Goal: Task Accomplishment & Management: Use online tool/utility

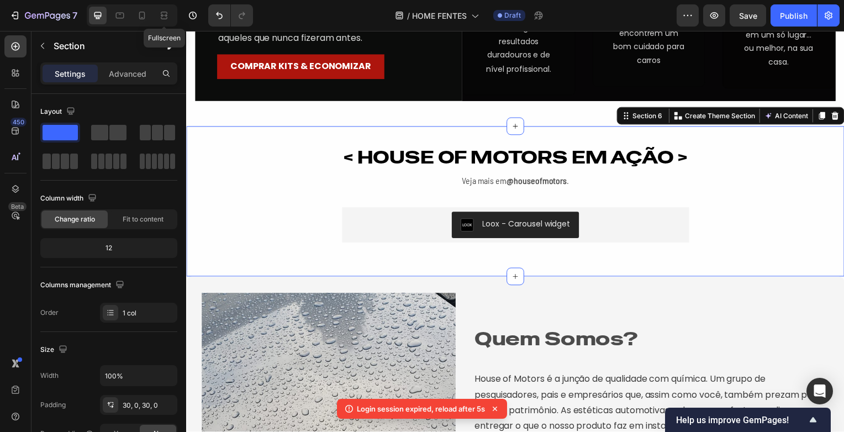
click at [168, 12] on icon at bounding box center [163, 15] width 11 height 11
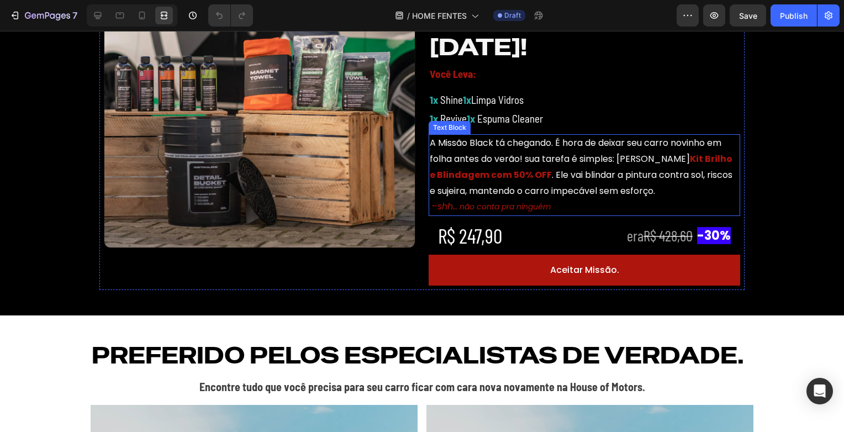
scroll to position [442, 0]
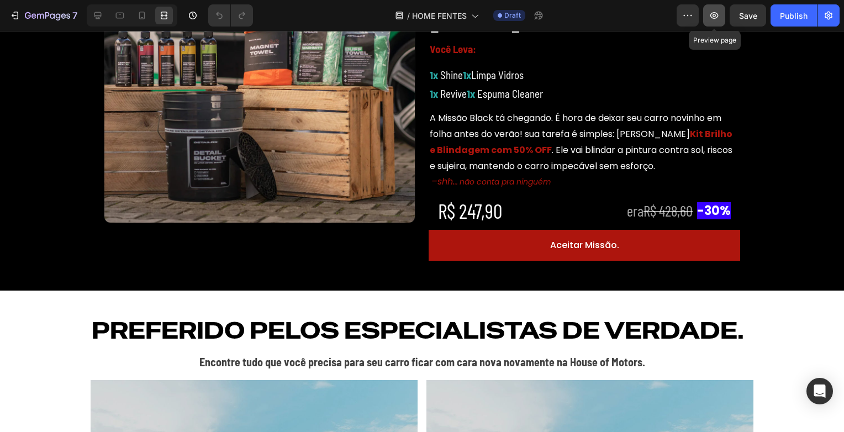
click at [722, 18] on button "button" at bounding box center [714, 15] width 22 height 22
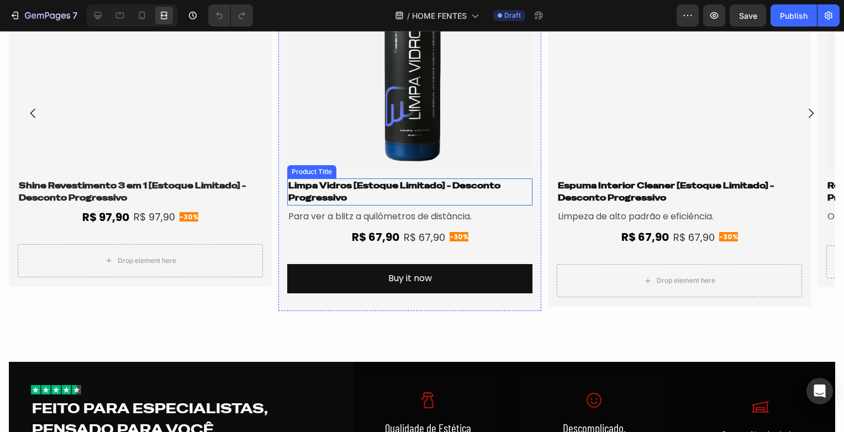
scroll to position [1381, 0]
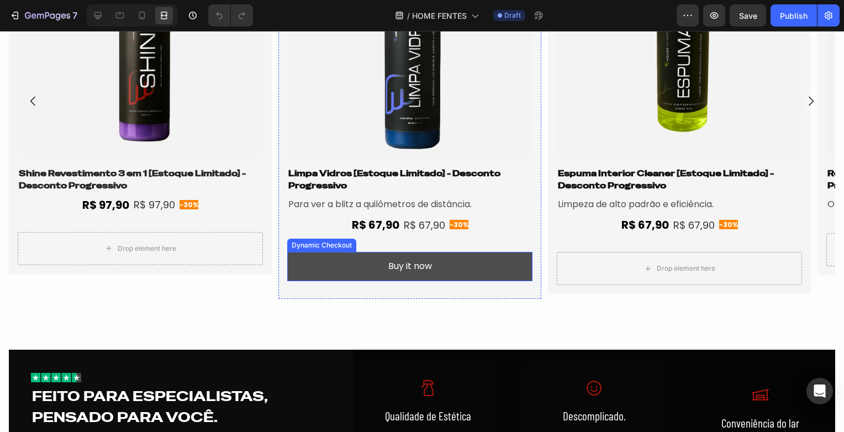
click at [441, 257] on button "Buy it now" at bounding box center [409, 266] width 245 height 29
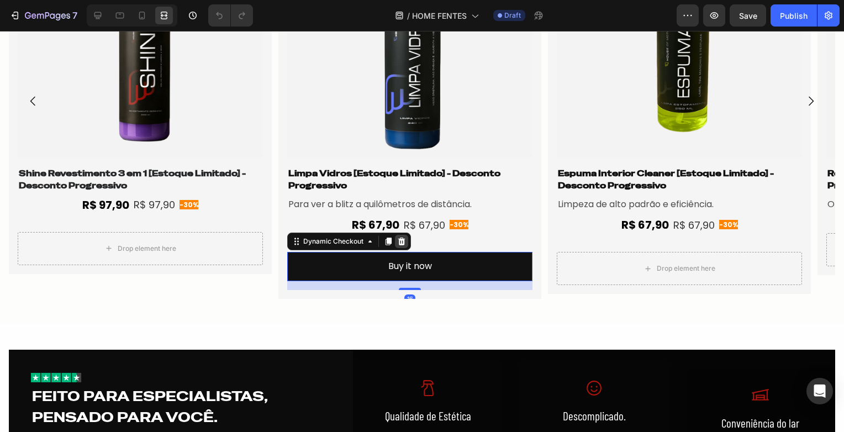
click at [402, 244] on icon at bounding box center [401, 241] width 7 height 8
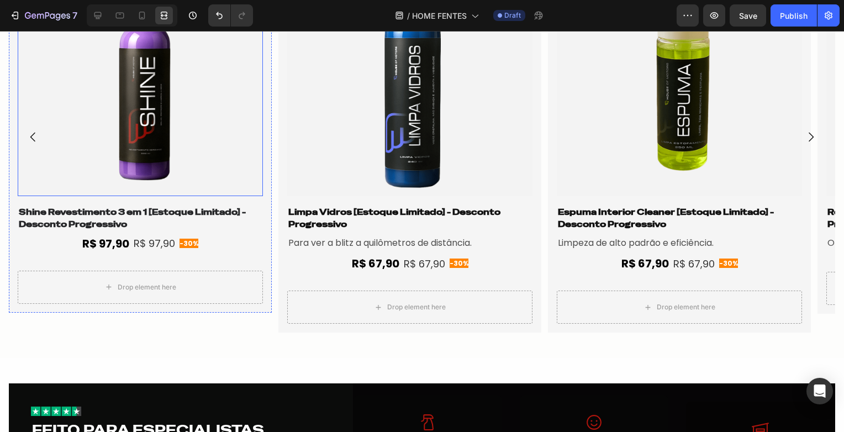
scroll to position [1268, 0]
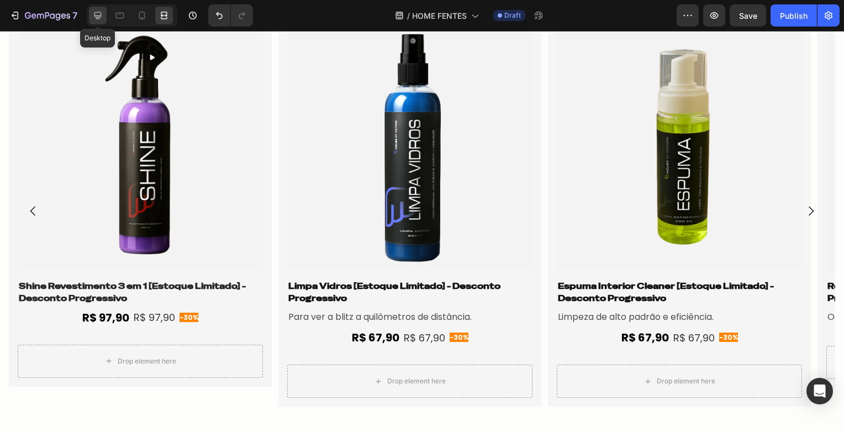
click at [96, 12] on icon at bounding box center [97, 15] width 7 height 7
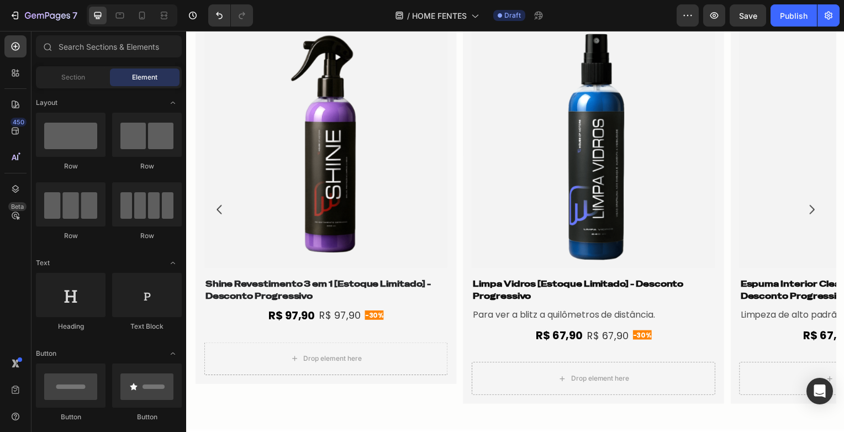
scroll to position [1246, 0]
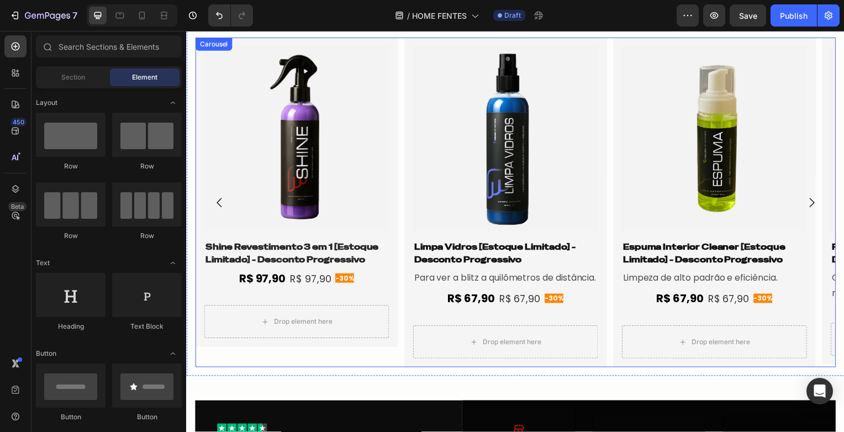
click at [399, 135] on div "Product Images Shine Revestimento 3 em 1 [Estoque Limitado] - Desconto Progress…" at bounding box center [517, 204] width 645 height 332
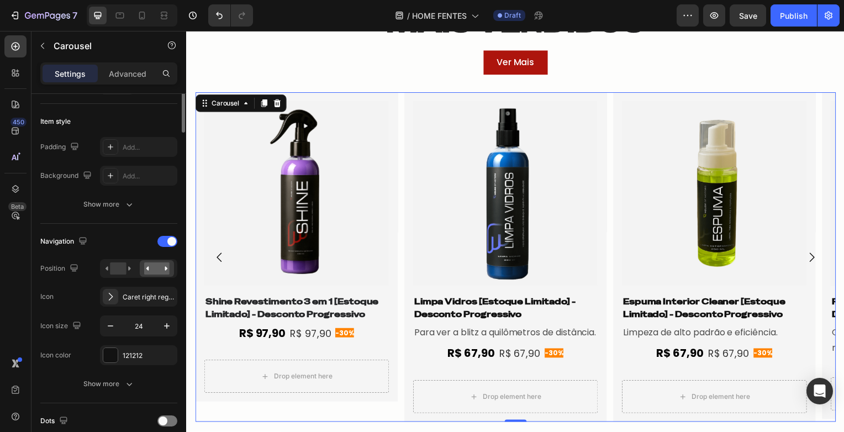
scroll to position [55, 0]
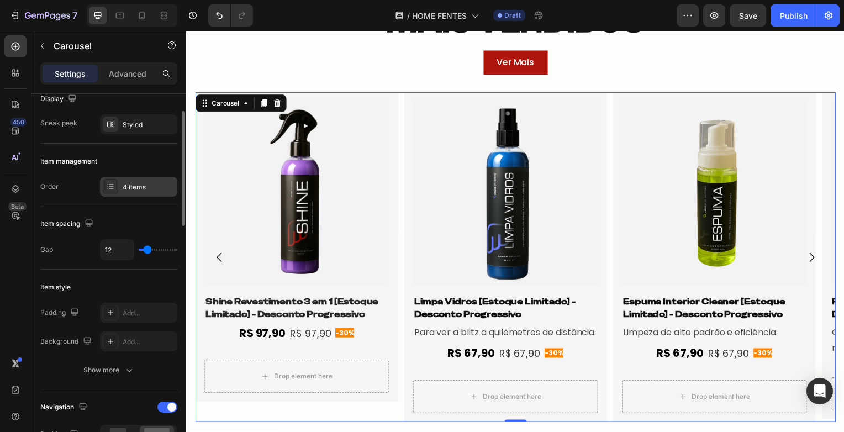
click at [148, 191] on div "4 items" at bounding box center [149, 187] width 52 height 10
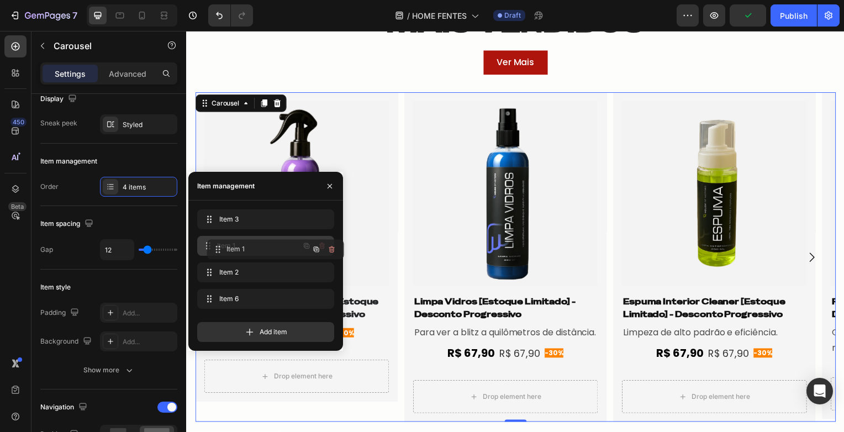
drag, startPoint x: 230, startPoint y: 218, endPoint x: 240, endPoint y: 248, distance: 32.0
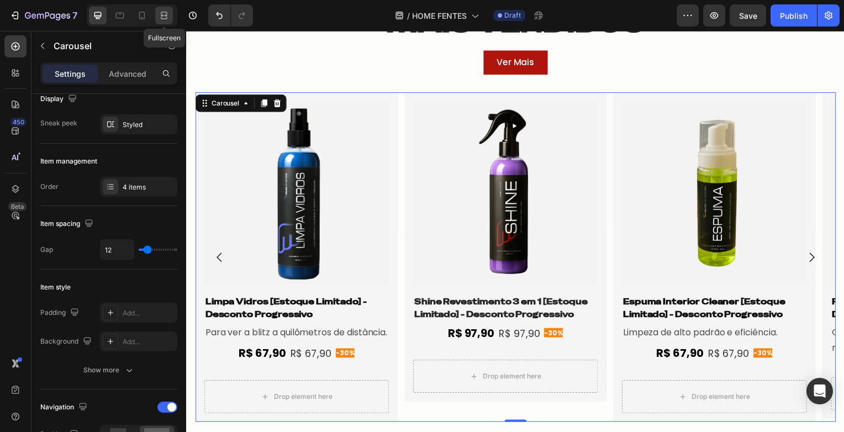
click at [161, 19] on icon at bounding box center [163, 15] width 11 height 11
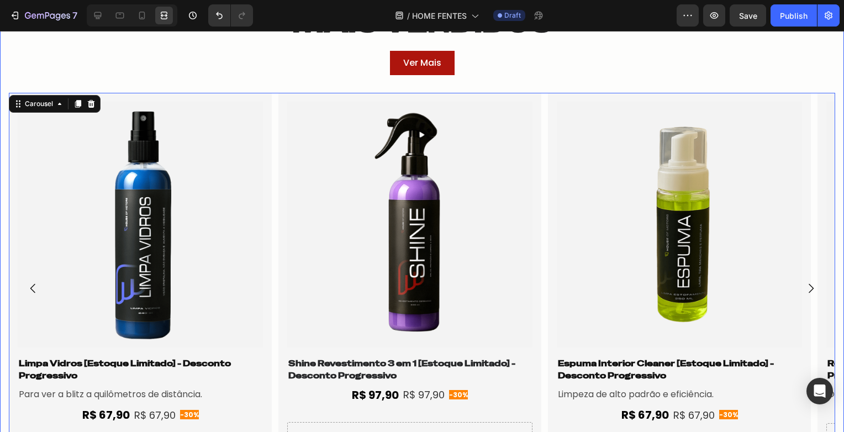
click at [267, 65] on div "MAIS VENDIDOS Heading Row Ver Mais Button Row Product Images Limpa Vidros [Esto…" at bounding box center [422, 247] width 844 height 491
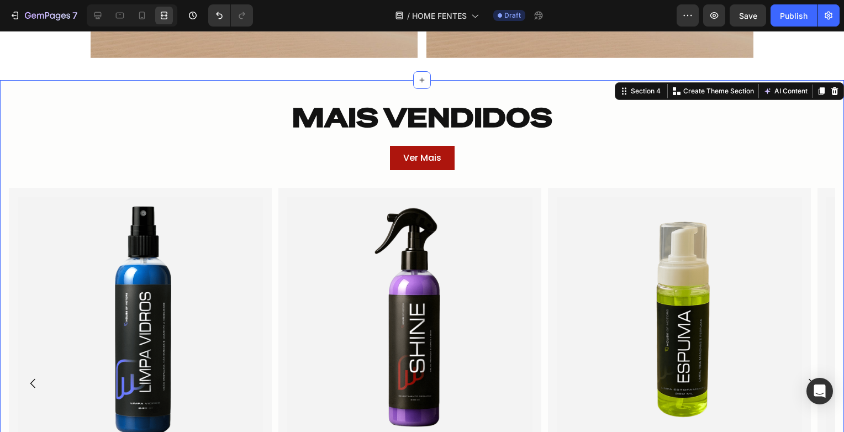
scroll to position [1080, 0]
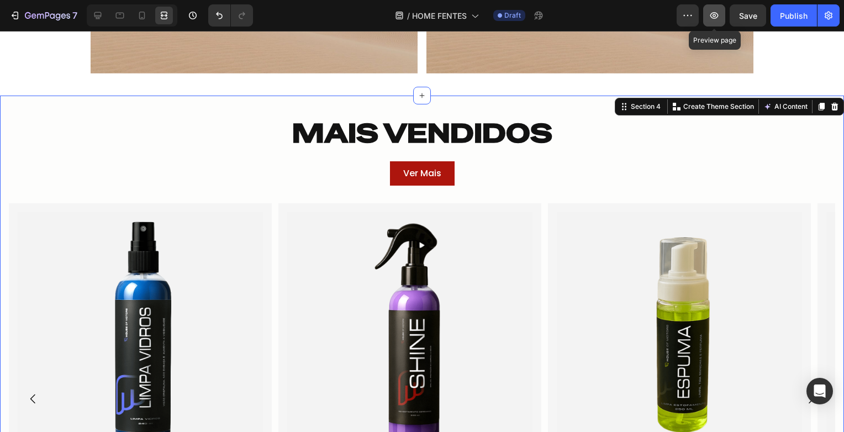
click at [716, 13] on icon "button" at bounding box center [713, 15] width 11 height 11
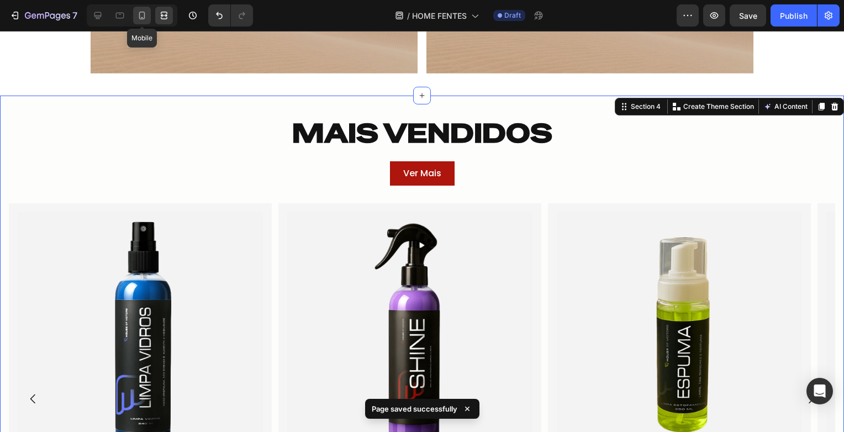
click at [139, 12] on icon at bounding box center [142, 16] width 6 height 8
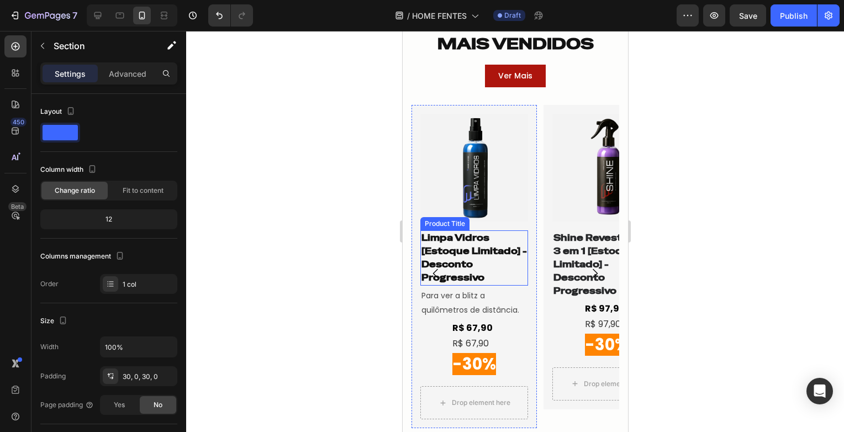
scroll to position [1586, 0]
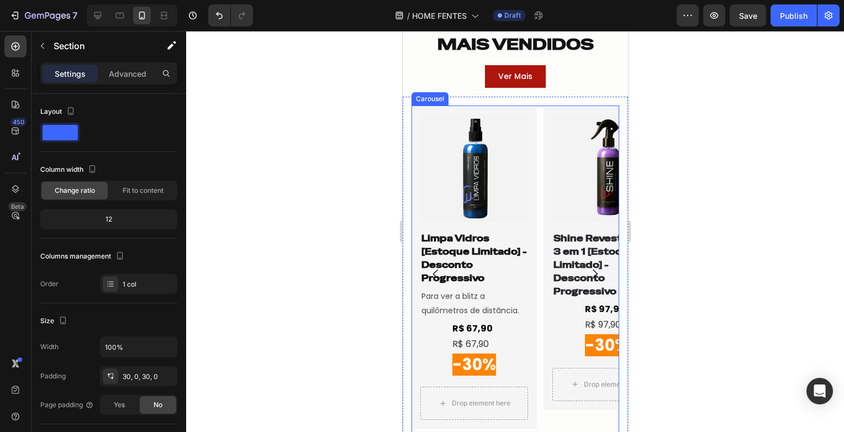
click at [542, 313] on div "Product Images Limpa Vidros [Estoque Limitado] - Desconto Progressivo Product T…" at bounding box center [515, 273] width 208 height 336
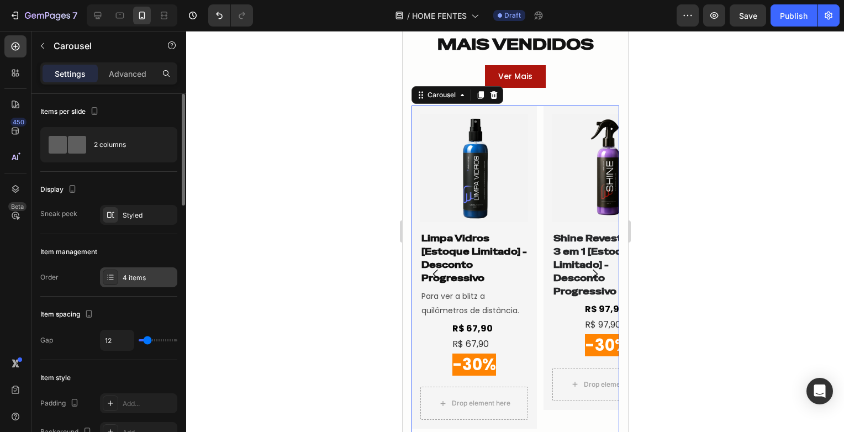
click at [135, 279] on div "4 items" at bounding box center [149, 278] width 52 height 10
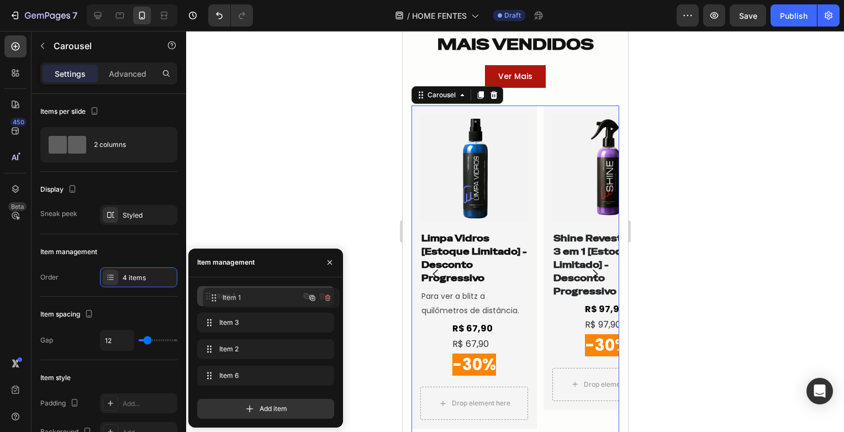
drag, startPoint x: 252, startPoint y: 315, endPoint x: 257, endPoint y: 290, distance: 24.9
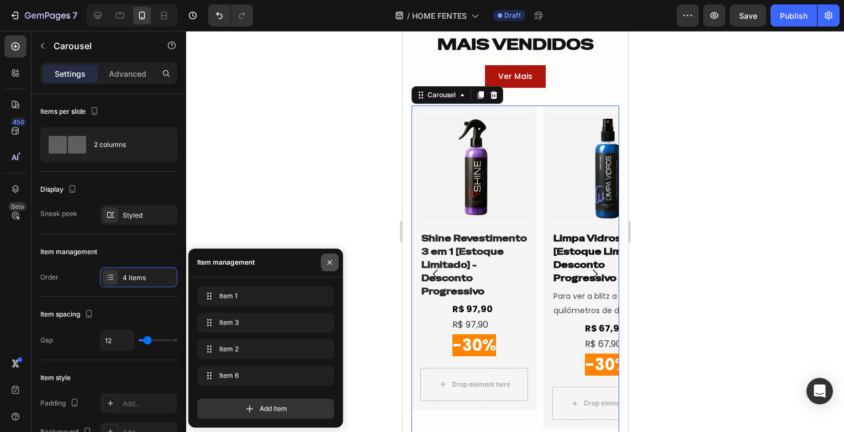
click at [333, 263] on icon "button" at bounding box center [329, 262] width 9 height 9
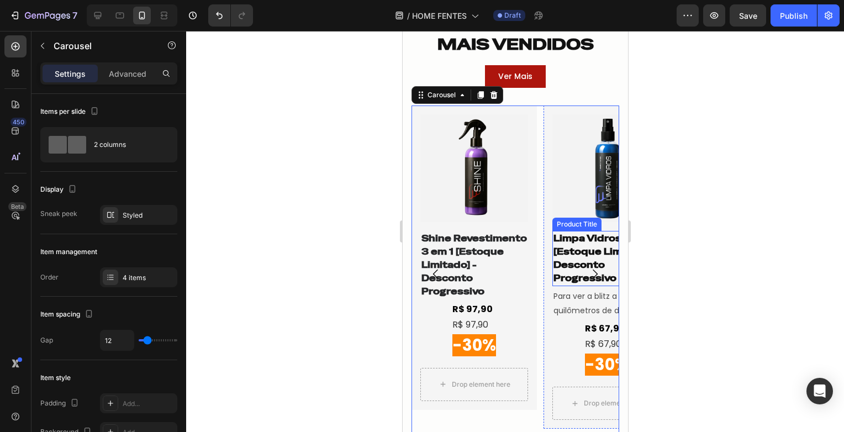
click at [664, 240] on div at bounding box center [515, 231] width 658 height 401
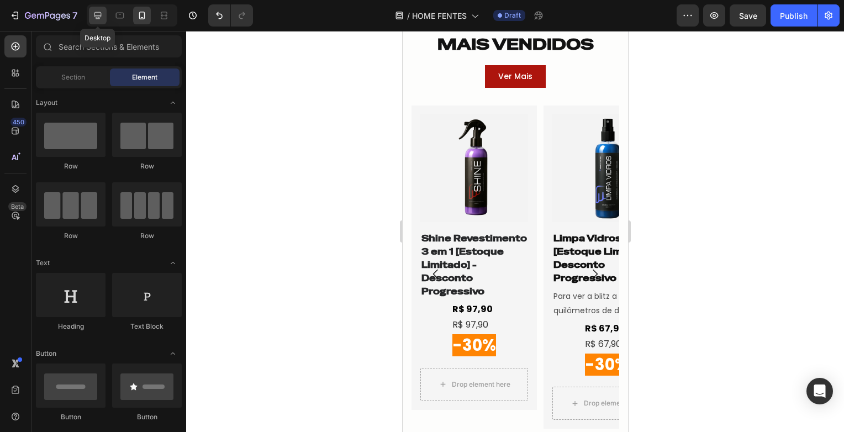
click at [99, 14] on icon at bounding box center [97, 15] width 11 height 11
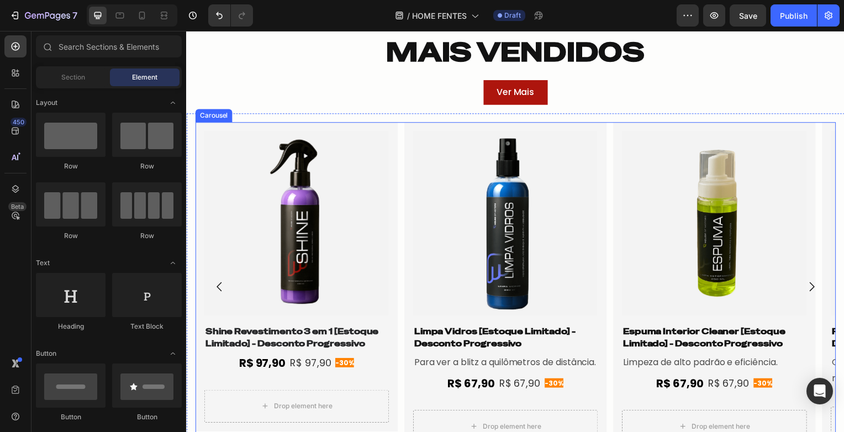
click at [399, 169] on div "Product Images Shine Revestimento 3 em 1 [Estoque Limitado] - Desconto Progress…" at bounding box center [517, 289] width 645 height 332
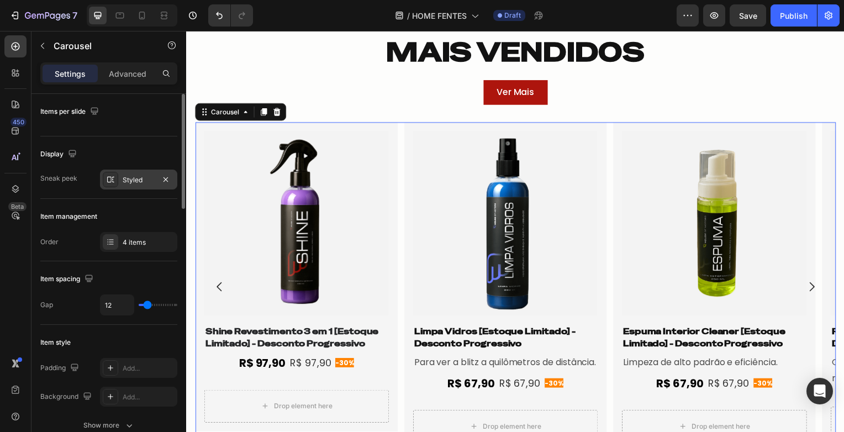
click at [136, 176] on div "Styled" at bounding box center [139, 180] width 32 height 10
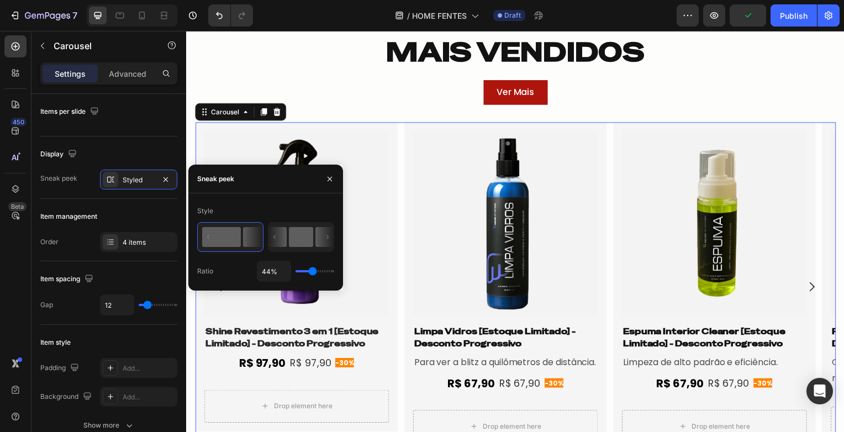
click at [298, 235] on rect at bounding box center [301, 237] width 24 height 20
type input "48%"
type input "48"
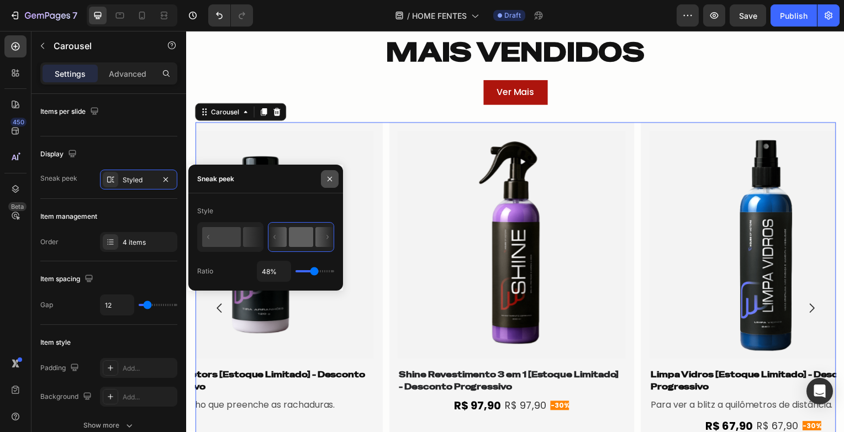
click at [335, 174] on button "button" at bounding box center [330, 179] width 18 height 18
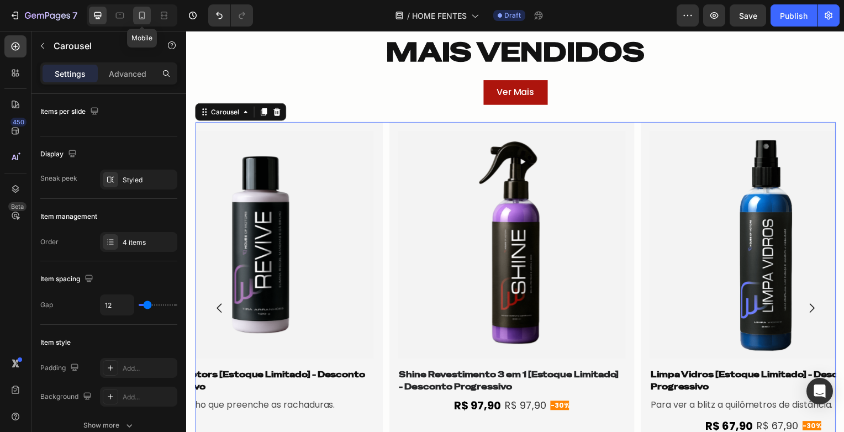
click at [140, 19] on icon at bounding box center [141, 15] width 11 height 11
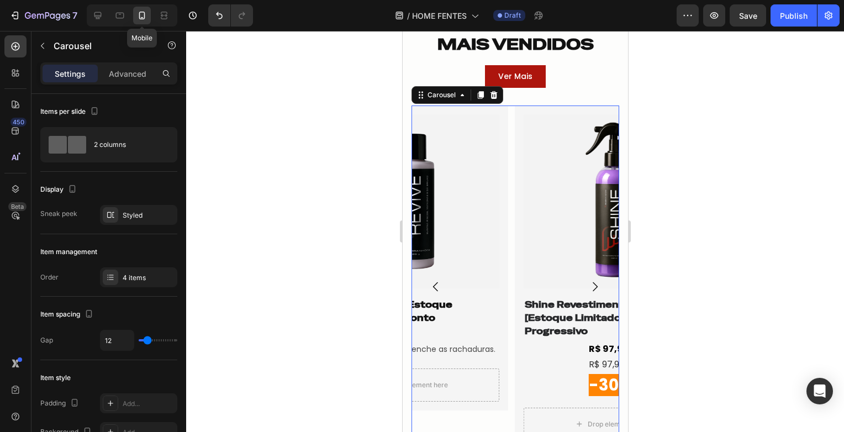
scroll to position [1621, 0]
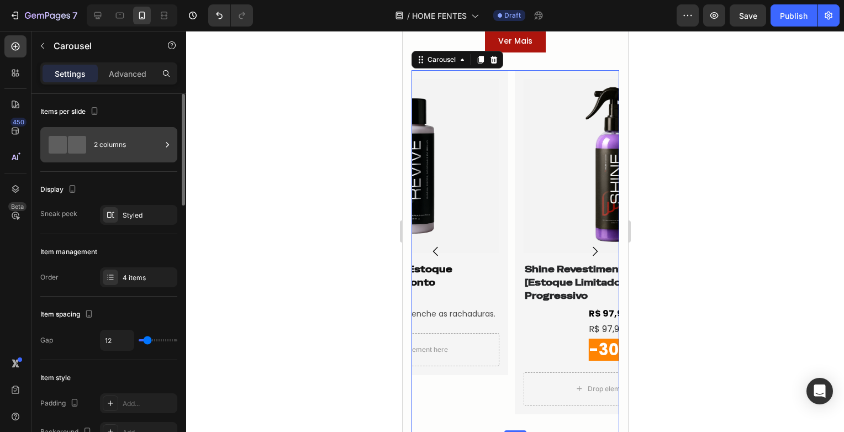
click at [142, 147] on div "2 columns" at bounding box center [127, 144] width 67 height 25
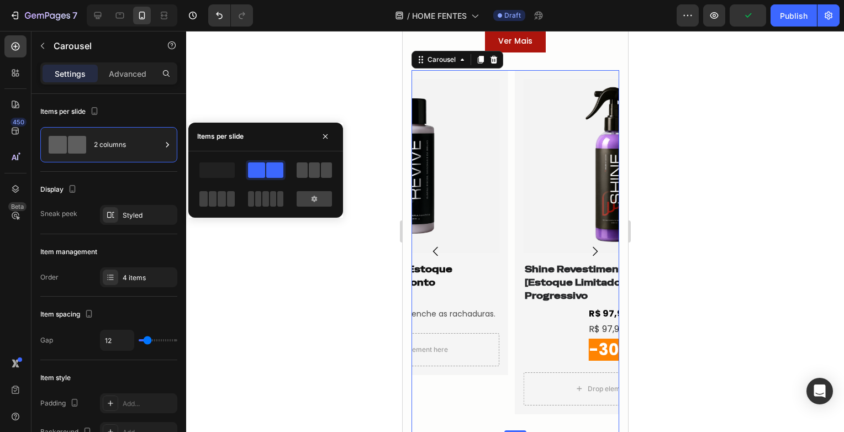
click at [317, 177] on span at bounding box center [314, 169] width 11 height 15
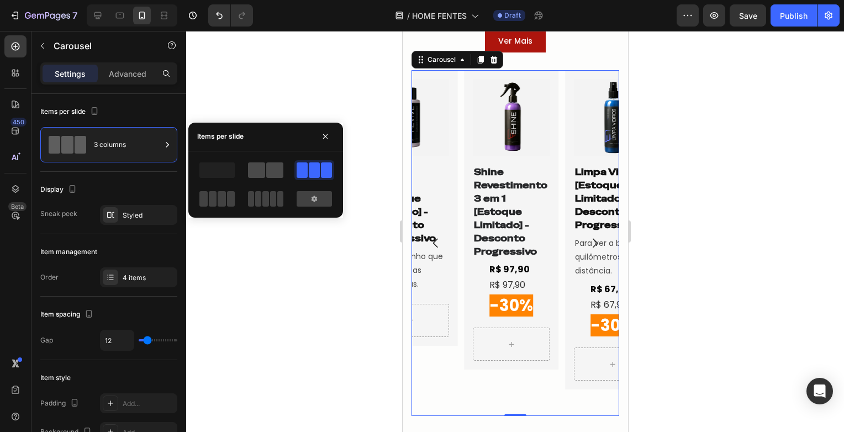
click at [253, 172] on span at bounding box center [256, 169] width 17 height 15
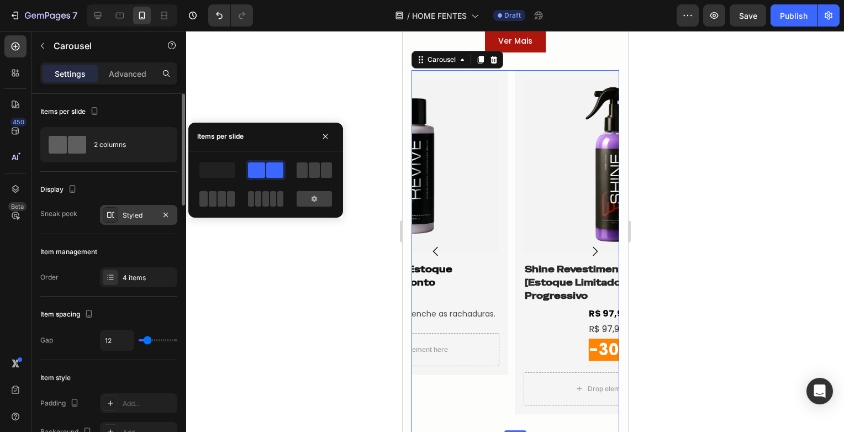
click at [146, 214] on div "Styled" at bounding box center [139, 215] width 32 height 10
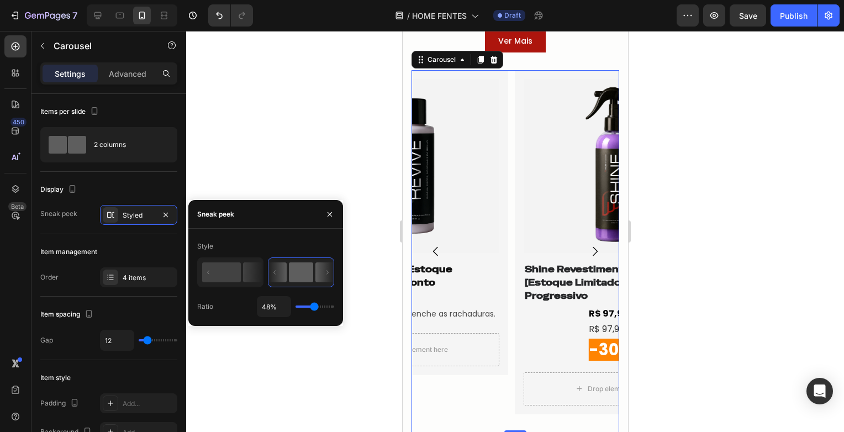
drag, startPoint x: 313, startPoint y: 308, endPoint x: 306, endPoint y: 308, distance: 6.6
click at [306, 308] on div "48%" at bounding box center [295, 306] width 77 height 21
type input "36%"
type input "36"
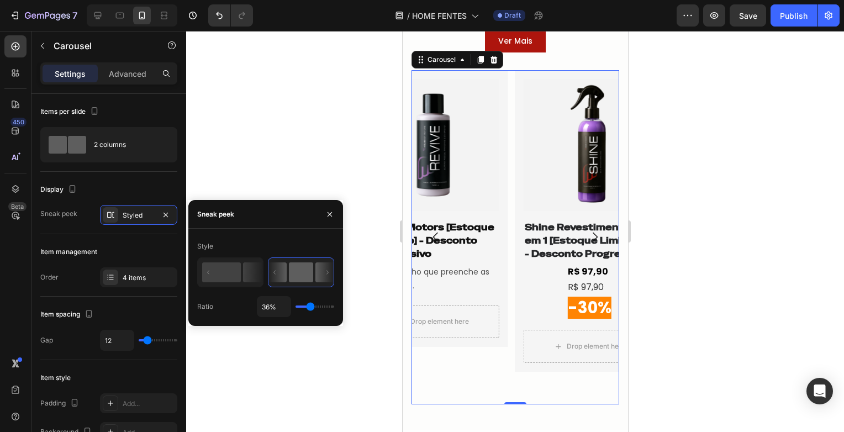
type input "34%"
type input "34"
type input "43%"
type input "43"
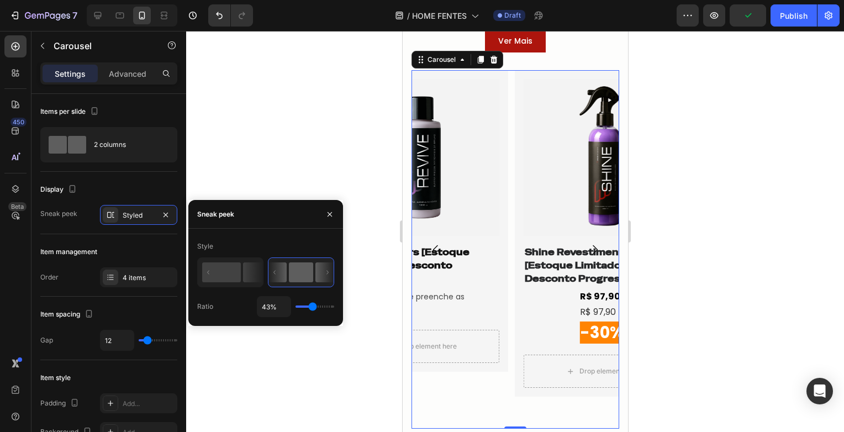
type input "44%"
type input "44"
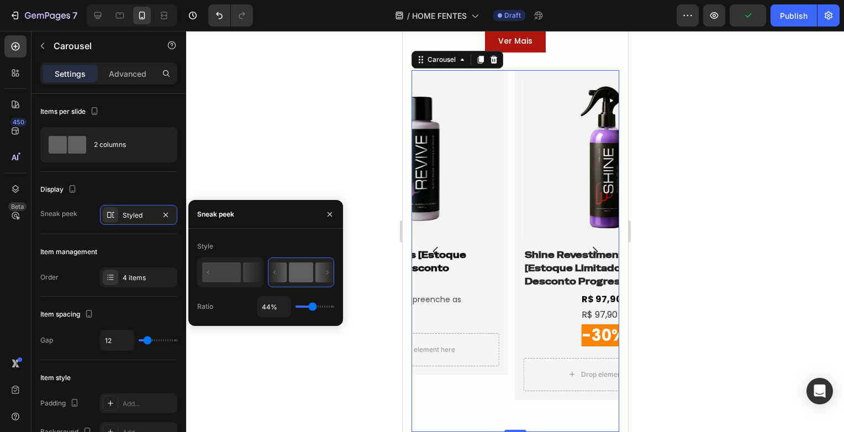
type input "48%"
type input "48"
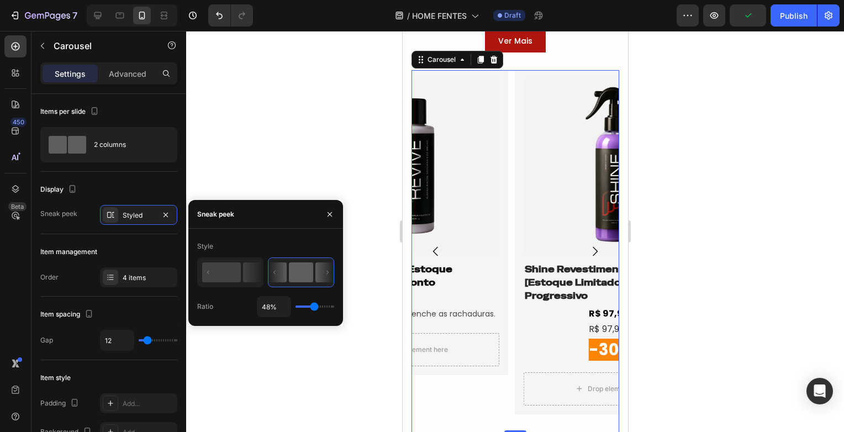
type input "40%"
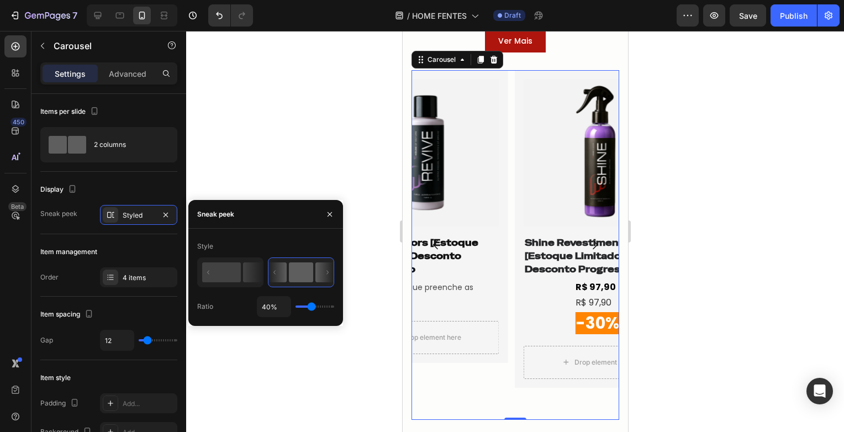
type input "40"
click at [311, 305] on input "range" at bounding box center [314, 306] width 39 height 2
click at [237, 278] on rect at bounding box center [221, 272] width 39 height 20
type input "44%"
type input "44"
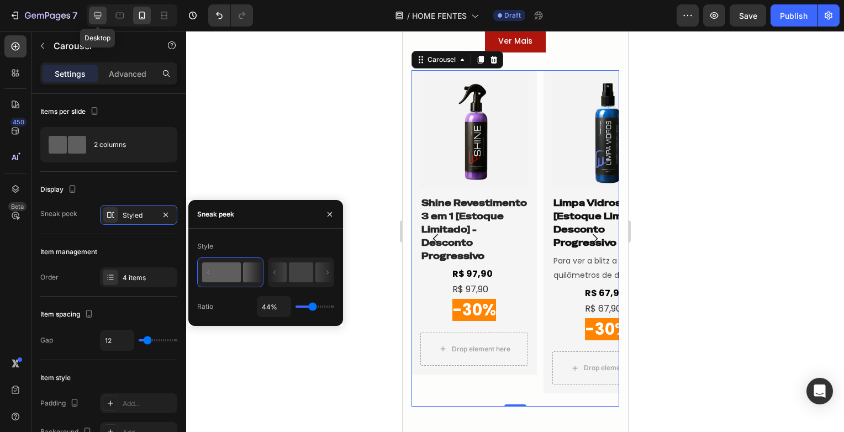
click at [94, 20] on icon at bounding box center [97, 15] width 11 height 11
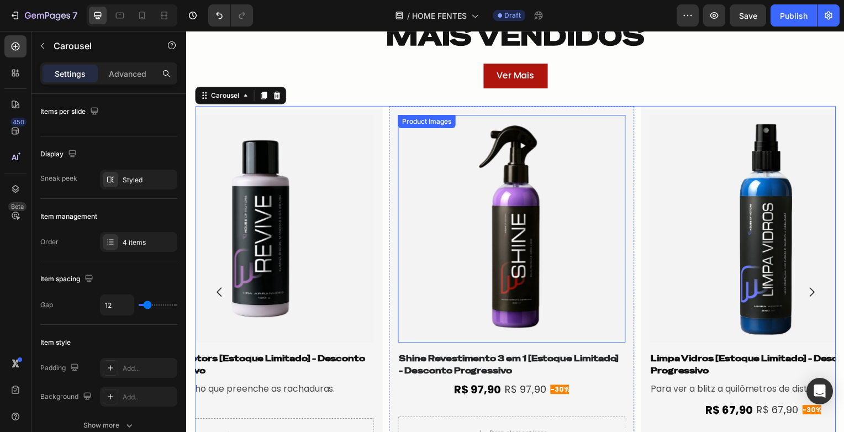
scroll to position [1584, 0]
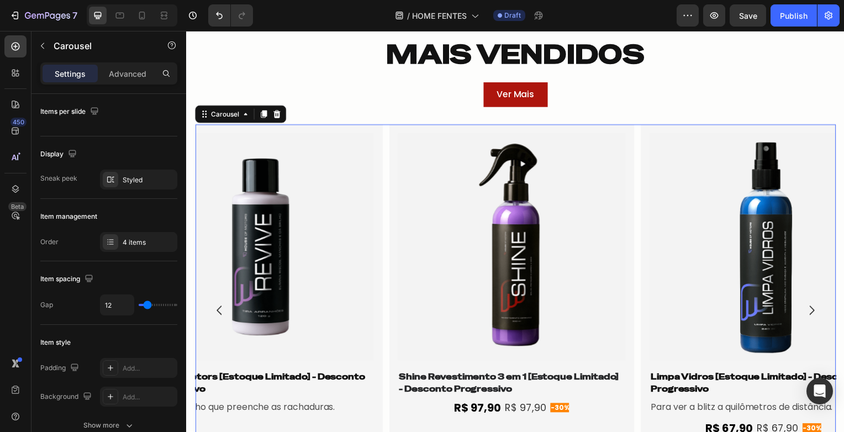
click at [387, 241] on div "Product Images Shine Revestimento 3 em 1 [Estoque Limitado] - Desconto Progress…" at bounding box center [517, 312] width 645 height 375
click at [205, 118] on icon at bounding box center [204, 114] width 9 height 9
click at [133, 19] on div at bounding box center [142, 16] width 18 height 18
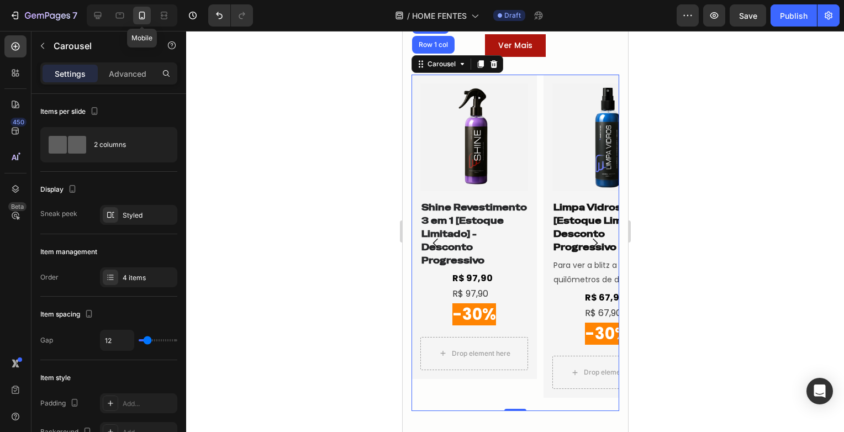
scroll to position [1621, 0]
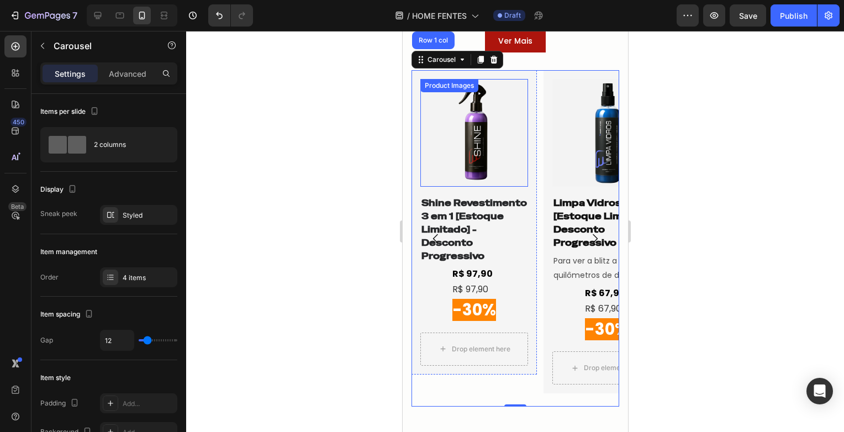
click at [468, 151] on img at bounding box center [474, 133] width 108 height 108
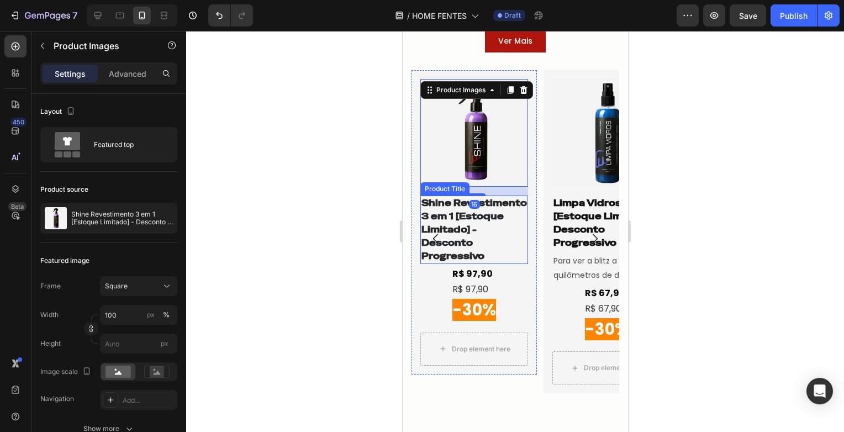
click at [482, 220] on h1 "Shine Revestimento 3 em 1 [Estoque Limitado] - Desconto Progressivo" at bounding box center [474, 229] width 108 height 68
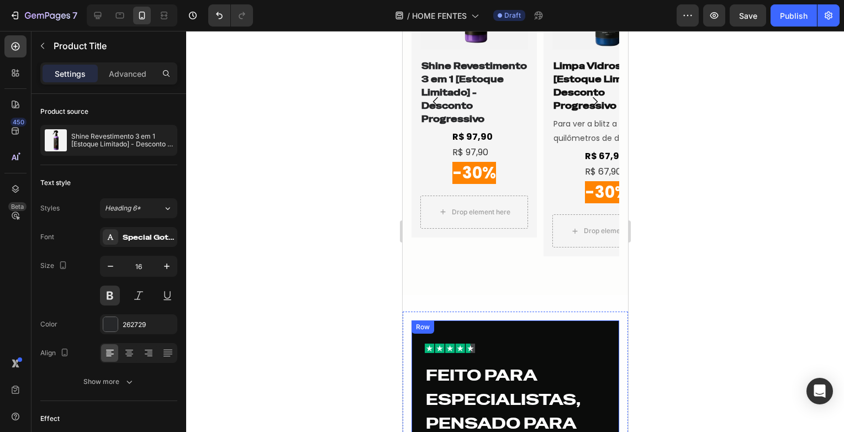
scroll to position [1732, 0]
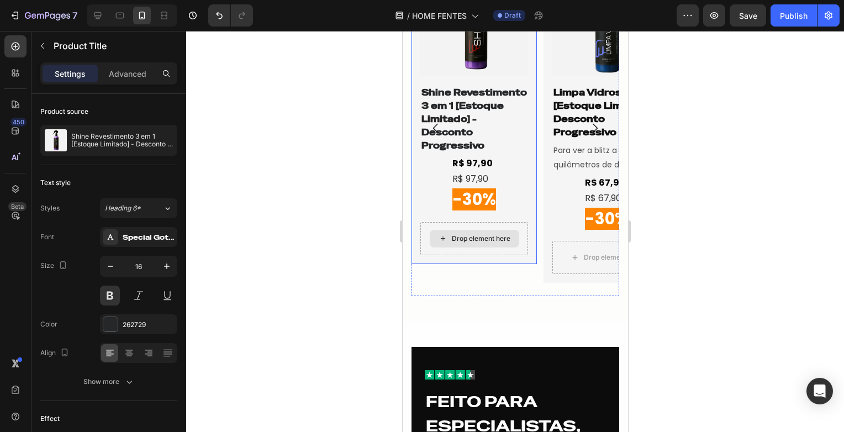
click at [447, 241] on div "Drop element here" at bounding box center [473, 239] width 89 height 18
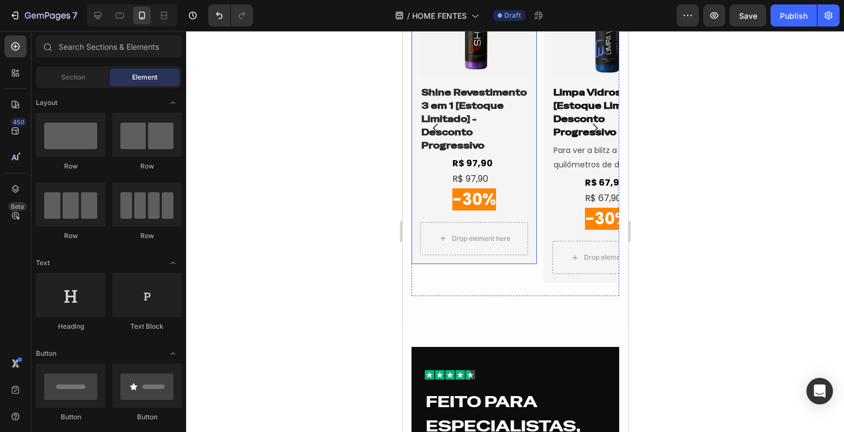
click at [508, 175] on div "Product Images Shine Revestimento 3 em 1 [Estoque Limitado] - Desconto Progress…" at bounding box center [474, 91] width 108 height 245
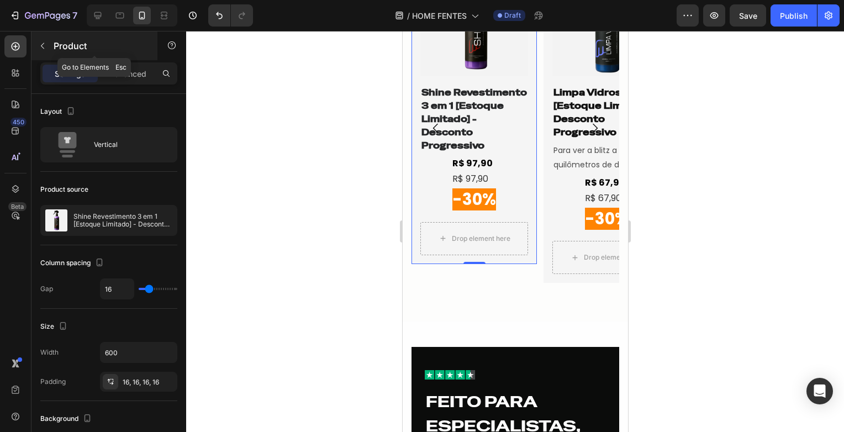
click at [49, 50] on button "button" at bounding box center [43, 46] width 18 height 18
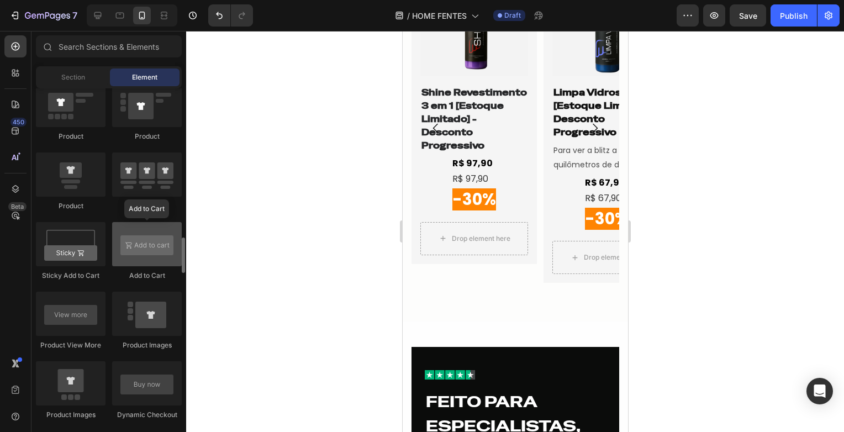
scroll to position [1381, 0]
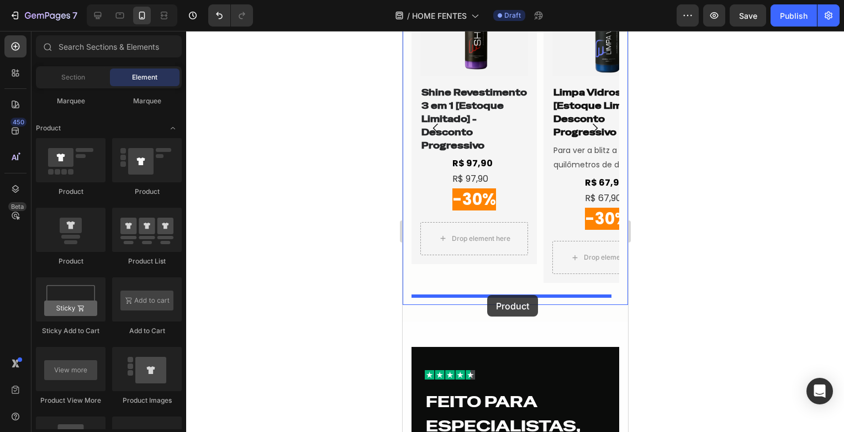
drag, startPoint x: 496, startPoint y: 252, endPoint x: 486, endPoint y: 295, distance: 44.2
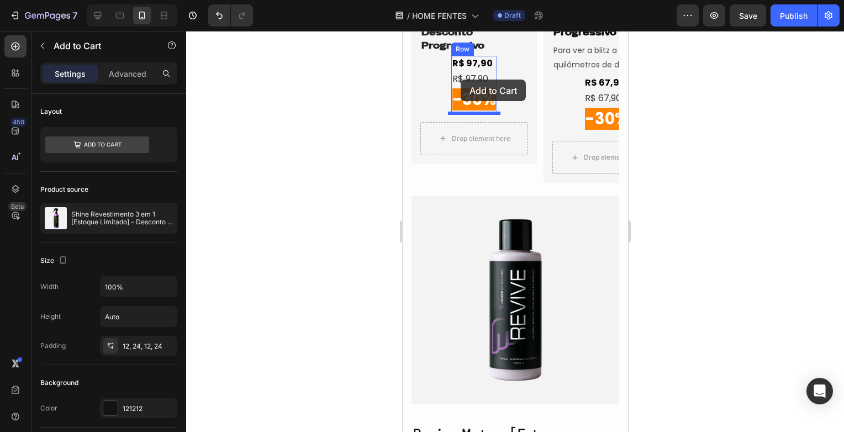
scroll to position [1811, 0]
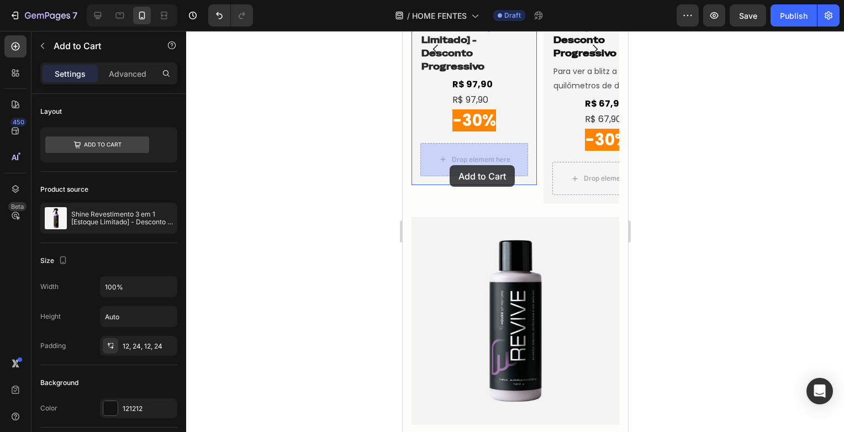
drag, startPoint x: 557, startPoint y: 194, endPoint x: 449, endPoint y: 165, distance: 111.6
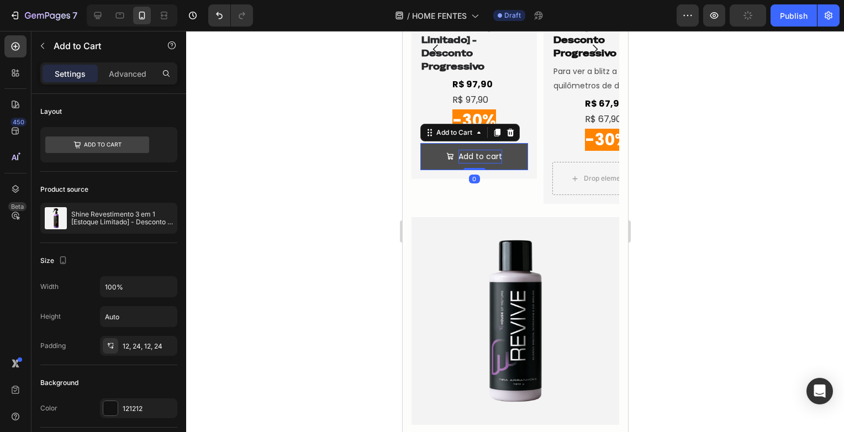
click at [486, 158] on div "Add to cart" at bounding box center [480, 157] width 44 height 14
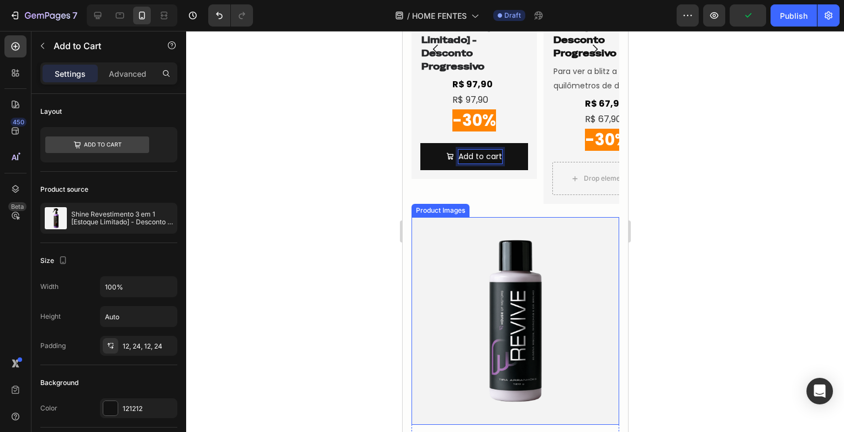
click at [539, 246] on img at bounding box center [515, 321] width 208 height 208
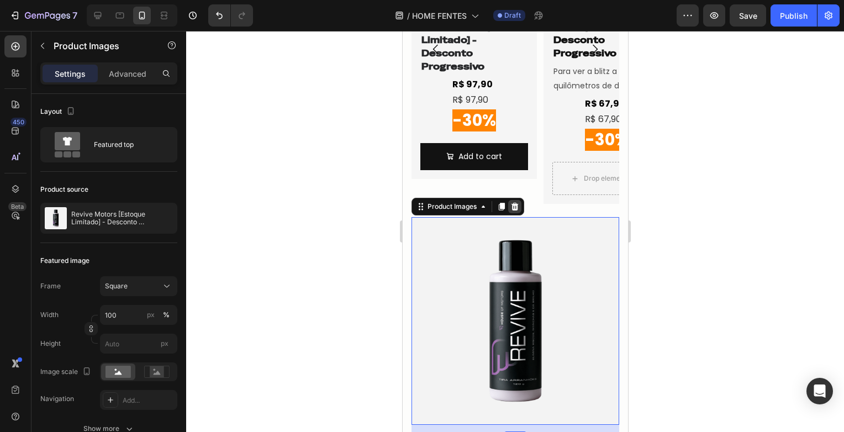
click at [519, 207] on div at bounding box center [513, 206] width 13 height 13
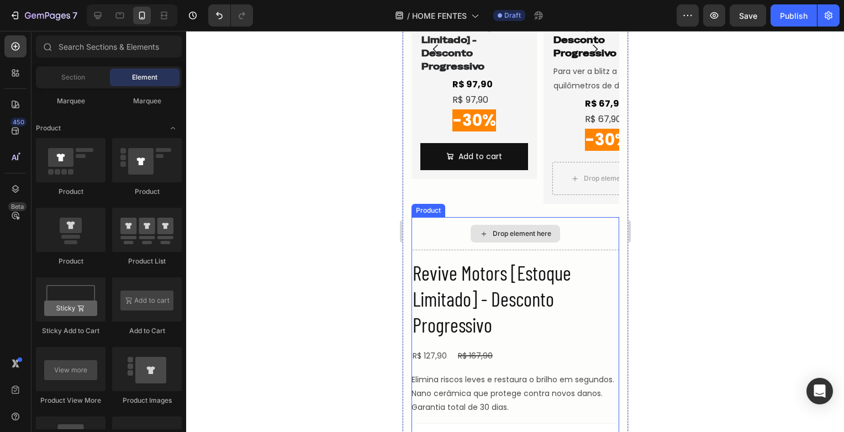
click at [529, 231] on div "Drop element here" at bounding box center [521, 233] width 59 height 9
click at [447, 223] on div "Drop element here" at bounding box center [515, 233] width 208 height 33
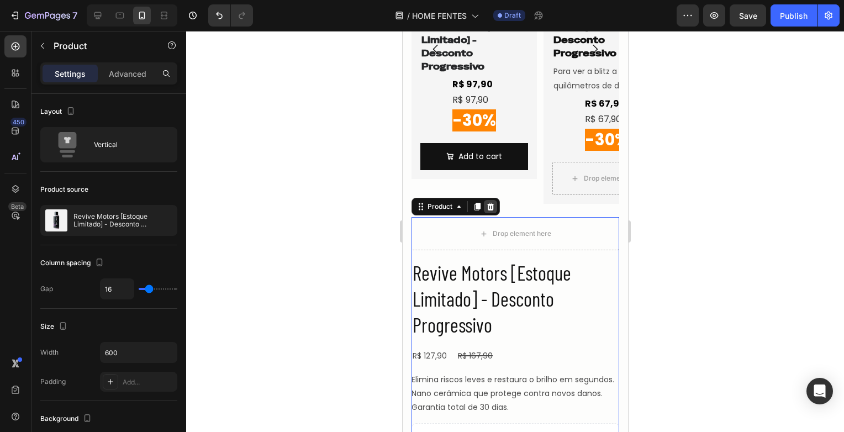
click at [488, 207] on icon at bounding box center [489, 207] width 7 height 8
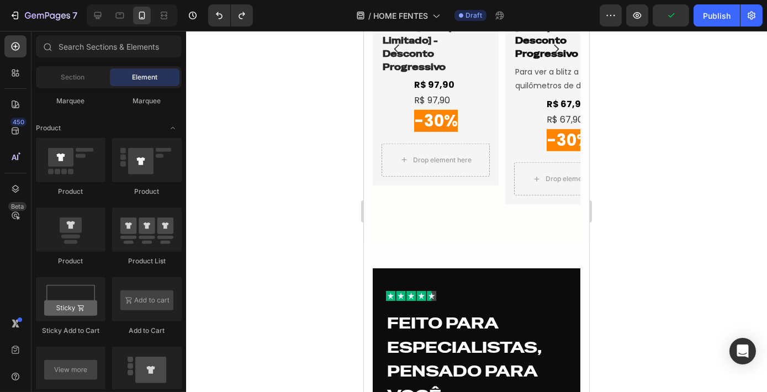
click at [669, 204] on div at bounding box center [476, 211] width 581 height 361
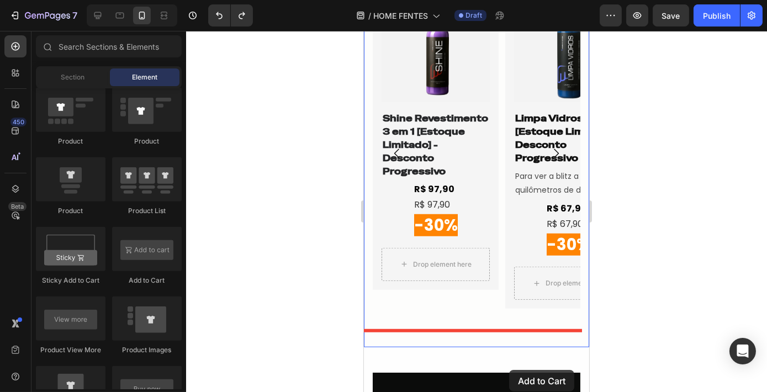
scroll to position [1712, 0]
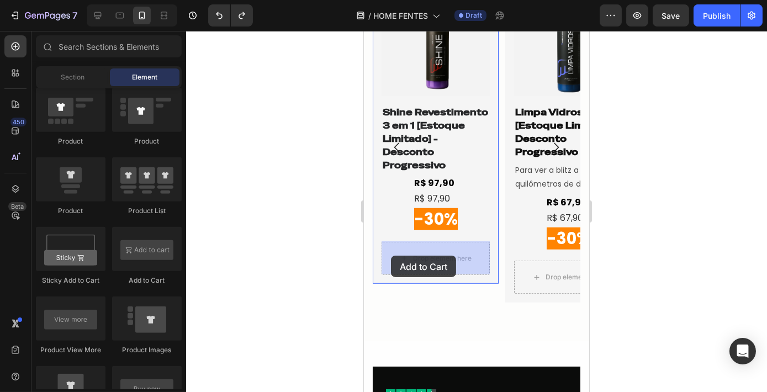
drag, startPoint x: 507, startPoint y: 289, endPoint x: 390, endPoint y: 256, distance: 121.8
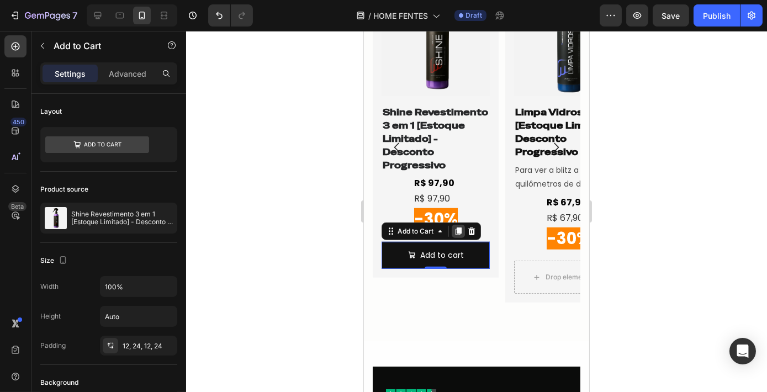
click at [454, 229] on icon at bounding box center [457, 231] width 9 height 9
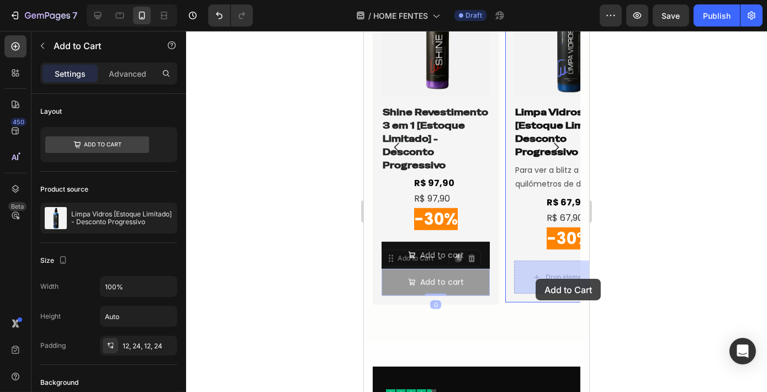
drag, startPoint x: 409, startPoint y: 261, endPoint x: 535, endPoint y: 279, distance: 127.7
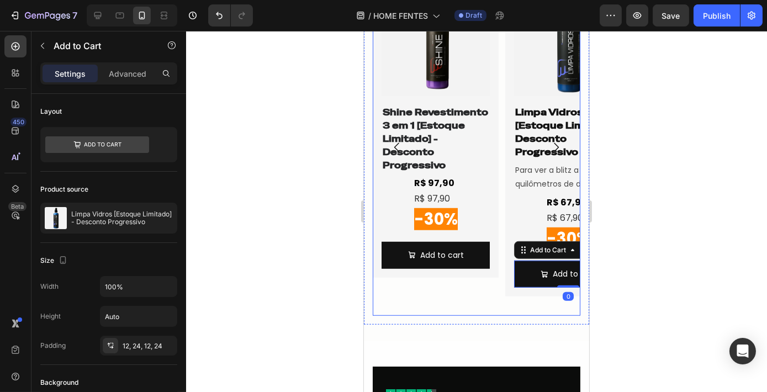
click at [549, 147] on icon "Carousel Next Arrow" at bounding box center [555, 147] width 13 height 13
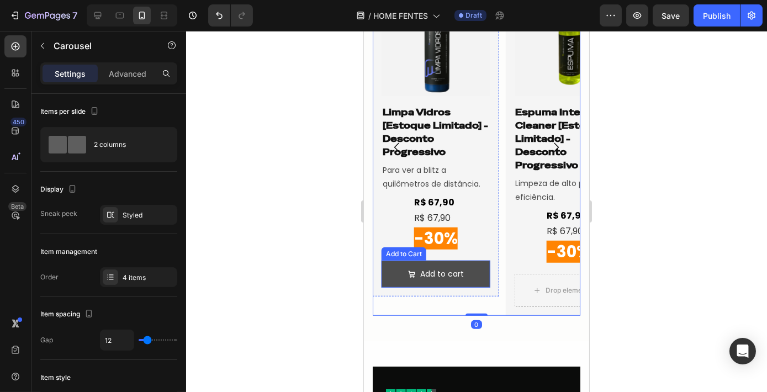
click at [482, 273] on button "Add to cart" at bounding box center [435, 274] width 108 height 27
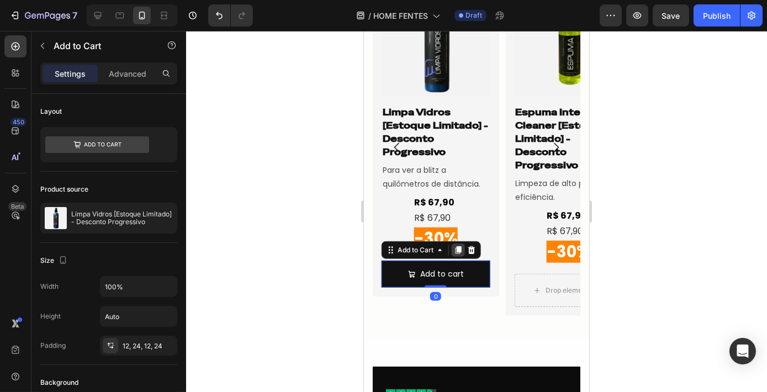
click at [456, 254] on div at bounding box center [457, 250] width 13 height 13
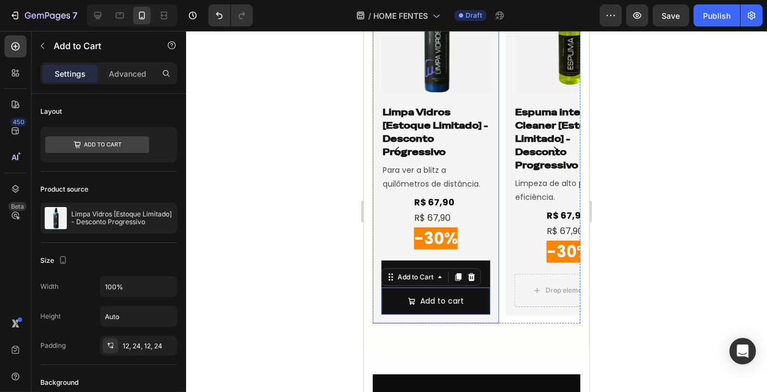
scroll to position [1716, 0]
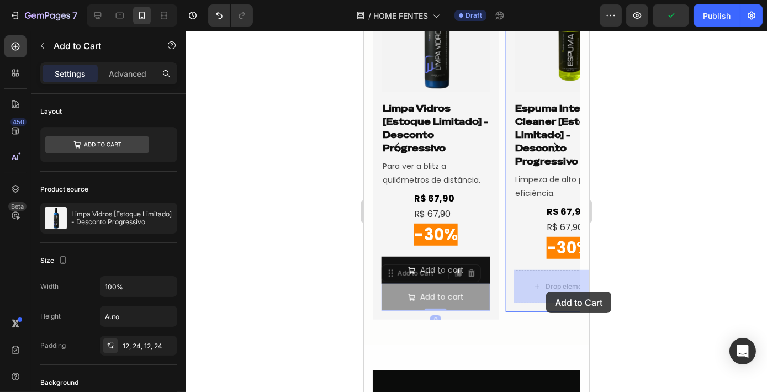
drag, startPoint x: 411, startPoint y: 274, endPoint x: 545, endPoint y: 292, distance: 135.3
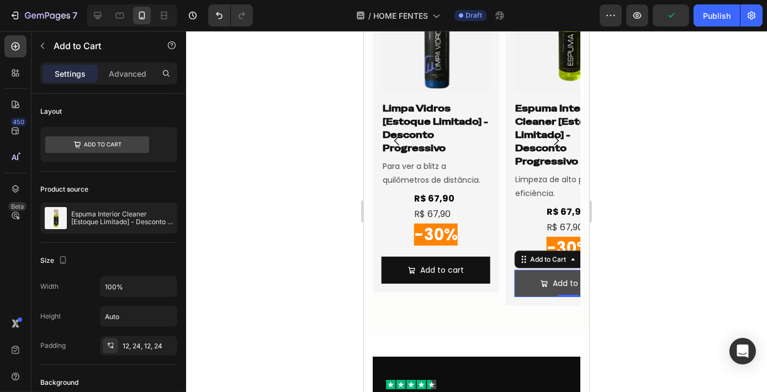
scroll to position [1710, 0]
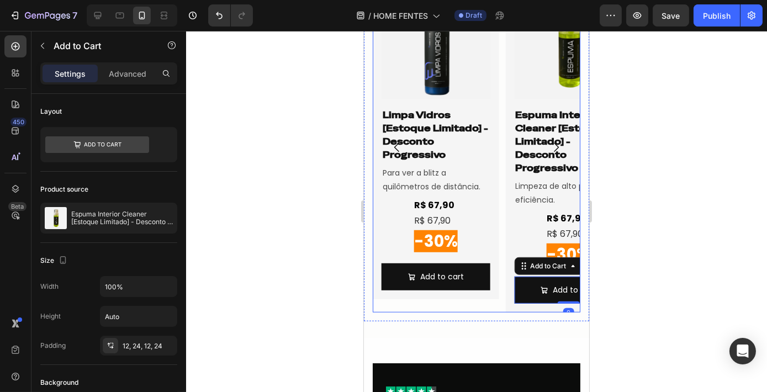
click at [549, 143] on icon "Carousel Next Arrow" at bounding box center [555, 147] width 13 height 13
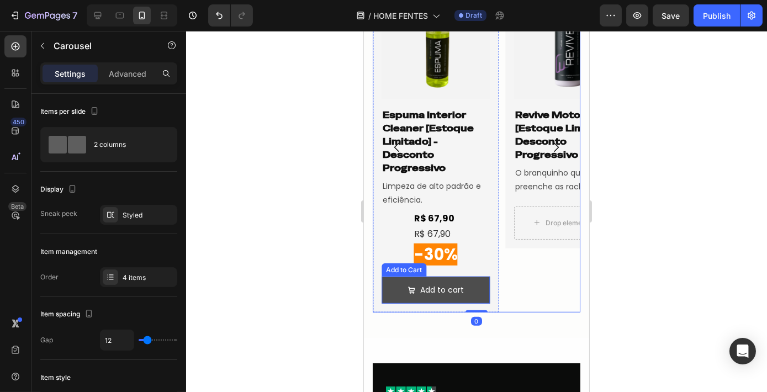
click at [472, 285] on button "Add to cart" at bounding box center [435, 290] width 108 height 27
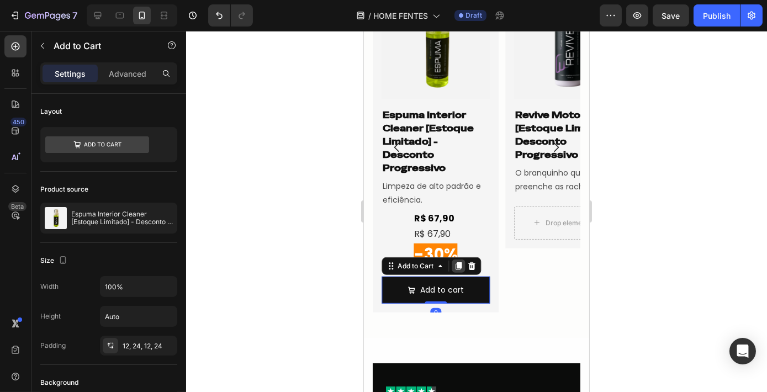
click at [453, 265] on icon at bounding box center [457, 266] width 9 height 9
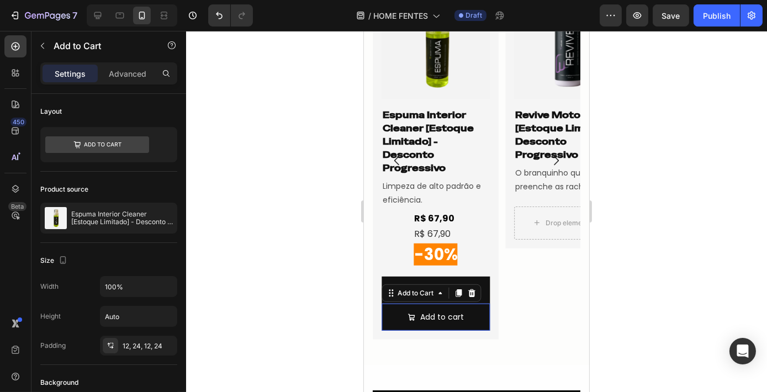
scroll to position [1723, 0]
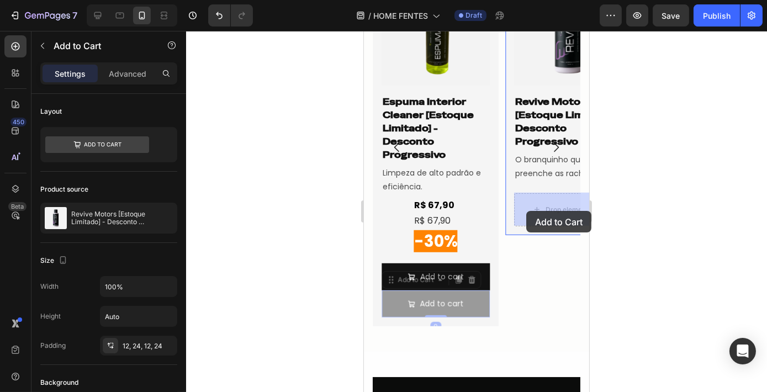
drag, startPoint x: 429, startPoint y: 281, endPoint x: 522, endPoint y: 211, distance: 116.0
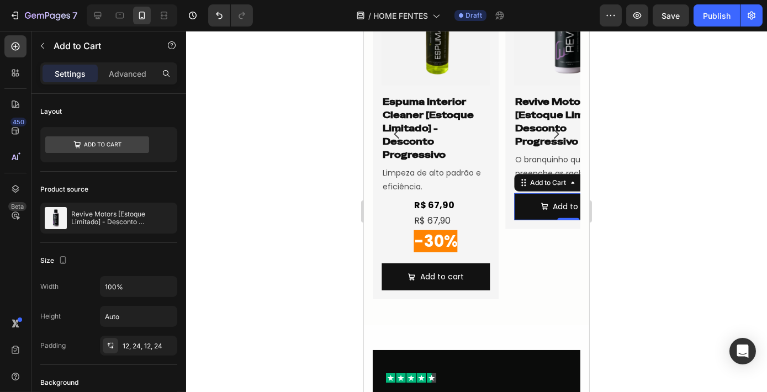
scroll to position [1710, 0]
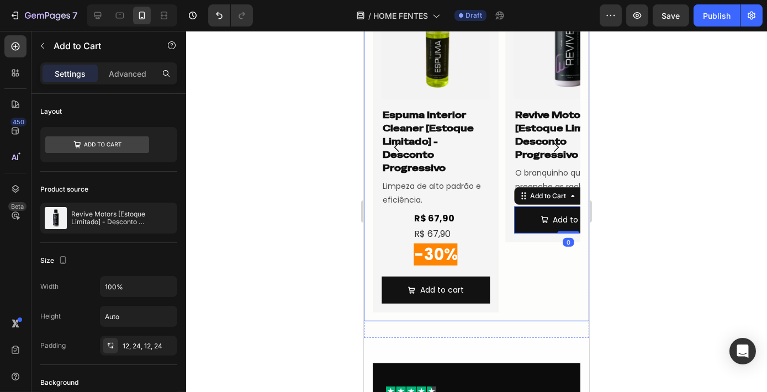
click at [679, 201] on div at bounding box center [476, 211] width 581 height 361
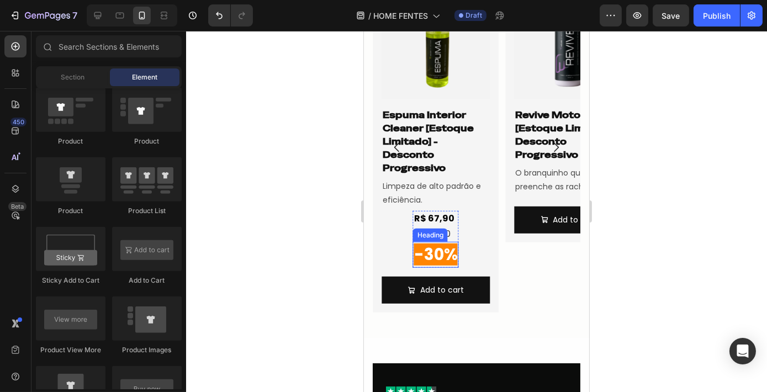
click at [457, 244] on span "-30%" at bounding box center [436, 255] width 44 height 22
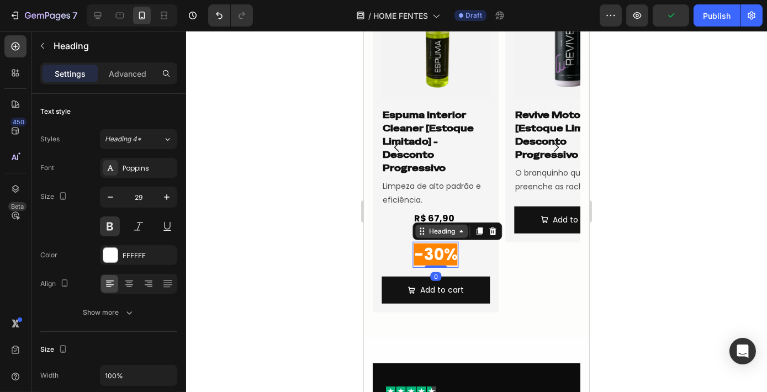
click at [442, 236] on div "Heading" at bounding box center [441, 231] width 30 height 10
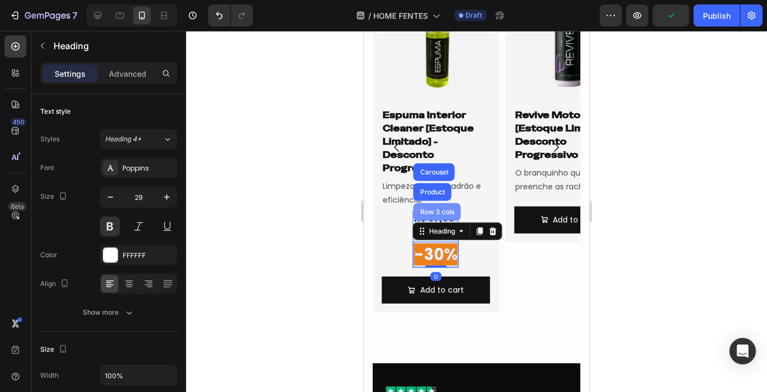
click at [425, 213] on div "Row 3 cols" at bounding box center [436, 212] width 39 height 7
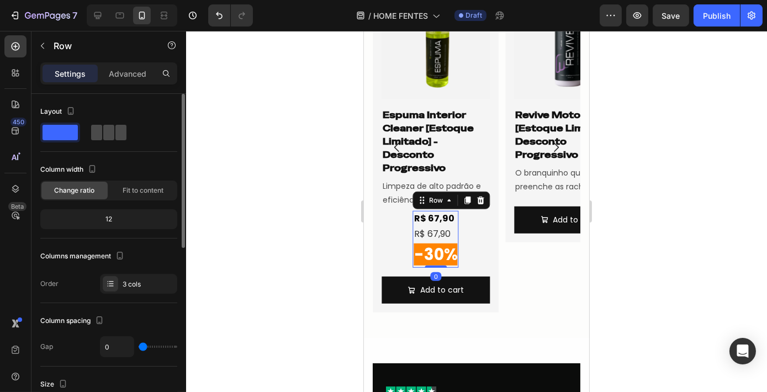
click at [120, 136] on span at bounding box center [120, 132] width 11 height 15
type input "4"
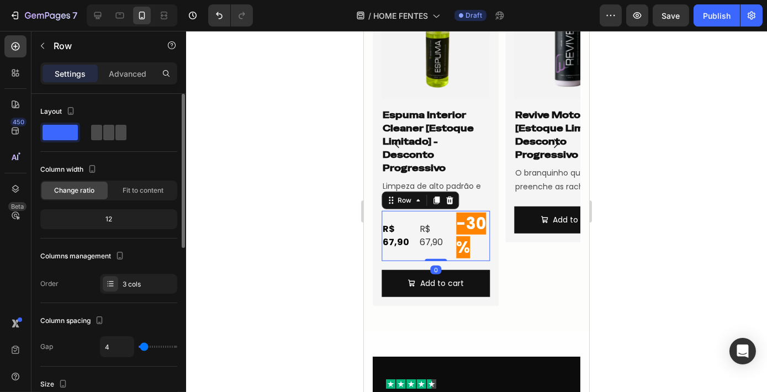
scroll to position [1706, 0]
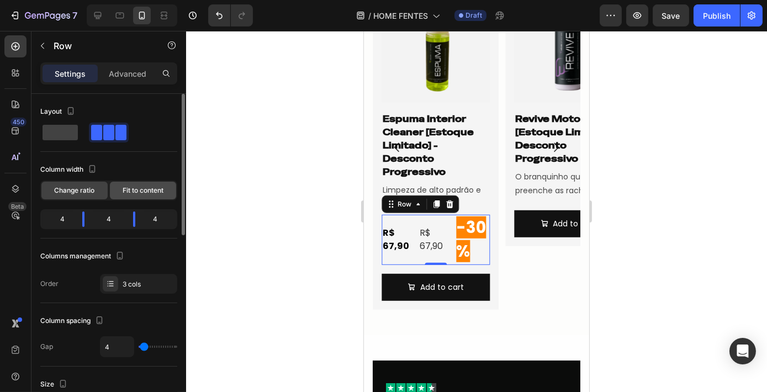
click at [147, 184] on div "Fit to content" at bounding box center [143, 191] width 66 height 18
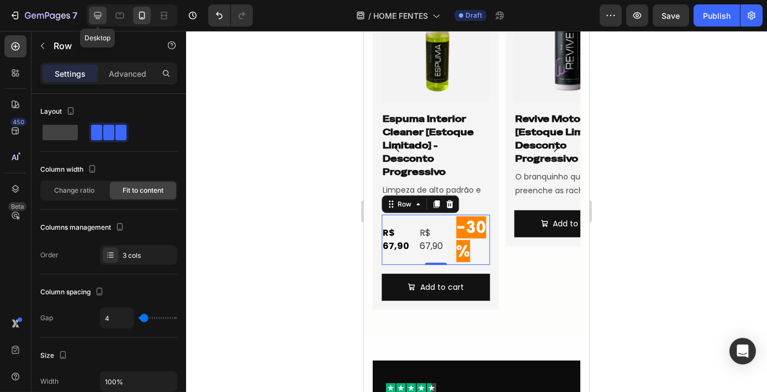
click at [98, 21] on div at bounding box center [98, 16] width 18 height 18
type input "1200"
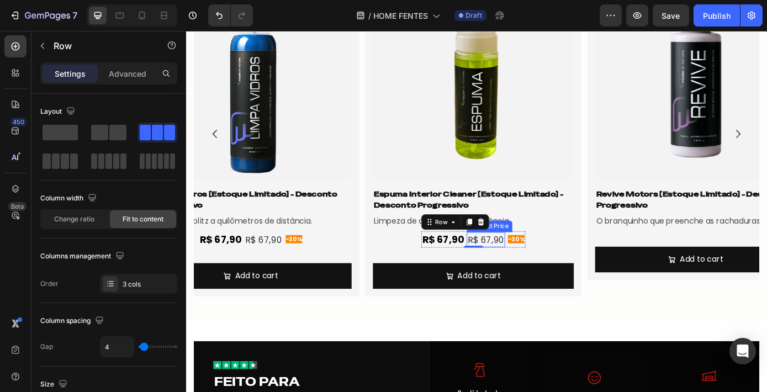
scroll to position [1685, 0]
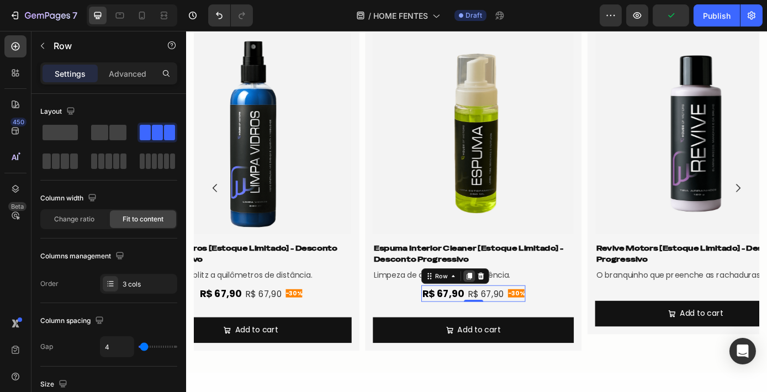
click at [504, 308] on icon at bounding box center [508, 310] width 9 height 9
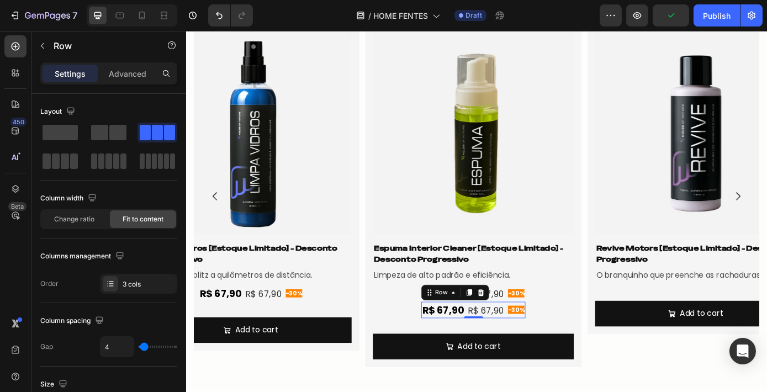
scroll to position [1694, 0]
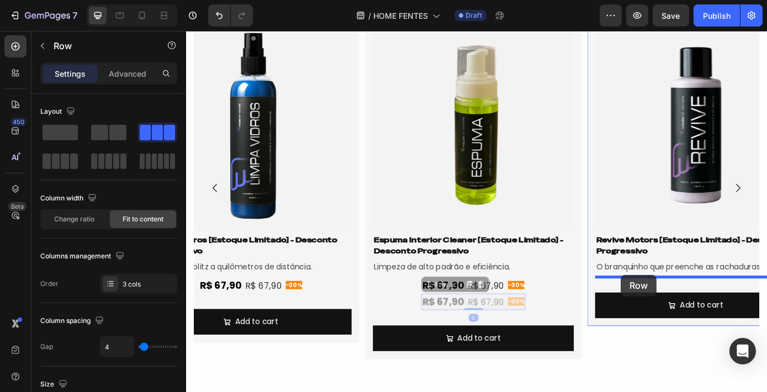
drag, startPoint x: 472, startPoint y: 315, endPoint x: 681, endPoint y: 309, distance: 209.9
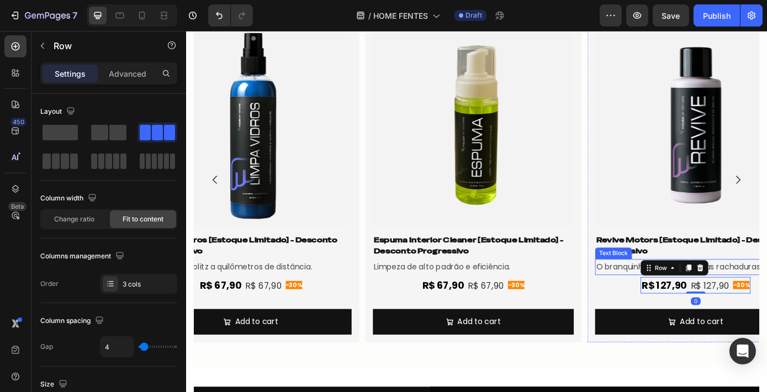
scroll to position [1685, 0]
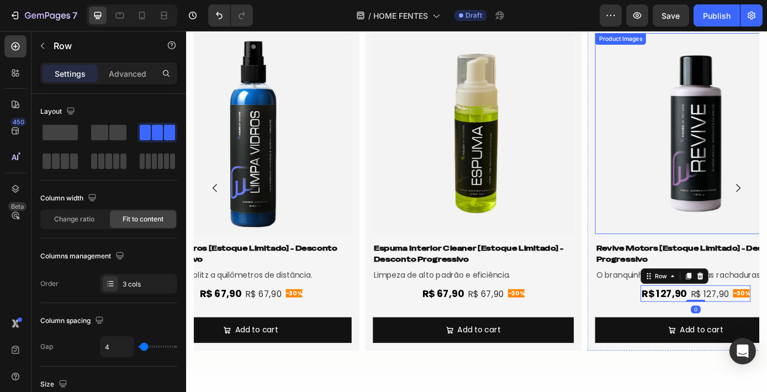
click at [821, 258] on img at bounding box center [766, 147] width 229 height 229
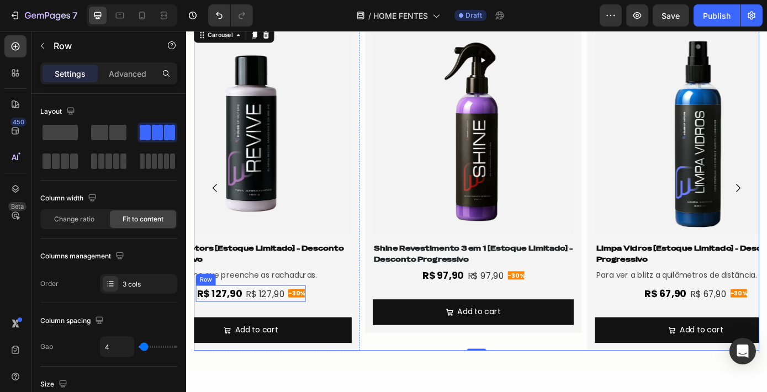
click at [299, 336] on div "R$ 127,90 Product Price Product Price R$ 127,90 Product Price Product Price -30…" at bounding box center [259, 330] width 125 height 19
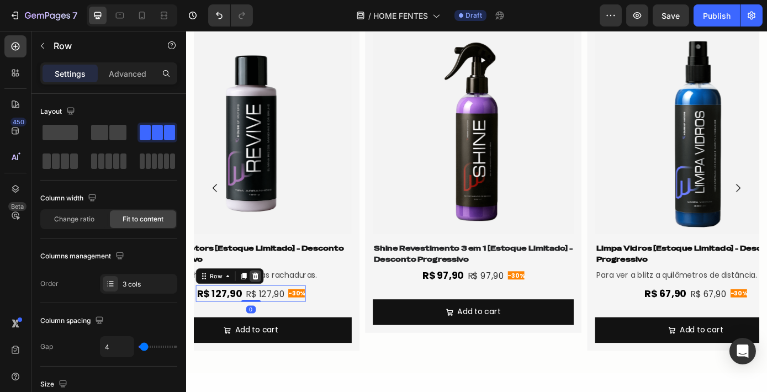
click at [267, 311] on icon at bounding box center [265, 310] width 9 height 9
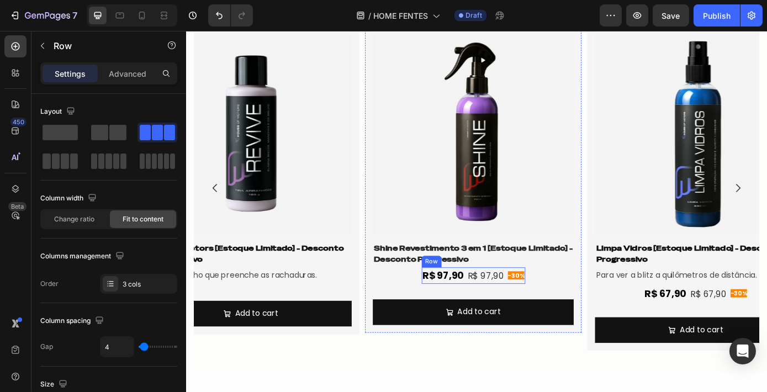
click at [549, 311] on div "R$ 97,90 Product Price Product Price R$ 97,90 Product Price Product Price -30% …" at bounding box center [513, 309] width 118 height 19
click at [507, 290] on icon at bounding box center [509, 291] width 6 height 8
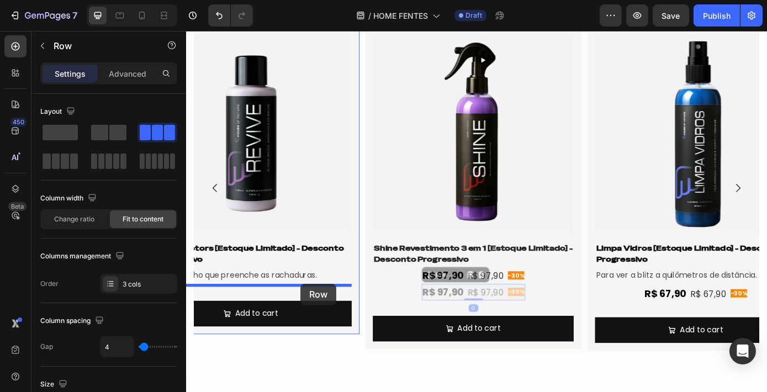
drag, startPoint x: 461, startPoint y: 308, endPoint x: 316, endPoint y: 319, distance: 145.1
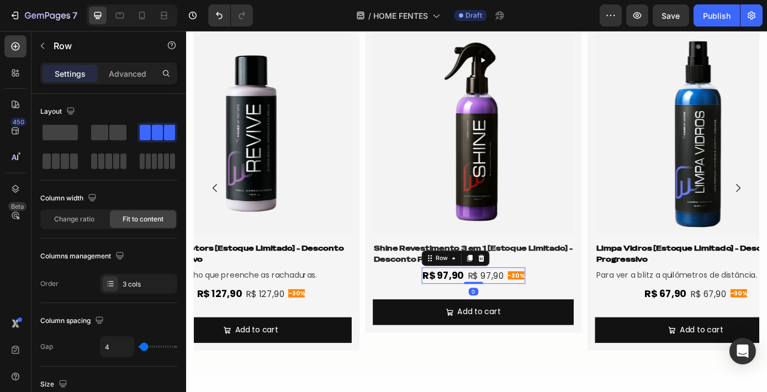
click at [551, 316] on div "-30% Heading" at bounding box center [561, 309] width 21 height 19
click at [509, 291] on icon at bounding box center [509, 291] width 6 height 8
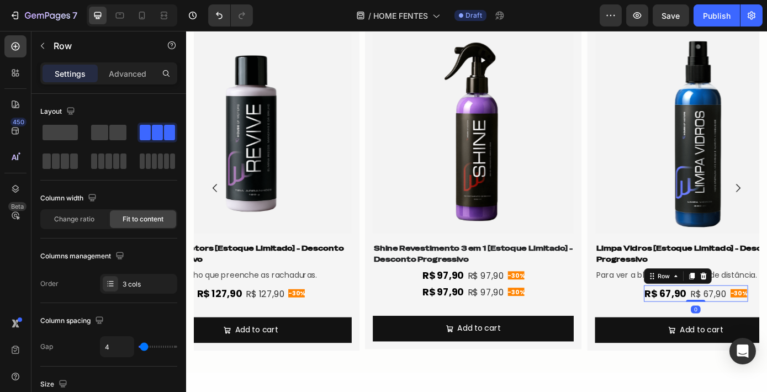
click at [757, 332] on div "R$ 67,90 Product Price Product Price R$ 67,90 Product Price Product Price -30% …" at bounding box center [766, 330] width 119 height 19
click at [775, 309] on icon at bounding box center [775, 310] width 7 height 8
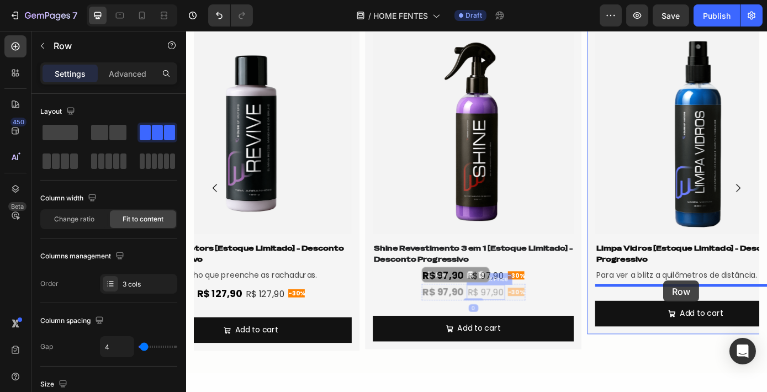
drag, startPoint x: 504, startPoint y: 330, endPoint x: 730, endPoint y: 316, distance: 226.9
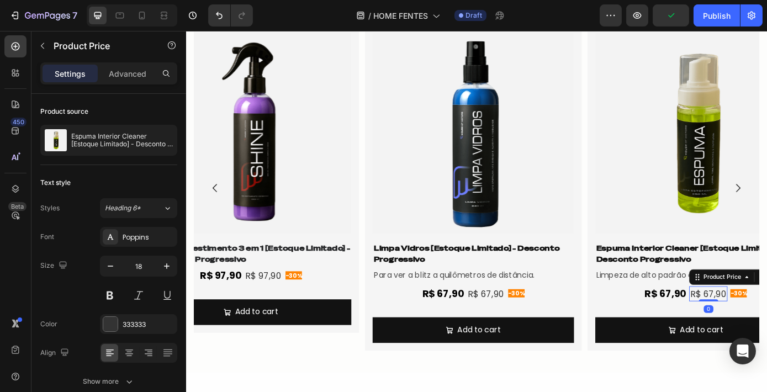
click at [759, 332] on div "R$ 67,90" at bounding box center [781, 330] width 44 height 17
click at [755, 332] on div "R$ 67,90" at bounding box center [732, 330] width 50 height 19
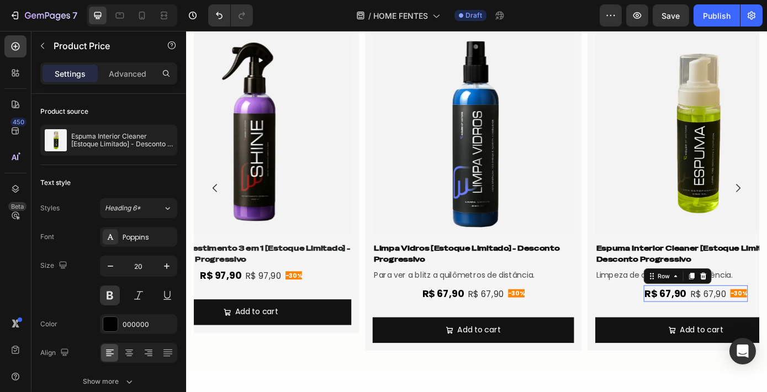
click at [757, 332] on div "R$ 67,90 Product Price Product Price R$ 67,90 Product Price Product Price -30% …" at bounding box center [766, 330] width 119 height 19
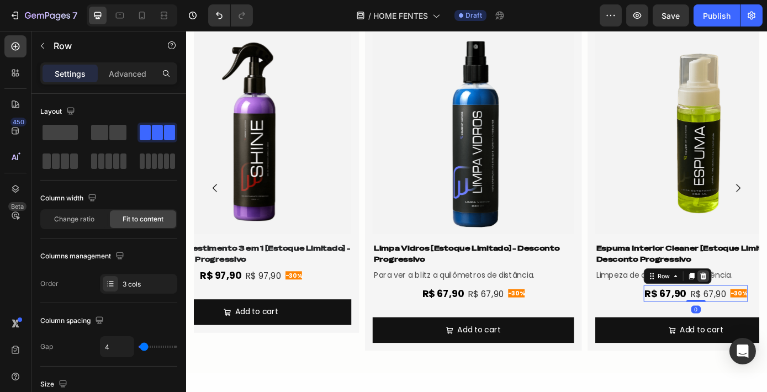
click at [773, 306] on icon at bounding box center [775, 310] width 9 height 9
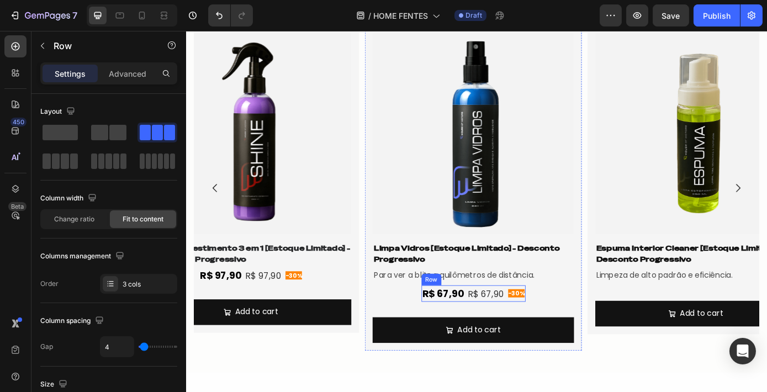
click at [548, 330] on div "R$ 67,90 Product Price Product Price R$ 67,90 Product Price Product Price -30% …" at bounding box center [513, 330] width 119 height 19
click at [504, 311] on icon at bounding box center [508, 310] width 9 height 9
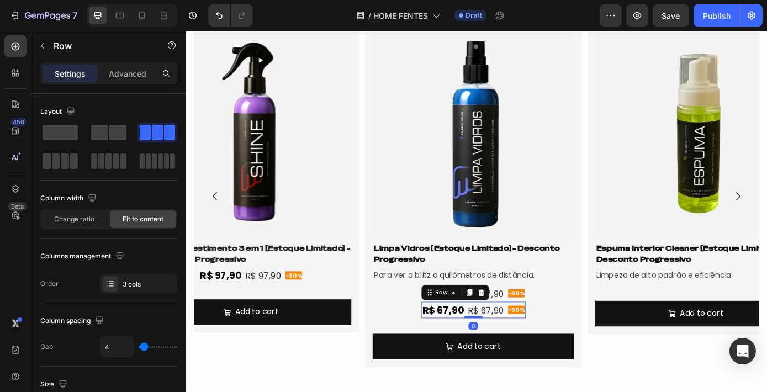
scroll to position [1694, 0]
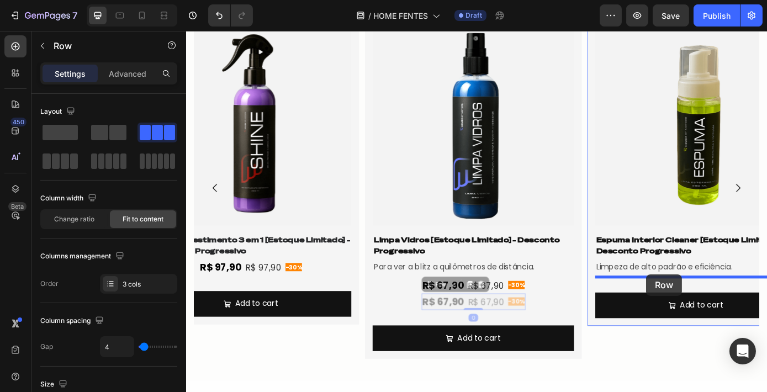
drag, startPoint x: 477, startPoint y: 321, endPoint x: 710, endPoint y: 309, distance: 233.3
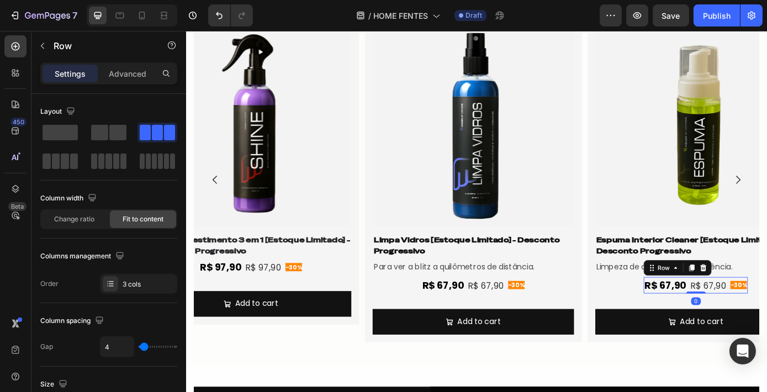
scroll to position [1685, 0]
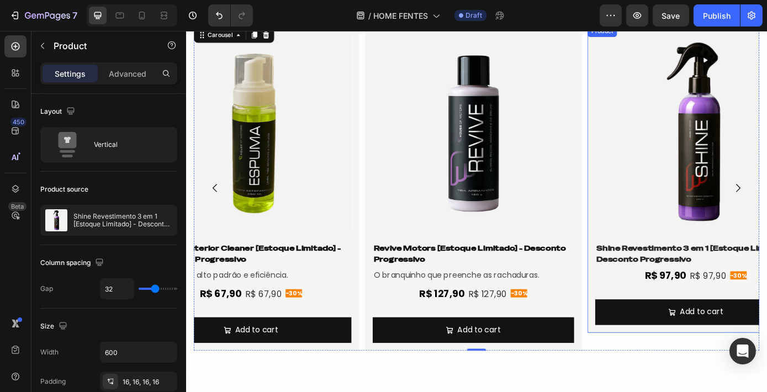
click at [668, 320] on div "Product Images Shine Revestimento 3 em 1 [Estoque Limitado] - Desconto Progress…" at bounding box center [766, 199] width 247 height 351
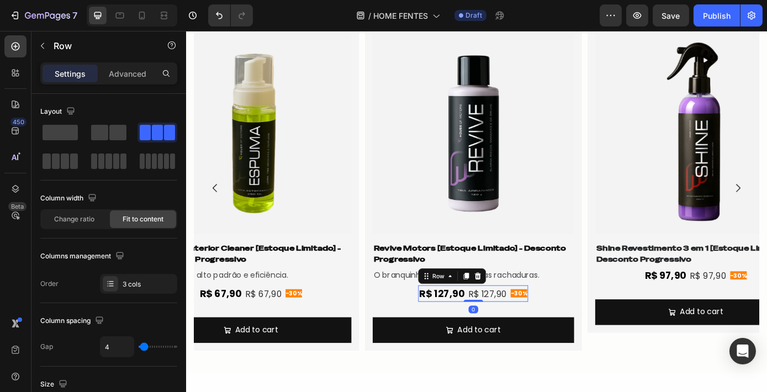
click at [552, 336] on div "R$ 127,90 Product Price Product Price R$ 127,90 Product Price Product Price -30…" at bounding box center [513, 330] width 125 height 19
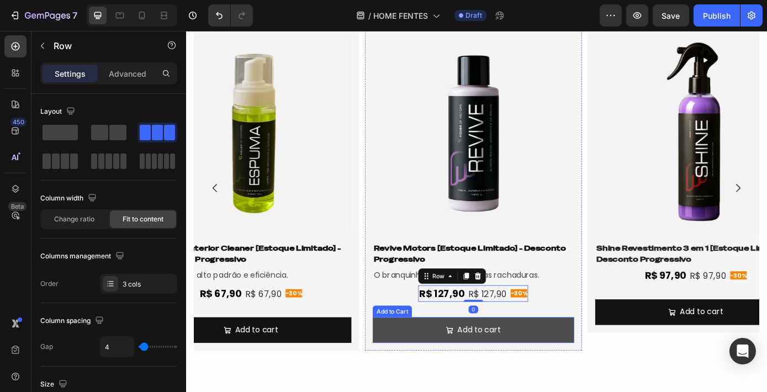
click at [547, 365] on button "Add to cart" at bounding box center [513, 371] width 229 height 29
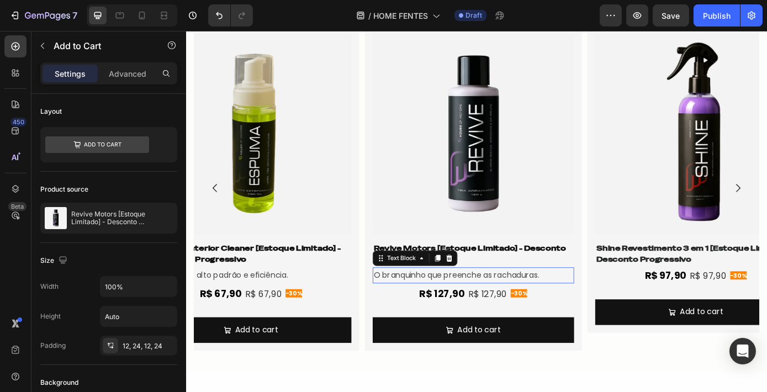
click at [556, 307] on p "O branquinho que preenche as rachaduras." at bounding box center [513, 310] width 227 height 16
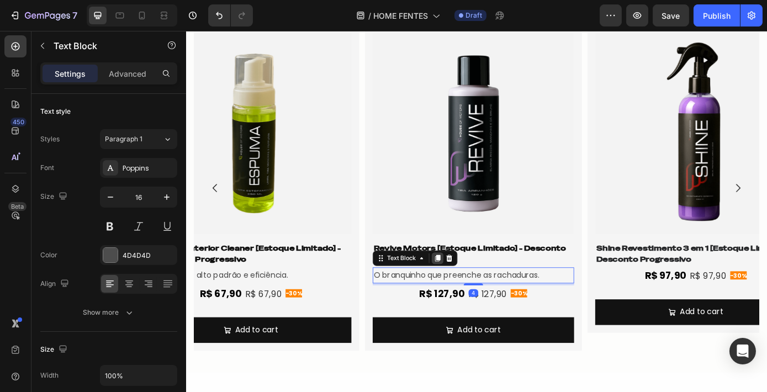
click at [474, 287] on icon at bounding box center [472, 291] width 6 height 8
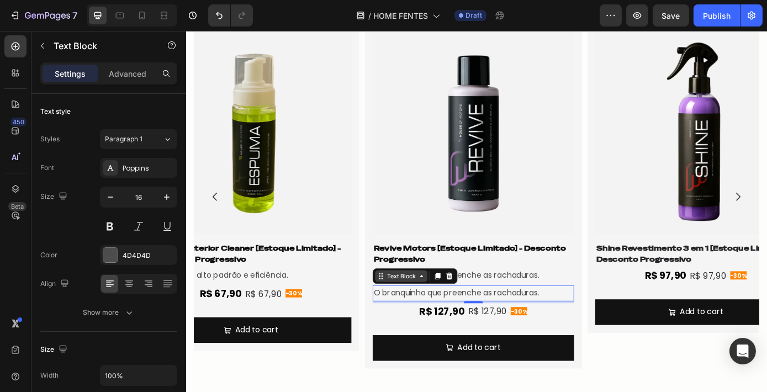
scroll to position [1695, 0]
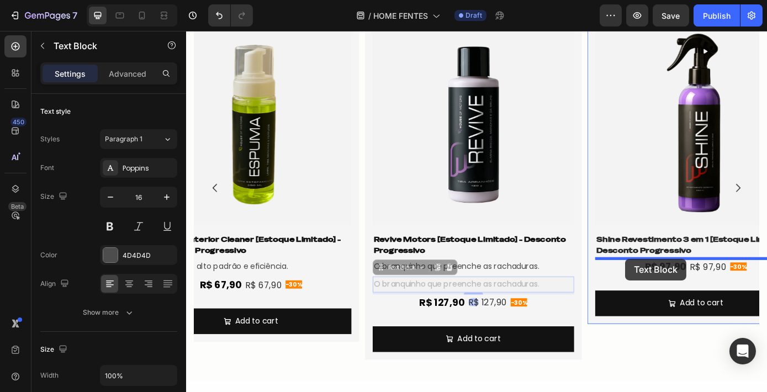
drag, startPoint x: 418, startPoint y: 303, endPoint x: 686, endPoint y: 291, distance: 268.6
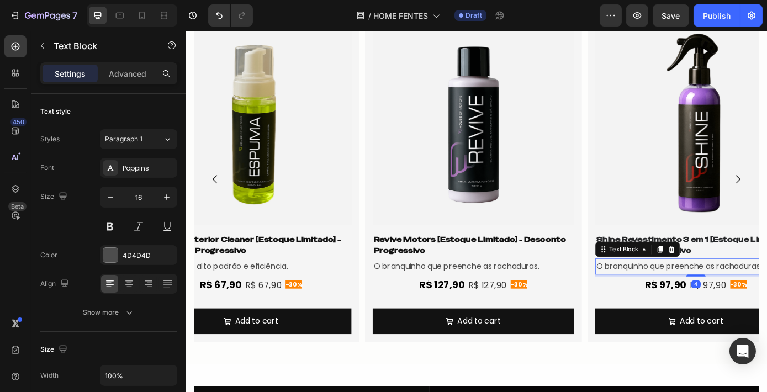
scroll to position [1685, 0]
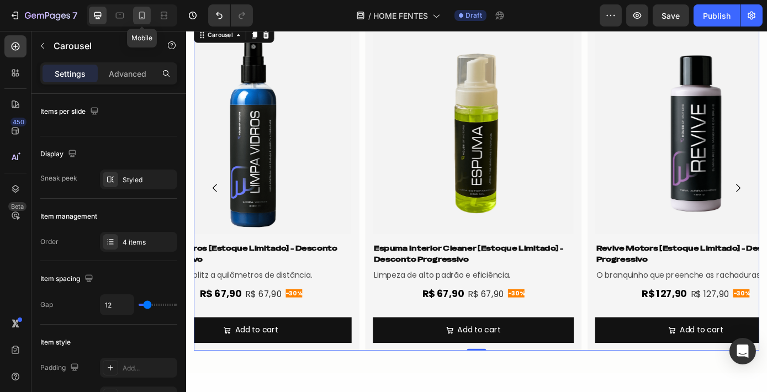
click at [136, 14] on icon at bounding box center [141, 15] width 11 height 11
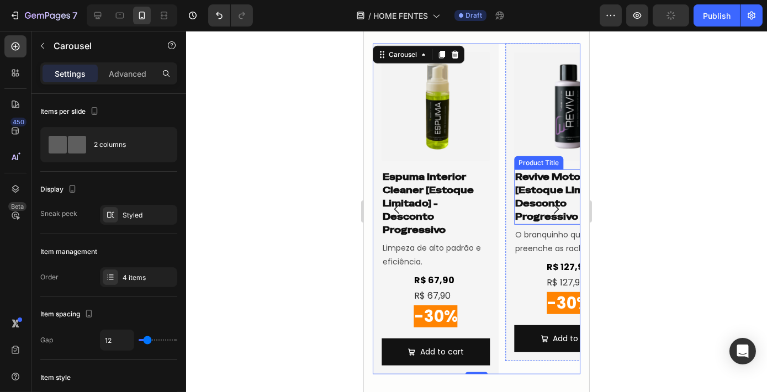
scroll to position [1672, 0]
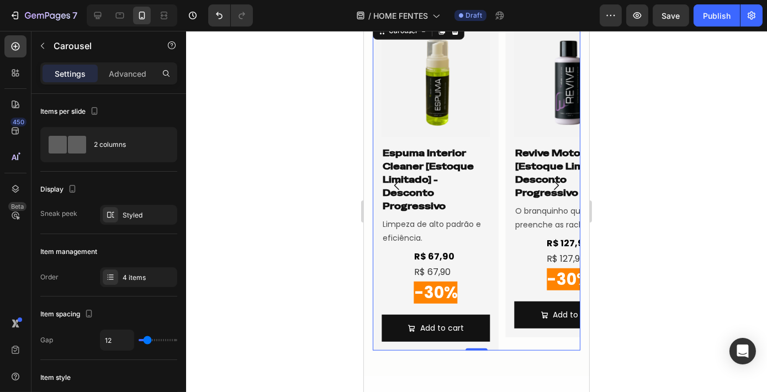
click at [554, 182] on icon "Carousel Next Arrow" at bounding box center [555, 185] width 13 height 13
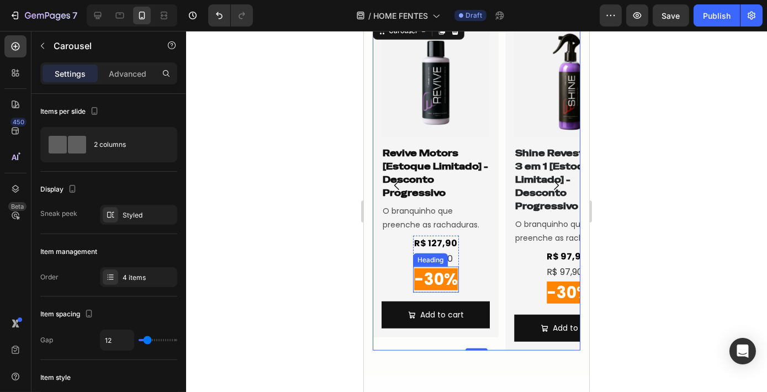
click at [458, 292] on h2 "-30%" at bounding box center [436, 280] width 46 height 27
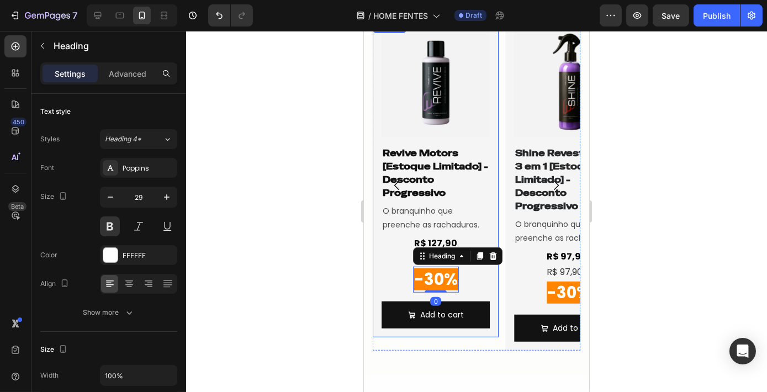
click at [481, 281] on div "Product Images Revive Motors [Estoque Limitado] - Desconto Progressivo Product …" at bounding box center [435, 161] width 108 height 264
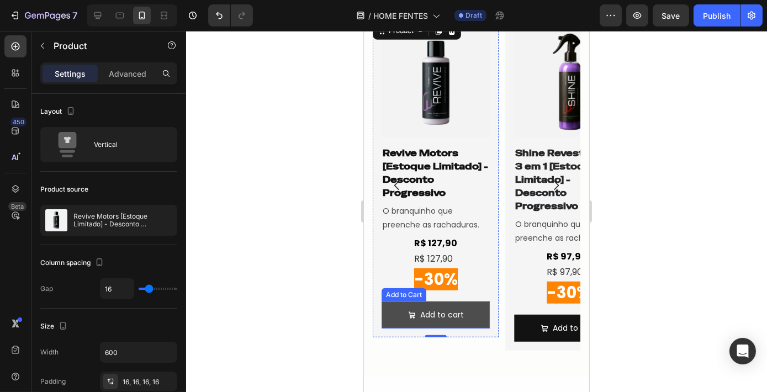
click at [458, 305] on button "Add to cart" at bounding box center [435, 315] width 108 height 27
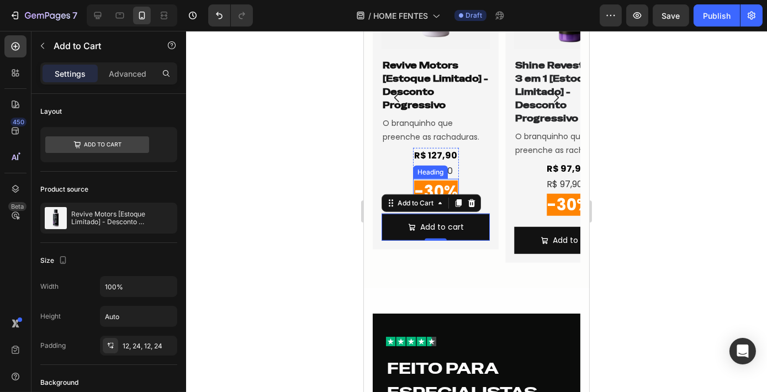
scroll to position [1772, 0]
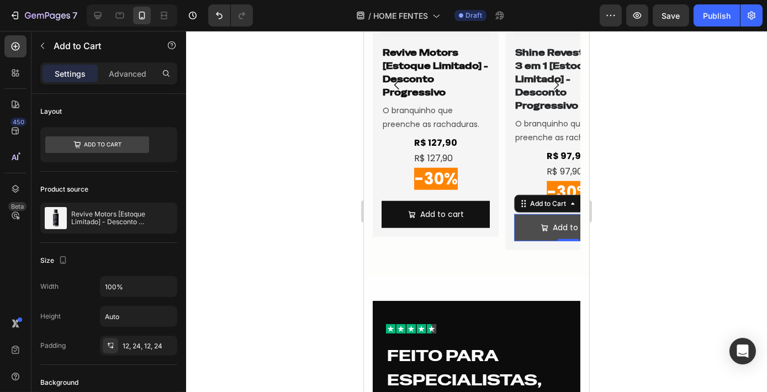
click at [514, 233] on button "Add to cart" at bounding box center [568, 227] width 108 height 27
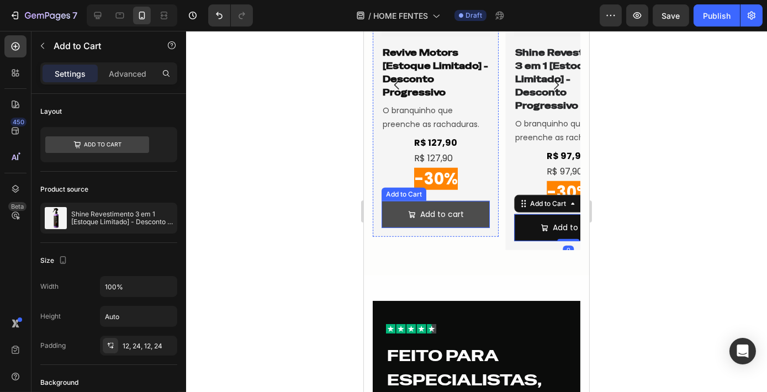
click at [450, 222] on button "Add to cart" at bounding box center [435, 214] width 108 height 27
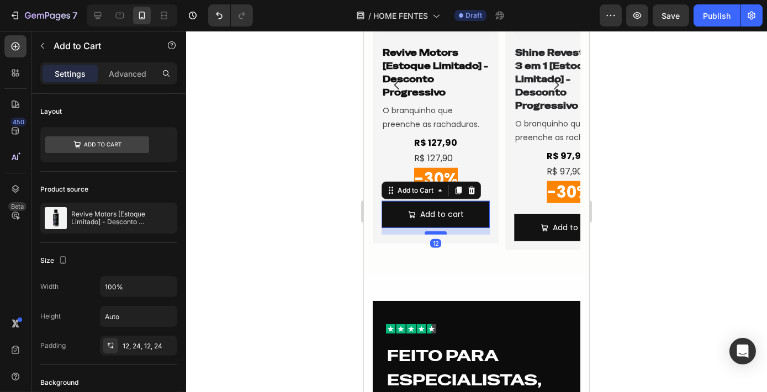
drag, startPoint x: 433, startPoint y: 226, endPoint x: 439, endPoint y: 232, distance: 8.6
click at [439, 232] on div at bounding box center [435, 232] width 22 height 3
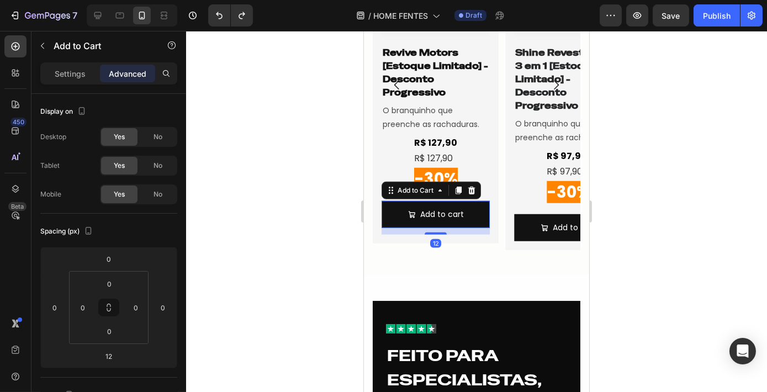
type input "0"
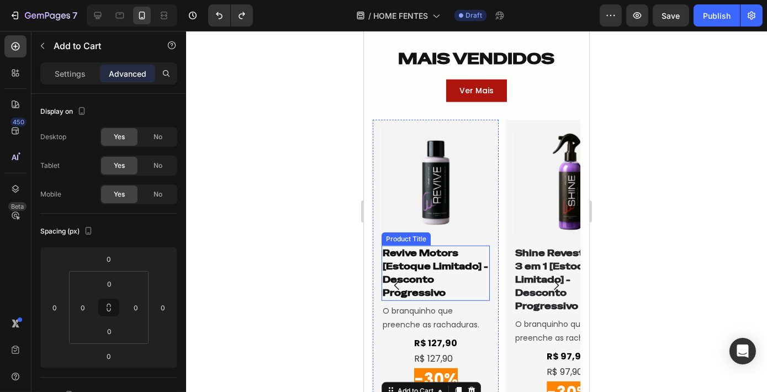
scroll to position [1571, 0]
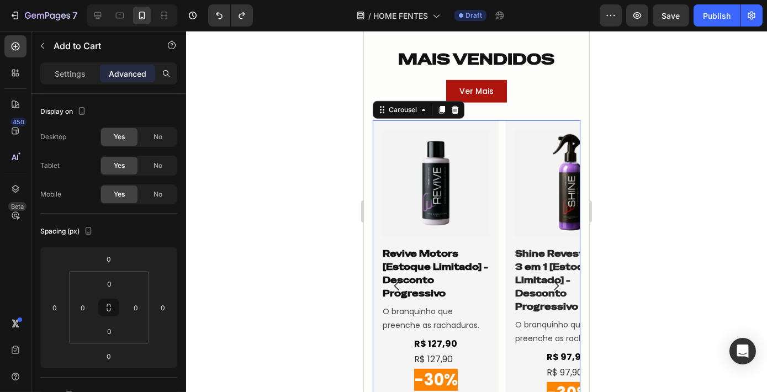
click at [549, 286] on icon "Carousel Next Arrow" at bounding box center [555, 285] width 13 height 13
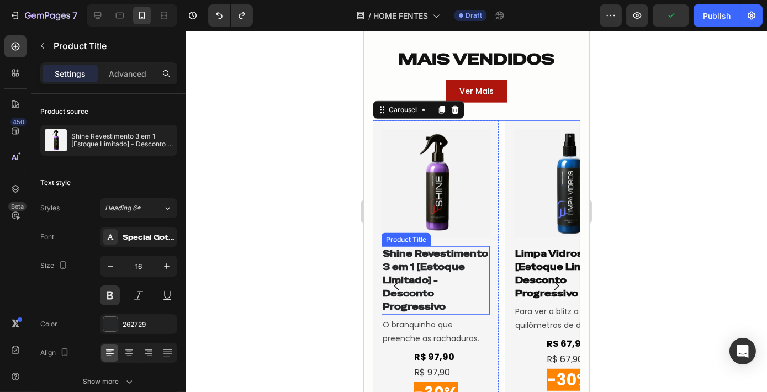
click at [430, 273] on h1 "Shine Revestimento 3 em 1 [Estoque Limitado] - Desconto Progressivo" at bounding box center [435, 280] width 108 height 68
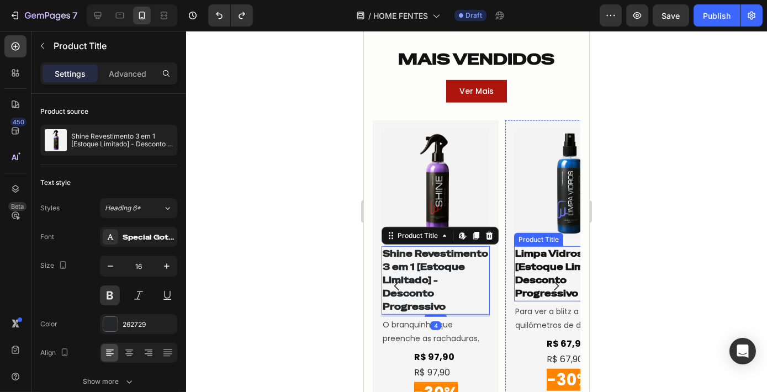
click at [517, 266] on h1 "Limpa Vidros [Estoque Limitado] - Desconto Progressivo" at bounding box center [568, 273] width 108 height 55
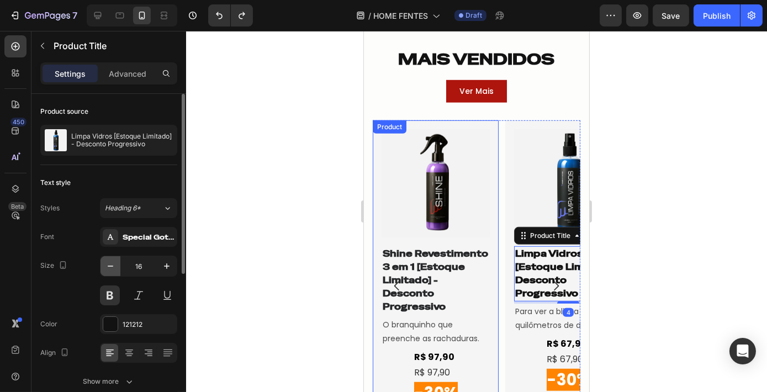
click at [107, 262] on icon "button" at bounding box center [110, 266] width 11 height 11
type input "15"
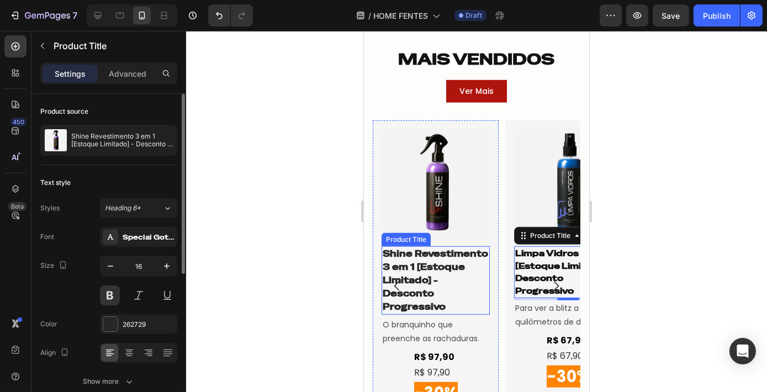
click at [435, 276] on h1 "Shine Revestimento 3 em 1 [Estoque Limitado] - Desconto Progressivo" at bounding box center [435, 280] width 108 height 68
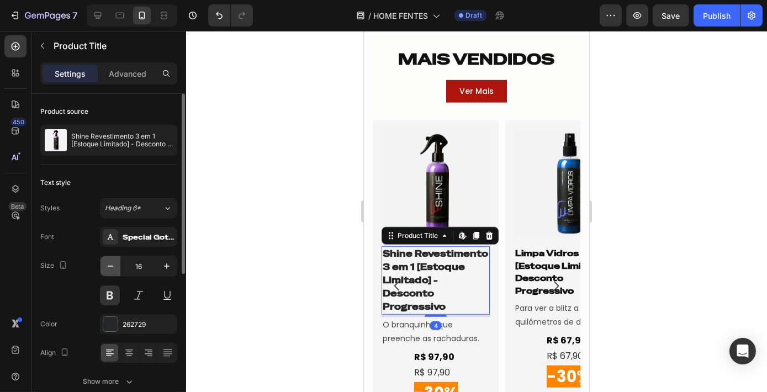
click at [113, 267] on icon "button" at bounding box center [110, 266] width 11 height 11
type input "15"
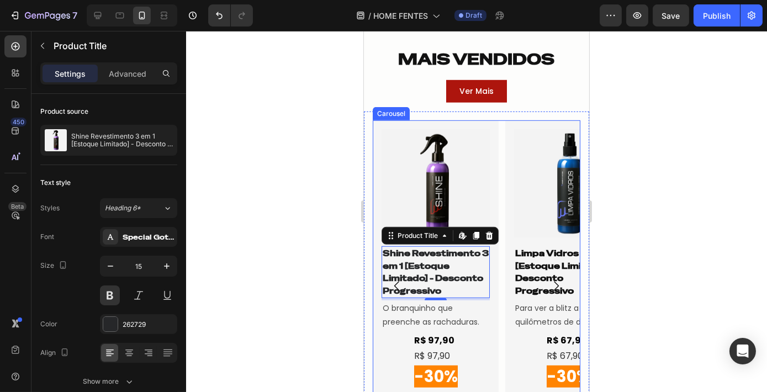
click at [393, 286] on icon "Carousel Back Arrow" at bounding box center [396, 285] width 13 height 13
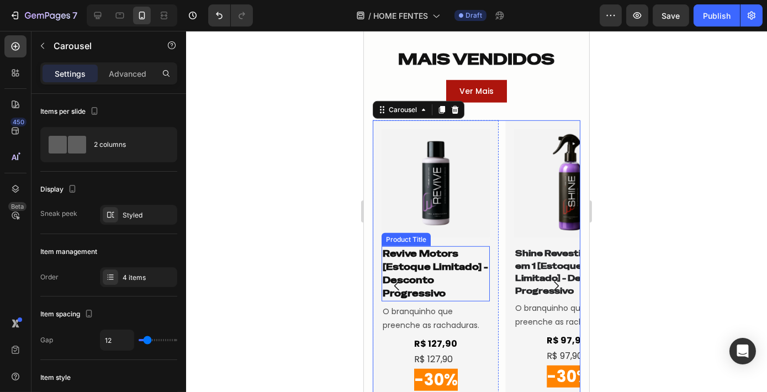
click at [431, 263] on h1 "Revive Motors [Estoque Limitado] - Desconto Progressivo" at bounding box center [435, 273] width 108 height 55
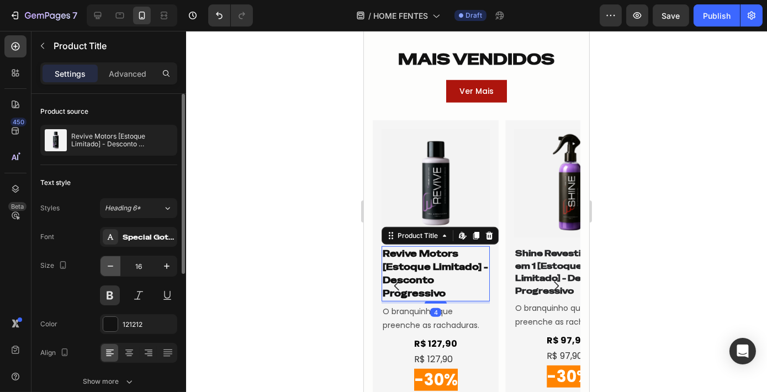
click at [113, 266] on icon "button" at bounding box center [110, 266] width 11 height 11
type input "15"
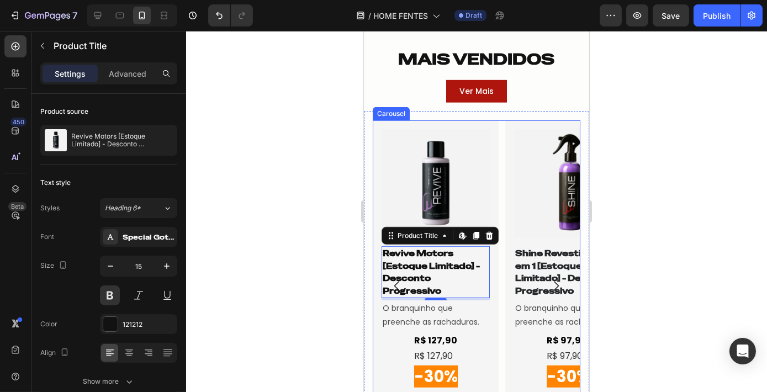
click at [399, 290] on icon "Carousel Back Arrow" at bounding box center [396, 285] width 13 height 13
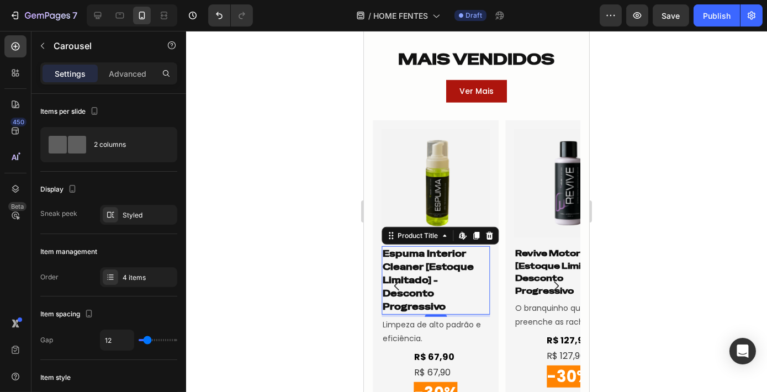
click at [446, 248] on h1 "Espuma Interior Cleaner [Estoque Limitado] - Desconto Progressivo" at bounding box center [435, 280] width 108 height 68
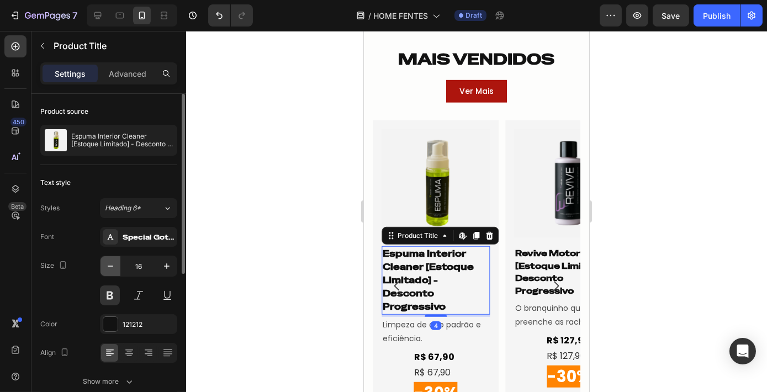
click at [109, 263] on icon "button" at bounding box center [110, 266] width 11 height 11
type input "15"
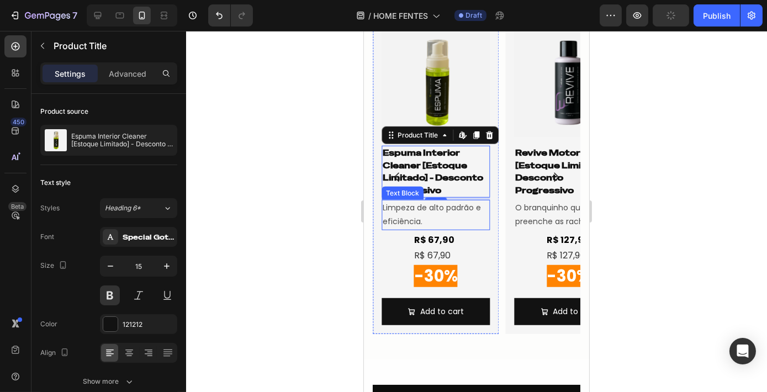
scroll to position [1722, 0]
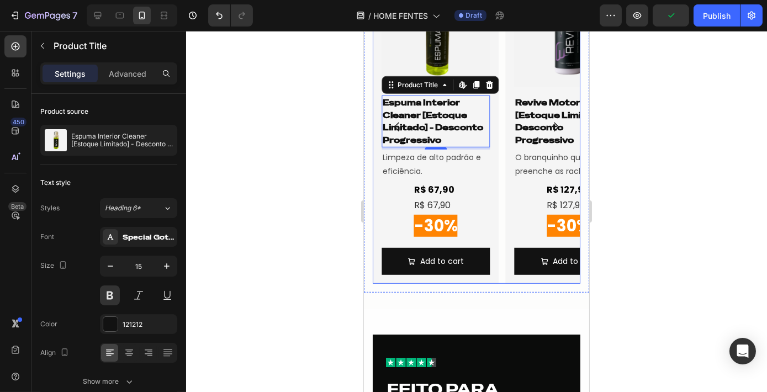
click at [549, 129] on icon "Carousel Next Arrow" at bounding box center [555, 126] width 13 height 13
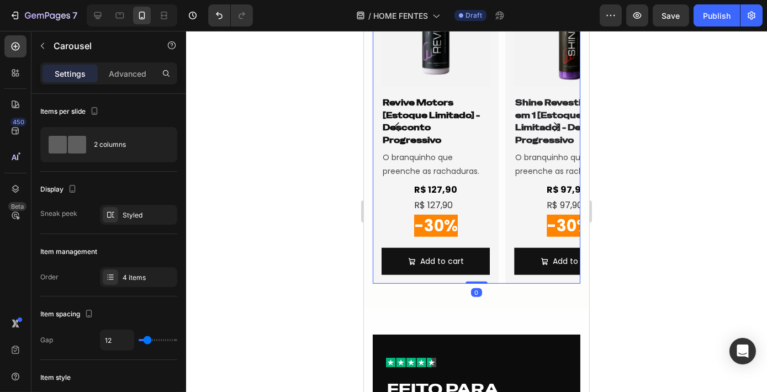
click at [549, 128] on icon "Carousel Next Arrow" at bounding box center [555, 126] width 13 height 13
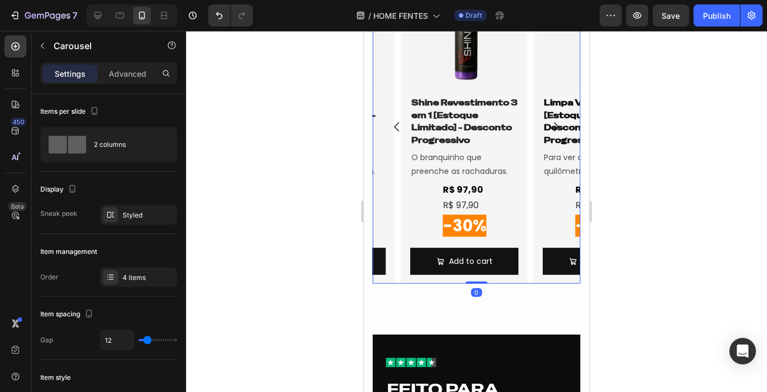
click at [553, 128] on icon "Carousel Next Arrow" at bounding box center [555, 126] width 5 height 9
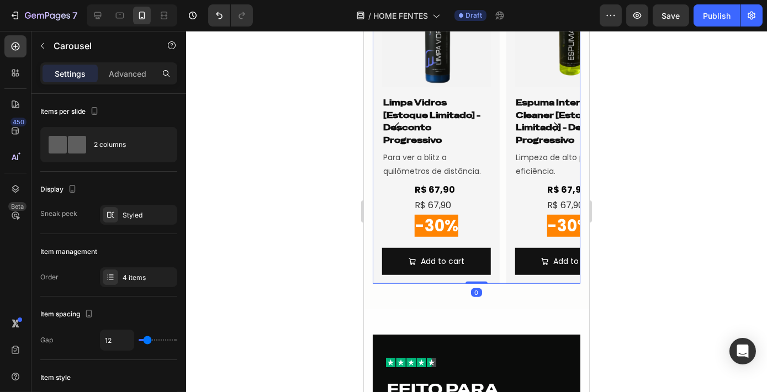
click at [636, 164] on div at bounding box center [476, 211] width 581 height 361
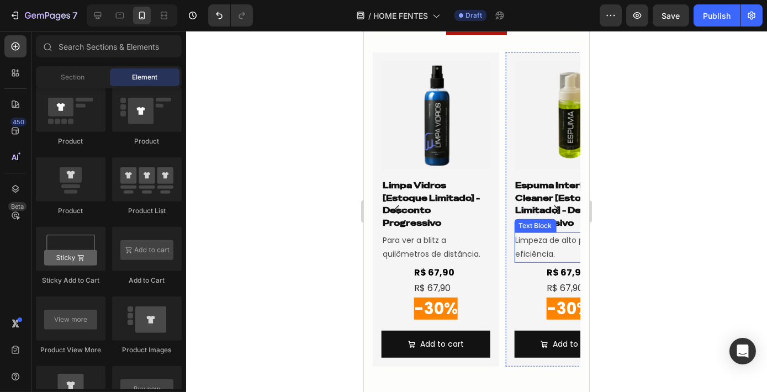
scroll to position [1621, 0]
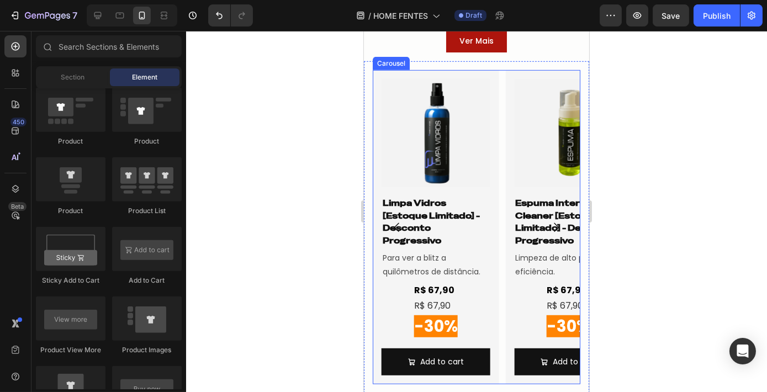
click at [501, 207] on div "Product Images Shine Revestimento 3 em 1 [Estoque Limitado] - Desconto Progress…" at bounding box center [476, 227] width 208 height 314
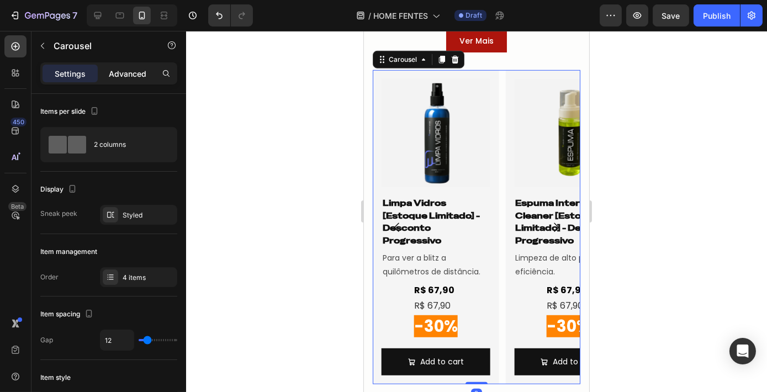
click at [133, 77] on p "Advanced" at bounding box center [128, 74] width 38 height 12
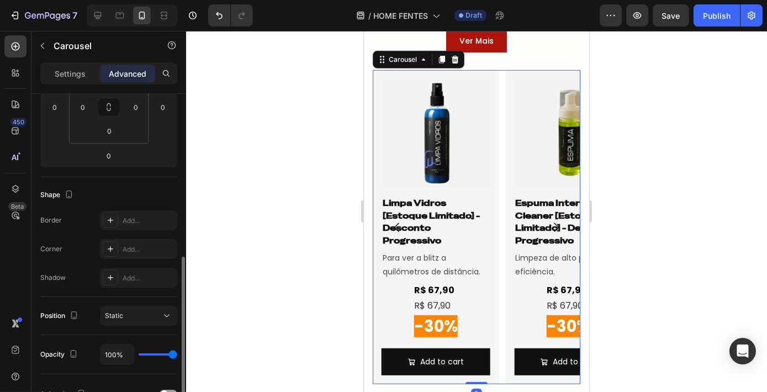
scroll to position [251, 0]
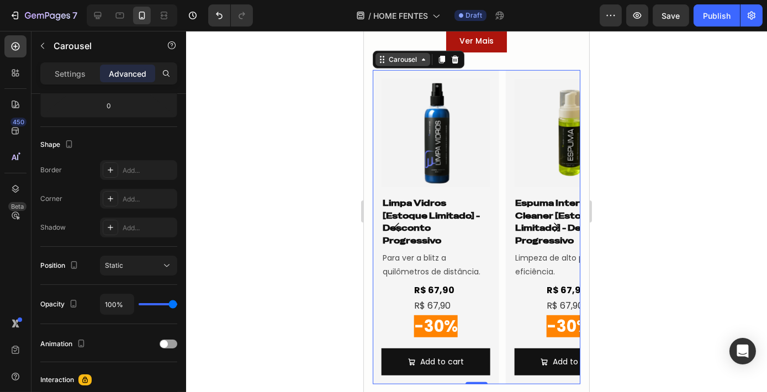
click at [411, 59] on div "Carousel" at bounding box center [402, 60] width 33 height 10
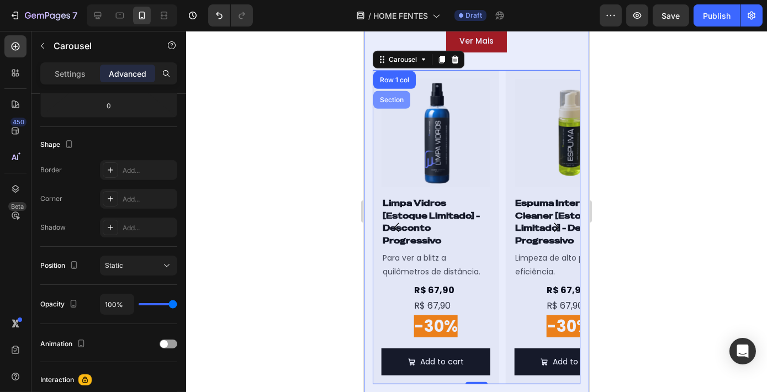
click at [396, 103] on div "Section" at bounding box center [391, 100] width 37 height 18
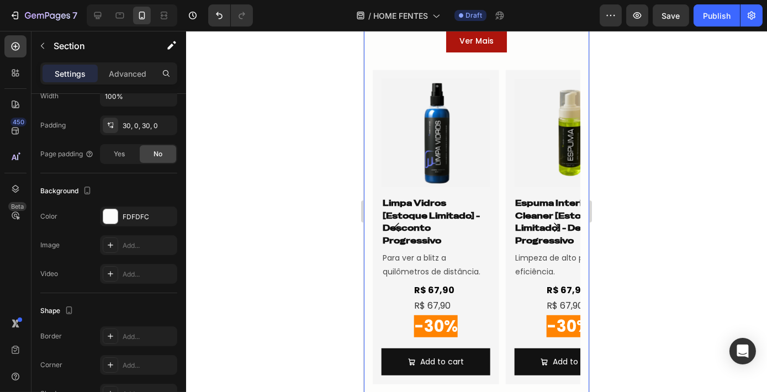
scroll to position [0, 0]
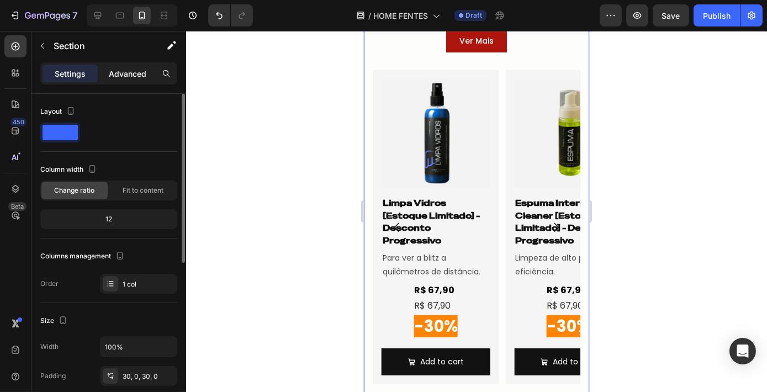
click at [138, 76] on p "Advanced" at bounding box center [128, 74] width 38 height 12
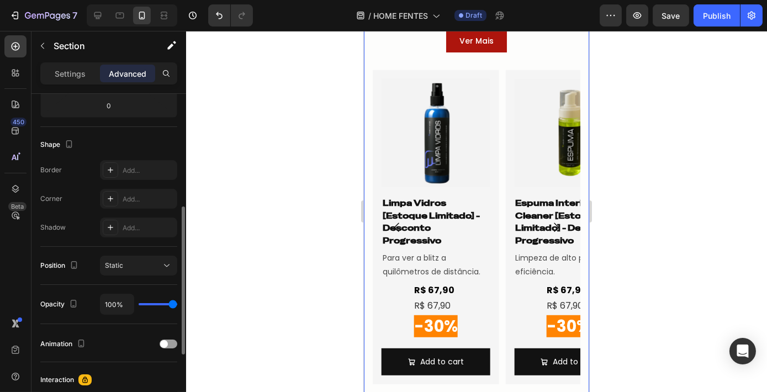
scroll to position [301, 0]
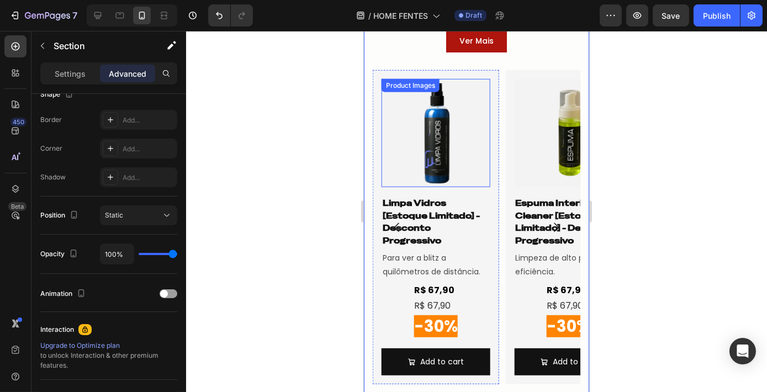
click at [467, 143] on img at bounding box center [435, 133] width 108 height 108
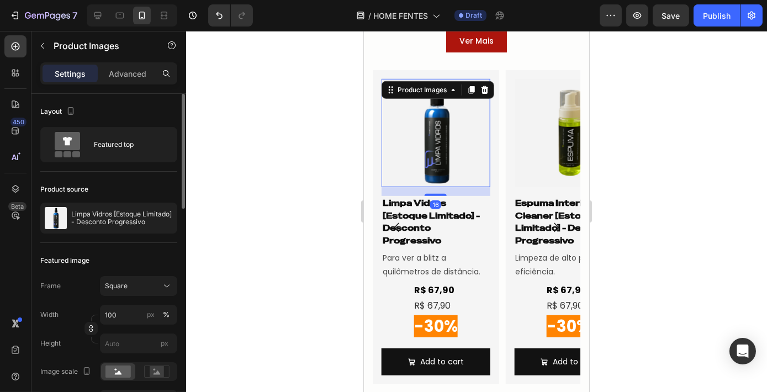
scroll to position [100, 0]
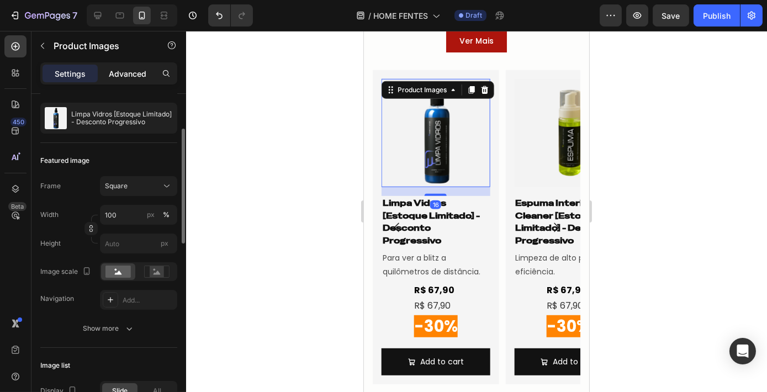
click at [140, 72] on p "Advanced" at bounding box center [128, 74] width 38 height 12
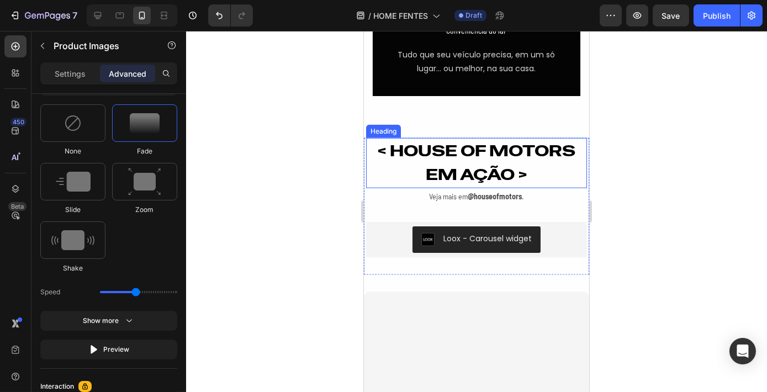
scroll to position [2576, 0]
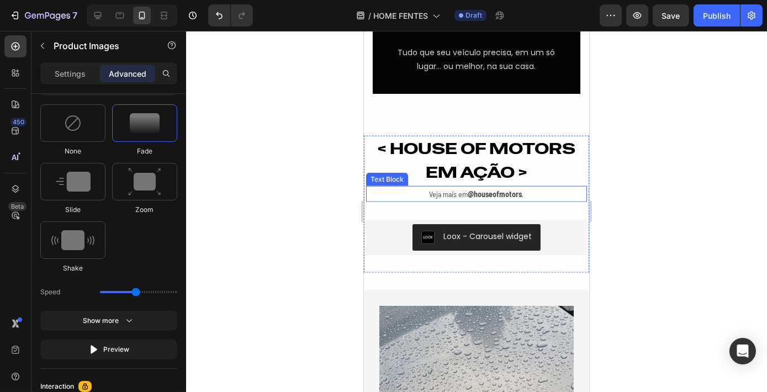
click at [511, 199] on strong "@houseofmotors" at bounding box center [495, 193] width 54 height 9
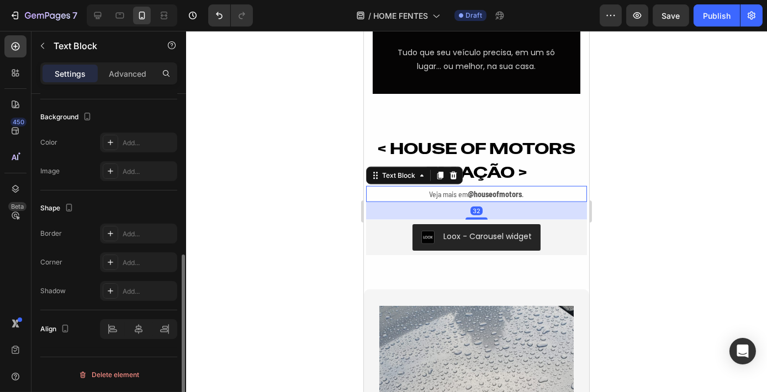
scroll to position [0, 0]
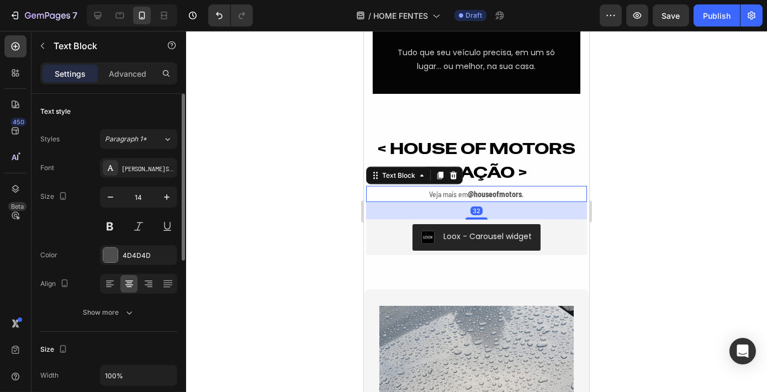
click at [468, 199] on strong "@houseofmotors" at bounding box center [495, 193] width 54 height 9
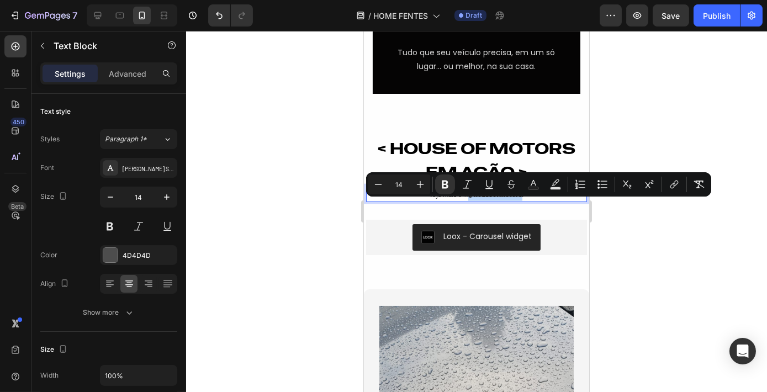
drag, startPoint x: 466, startPoint y: 208, endPoint x: 517, endPoint y: 207, distance: 51.9
click at [517, 199] on strong "@houseofmotors" at bounding box center [495, 193] width 54 height 9
click at [519, 201] on p "Veja mais em @houseofmotors ." at bounding box center [476, 194] width 219 height 14
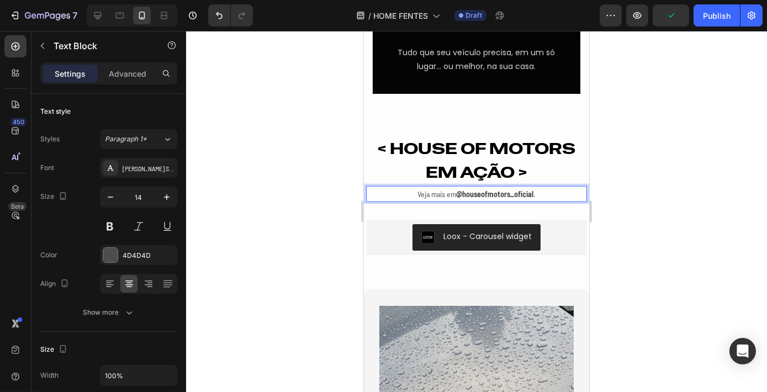
click at [654, 249] on div at bounding box center [476, 211] width 581 height 361
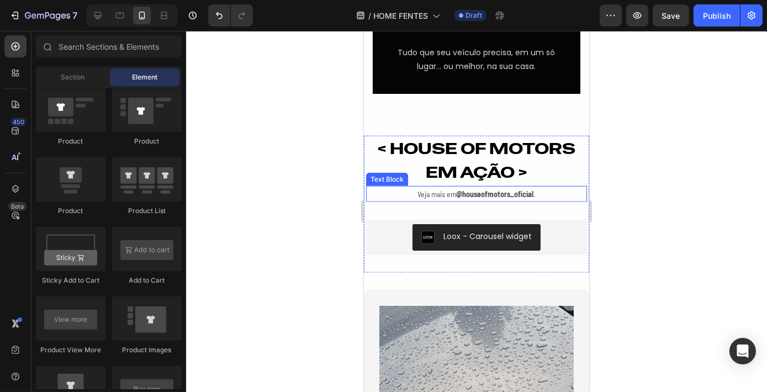
click at [494, 199] on strong "@houseofmotors_oficial" at bounding box center [494, 193] width 77 height 9
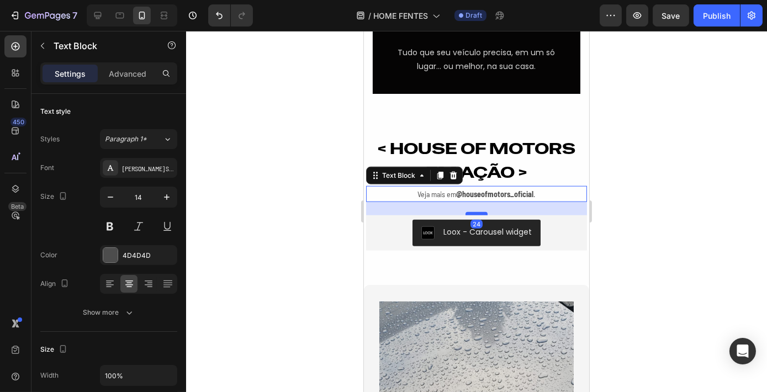
click at [474, 215] on div at bounding box center [476, 213] width 22 height 3
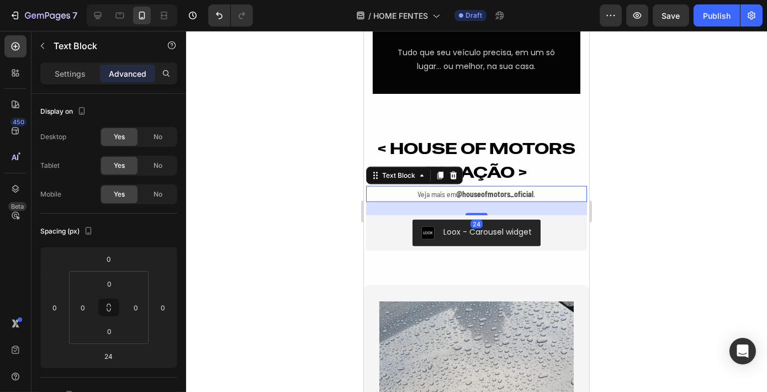
click at [715, 184] on div at bounding box center [476, 211] width 581 height 361
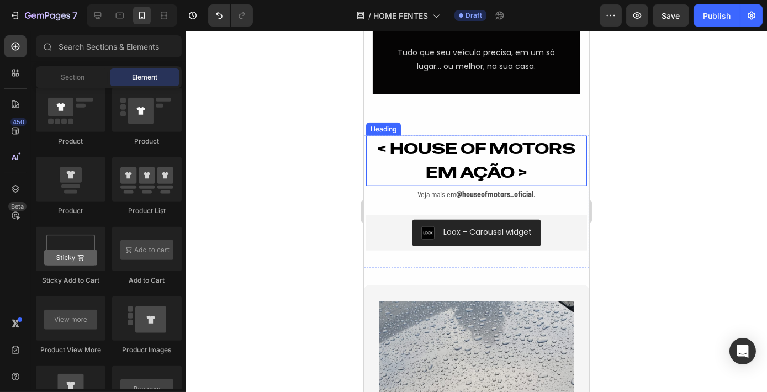
scroll to position [2525, 0]
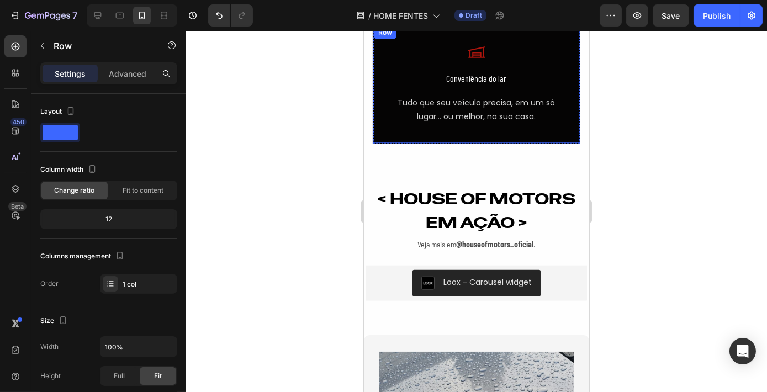
click at [488, 143] on div "Icon Conveniência do lar Text Block Tudo que seu veículo precisa, em um só luga…" at bounding box center [476, 84] width 207 height 118
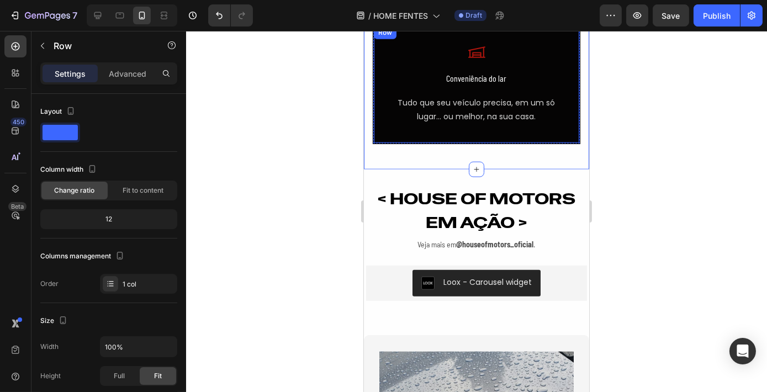
click at [515, 143] on div "Icon Conveniência do lar Text Block Tudo que seu veículo precisa, em um só luga…" at bounding box center [476, 84] width 207 height 118
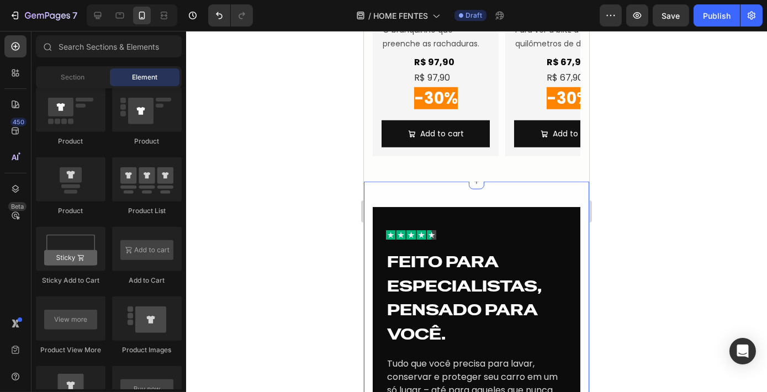
scroll to position [1858, 0]
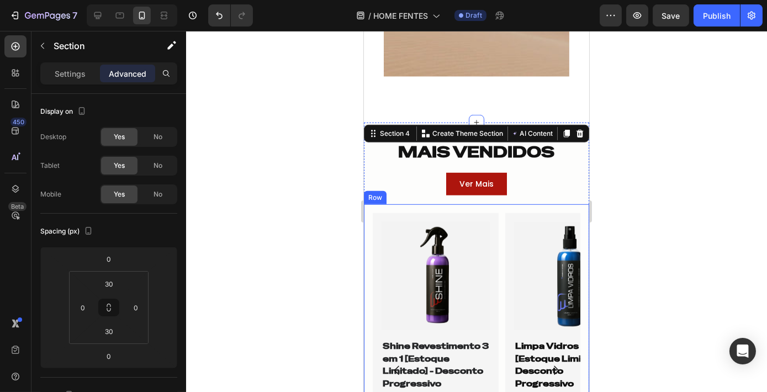
scroll to position [1456, 0]
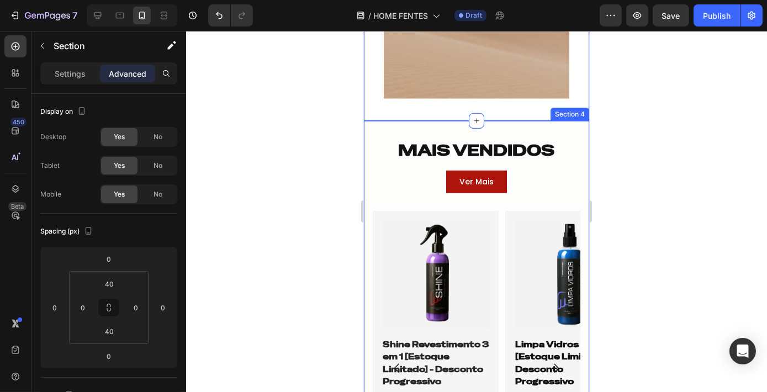
click at [534, 131] on div "MAIS VENDIDOS Heading Row Ver Mais Button Row Product Images Shine Revestimento…" at bounding box center [475, 336] width 225 height 430
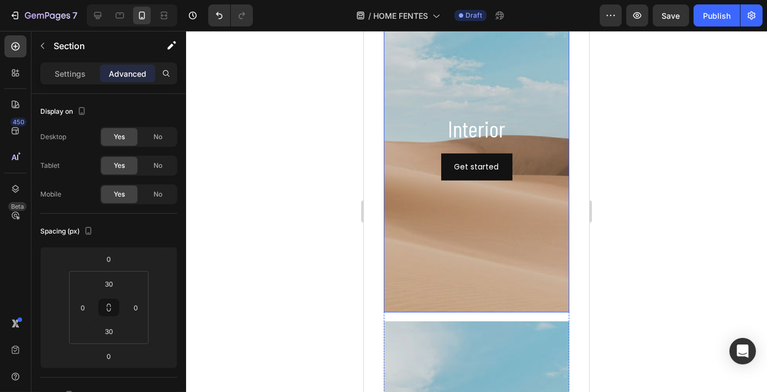
scroll to position [904, 0]
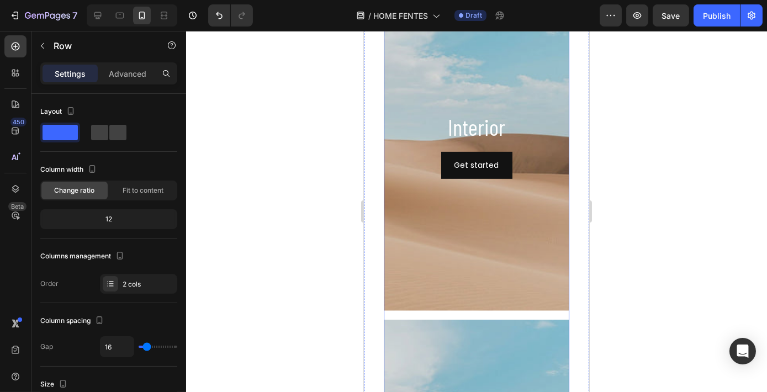
click at [530, 314] on div "Interior Heading Get started Button Hero Banner Exterior Heading Get started Bu…" at bounding box center [476, 315] width 186 height 671
click at [109, 133] on span at bounding box center [117, 132] width 17 height 15
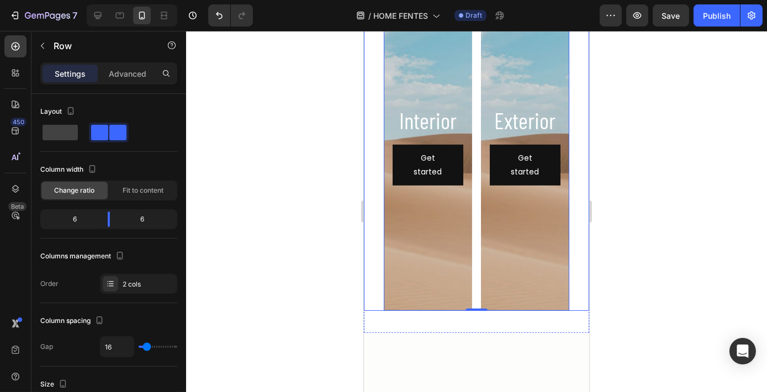
click at [665, 217] on div at bounding box center [476, 211] width 581 height 361
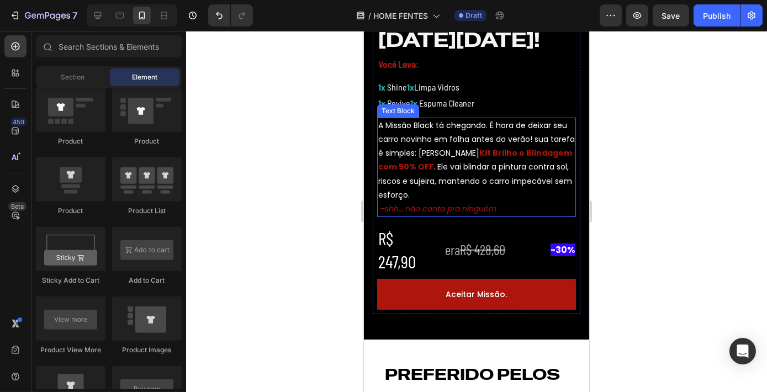
scroll to position [602, 0]
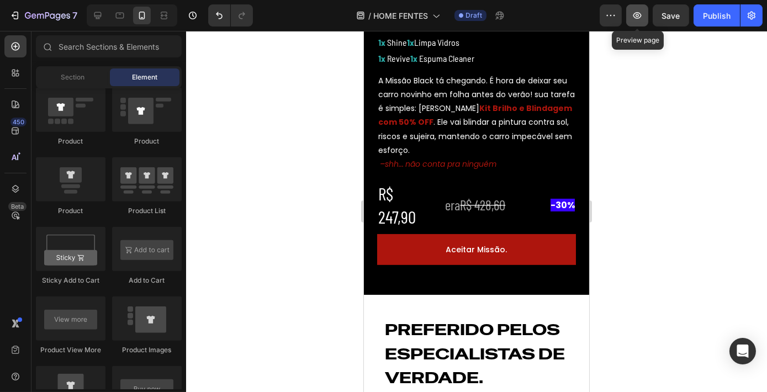
click at [628, 24] on button "button" at bounding box center [637, 15] width 22 height 22
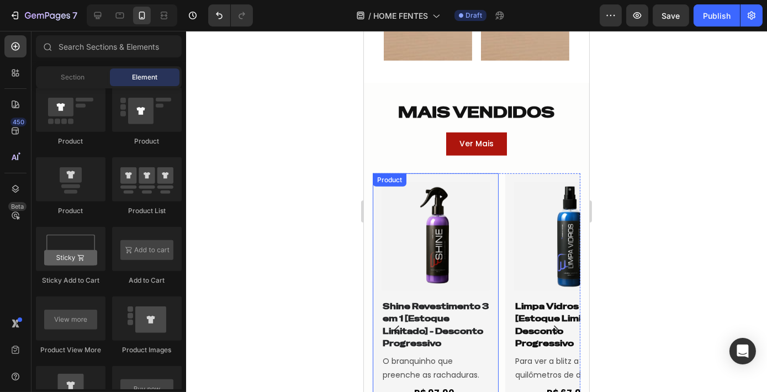
scroll to position [1355, 0]
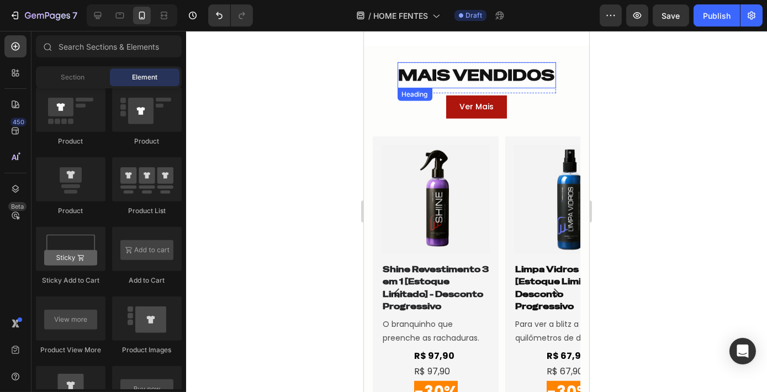
click at [440, 77] on h2 "MAIS VENDIDOS" at bounding box center [476, 75] width 158 height 27
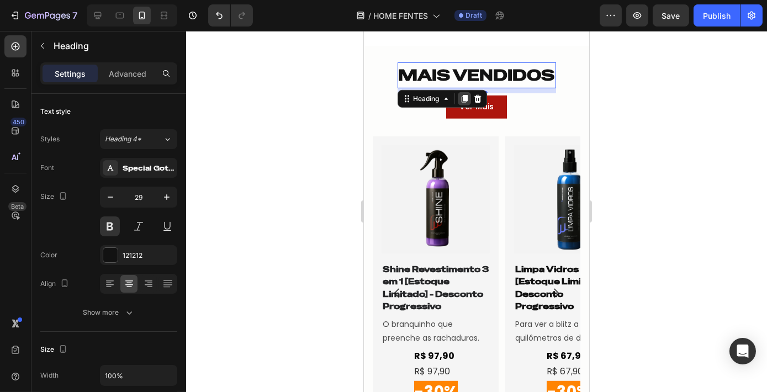
click at [459, 96] on icon at bounding box center [463, 98] width 9 height 9
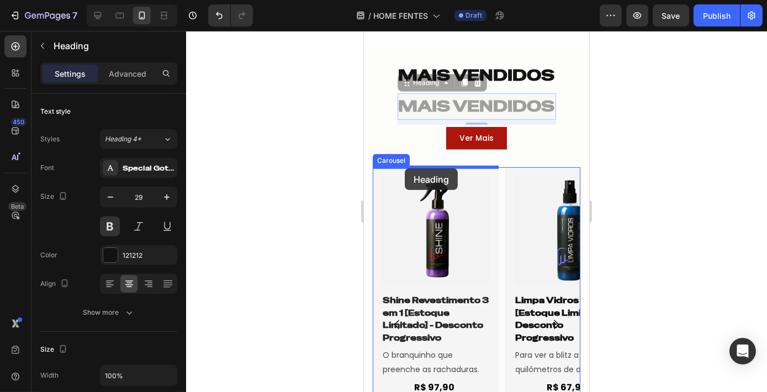
drag, startPoint x: 411, startPoint y: 87, endPoint x: 404, endPoint y: 168, distance: 81.4
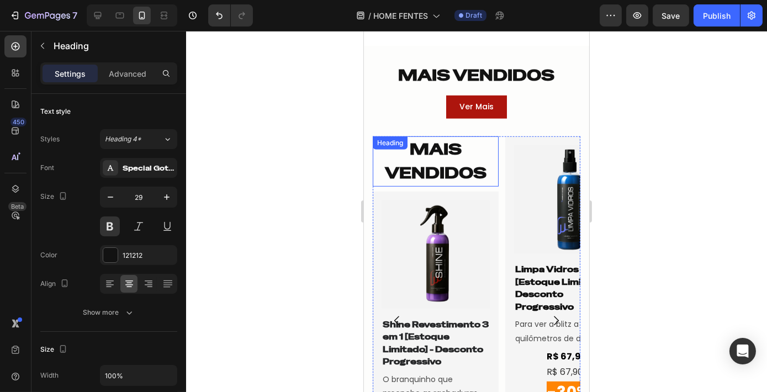
click at [405, 167] on h2 "MAIS VENDIDOS" at bounding box center [435, 161] width 126 height 50
click at [405, 167] on p "MAIS VENDIDOS" at bounding box center [435, 162] width 124 height 48
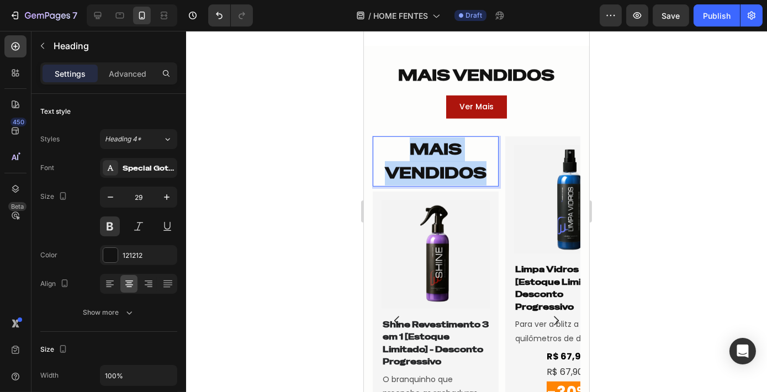
click at [405, 167] on p "MAIS VENDIDOS" at bounding box center [435, 162] width 124 height 48
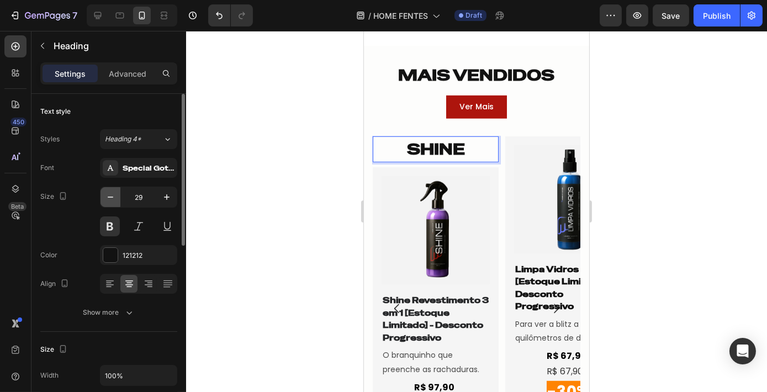
click at [113, 198] on icon "button" at bounding box center [110, 197] width 11 height 11
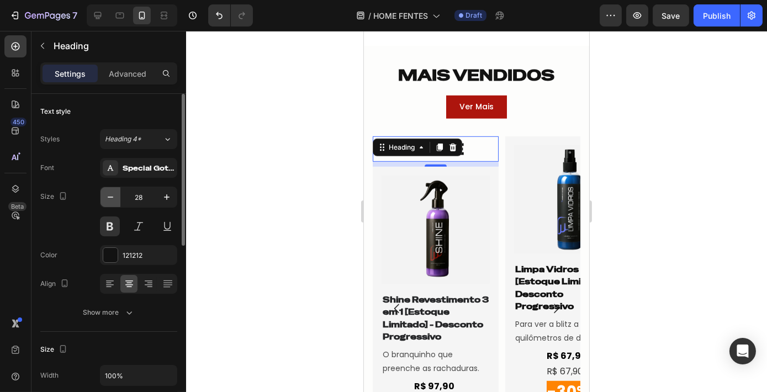
click at [113, 198] on icon "button" at bounding box center [110, 197] width 11 height 11
type input "25"
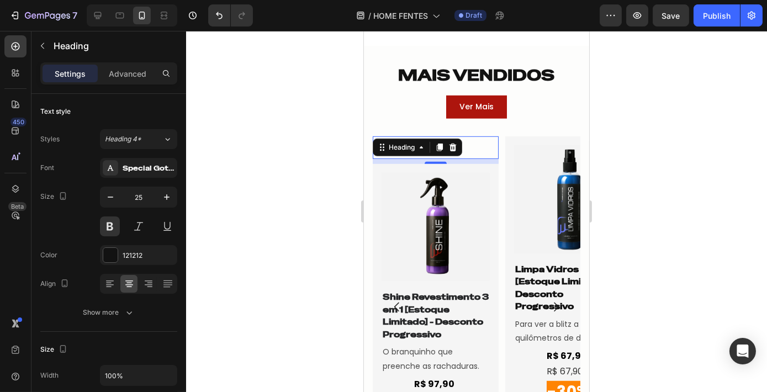
drag, startPoint x: 723, startPoint y: 183, endPoint x: 743, endPoint y: 195, distance: 23.5
click at [743, 195] on div at bounding box center [476, 211] width 581 height 361
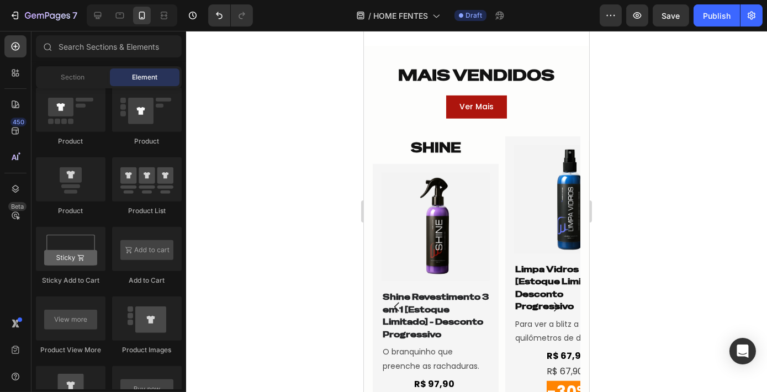
click at [646, 208] on div at bounding box center [476, 211] width 581 height 361
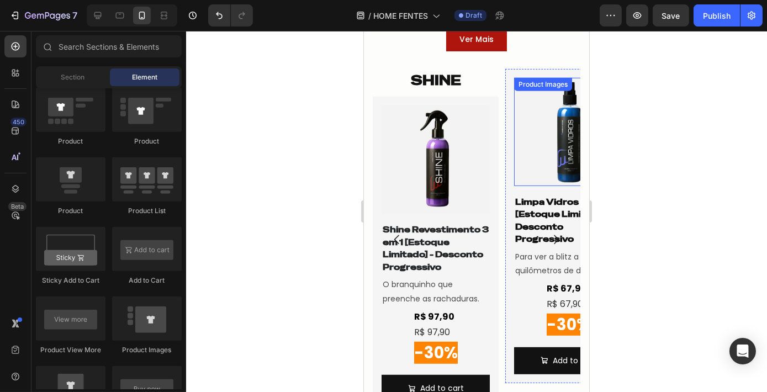
scroll to position [1405, 0]
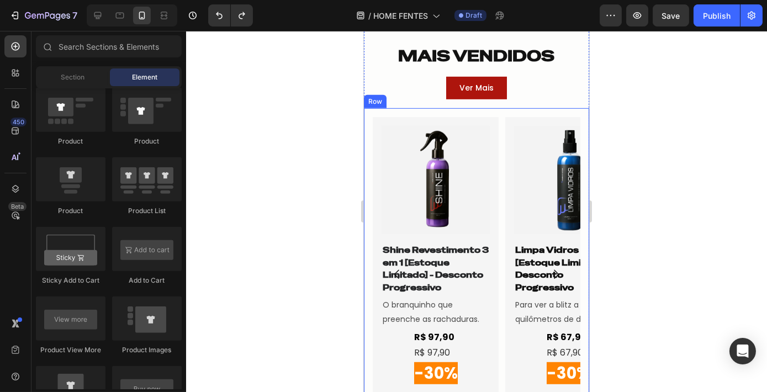
click at [701, 186] on div at bounding box center [476, 211] width 581 height 361
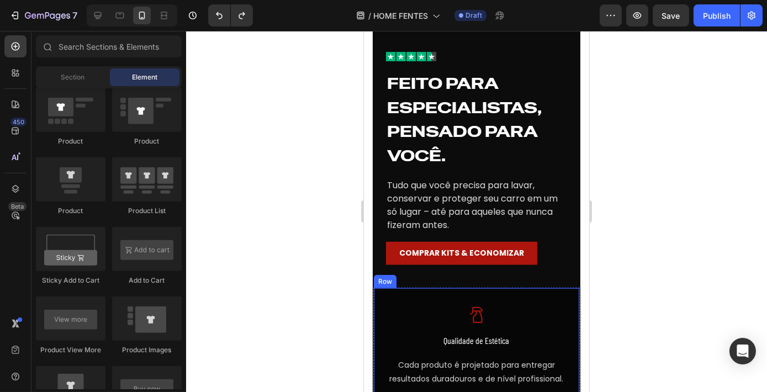
scroll to position [1857, 0]
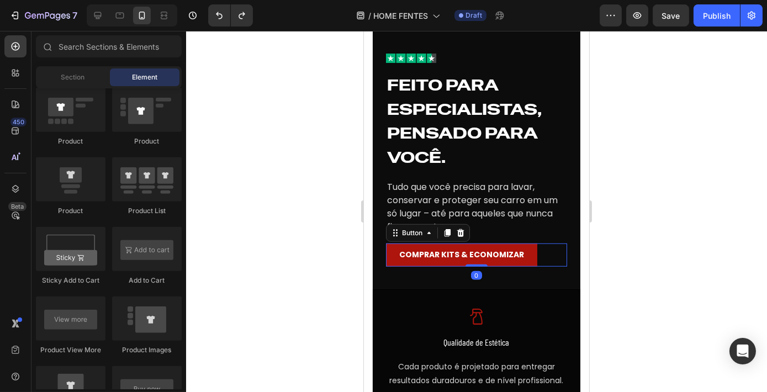
click at [526, 257] on button "COMPRAR KITS & ECONOMIZAR" at bounding box center [460, 255] width 151 height 23
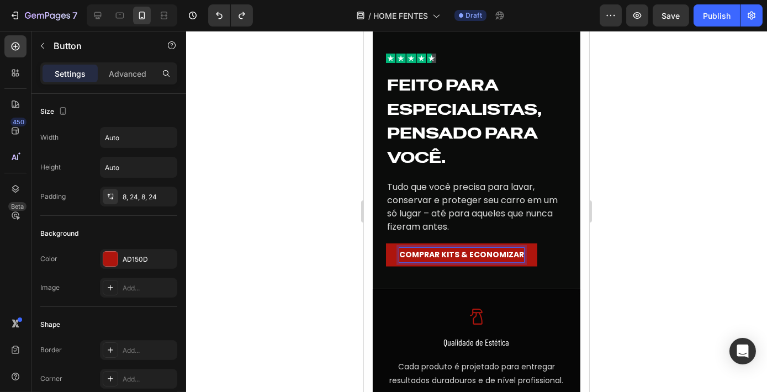
click at [517, 255] on p "COMPRAR KITS & ECONOMIZAR" at bounding box center [461, 255] width 125 height 14
click at [385, 244] on button "COMPRAR KITS & ECONOMIZAR" at bounding box center [460, 255] width 151 height 23
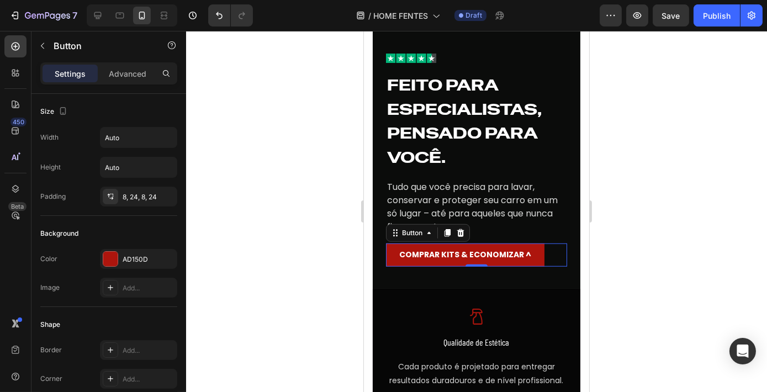
click at [685, 257] on div at bounding box center [476, 211] width 581 height 361
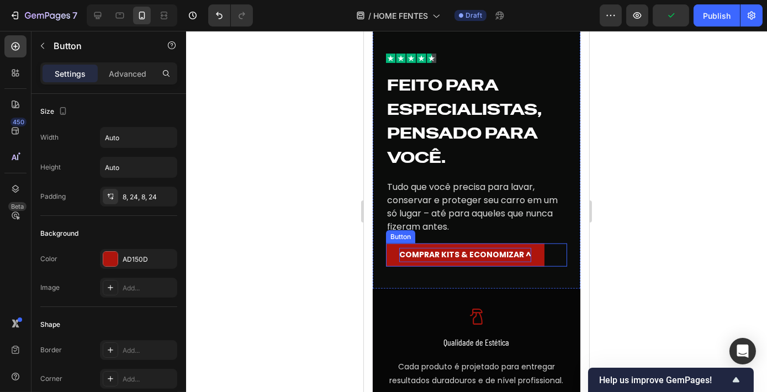
click at [522, 255] on p "COMPRAR KITS & ECONOMIZAR ^" at bounding box center [465, 255] width 132 height 14
click at [519, 255] on p "COMPRAR KITS & ECONOMIZAR ^" at bounding box center [465, 255] width 132 height 14
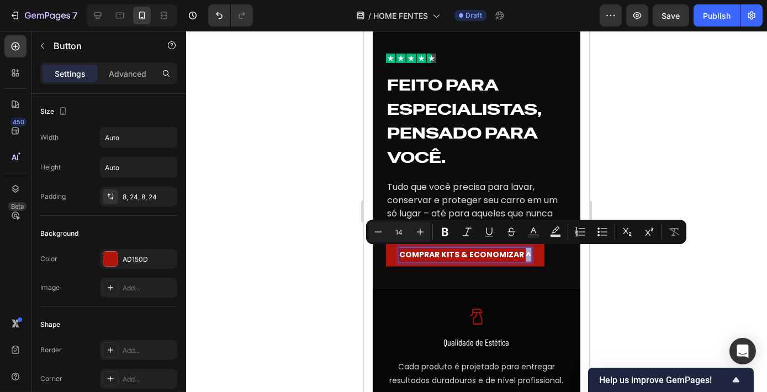
click at [526, 255] on p "COMPRAR KITS & ECONOMIZAR ^" at bounding box center [465, 255] width 132 height 14
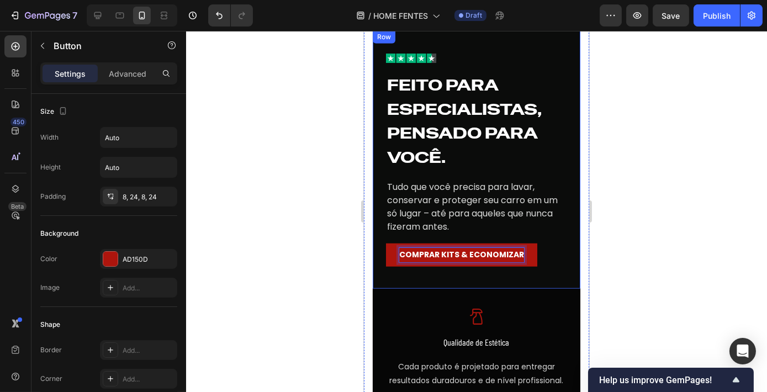
click at [690, 288] on div at bounding box center [476, 211] width 581 height 361
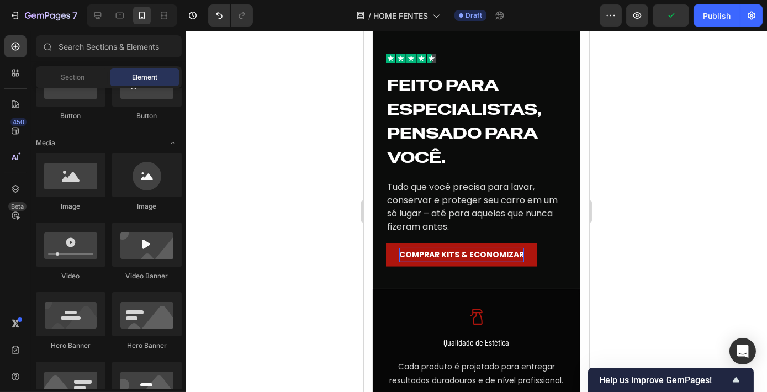
scroll to position [251, 0]
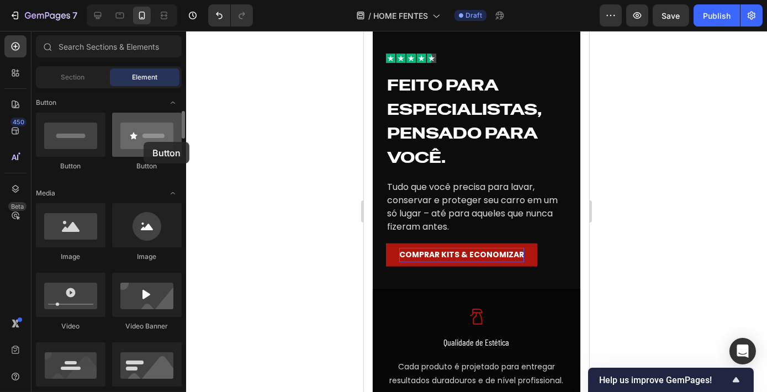
drag, startPoint x: 140, startPoint y: 152, endPoint x: 144, endPoint y: 142, distance: 11.2
click at [142, 142] on div at bounding box center [147, 135] width 70 height 44
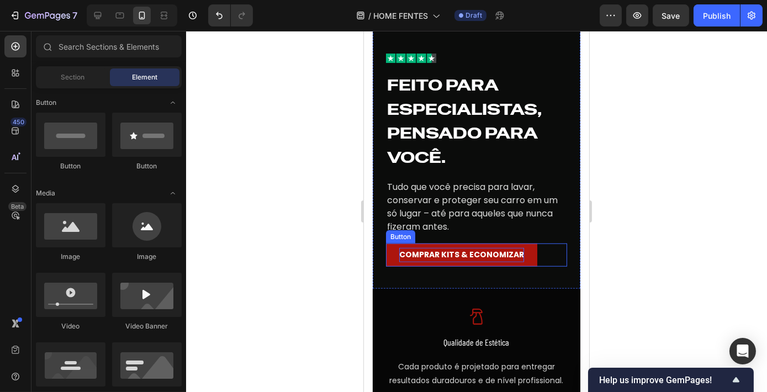
click at [457, 261] on button "COMPRAR KITS & ECONOMIZAR" at bounding box center [460, 255] width 151 height 23
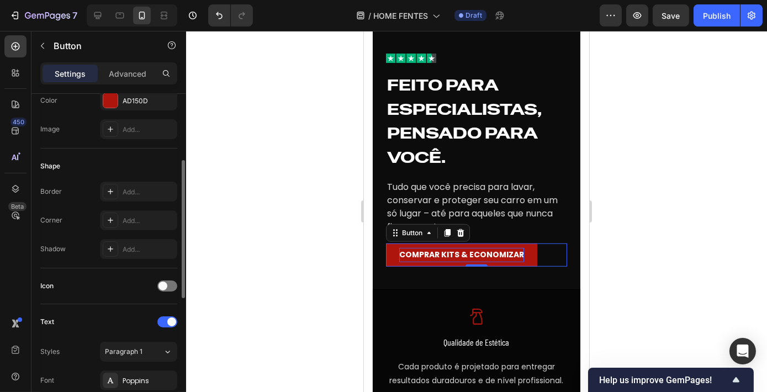
scroll to position [108, 0]
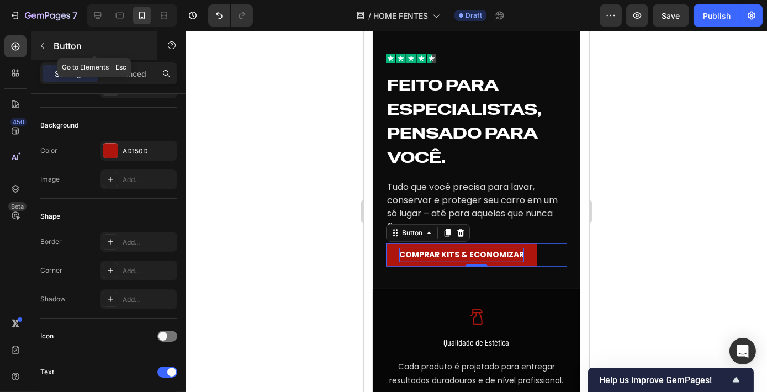
click at [47, 47] on button "button" at bounding box center [43, 46] width 18 height 18
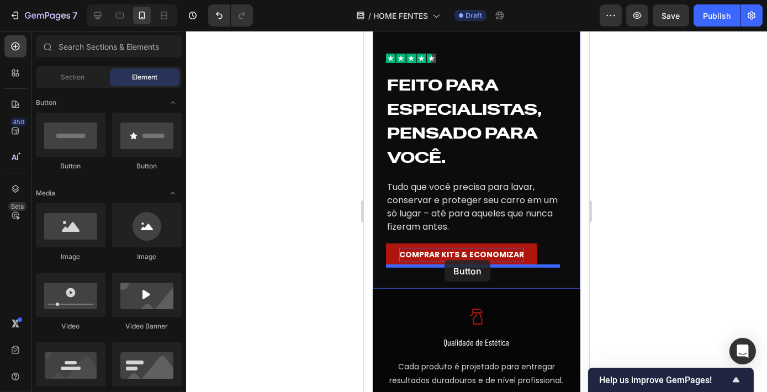
drag, startPoint x: 502, startPoint y: 186, endPoint x: 444, endPoint y: 260, distance: 94.0
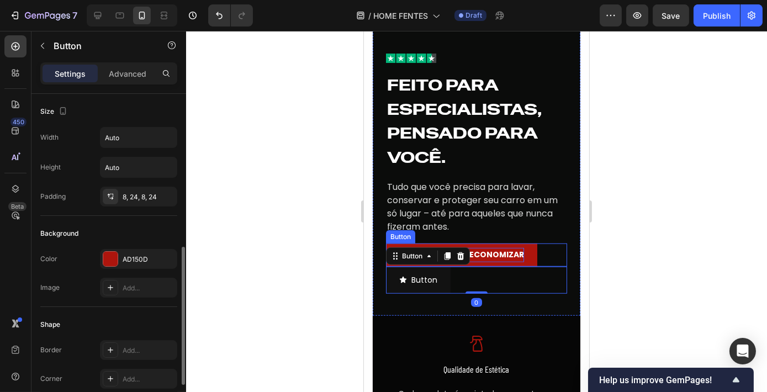
click at [521, 261] on button "COMPRAR KITS & ECONOMIZAR" at bounding box center [460, 255] width 151 height 23
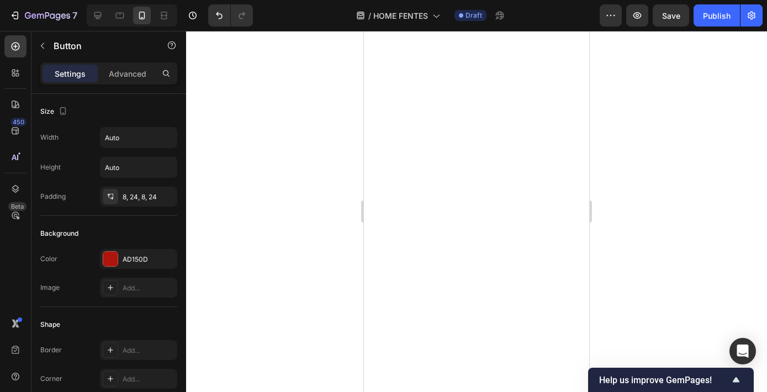
click at [144, 255] on div "AD150D" at bounding box center [149, 260] width 52 height 10
click at [142, 255] on div "AD150D" at bounding box center [139, 260] width 32 height 10
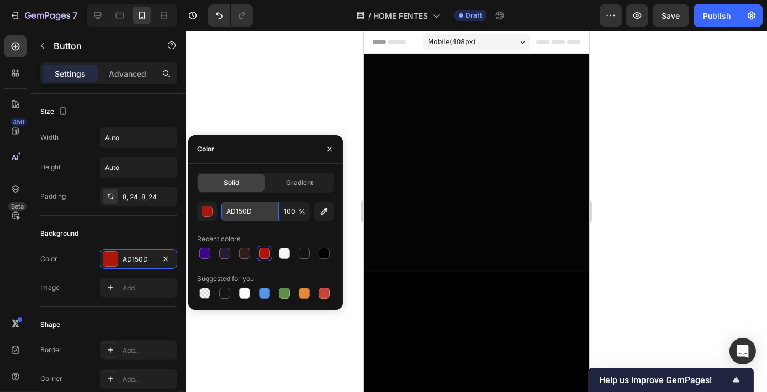
click at [263, 215] on input "AD150D" at bounding box center [249, 212] width 57 height 20
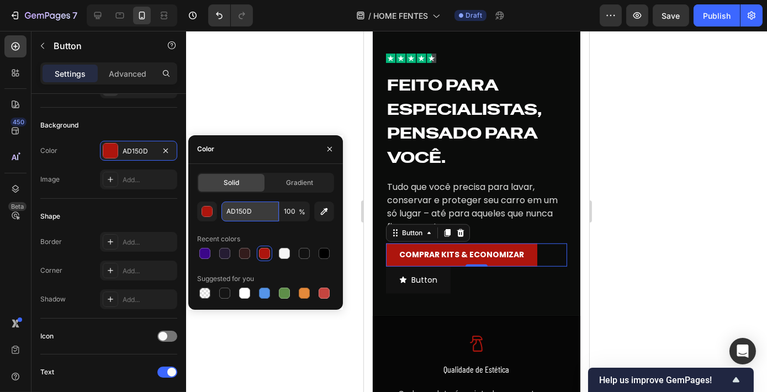
scroll to position [1857, 0]
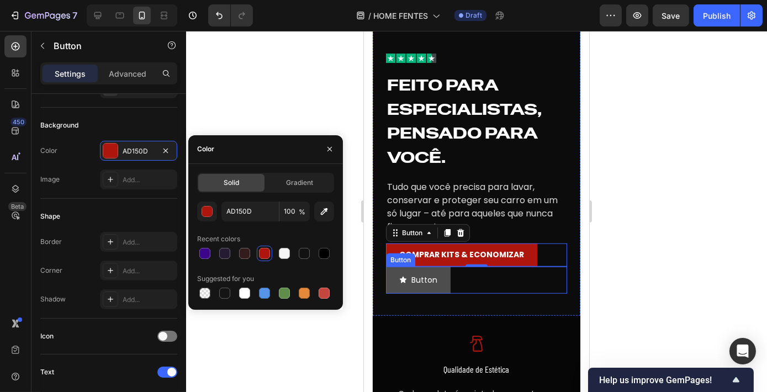
click at [442, 278] on button "Button" at bounding box center [417, 280] width 65 height 27
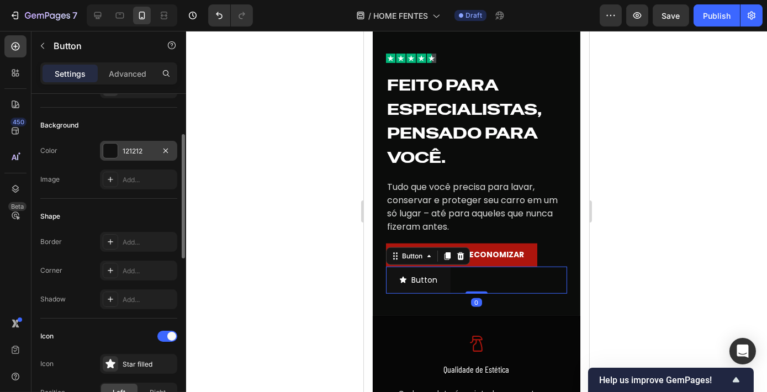
click at [147, 151] on div "121212" at bounding box center [139, 151] width 32 height 10
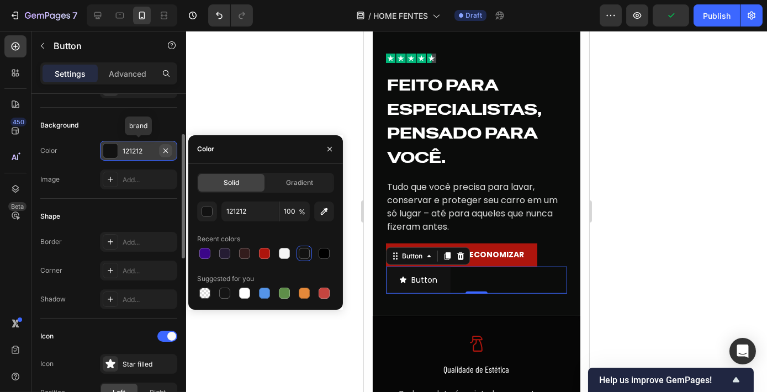
click at [170, 150] on button "button" at bounding box center [165, 150] width 13 height 13
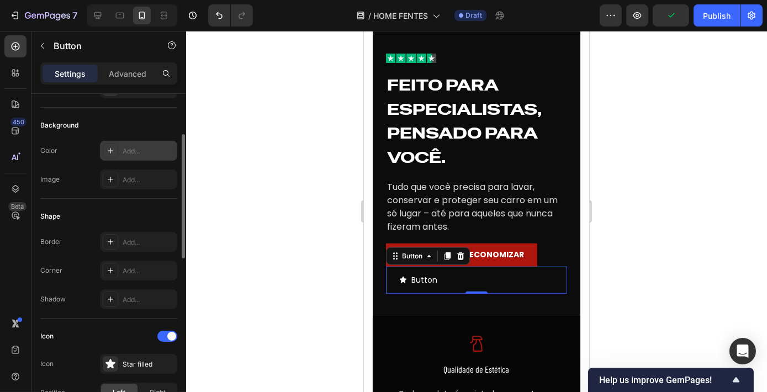
click at [154, 155] on div "Add..." at bounding box center [138, 151] width 77 height 20
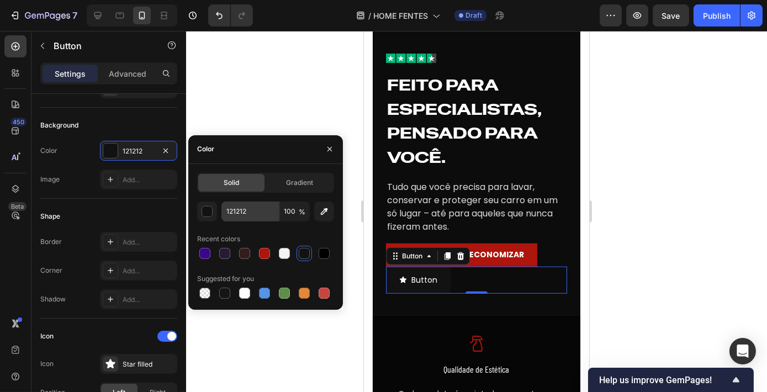
drag, startPoint x: 261, startPoint y: 228, endPoint x: 252, endPoint y: 219, distance: 12.5
click at [261, 228] on div "121212 100 % Recent colors Suggested for you" at bounding box center [265, 251] width 137 height 99
click at [252, 219] on input "121212" at bounding box center [249, 212] width 57 height 20
paste input "AD150D"
type input "AD150D"
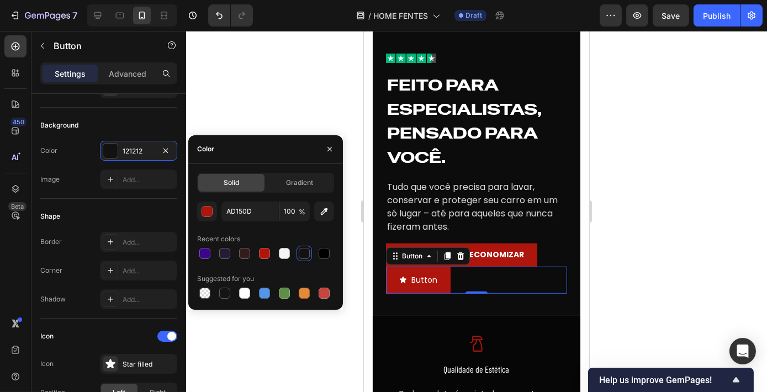
click at [671, 284] on div at bounding box center [476, 211] width 581 height 361
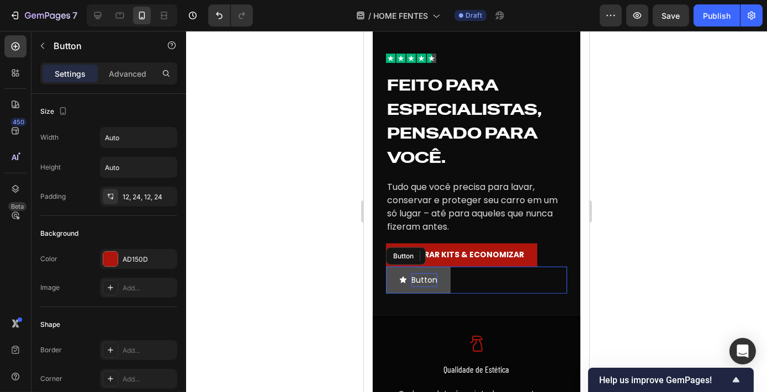
click at [428, 278] on p "Button" at bounding box center [424, 280] width 26 height 14
click at [429, 279] on p "Button" at bounding box center [424, 280] width 26 height 14
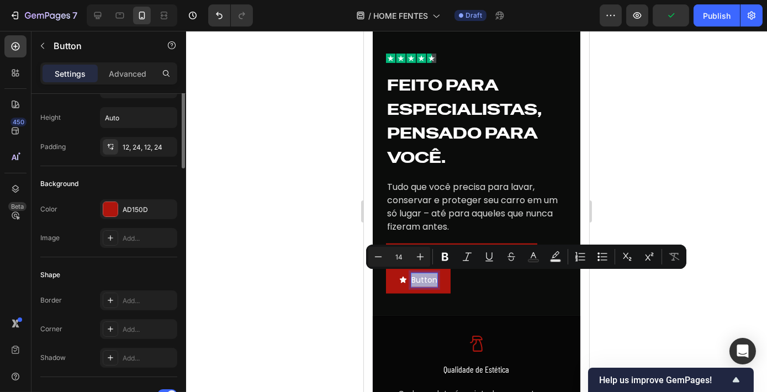
scroll to position [0, 0]
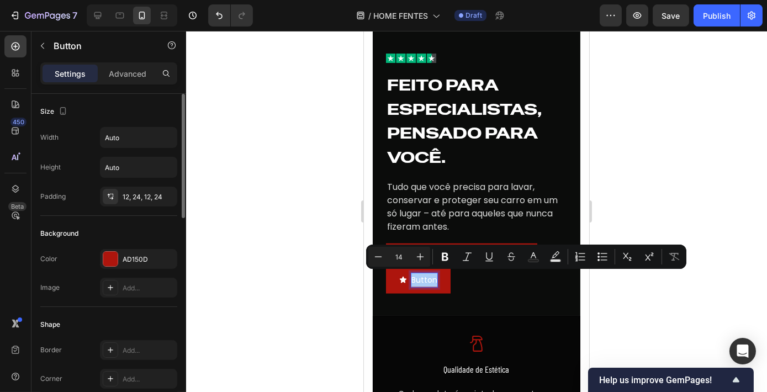
click at [709, 186] on div at bounding box center [476, 211] width 581 height 361
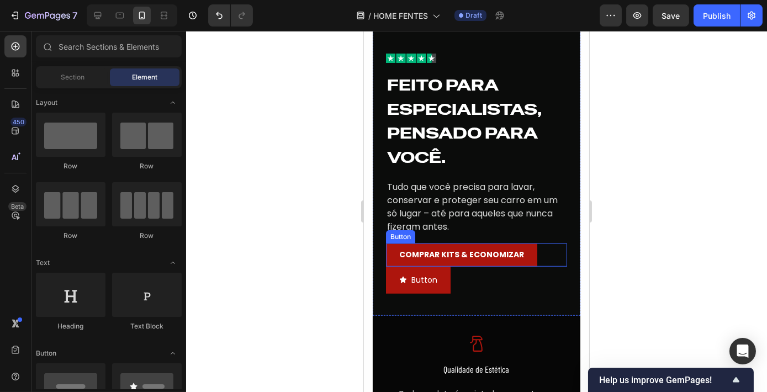
click at [500, 264] on button "COMPRAR KITS & ECONOMIZAR" at bounding box center [460, 255] width 151 height 23
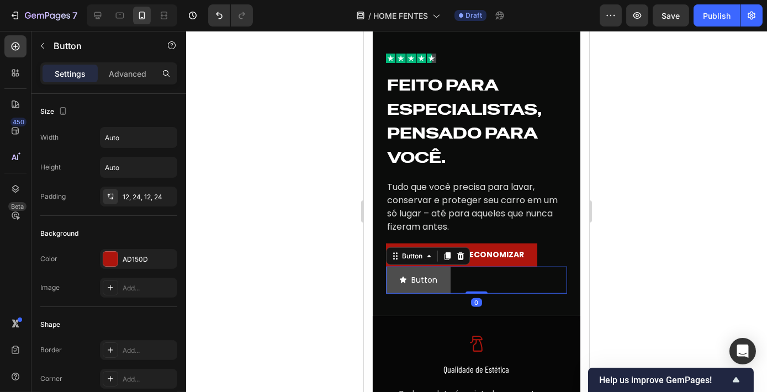
click at [444, 287] on button "Button" at bounding box center [417, 280] width 65 height 27
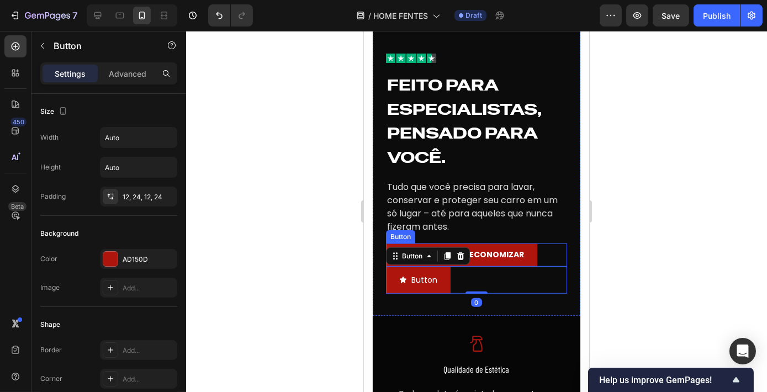
click at [523, 257] on button "COMPRAR KITS & ECONOMIZAR" at bounding box center [460, 255] width 151 height 23
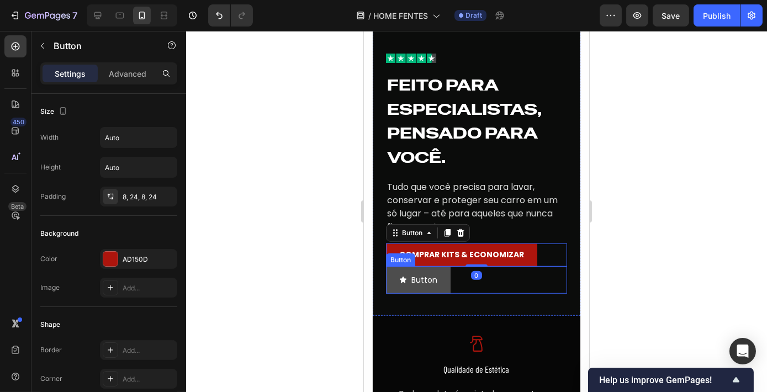
click at [443, 290] on button "Button" at bounding box center [417, 280] width 65 height 27
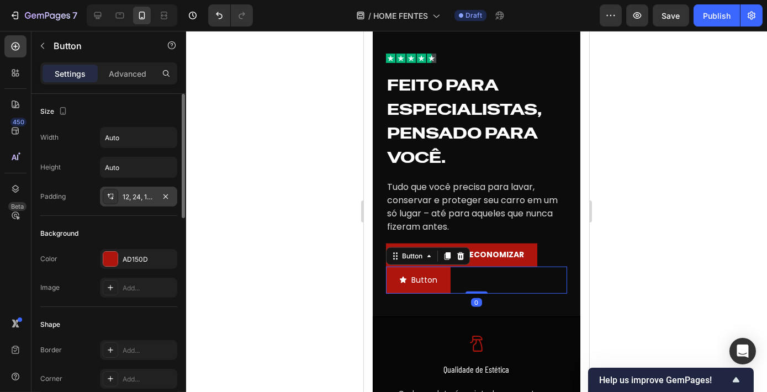
click at [104, 192] on div at bounding box center [110, 196] width 15 height 15
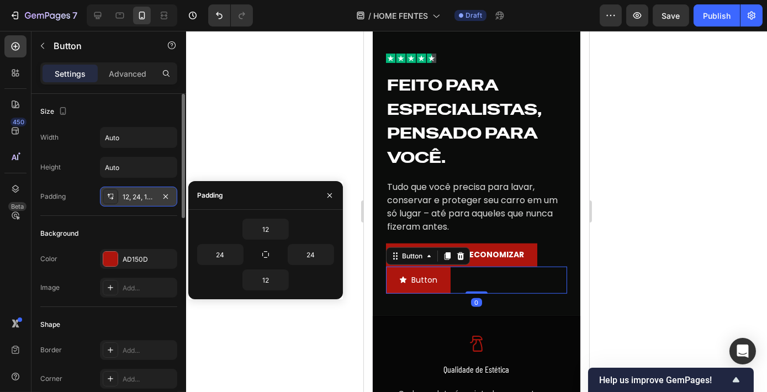
click at [113, 195] on icon at bounding box center [110, 196] width 9 height 9
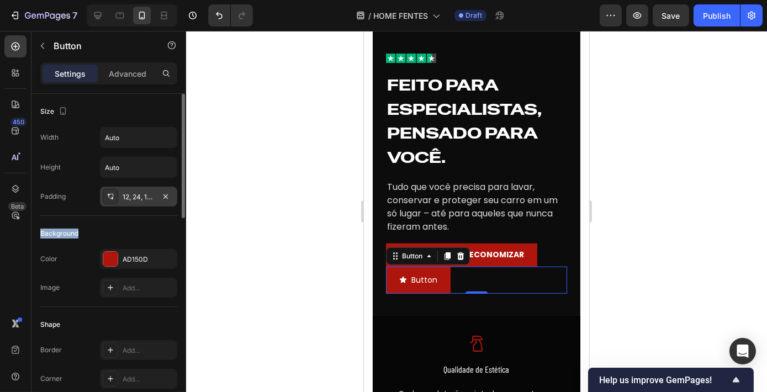
click at [113, 195] on icon at bounding box center [110, 196] width 9 height 9
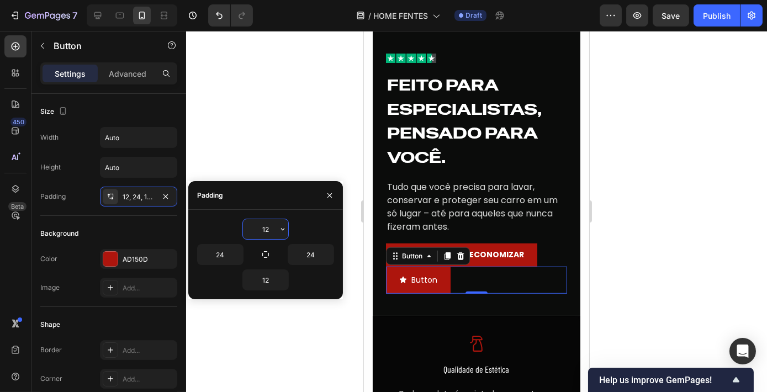
click at [263, 235] on input "12" at bounding box center [265, 229] width 45 height 20
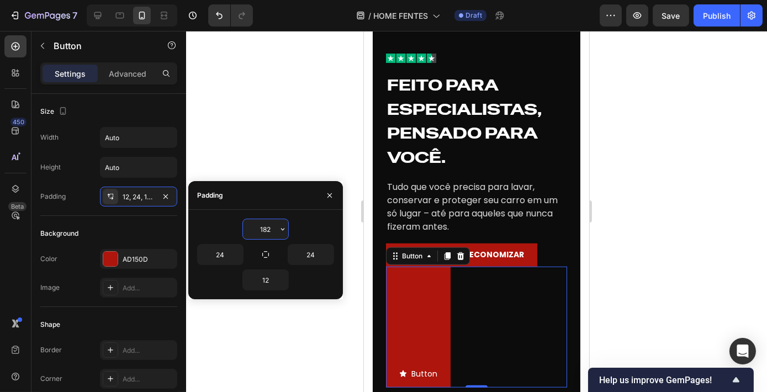
click at [267, 231] on input "182" at bounding box center [265, 229] width 45 height 20
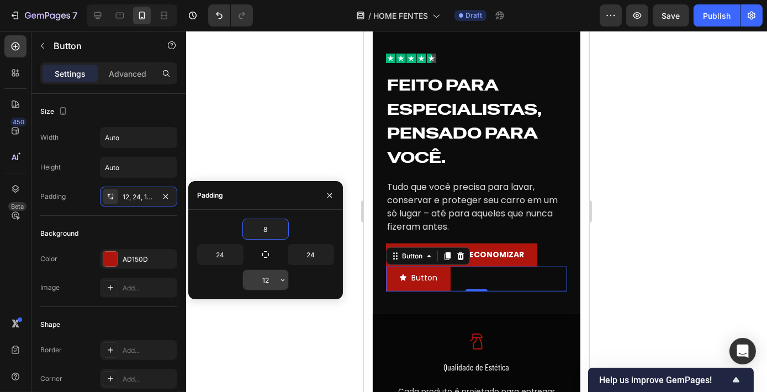
type input "8"
click at [266, 281] on input "12" at bounding box center [265, 280] width 45 height 20
type input "8"
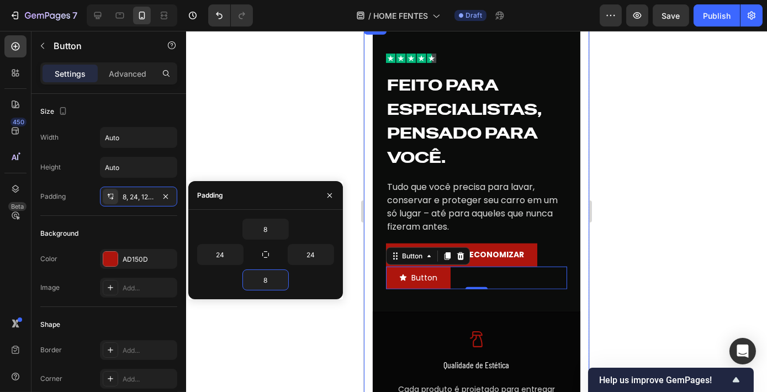
click at [621, 262] on div at bounding box center [476, 211] width 581 height 361
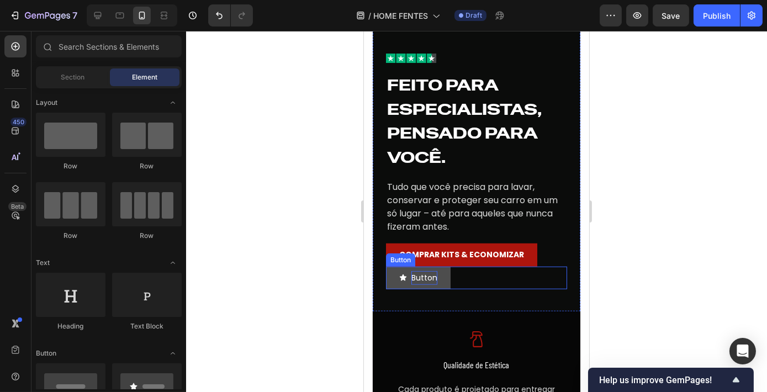
click at [425, 283] on p "Button" at bounding box center [424, 278] width 26 height 14
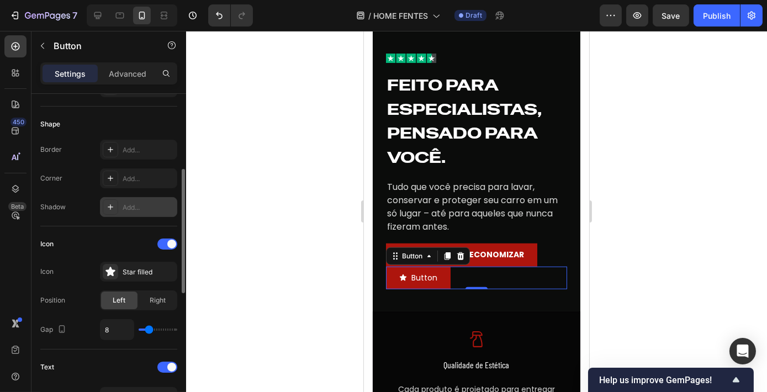
scroll to position [251, 0]
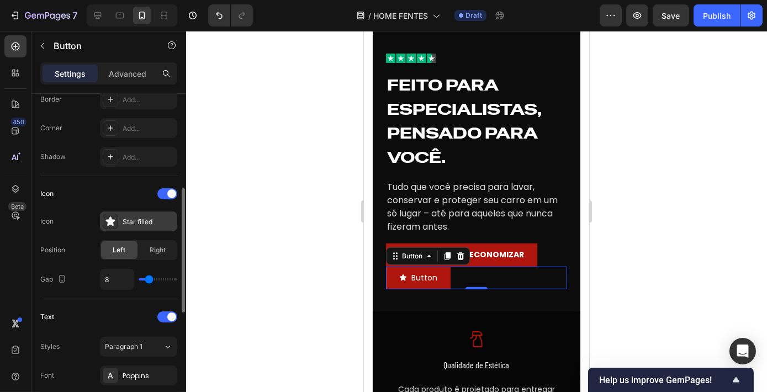
click at [112, 220] on icon at bounding box center [109, 220] width 9 height 9
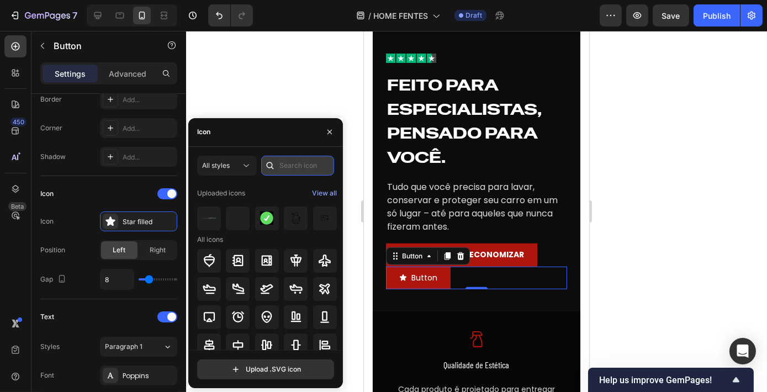
click at [285, 167] on input "text" at bounding box center [297, 166] width 73 height 20
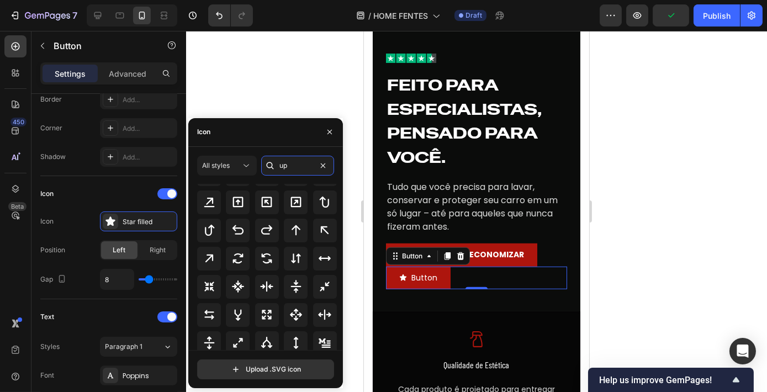
scroll to position [121, 0]
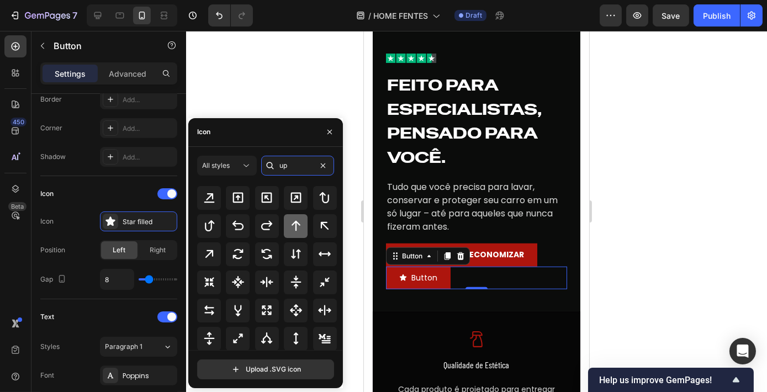
type input "up"
click at [293, 223] on icon at bounding box center [296, 226] width 9 height 10
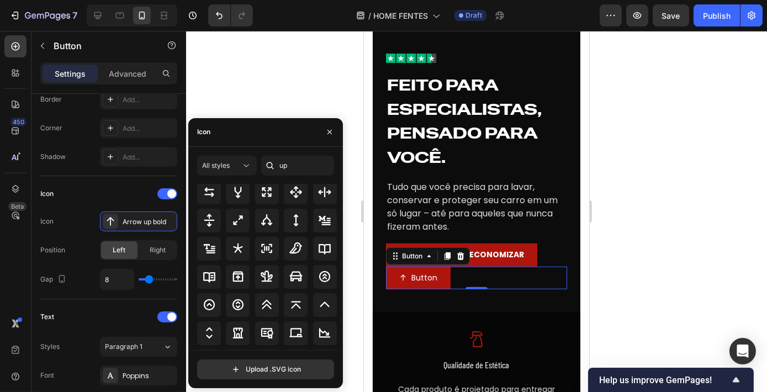
scroll to position [272, 0]
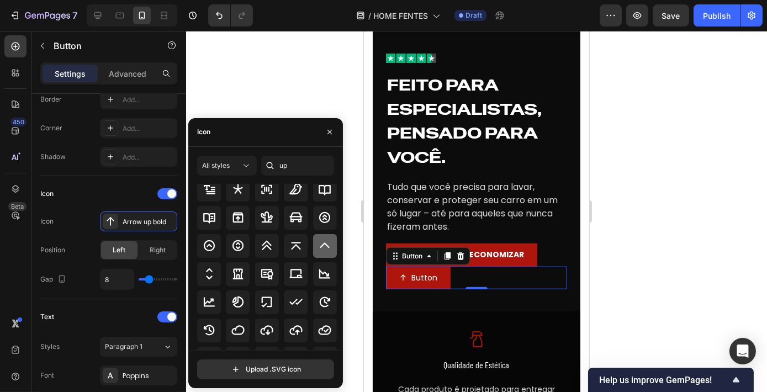
click at [324, 236] on div at bounding box center [325, 246] width 24 height 24
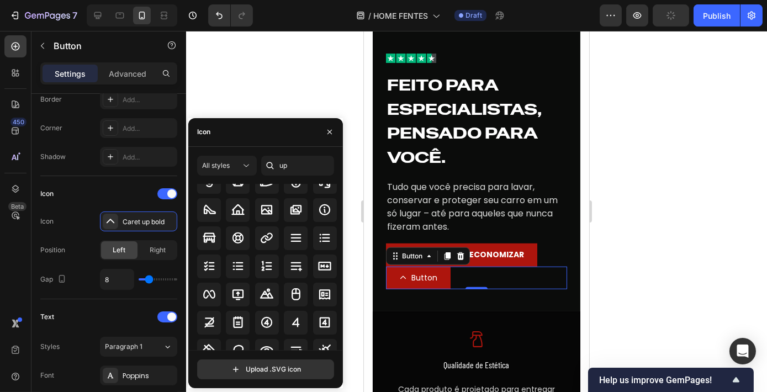
scroll to position [596, 0]
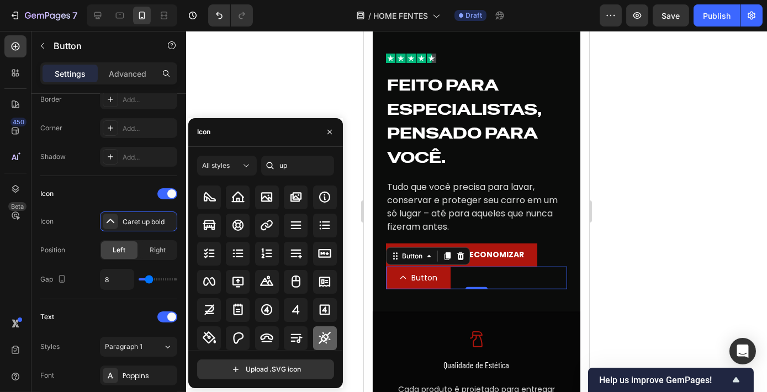
click at [318, 330] on div at bounding box center [325, 338] width 24 height 24
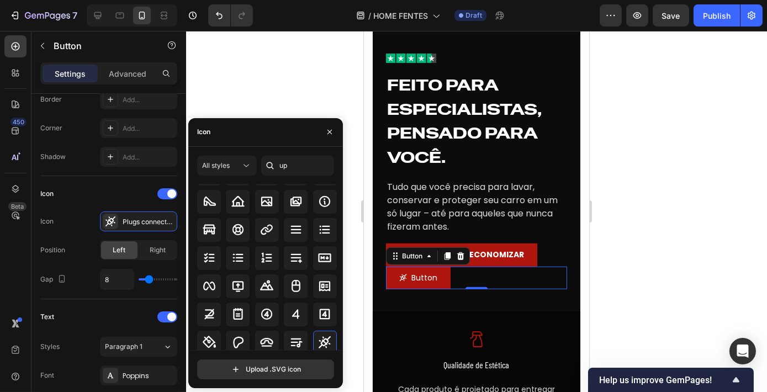
scroll to position [546, 0]
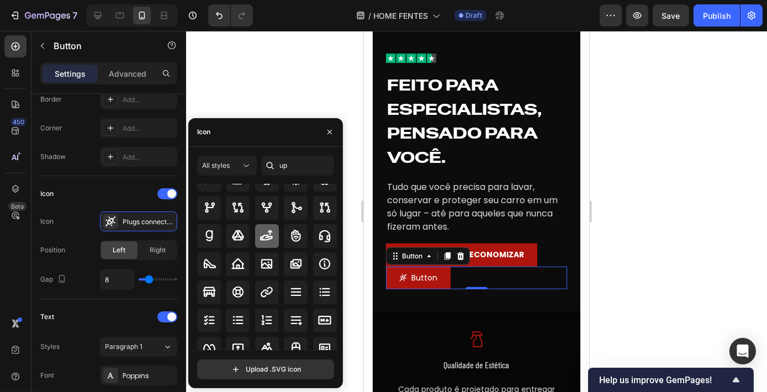
click at [266, 232] on icon at bounding box center [266, 235] width 13 height 13
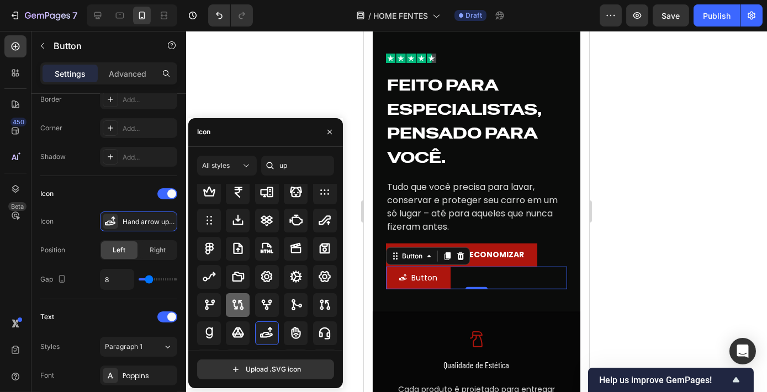
scroll to position [446, 0]
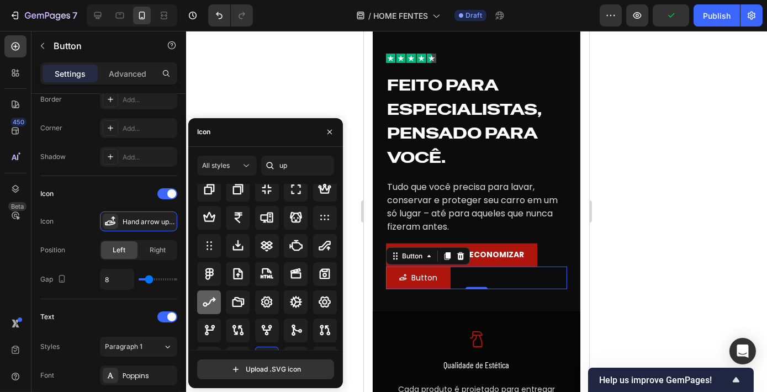
click at [207, 296] on icon at bounding box center [209, 301] width 13 height 13
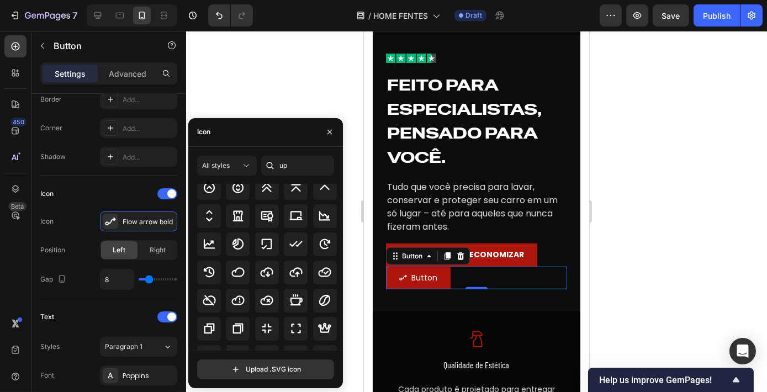
scroll to position [295, 0]
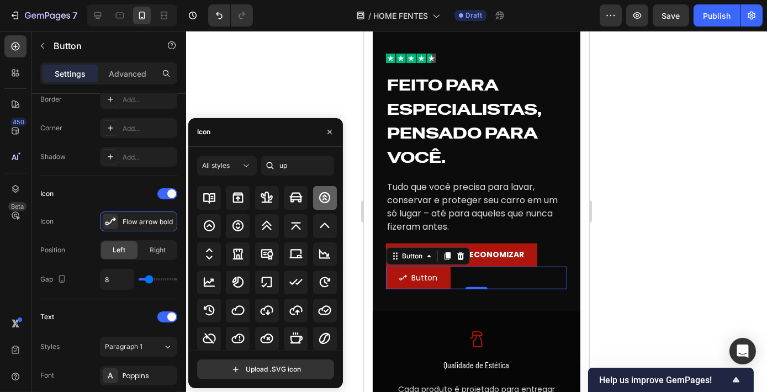
click at [319, 191] on icon at bounding box center [324, 197] width 13 height 13
click at [268, 231] on icon at bounding box center [266, 225] width 13 height 13
click at [318, 229] on icon at bounding box center [324, 225] width 13 height 13
click at [285, 226] on div at bounding box center [296, 226] width 24 height 24
click at [322, 229] on icon at bounding box center [324, 225] width 13 height 13
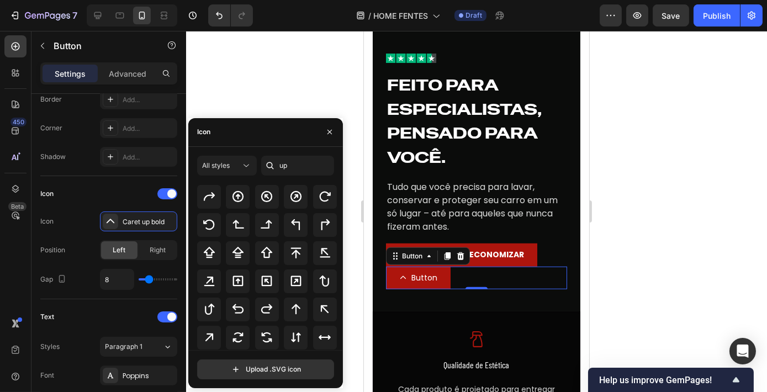
scroll to position [44, 0]
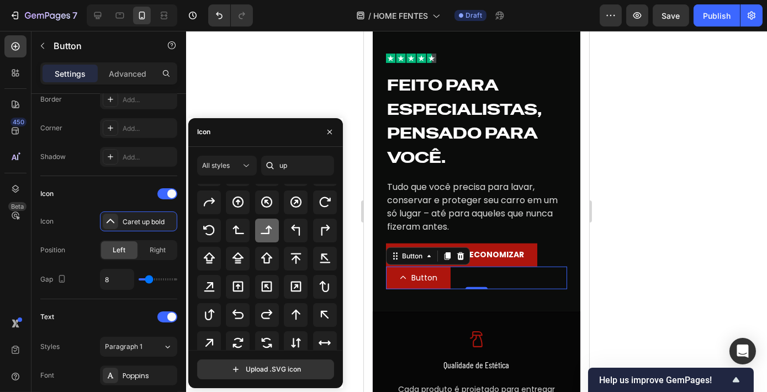
click at [268, 233] on icon at bounding box center [266, 230] width 11 height 9
click at [156, 246] on span "Right" at bounding box center [158, 250] width 16 height 10
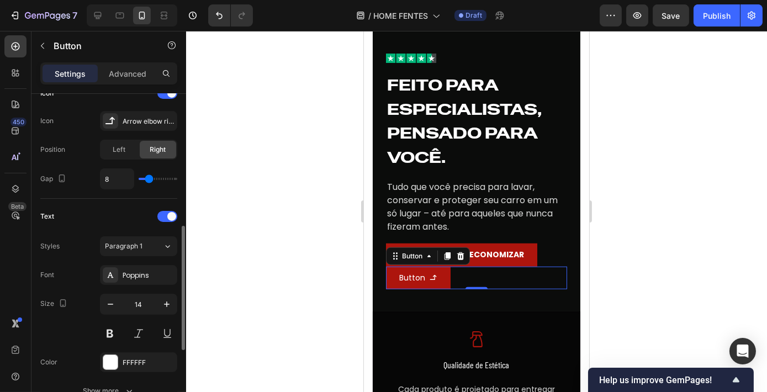
scroll to position [401, 0]
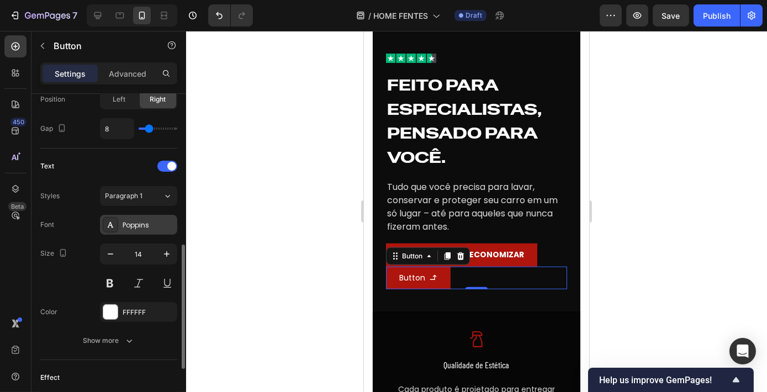
click at [157, 226] on div "Poppins" at bounding box center [149, 225] width 52 height 10
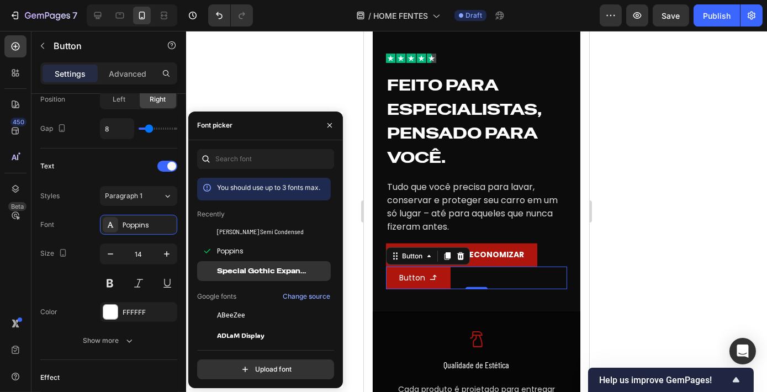
click at [254, 267] on span "Special Gothic Expanded One" at bounding box center [263, 271] width 92 height 10
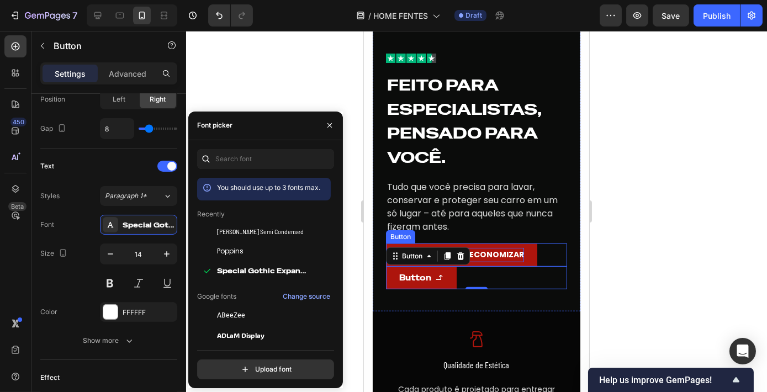
click at [500, 254] on p "COMPRAR KITS & ECONOMIZAR" at bounding box center [461, 255] width 125 height 14
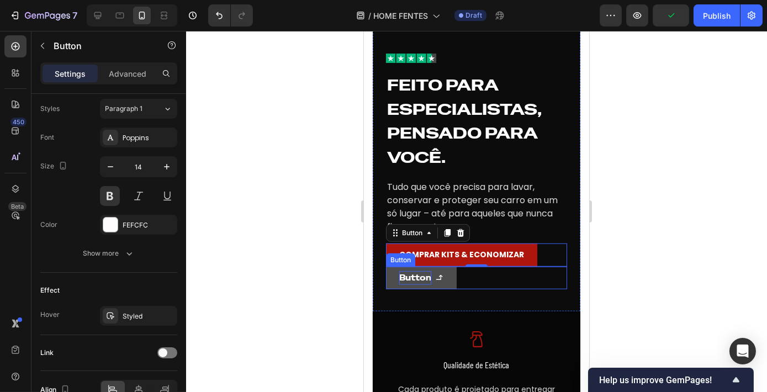
click at [414, 278] on p "Button" at bounding box center [415, 278] width 32 height 14
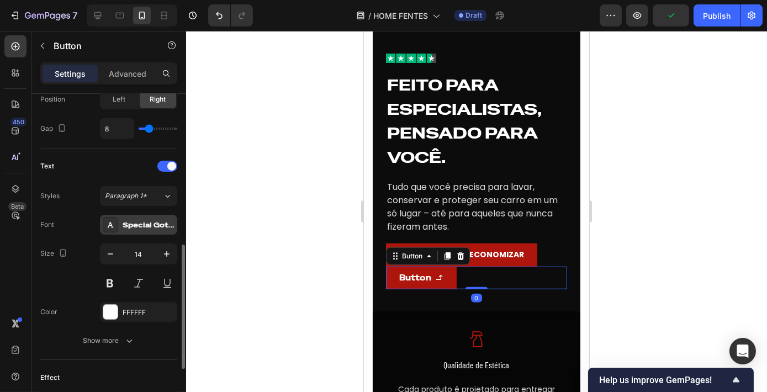
click at [147, 230] on div "Special Gothic Expanded One" at bounding box center [138, 225] width 77 height 20
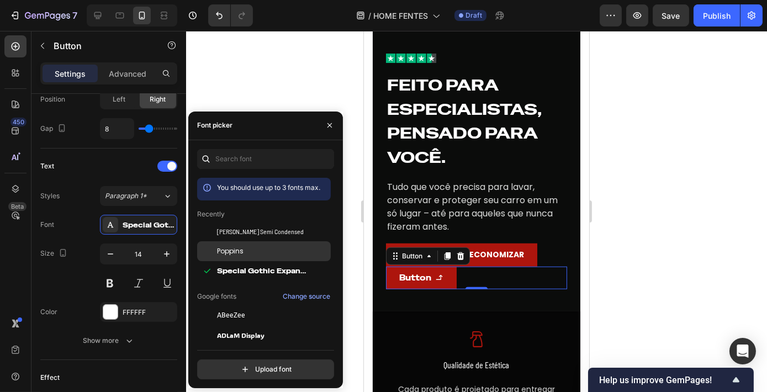
click at [232, 248] on span "Poppins" at bounding box center [230, 251] width 27 height 10
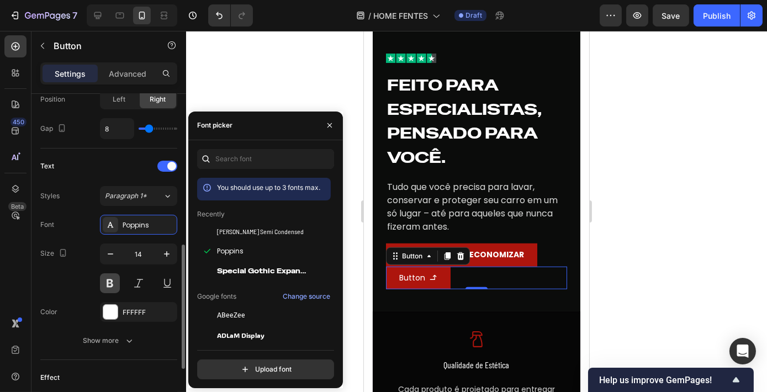
click at [110, 278] on button at bounding box center [110, 283] width 20 height 20
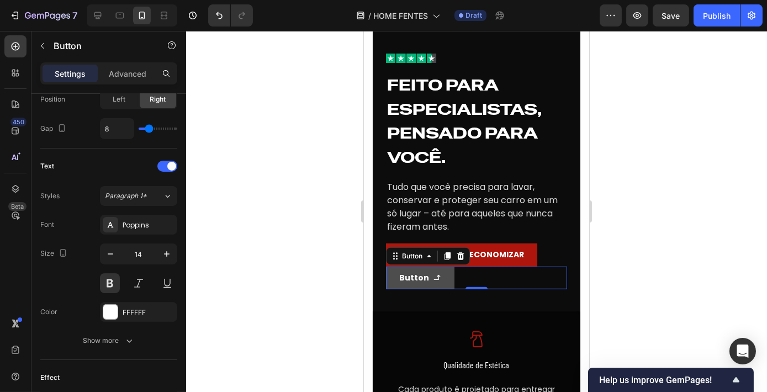
click at [433, 276] on icon "<p>Button</p>" at bounding box center [437, 278] width 8 height 8
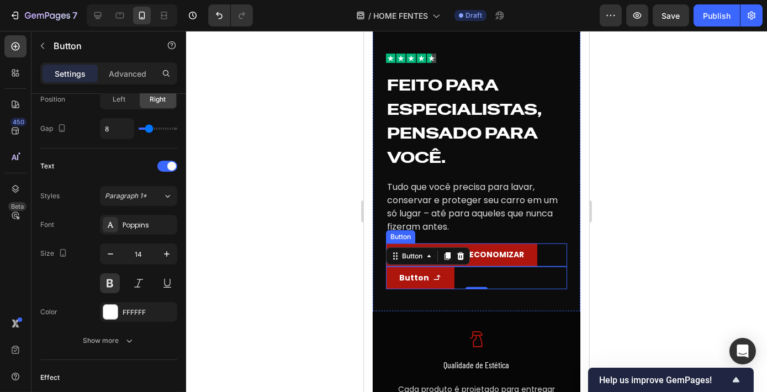
click at [642, 255] on div at bounding box center [476, 211] width 581 height 361
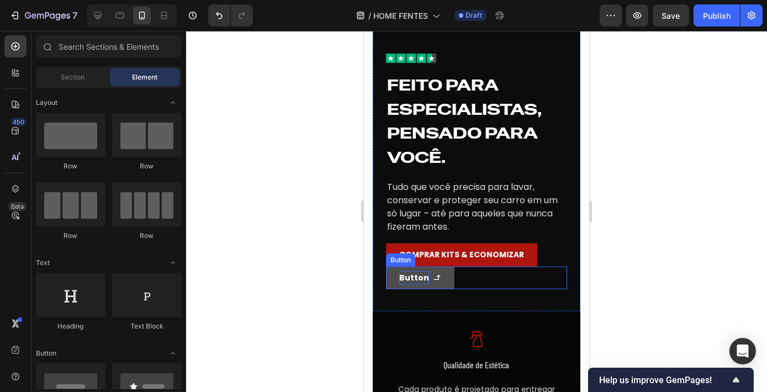
click at [404, 274] on p "Button" at bounding box center [414, 278] width 30 height 14
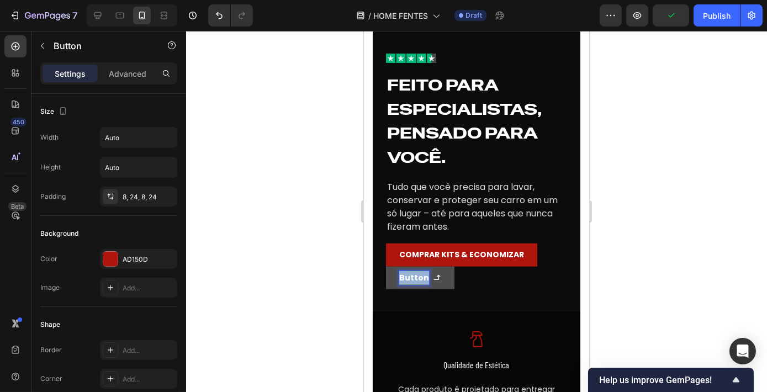
click at [415, 281] on p "Button" at bounding box center [414, 278] width 30 height 14
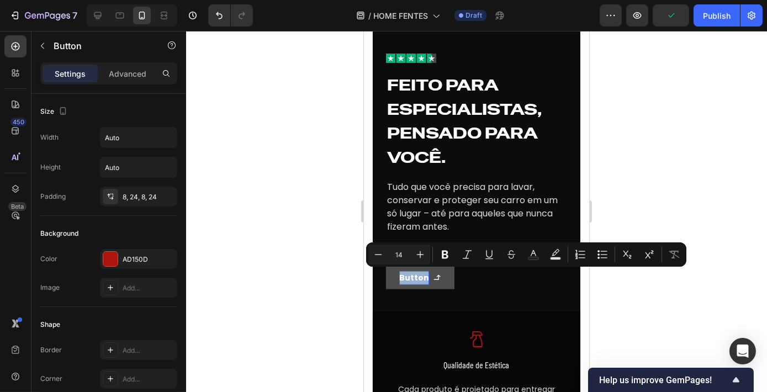
click at [476, 285] on div "Button Button 0" at bounding box center [475, 278] width 181 height 23
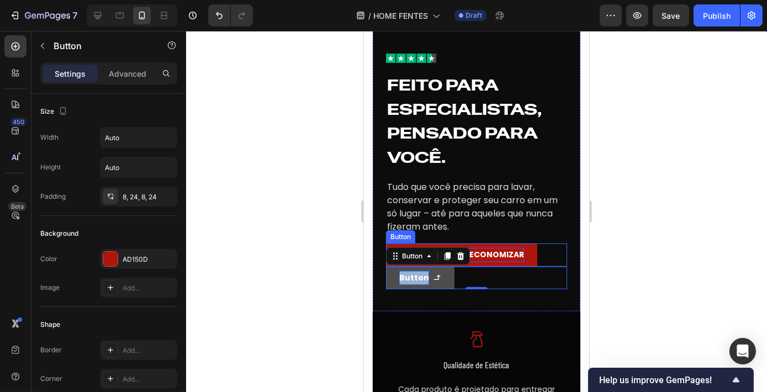
click at [494, 255] on p "COMPRAR KITS & ECONOMIZAR" at bounding box center [461, 255] width 125 height 14
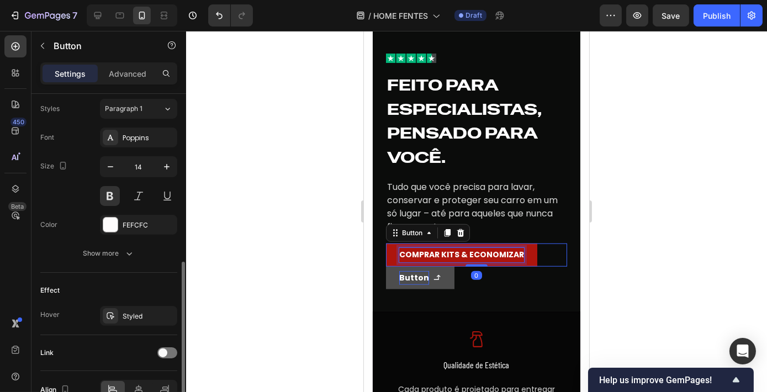
click at [494, 255] on p "COMPRAR KITS & ECONOMIZAR" at bounding box center [461, 255] width 125 height 14
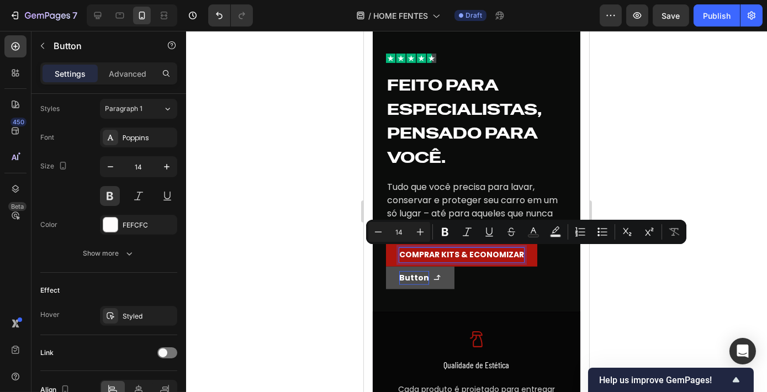
copy p "COMPRAR KITS & ECONOMIZAR"
click at [408, 277] on p "Button" at bounding box center [414, 278] width 30 height 14
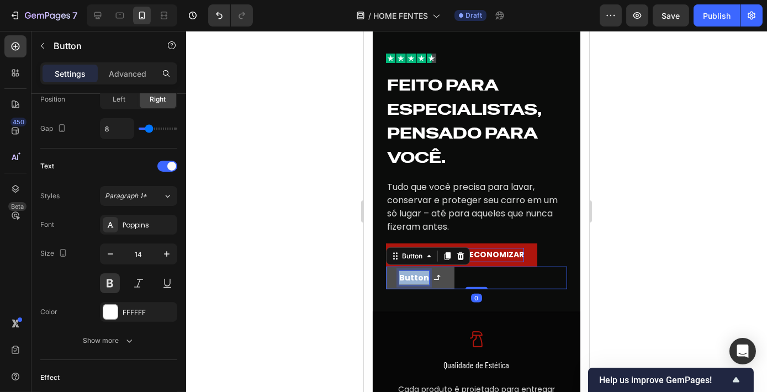
click at [408, 277] on p "Button" at bounding box center [414, 278] width 30 height 14
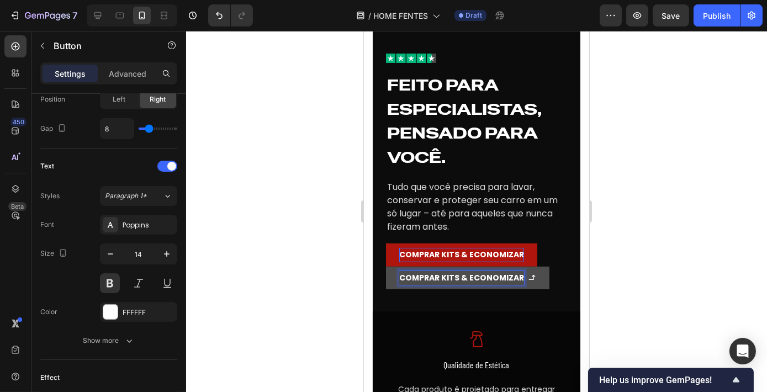
click at [654, 282] on div at bounding box center [476, 211] width 581 height 361
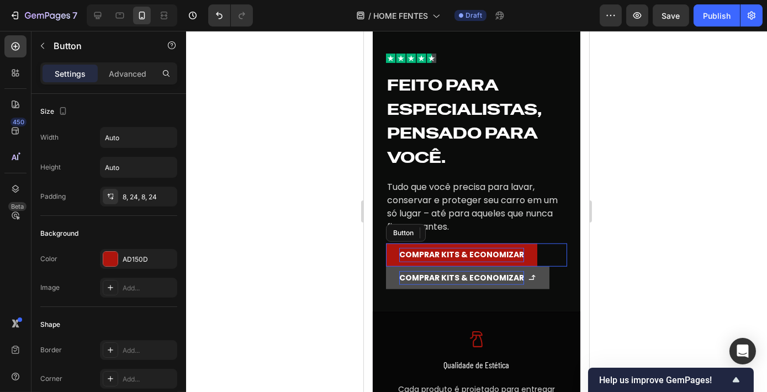
click at [525, 256] on button "COMPRAR KITS & ECONOMIZAR" at bounding box center [460, 255] width 151 height 23
click at [460, 239] on div at bounding box center [459, 232] width 13 height 13
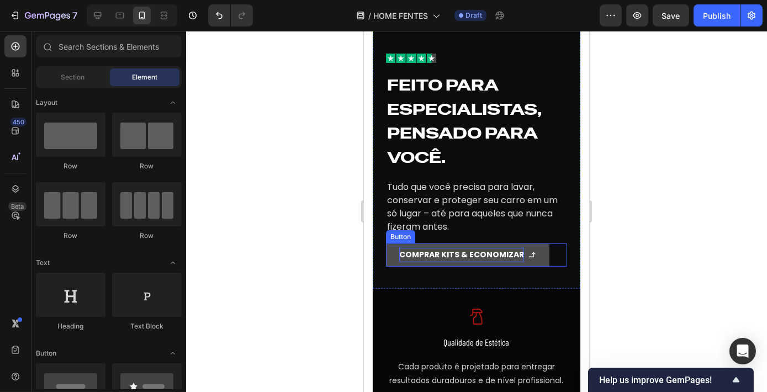
click at [470, 262] on button "COMPRAR KITS & ECONOMIZAR" at bounding box center [466, 255] width 163 height 23
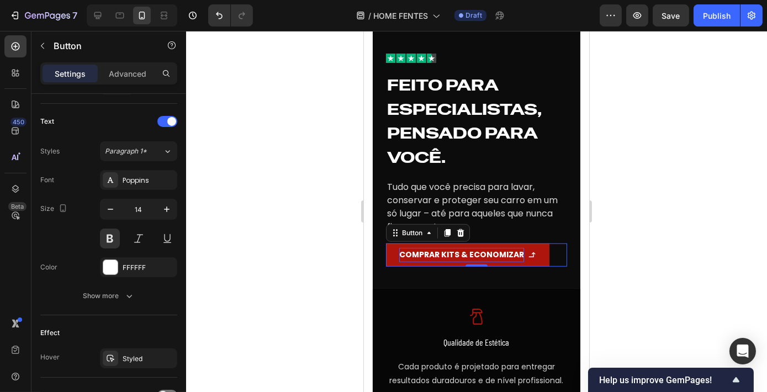
scroll to position [546, 0]
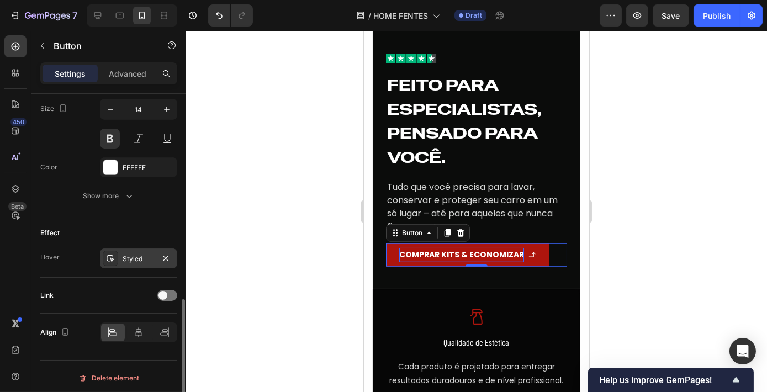
click at [138, 260] on div "Styled" at bounding box center [139, 259] width 32 height 10
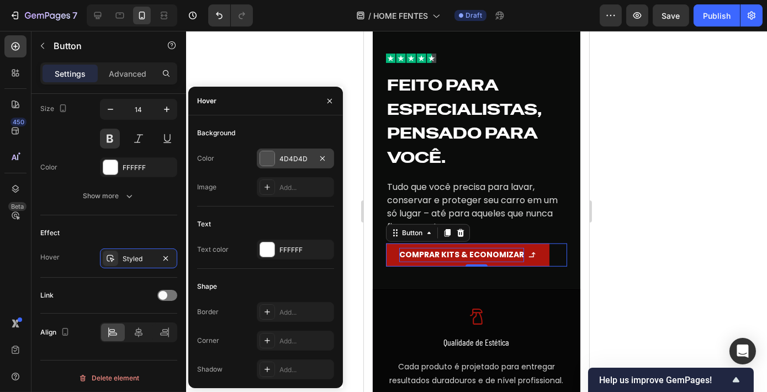
click at [274, 159] on div "4D4D4D" at bounding box center [295, 159] width 77 height 20
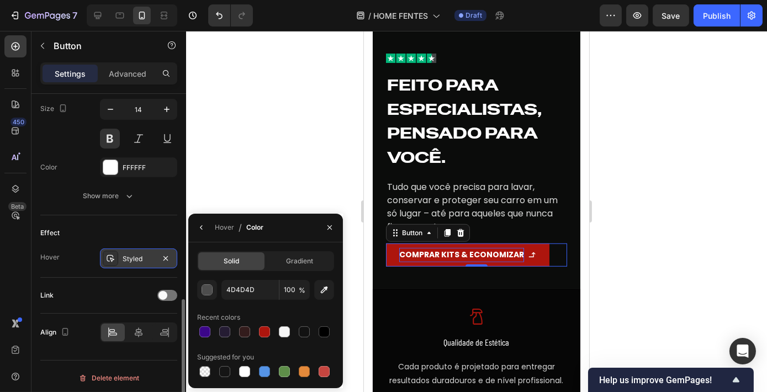
click at [131, 254] on div "Styled" at bounding box center [139, 259] width 32 height 10
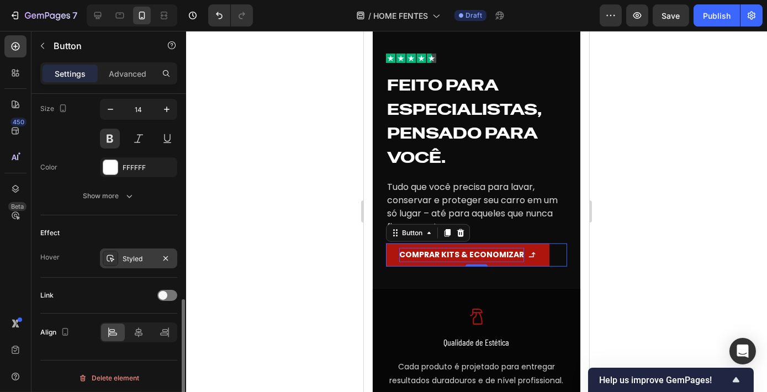
click at [133, 254] on div "Styled" at bounding box center [139, 259] width 32 height 10
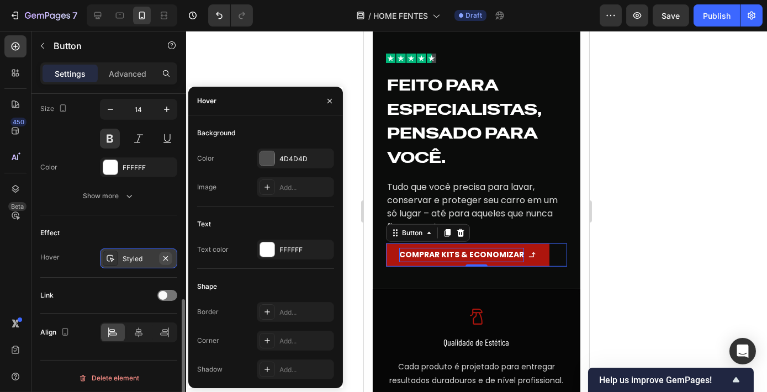
click at [167, 256] on icon "button" at bounding box center [165, 258] width 4 height 4
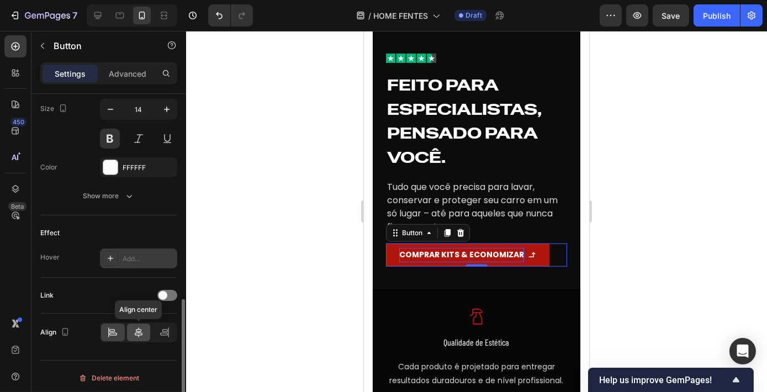
click at [140, 328] on icon at bounding box center [138, 332] width 11 height 11
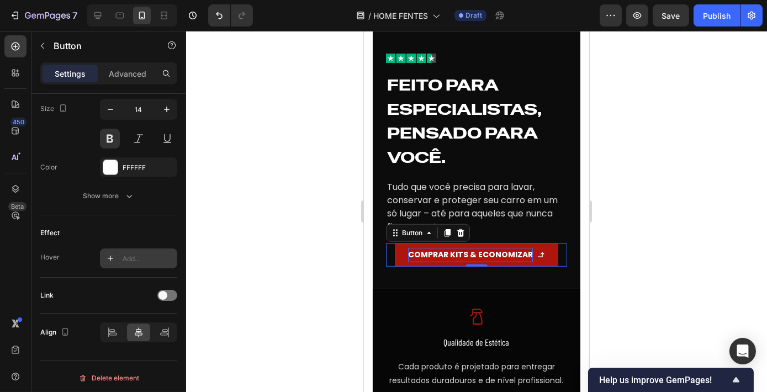
click at [704, 246] on div at bounding box center [476, 211] width 581 height 361
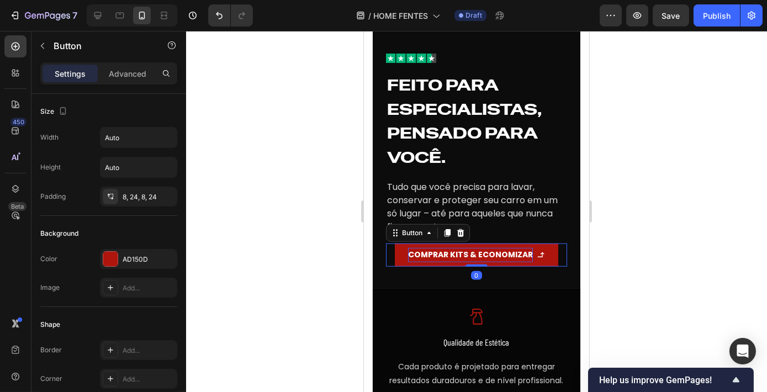
click at [528, 261] on div "COMPRAR KITS & ECONOMIZAR" at bounding box center [476, 255] width 137 height 14
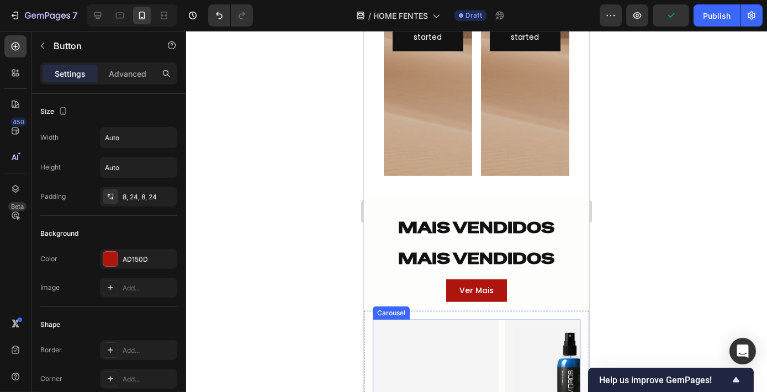
scroll to position [1154, 0]
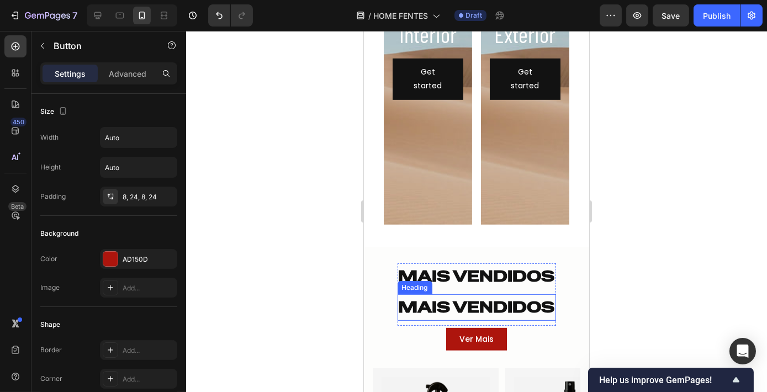
click at [495, 297] on h2 "MAIS VENDIDOS" at bounding box center [476, 307] width 158 height 27
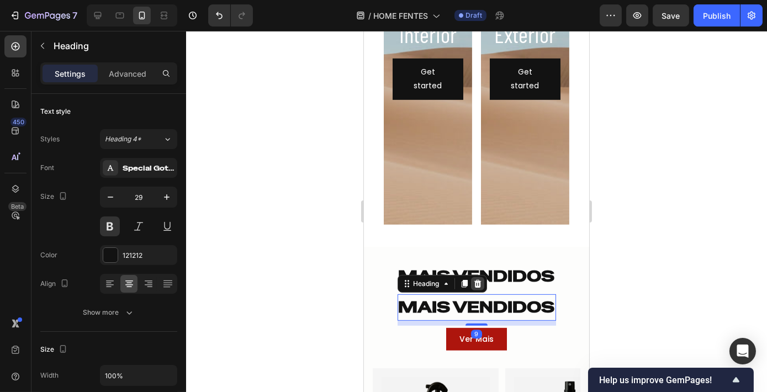
click at [473, 282] on icon at bounding box center [476, 284] width 7 height 8
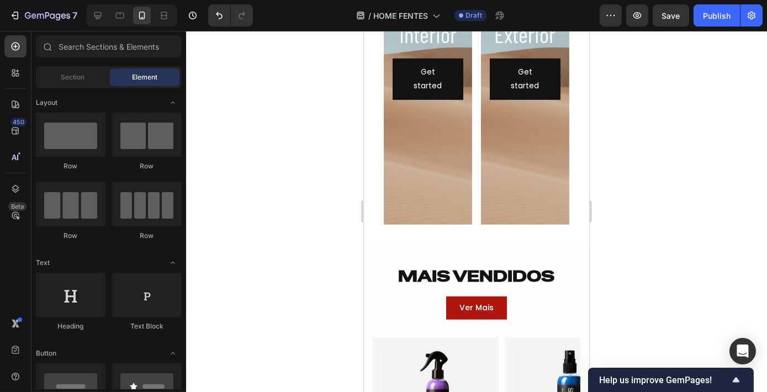
click at [744, 297] on div at bounding box center [476, 211] width 581 height 361
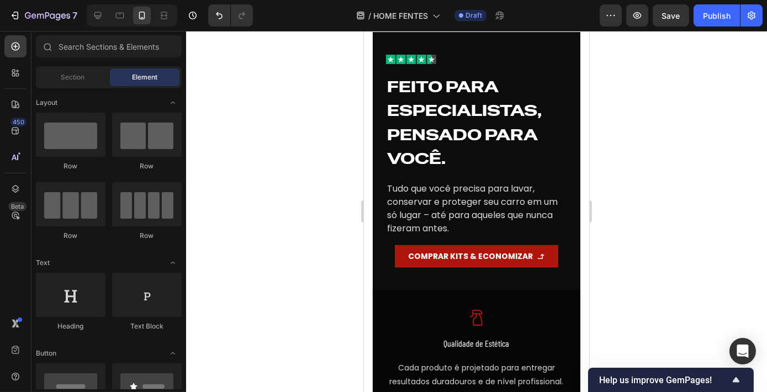
scroll to position [1757, 0]
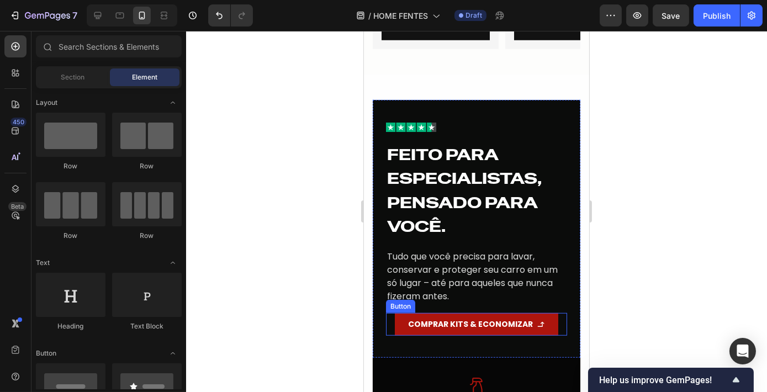
click at [529, 321] on div "COMPRAR KITS & ECONOMIZAR" at bounding box center [476, 325] width 137 height 14
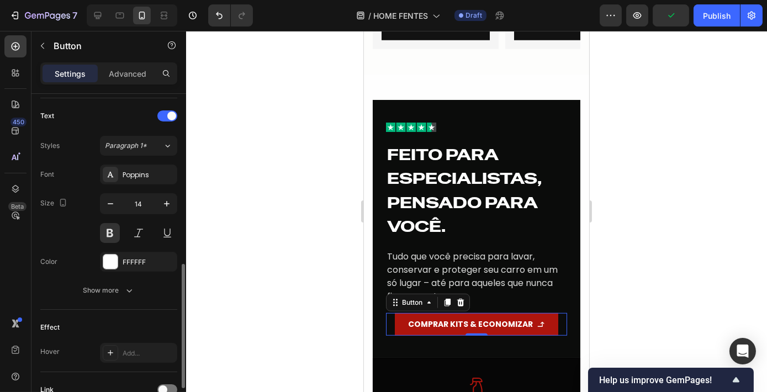
scroll to position [546, 0]
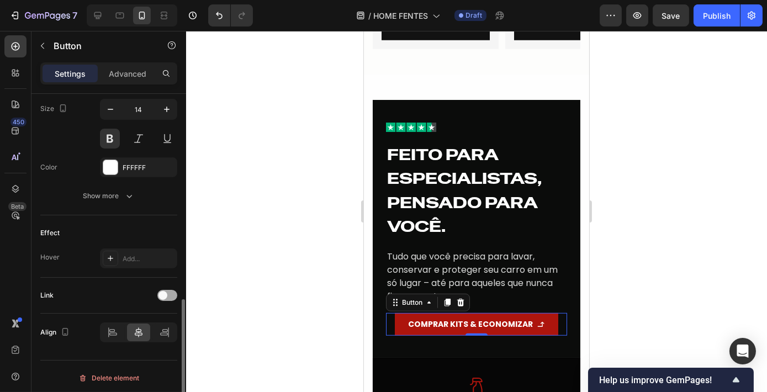
click at [166, 295] on span at bounding box center [162, 295] width 9 height 9
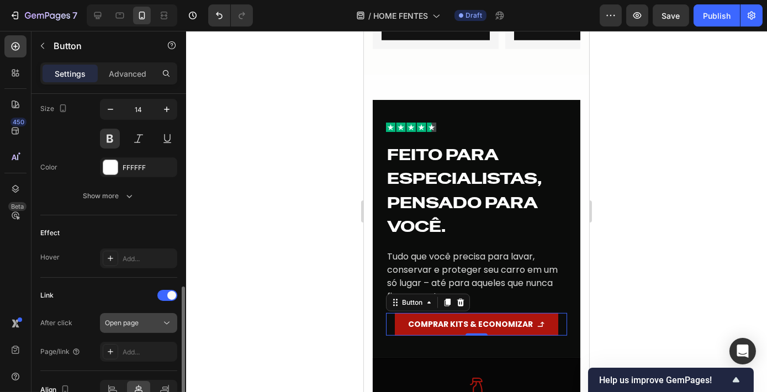
click at [139, 327] on button "Open page" at bounding box center [138, 323] width 77 height 20
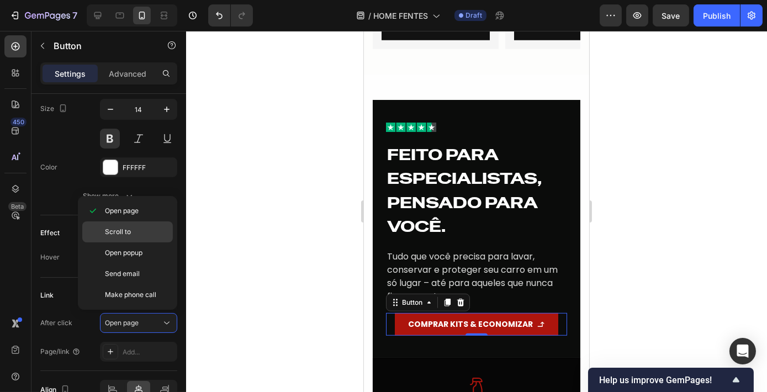
click at [144, 237] on div "Scroll to" at bounding box center [127, 231] width 91 height 21
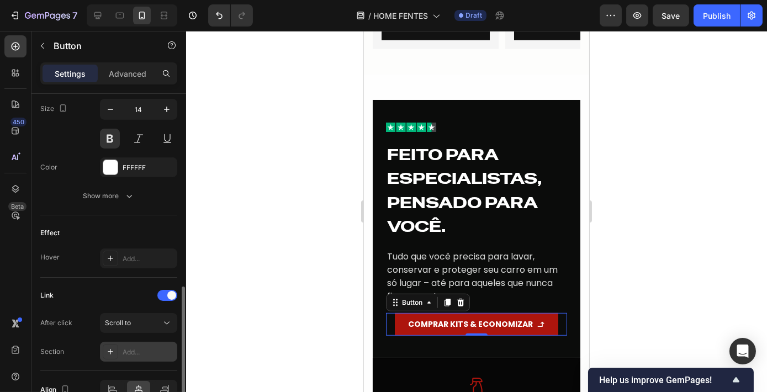
click at [148, 356] on div "Add..." at bounding box center [138, 352] width 77 height 20
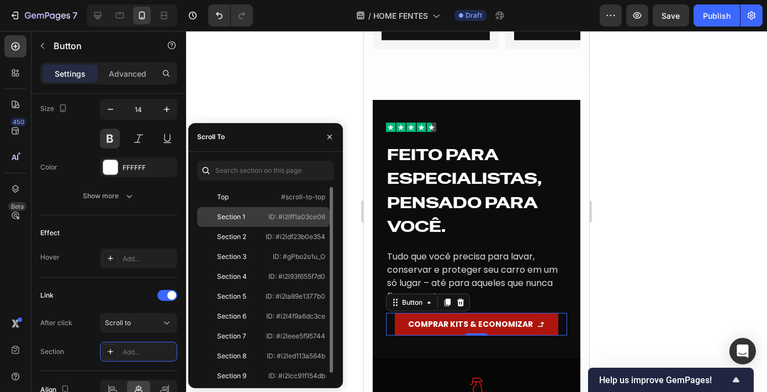
click at [248, 217] on div "Section 1" at bounding box center [233, 217] width 62 height 10
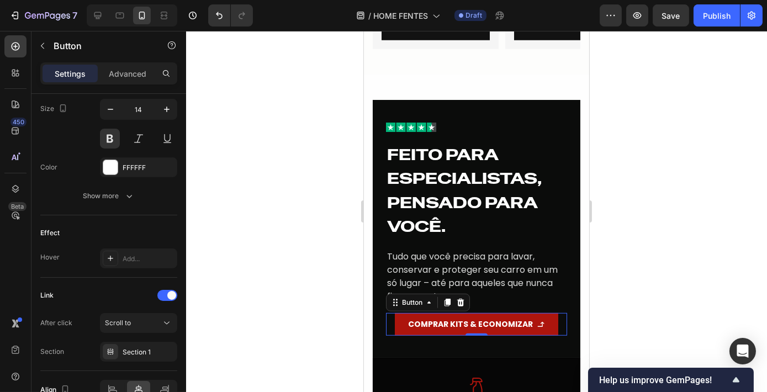
click at [658, 302] on div at bounding box center [476, 211] width 581 height 361
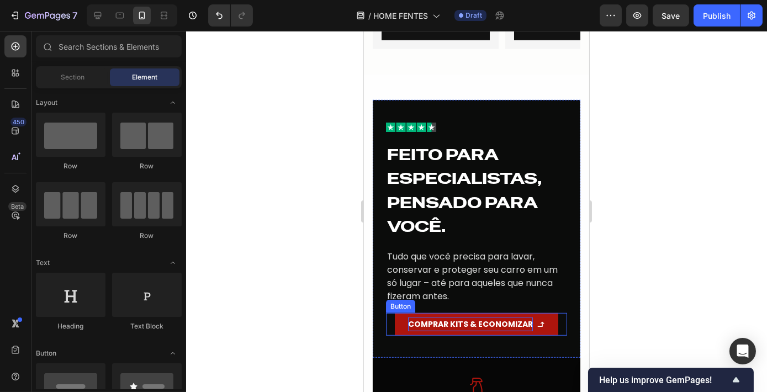
click at [522, 326] on p "COMPRAR KITS & ECONOMIZAR" at bounding box center [470, 325] width 125 height 14
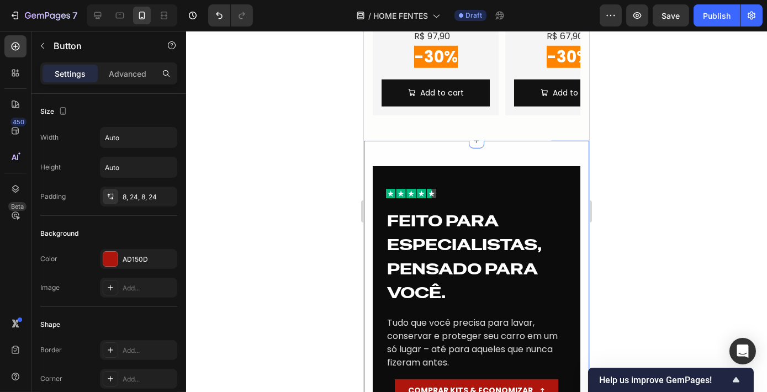
scroll to position [1757, 0]
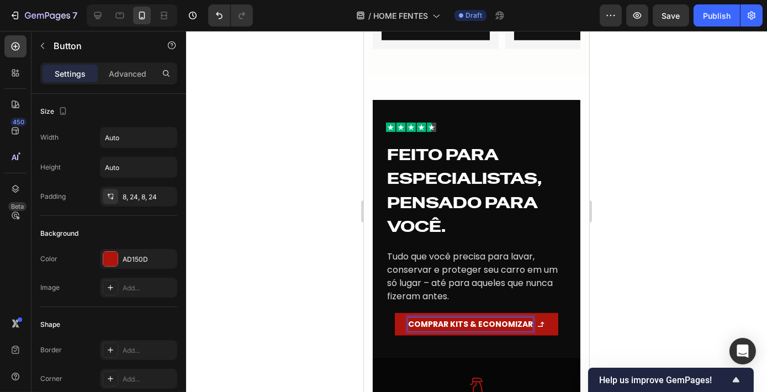
click at [499, 329] on p "COMPRAR KITS & ECONOMIZAR" at bounding box center [470, 325] width 125 height 14
click at [499, 333] on link "COMPRAR KITS & ECONOMIZAR" at bounding box center [475, 324] width 163 height 23
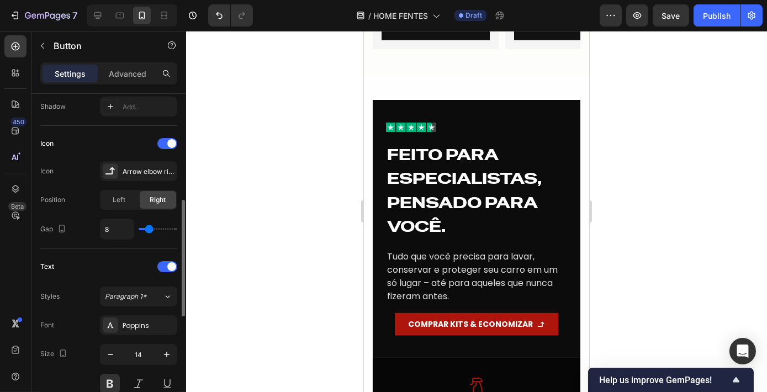
scroll to position [604, 0]
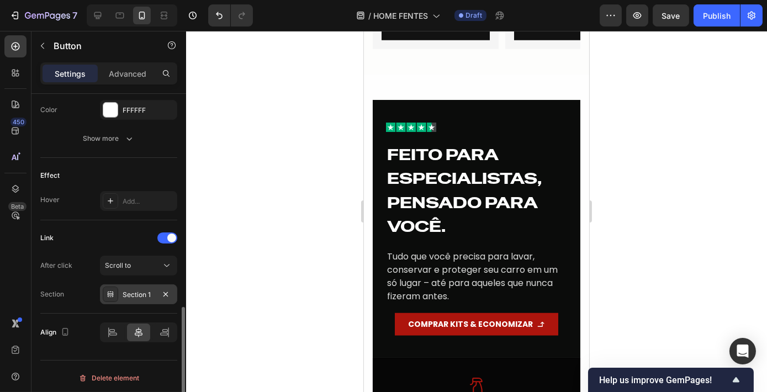
click at [139, 290] on div "Section 1" at bounding box center [139, 295] width 32 height 10
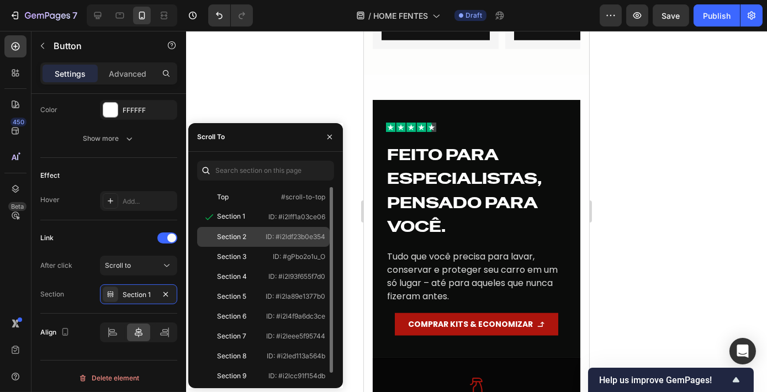
click at [275, 230] on div "Section 2 ID: #i2ldf23b0e354" at bounding box center [263, 237] width 133 height 20
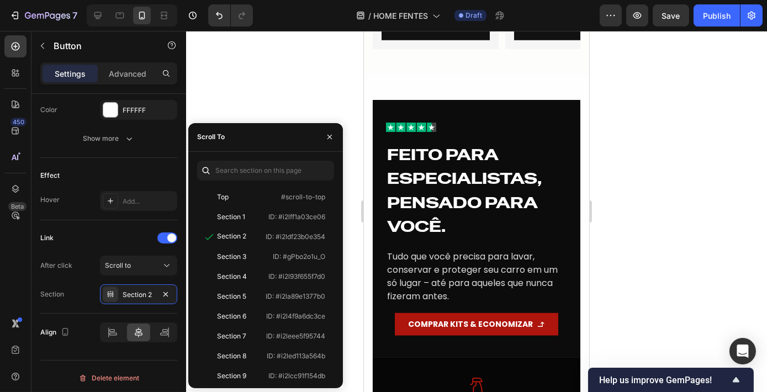
click at [669, 98] on div at bounding box center [476, 211] width 581 height 361
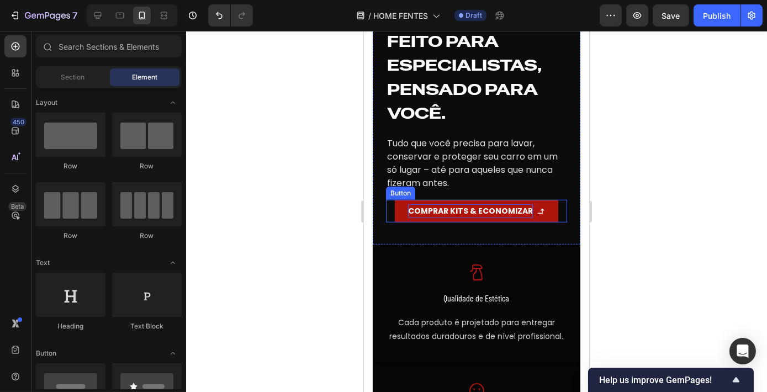
scroll to position [1857, 0]
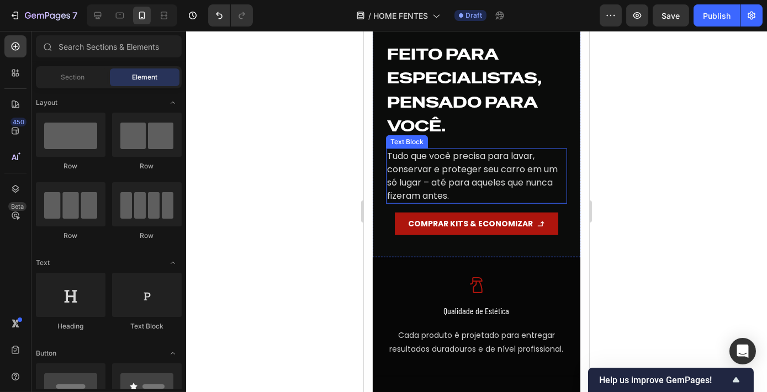
click at [410, 158] on p "Tudo que você precisa para lavar, conservar e proteger seu carro em um só lugar…" at bounding box center [476, 176] width 179 height 53
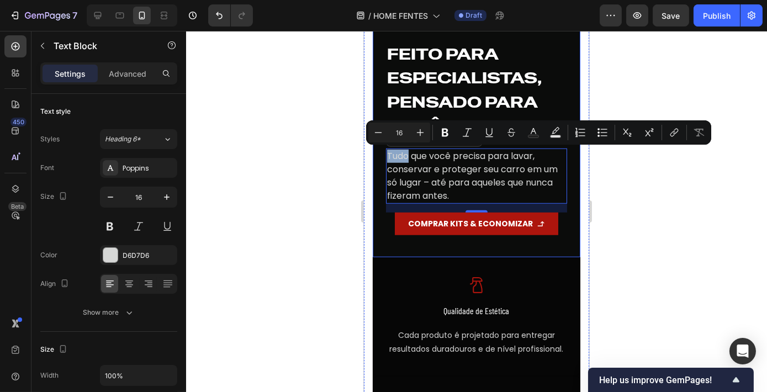
drag, startPoint x: 407, startPoint y: 157, endPoint x: 380, endPoint y: 156, distance: 26.5
click at [380, 156] on div "Image Feito para especialistas, pensado para você. Heading Tudo que você precis…" at bounding box center [476, 128] width 208 height 258
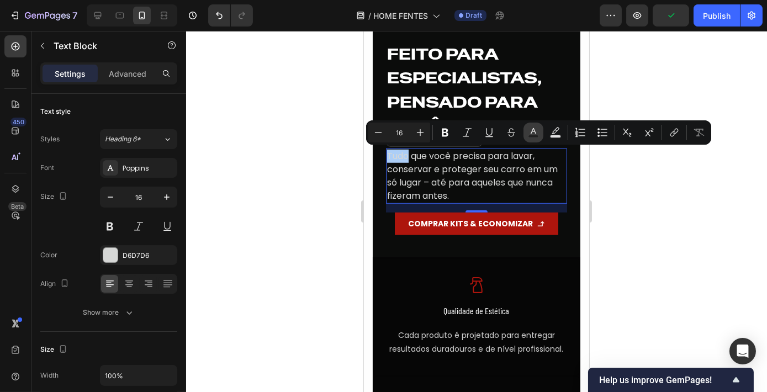
click at [538, 134] on icon "Editor contextual toolbar" at bounding box center [533, 132] width 11 height 11
type input "D6D7D6"
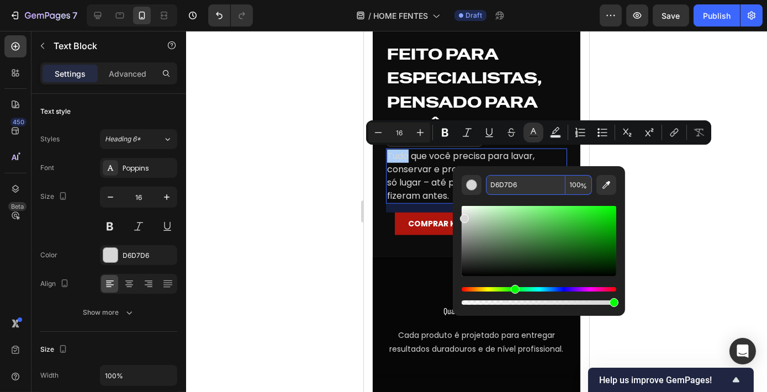
click at [505, 189] on input "D6D7D6" at bounding box center [526, 185] width 80 height 20
paste input "COMPRAR KITS & ECONOMIZAR"
type input "D6DCOMPRAR KITS & ECONOMIZAR 7D6"
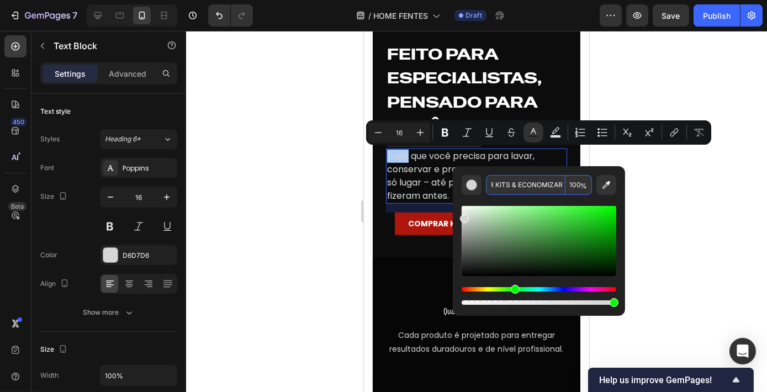
click at [530, 186] on input "D6DCOMPRAR KITS & ECONOMIZAR 7D6" at bounding box center [526, 185] width 80 height 20
click at [398, 223] on link "COMPRAR KITS & ECONOMIZAR" at bounding box center [475, 224] width 163 height 23
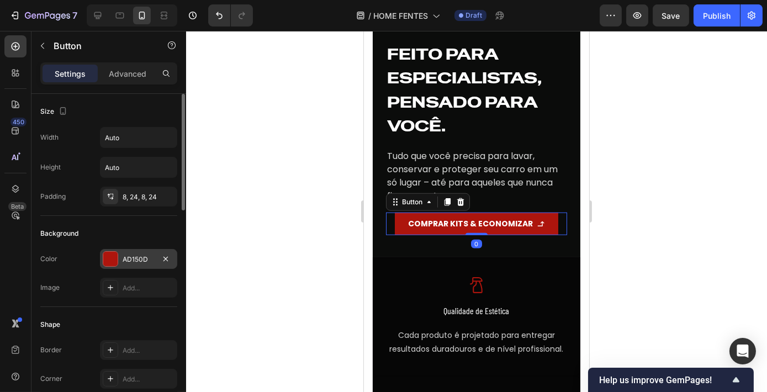
click at [144, 257] on div "AD150D" at bounding box center [139, 260] width 32 height 10
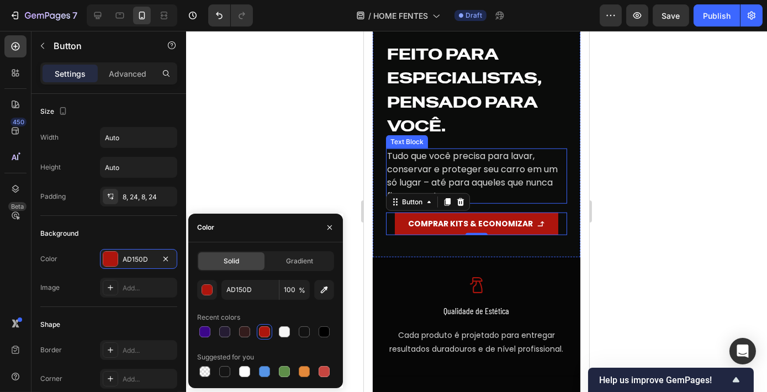
click at [490, 177] on p "Tudo que você precisa para lavar, conservar e proteger seu carro em um só lugar…" at bounding box center [476, 176] width 179 height 53
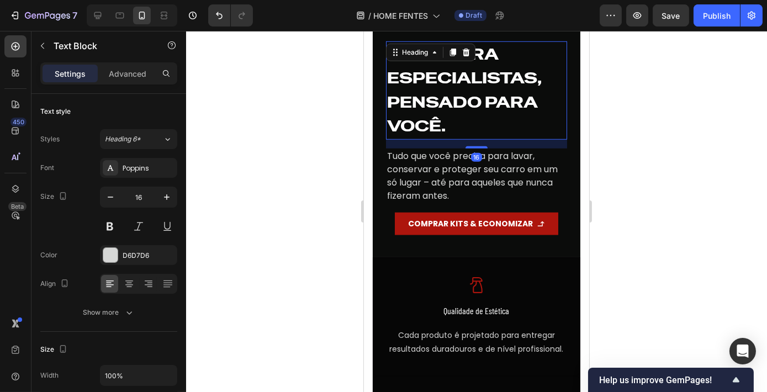
click at [395, 131] on h2 "Feito para especialistas, pensado para você." at bounding box center [475, 90] width 181 height 98
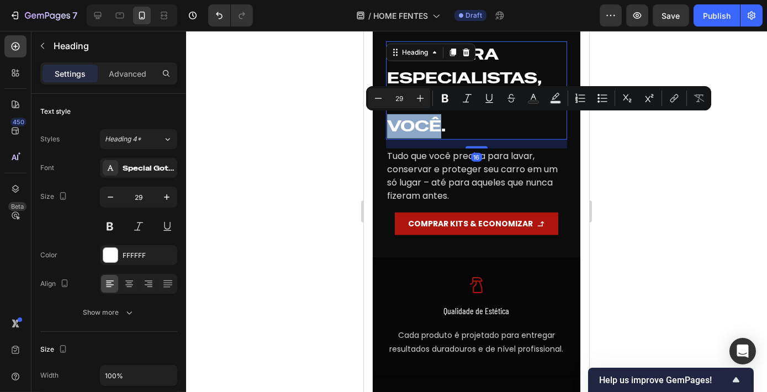
drag, startPoint x: 389, startPoint y: 126, endPoint x: 419, endPoint y: 127, distance: 29.3
click at [419, 127] on p "Feito para especialistas, pensado para você." at bounding box center [476, 91] width 179 height 96
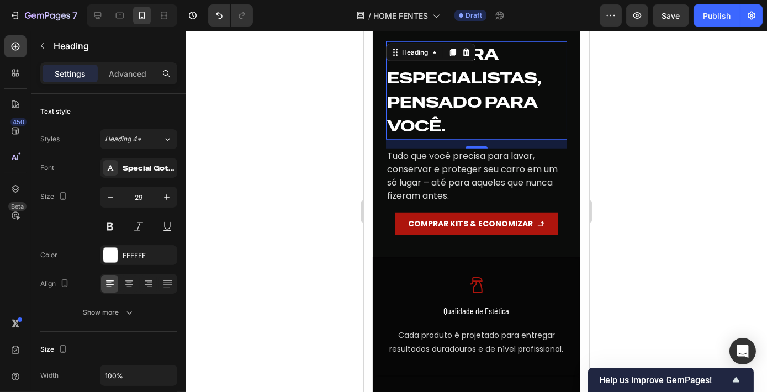
click at [454, 131] on p "Feito para especialistas, pensado para você." at bounding box center [476, 91] width 179 height 96
drag, startPoint x: 449, startPoint y: 131, endPoint x: 385, endPoint y: 127, distance: 64.8
click at [385, 127] on h2 "Feito para especialistas, pensado para você." at bounding box center [475, 90] width 181 height 98
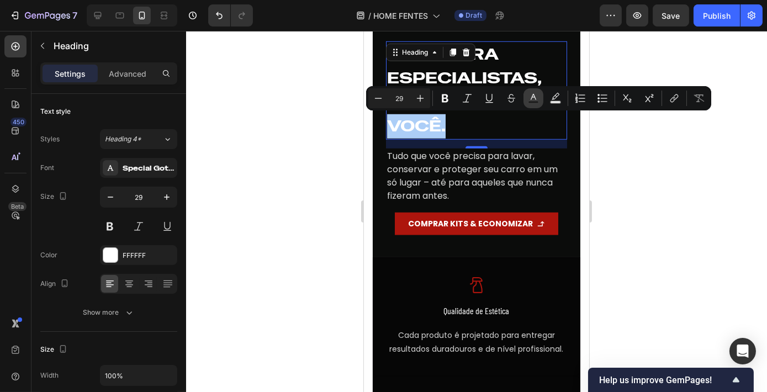
click at [533, 99] on icon "Editor contextual toolbar" at bounding box center [533, 98] width 11 height 11
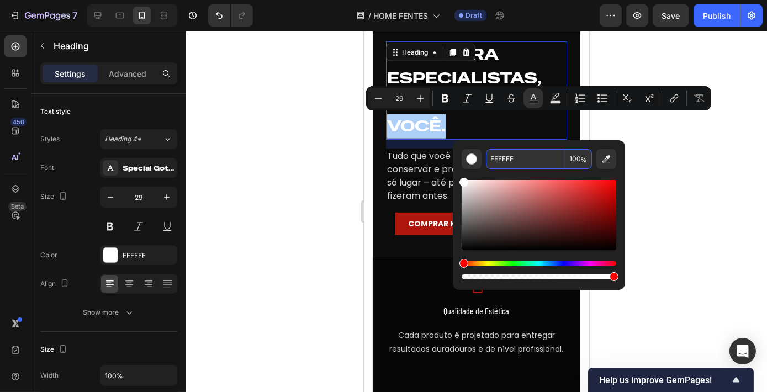
click at [530, 167] on input "FFFFFF" at bounding box center [526, 159] width 80 height 20
type input "AD150D"
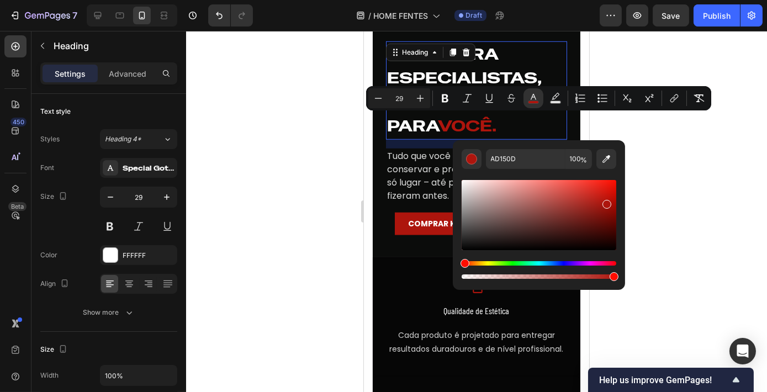
click at [725, 196] on div at bounding box center [476, 211] width 581 height 361
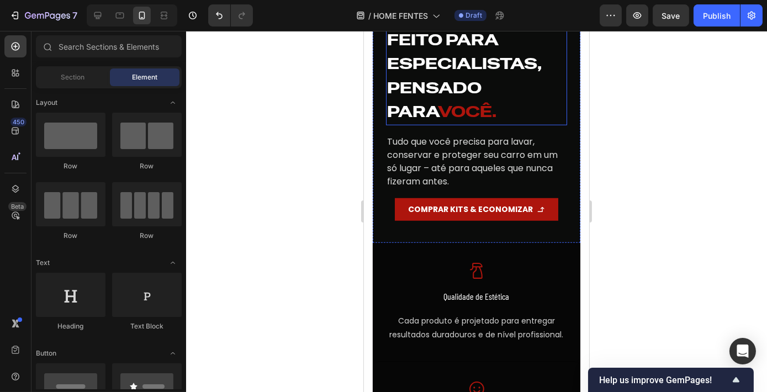
scroll to position [1807, 0]
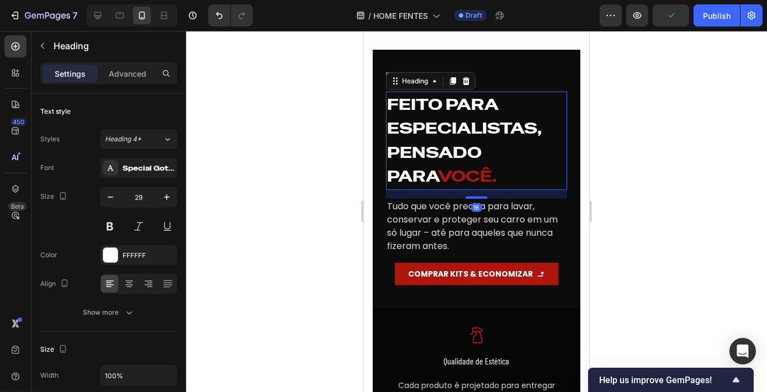
click at [467, 108] on p "Feito para especialistas, pensado para você." at bounding box center [476, 141] width 179 height 96
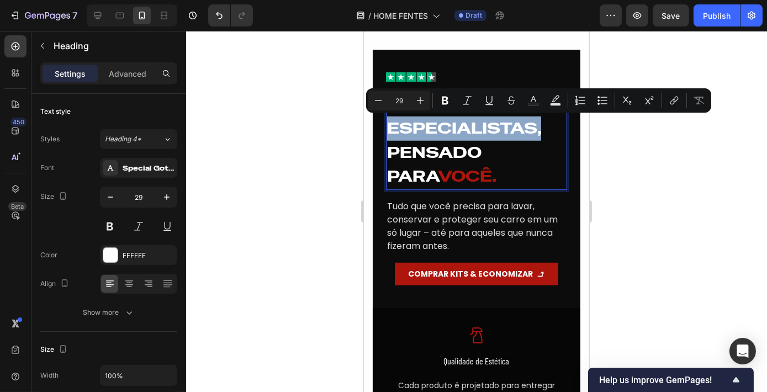
drag, startPoint x: 389, startPoint y: 129, endPoint x: 540, endPoint y: 129, distance: 150.2
click at [540, 129] on p "Feito para especialistas, pensado para você." at bounding box center [476, 141] width 179 height 96
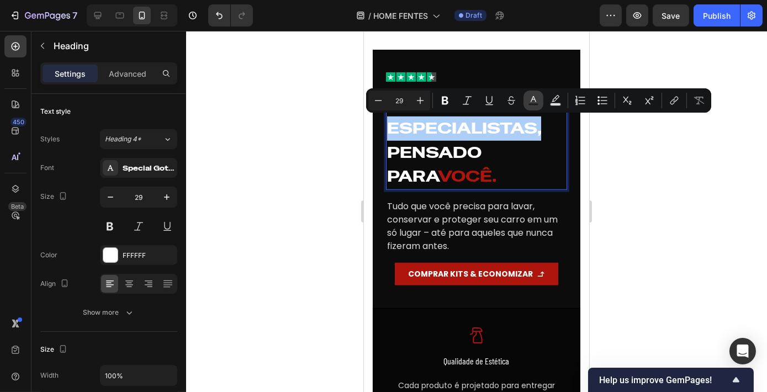
click at [533, 102] on icon "Editor contextual toolbar" at bounding box center [533, 100] width 11 height 11
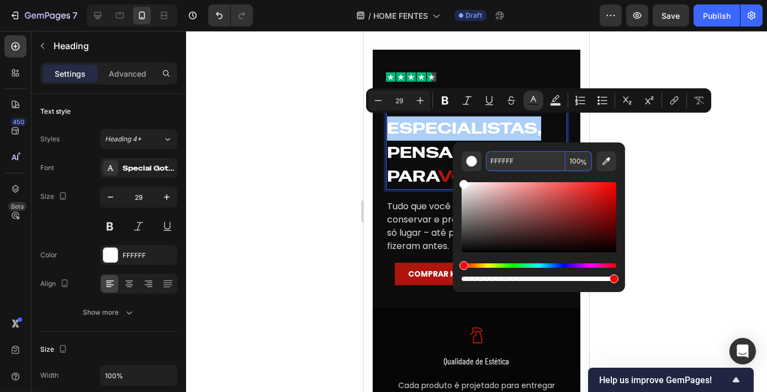
click at [511, 158] on input "FFFFFF" at bounding box center [526, 161] width 80 height 20
paste input "COMPRAR KITS & ECONOMIZAR"
click at [537, 163] on input "COMPRAR KITS & ECONOMIZAR" at bounding box center [526, 161] width 80 height 20
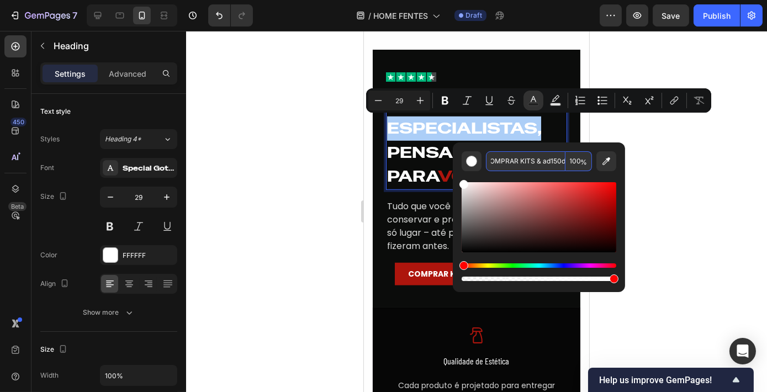
scroll to position [0, 0]
drag, startPoint x: 907, startPoint y: 195, endPoint x: 422, endPoint y: 174, distance: 485.8
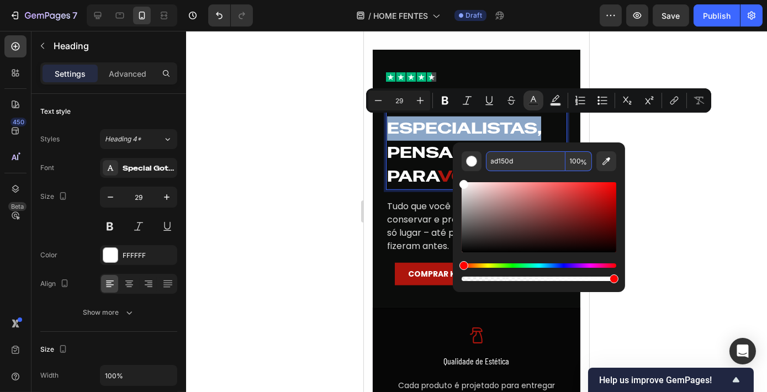
type input "AD150D"
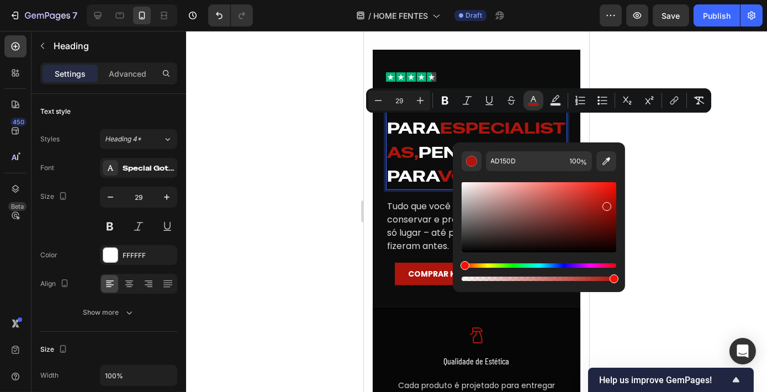
click at [657, 179] on div at bounding box center [476, 211] width 581 height 361
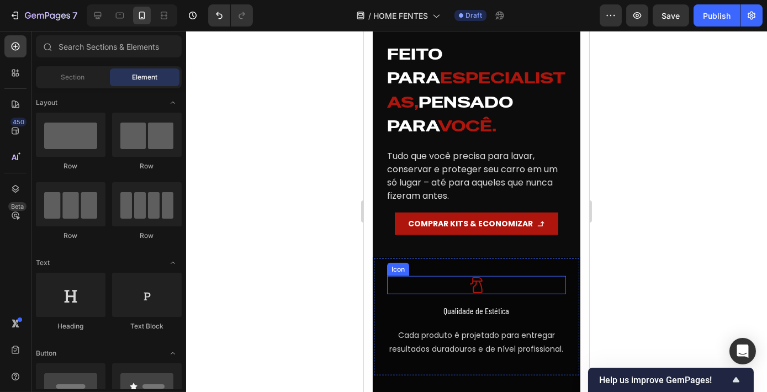
scroll to position [1807, 0]
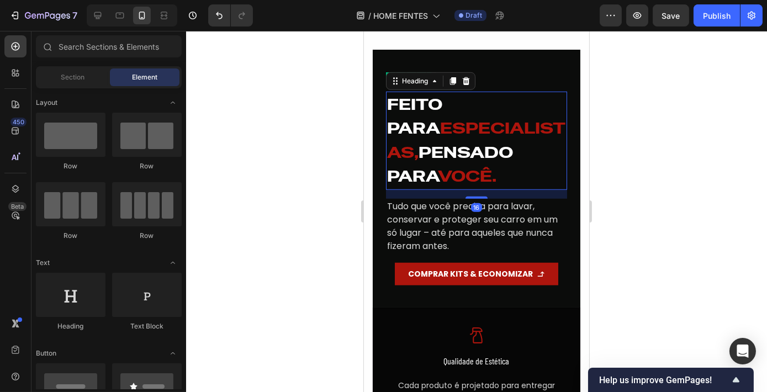
click at [437, 173] on span "você." at bounding box center [466, 176] width 59 height 21
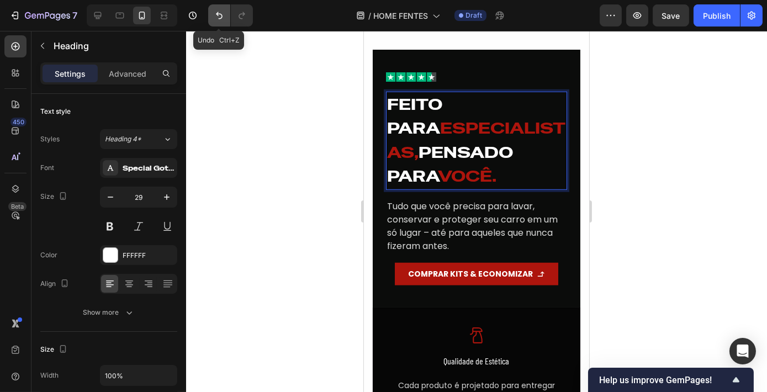
click at [212, 16] on button "Undo/Redo" at bounding box center [219, 15] width 22 height 22
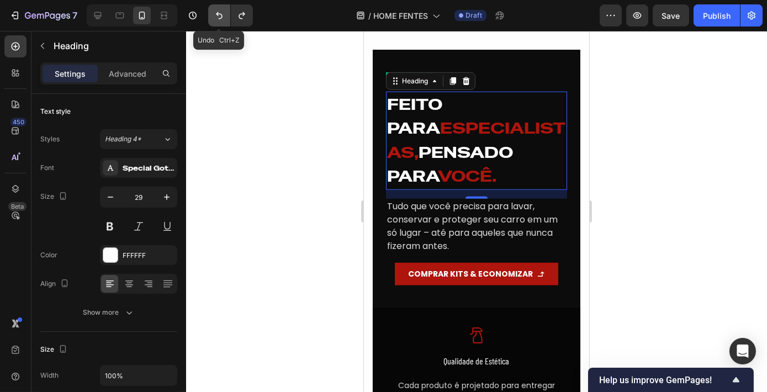
click at [212, 16] on button "Undo/Redo" at bounding box center [219, 15] width 22 height 22
click at [218, 18] on icon "Undo/Redo" at bounding box center [219, 15] width 11 height 11
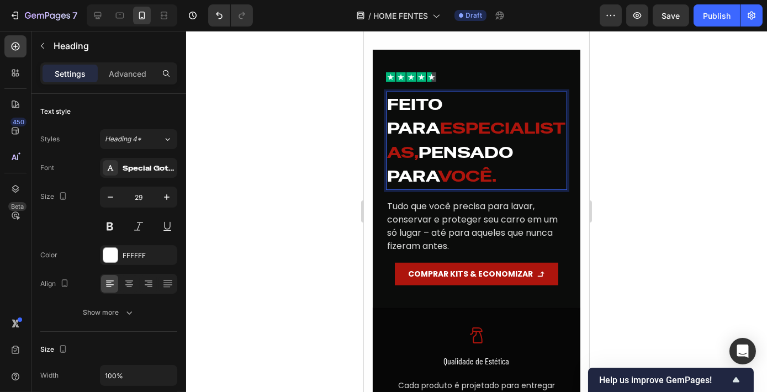
click at [444, 180] on span "você." at bounding box center [466, 176] width 59 height 21
click at [221, 22] on button "Undo/Redo" at bounding box center [219, 15] width 22 height 22
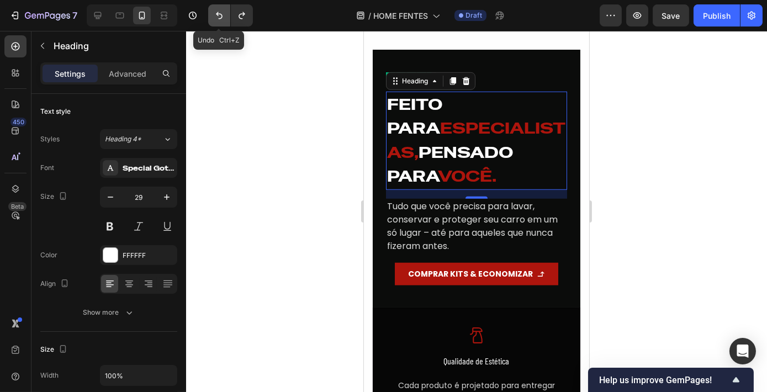
click at [221, 22] on button "Undo/Redo" at bounding box center [219, 15] width 22 height 22
click at [223, 19] on icon "Undo/Redo" at bounding box center [219, 15] width 11 height 11
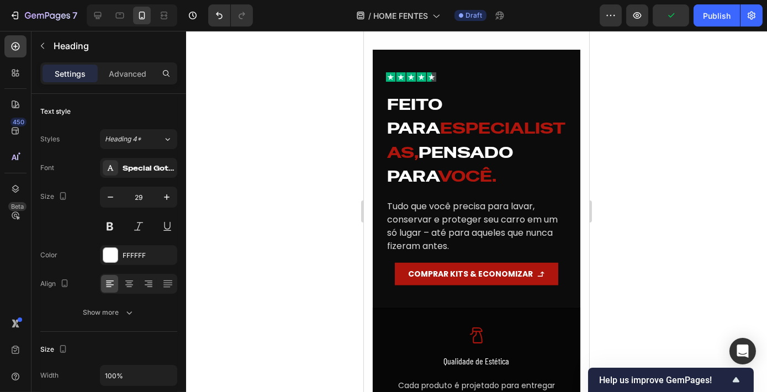
click at [535, 129] on span "especialistas," at bounding box center [476, 140] width 178 height 45
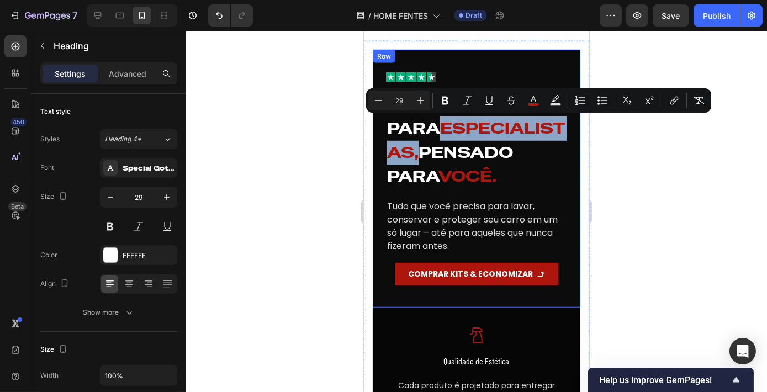
drag, startPoint x: 542, startPoint y: 129, endPoint x: 389, endPoint y: 129, distance: 153.5
click at [389, 129] on p "Feito para especialistas, pensado para você." at bounding box center [476, 141] width 179 height 96
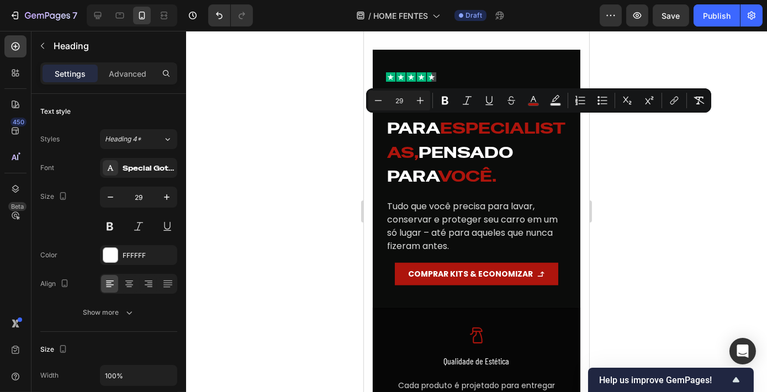
click at [504, 157] on p "Feito para especialistas, pensado para você." at bounding box center [476, 141] width 179 height 96
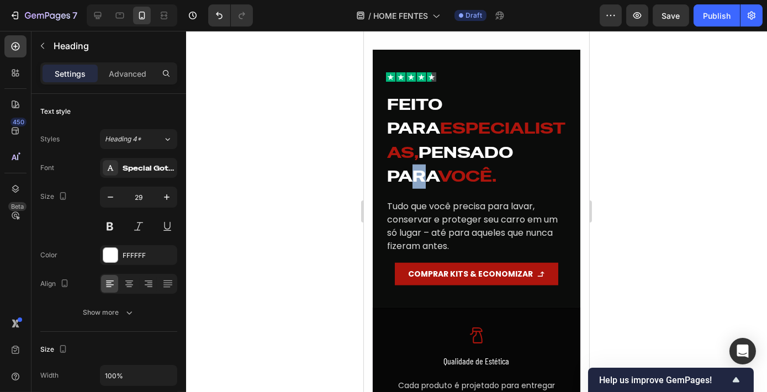
drag, startPoint x: 492, startPoint y: 150, endPoint x: 516, endPoint y: 150, distance: 24.3
click at [516, 150] on p "Feito para especialistas, pensado para você." at bounding box center [476, 141] width 179 height 96
click at [483, 155] on p "Feito para especialistas, pensado para você." at bounding box center [476, 141] width 179 height 96
drag, startPoint x: 432, startPoint y: 126, endPoint x: 410, endPoint y: 127, distance: 22.1
click at [431, 126] on span "especialistas," at bounding box center [476, 140] width 178 height 45
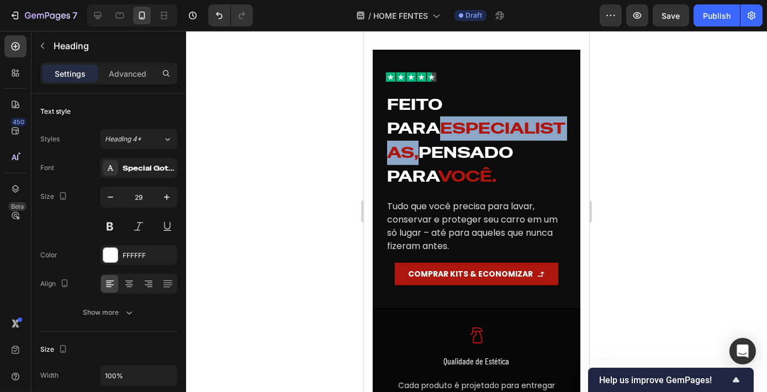
drag, startPoint x: 388, startPoint y: 121, endPoint x: 547, endPoint y: 124, distance: 159.1
click at [547, 124] on p "Feito para especialistas, pensado para você." at bounding box center [476, 141] width 179 height 96
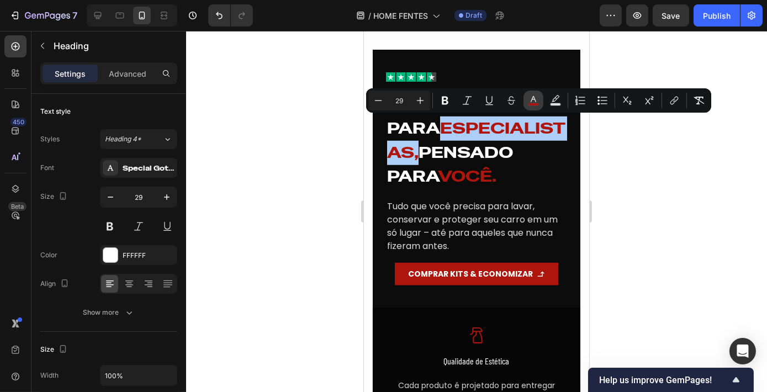
click at [532, 105] on rect "Editor contextual toolbar" at bounding box center [533, 104] width 10 height 3
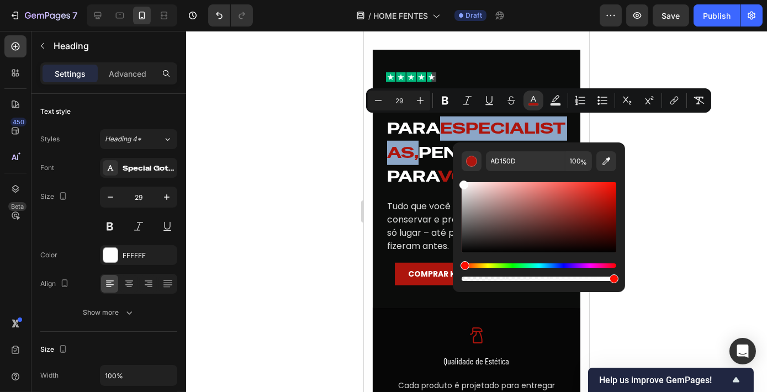
type input "FCFCFC"
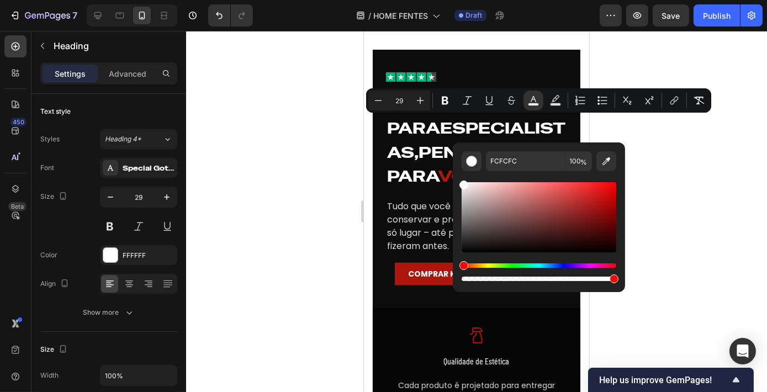
drag, startPoint x: 828, startPoint y: 213, endPoint x: 413, endPoint y: 170, distance: 417.5
click at [705, 181] on div at bounding box center [476, 211] width 581 height 361
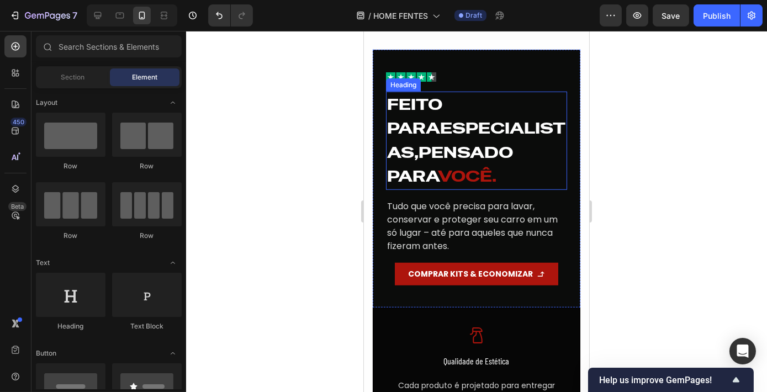
click at [459, 111] on p "Feito para especialistas, pensado para você." at bounding box center [476, 141] width 179 height 96
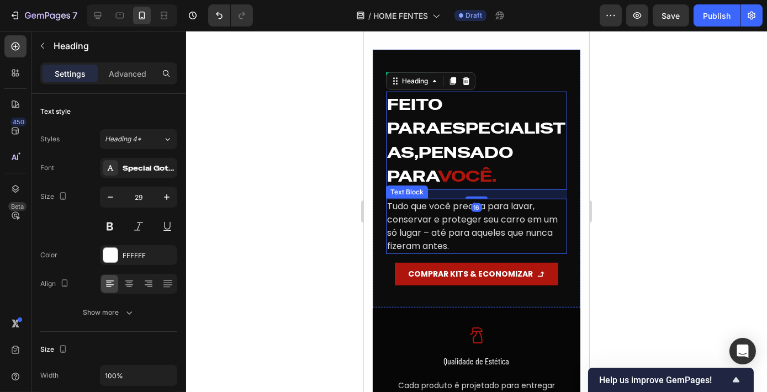
click at [466, 225] on p "Tudo que você precisa para lavar, conservar e proteger seu carro em um só lugar…" at bounding box center [476, 226] width 179 height 53
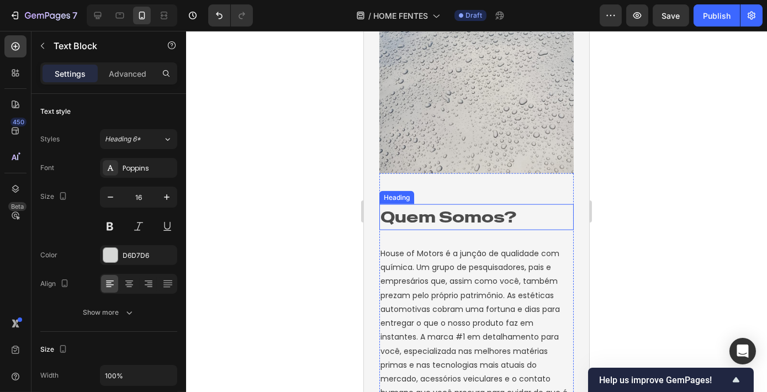
scroll to position [2811, 0]
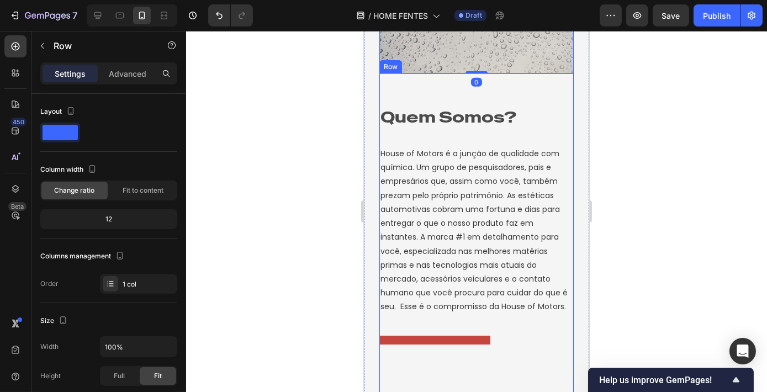
click at [473, 87] on div "Quem Somos? Heading House of Motors é a junção de qualidade com química. Um gru…" at bounding box center [476, 236] width 194 height 326
click at [134, 73] on p "Advanced" at bounding box center [128, 74] width 38 height 12
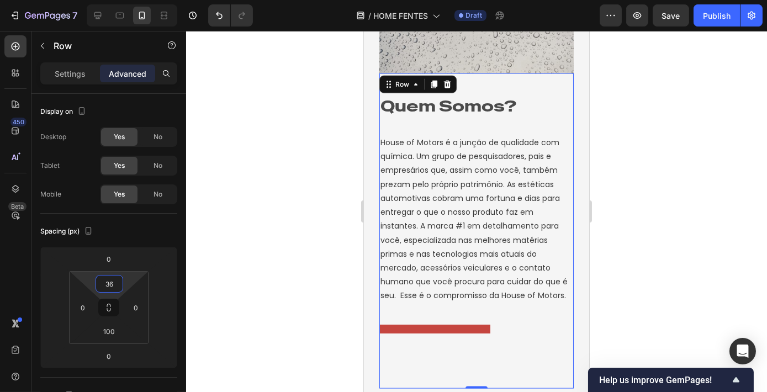
drag, startPoint x: 128, startPoint y: 279, endPoint x: 124, endPoint y: 283, distance: 6.2
click at [124, 0] on html "7 Version history / HOME FENTES Draft Preview Save Publish 450 Beta Sections(18…" at bounding box center [383, 0] width 767 height 0
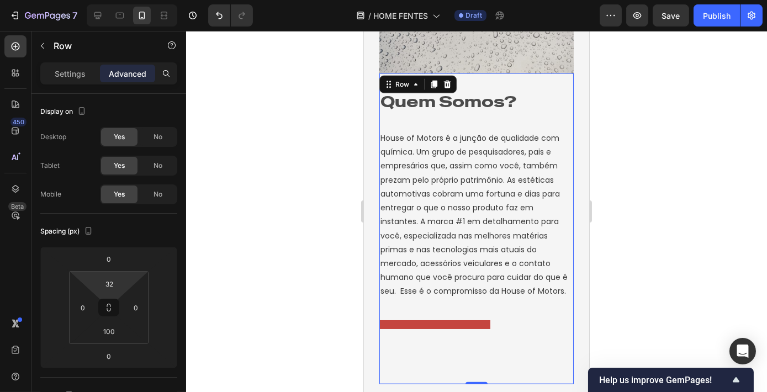
type input "34"
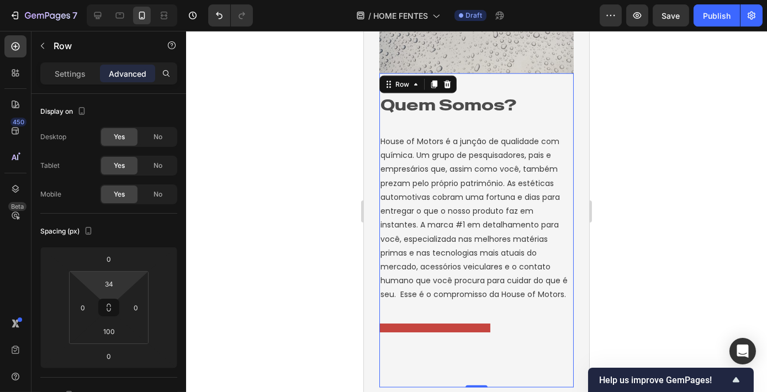
click at [125, 0] on html "7 Version history / HOME FENTES Draft Preview Save Publish 450 Beta Sections(18…" at bounding box center [383, 0] width 767 height 0
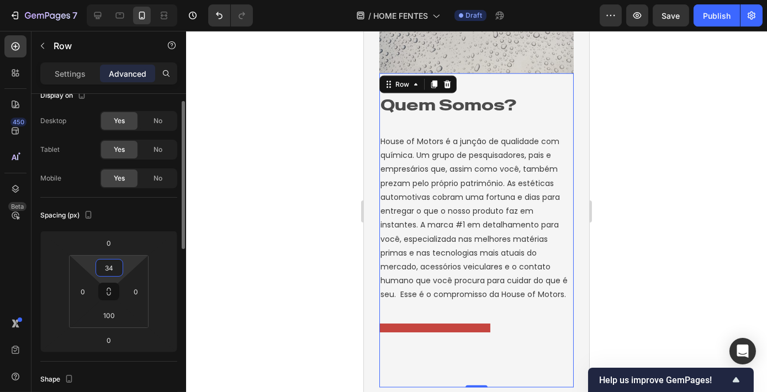
click at [110, 268] on input "34" at bounding box center [109, 268] width 22 height 17
type input "32"
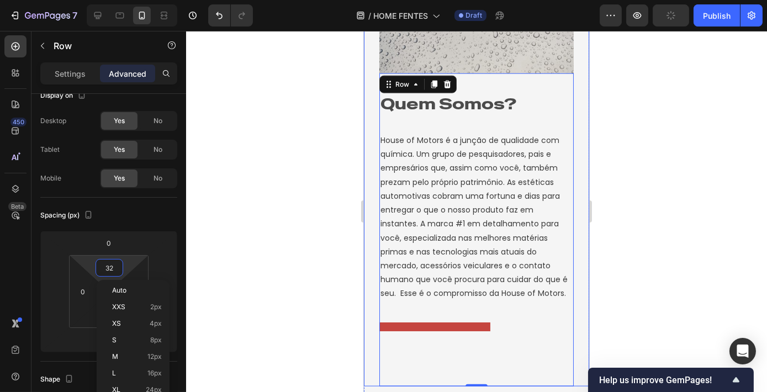
click at [666, 157] on div at bounding box center [476, 211] width 581 height 361
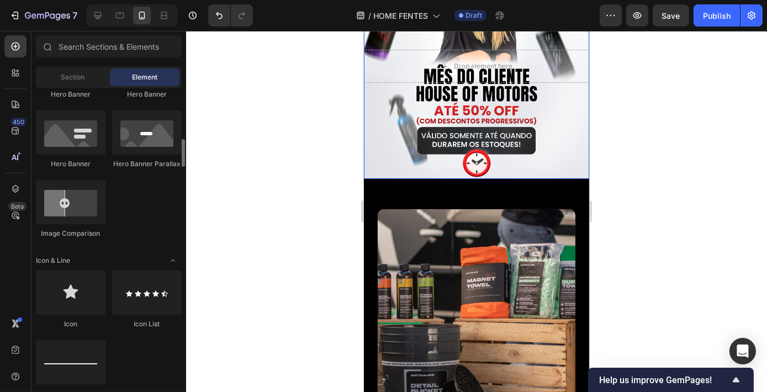
scroll to position [602, 0]
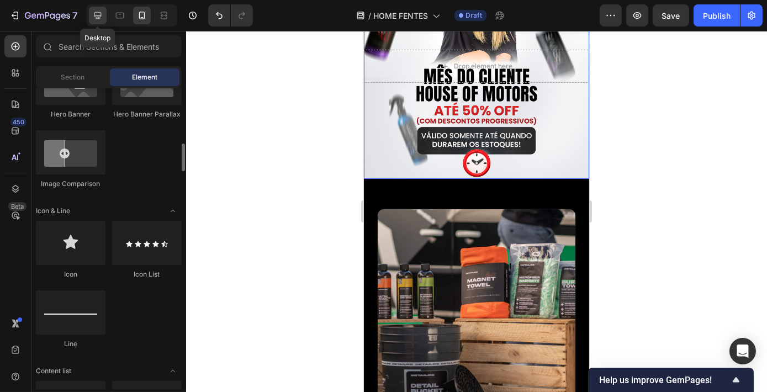
click at [101, 16] on icon at bounding box center [97, 15] width 11 height 11
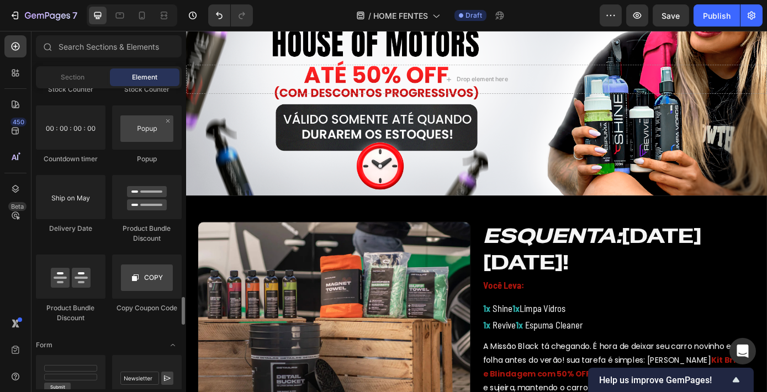
scroll to position [2169, 0]
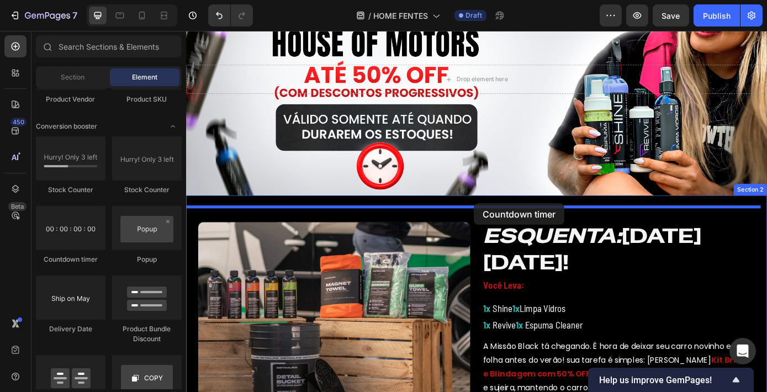
drag, startPoint x: 275, startPoint y: 270, endPoint x: 516, endPoint y: 231, distance: 244.5
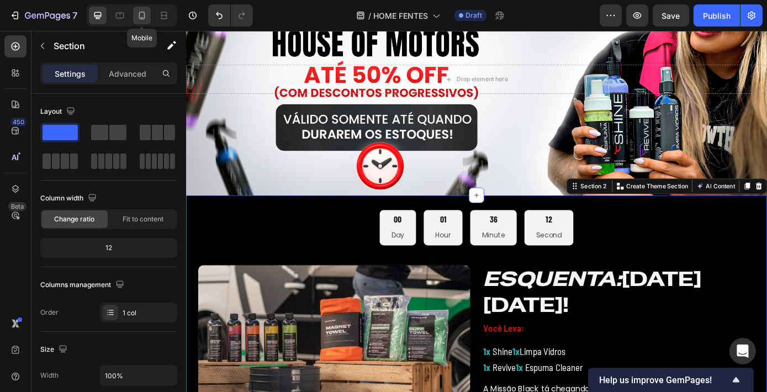
click at [138, 11] on icon at bounding box center [141, 15] width 11 height 11
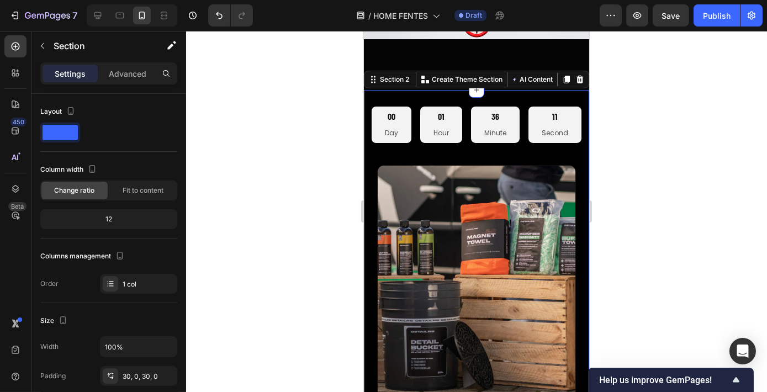
scroll to position [260, 0]
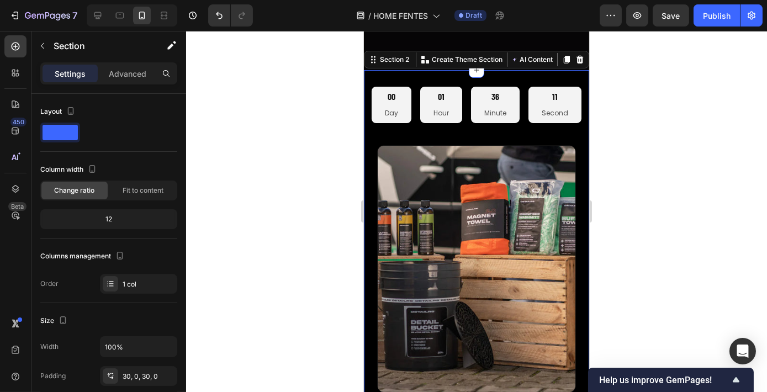
click at [742, 135] on div at bounding box center [476, 211] width 581 height 361
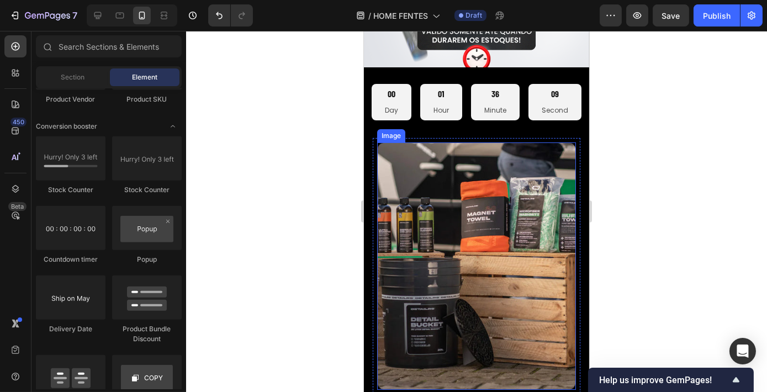
scroll to position [159, 0]
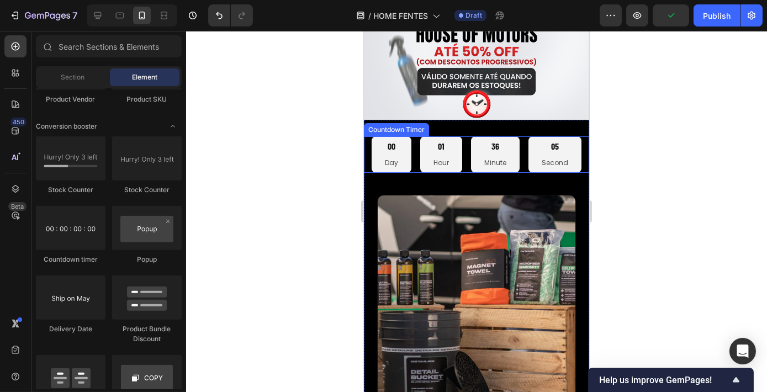
click at [519, 149] on div "00 Day 01 Hour 36 Minute 05 Second" at bounding box center [476, 154] width 210 height 36
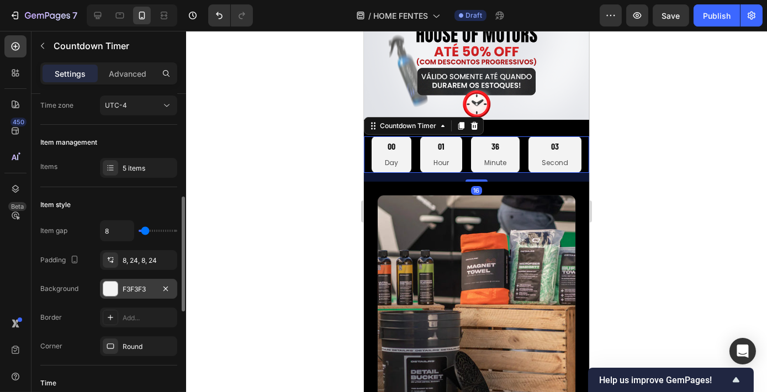
scroll to position [200, 0]
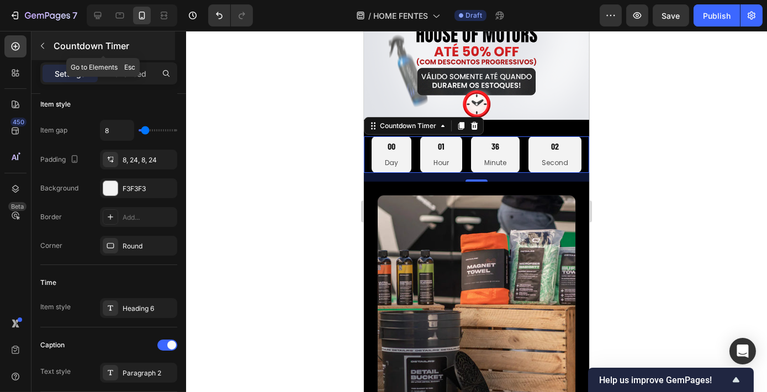
click at [43, 49] on icon "button" at bounding box center [42, 45] width 9 height 9
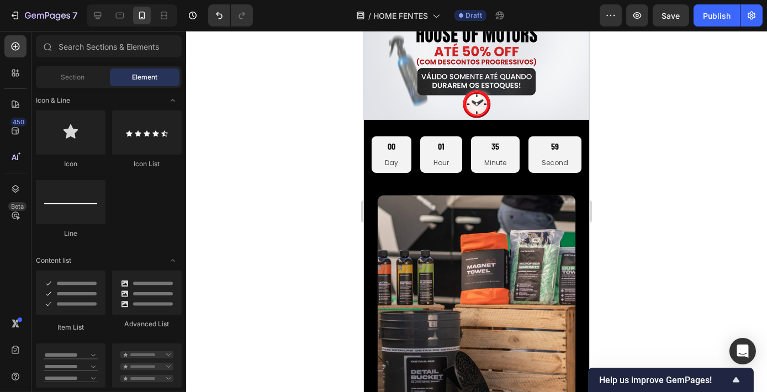
scroll to position [0, 0]
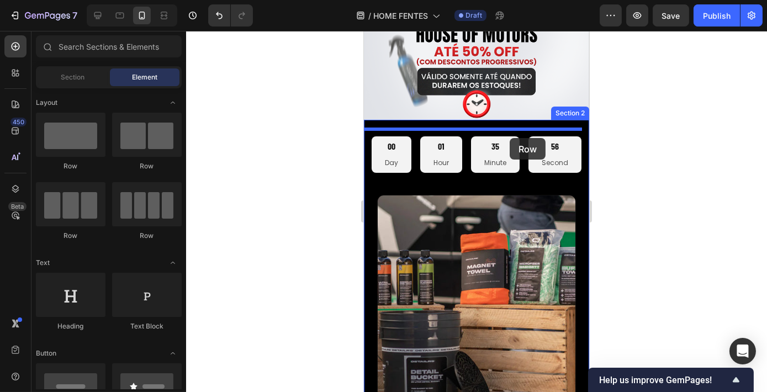
drag, startPoint x: 430, startPoint y: 179, endPoint x: 509, endPoint y: 138, distance: 89.7
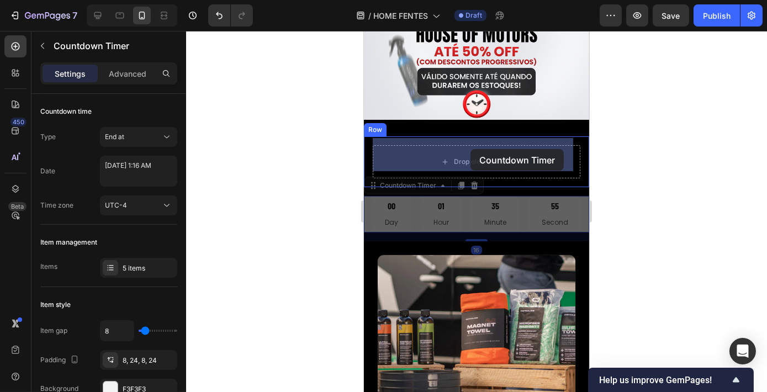
drag, startPoint x: 460, startPoint y: 202, endPoint x: 470, endPoint y: 149, distance: 53.9
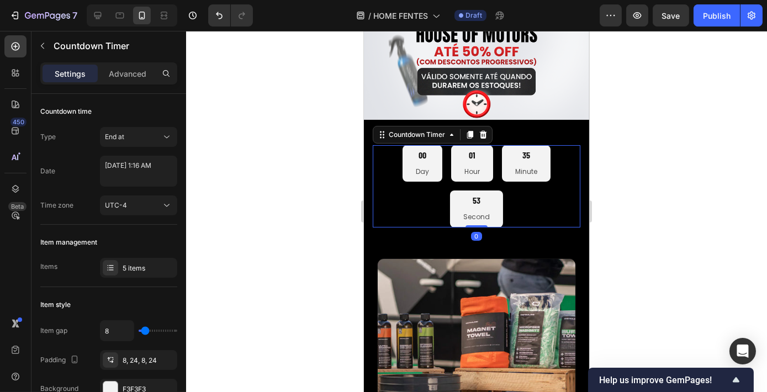
click at [617, 161] on div at bounding box center [476, 211] width 581 height 361
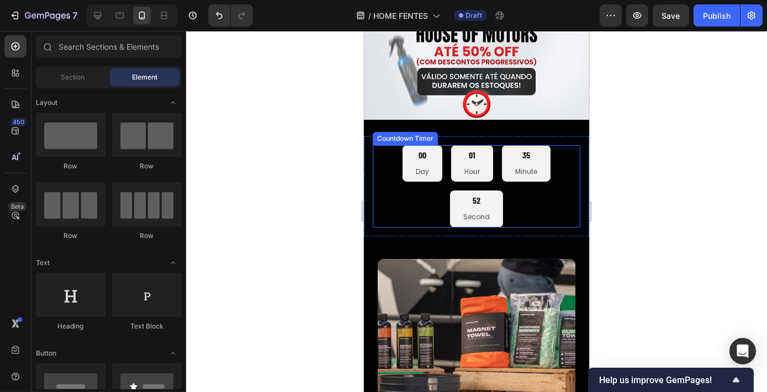
click at [515, 195] on div "00 Day 01 Hour 35 Minute 52 Second" at bounding box center [476, 186] width 208 height 82
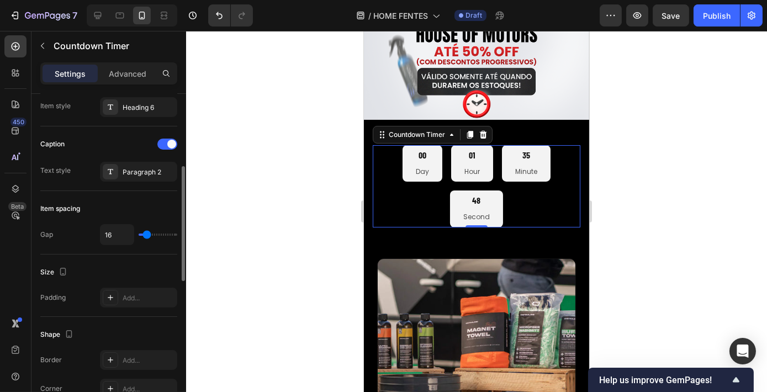
scroll to position [452, 0]
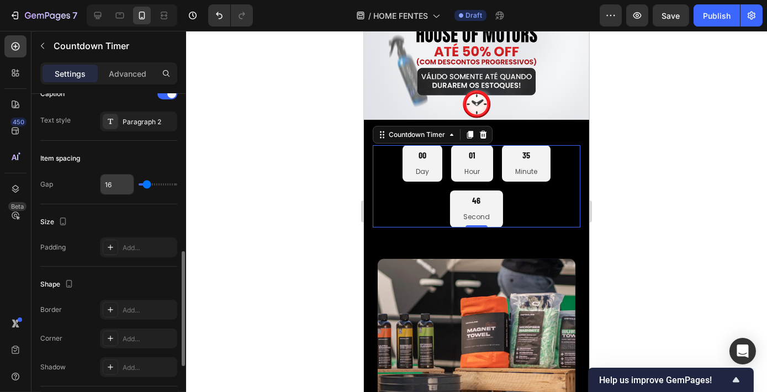
click at [119, 179] on input "16" at bounding box center [117, 184] width 33 height 20
type input "0"
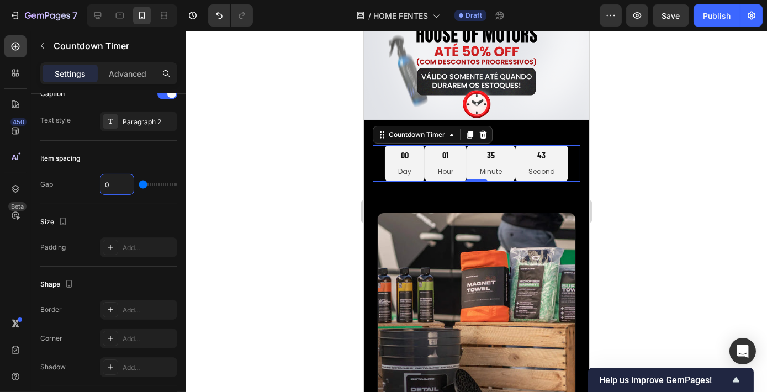
click at [674, 161] on div at bounding box center [476, 211] width 581 height 361
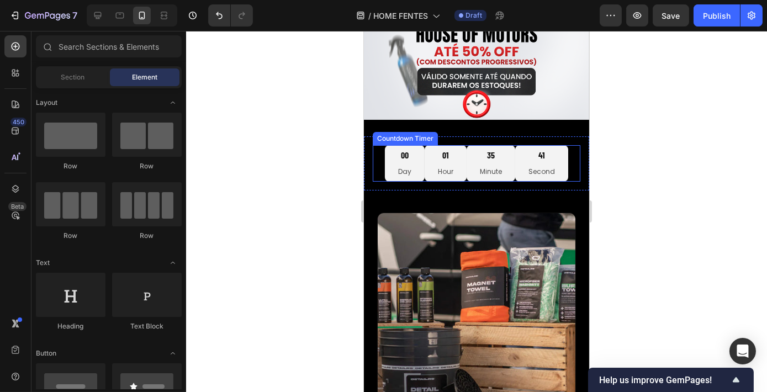
click at [504, 152] on div "35 Minute" at bounding box center [490, 163] width 49 height 36
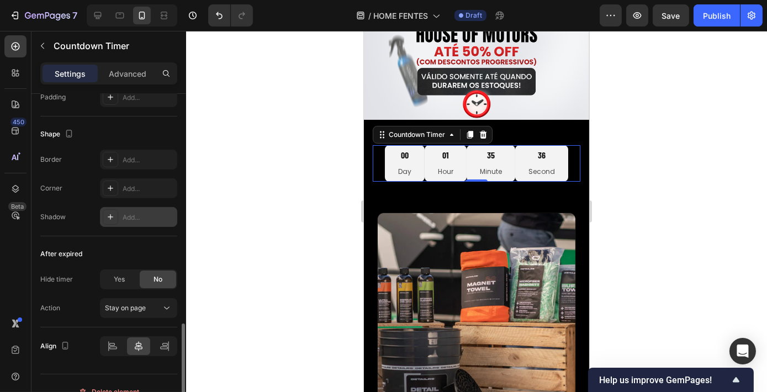
scroll to position [616, 0]
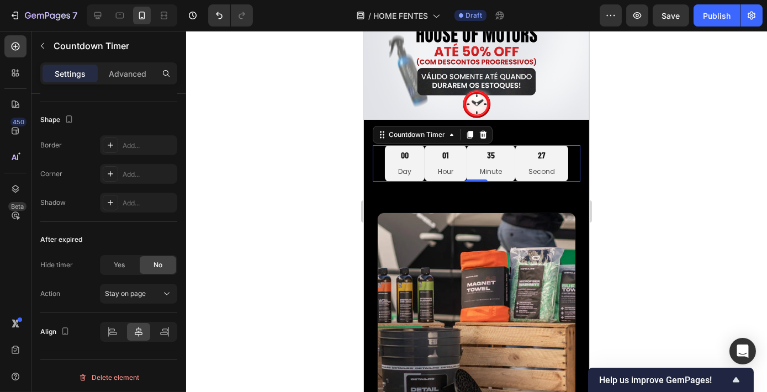
click at [612, 172] on div at bounding box center [476, 211] width 581 height 361
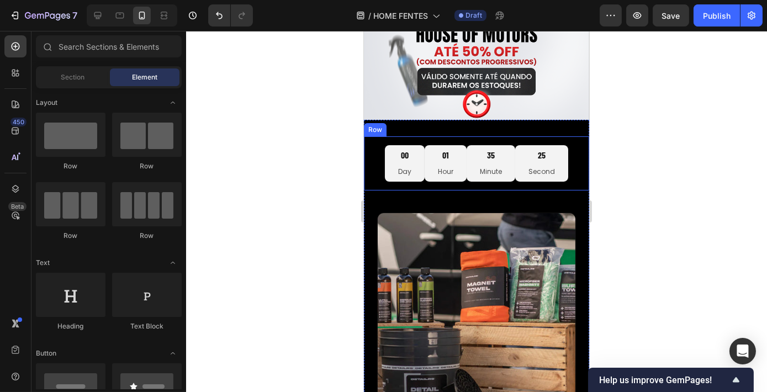
click at [473, 174] on div "00 Day 01 Hour 35 Minute 25 Second Countdown Timer Row" at bounding box center [475, 163] width 225 height 54
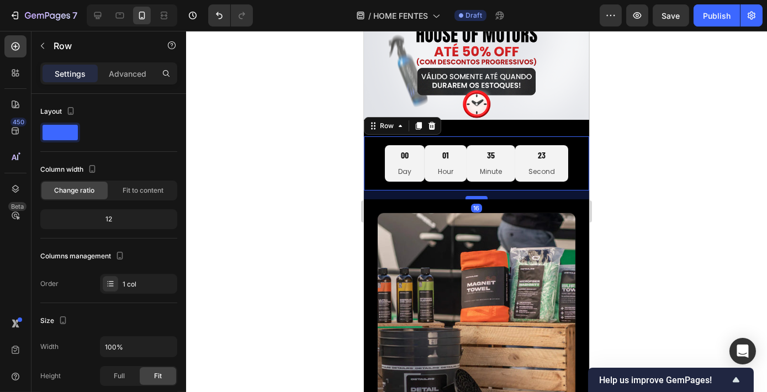
click at [474, 191] on div "16" at bounding box center [475, 191] width 225 height 0
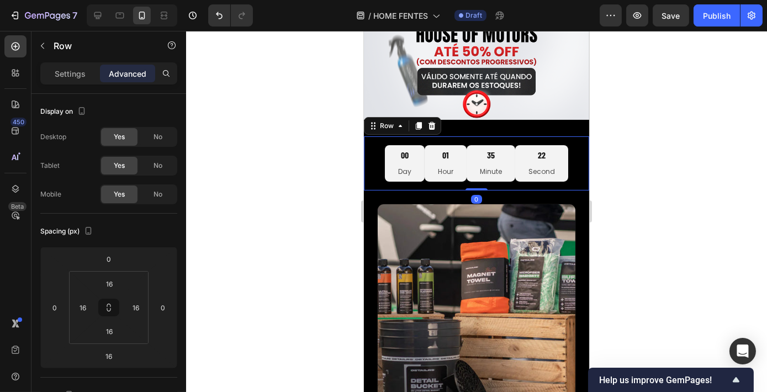
drag, startPoint x: 474, startPoint y: 191, endPoint x: 482, endPoint y: 149, distance: 42.7
click at [482, 149] on div "00 Day 01 Hour 35 Minute 22 Second Countdown Timer Row 0" at bounding box center [475, 163] width 225 height 54
type input "0"
click at [739, 149] on div at bounding box center [476, 211] width 581 height 361
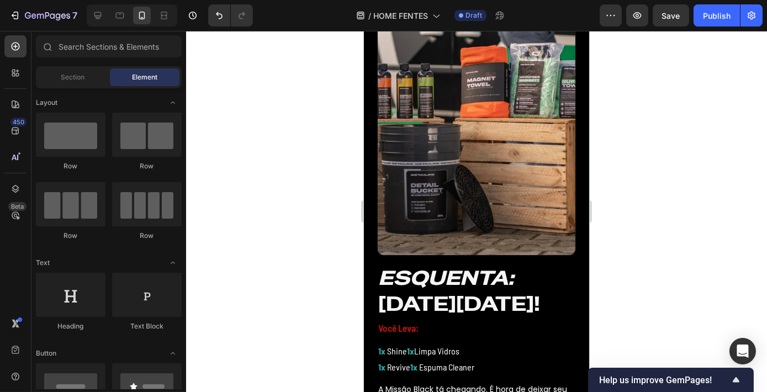
scroll to position [260, 0]
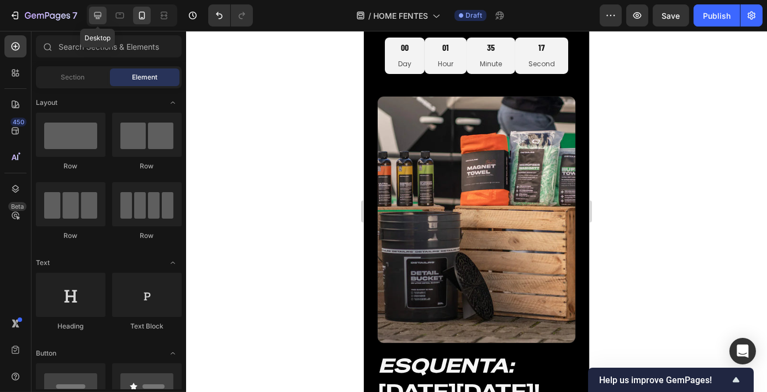
click at [97, 11] on icon at bounding box center [97, 15] width 11 height 11
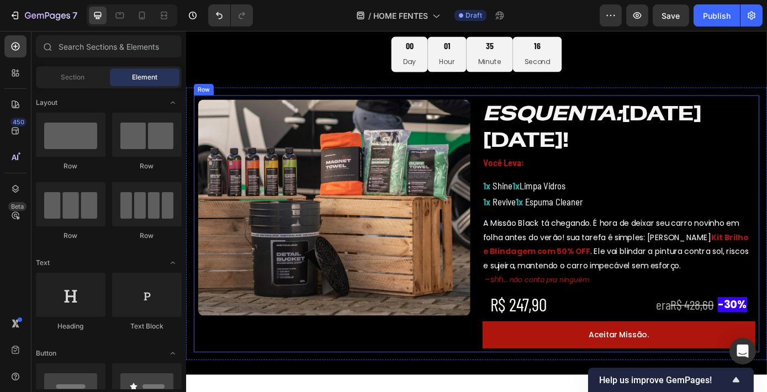
scroll to position [109, 0]
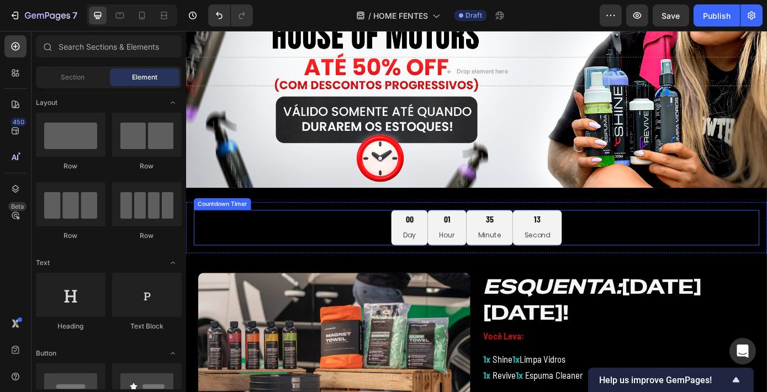
click at [622, 252] on div "00 Day 01 Hour 35 Minute 13 Second" at bounding box center [516, 255] width 645 height 40
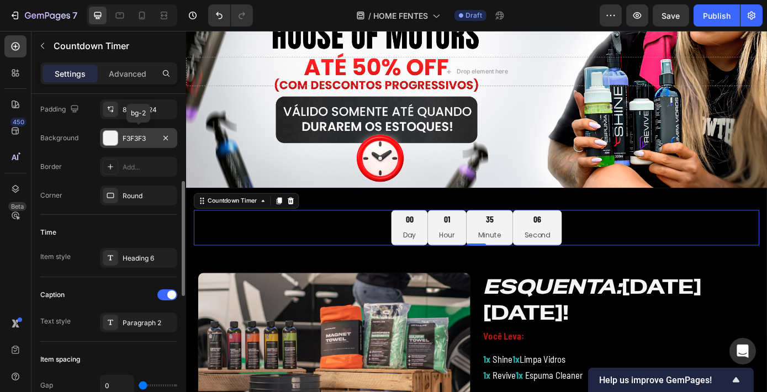
scroll to position [200, 0]
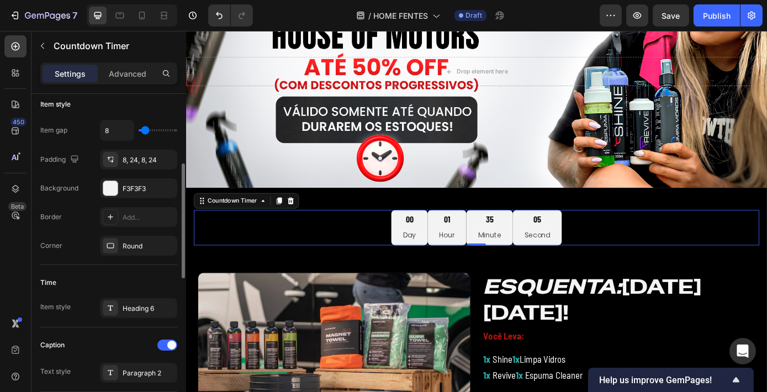
type input "9"
type input "8"
type input "5"
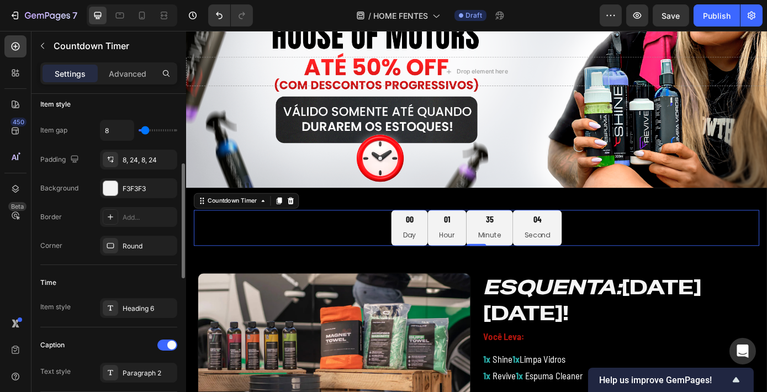
type input "5"
type input "3"
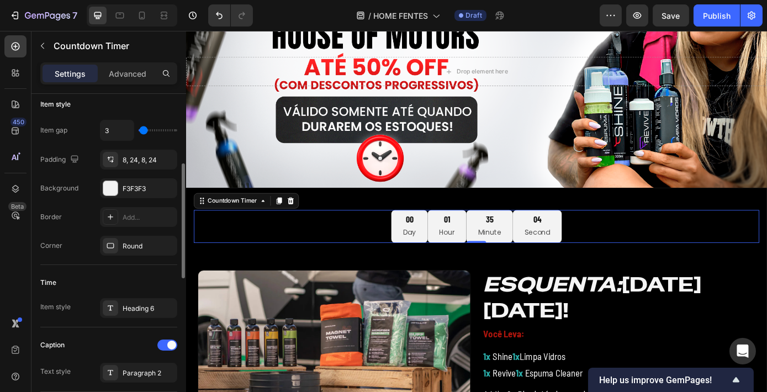
type input "2"
type input "0"
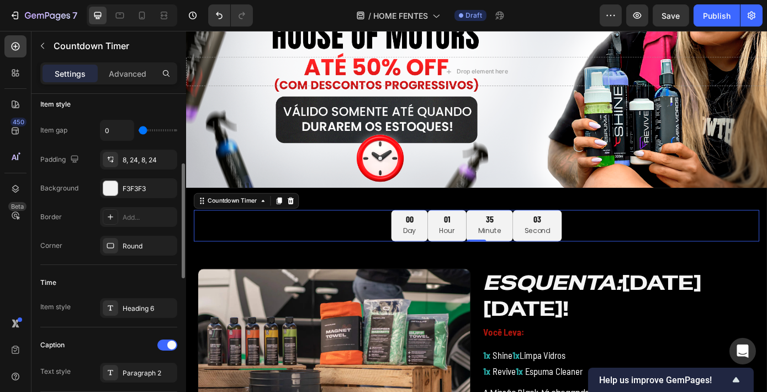
drag, startPoint x: 144, startPoint y: 130, endPoint x: 135, endPoint y: 130, distance: 8.9
type input "0"
click at [139, 130] on input "range" at bounding box center [158, 130] width 39 height 2
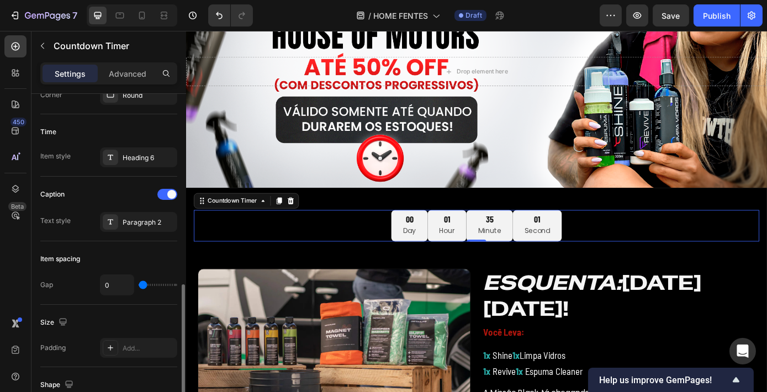
scroll to position [401, 0]
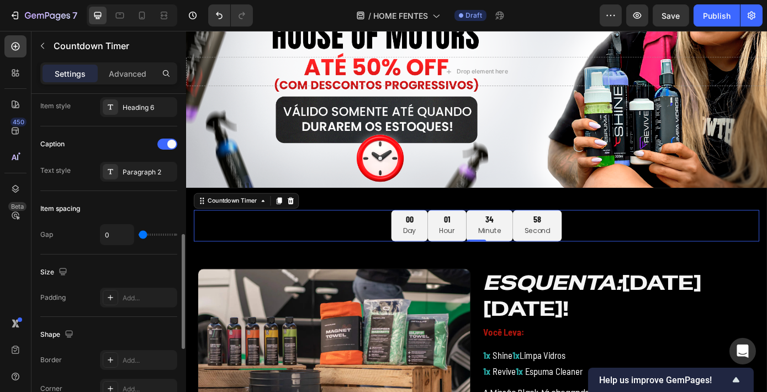
type input "5"
type input "3"
type input "0"
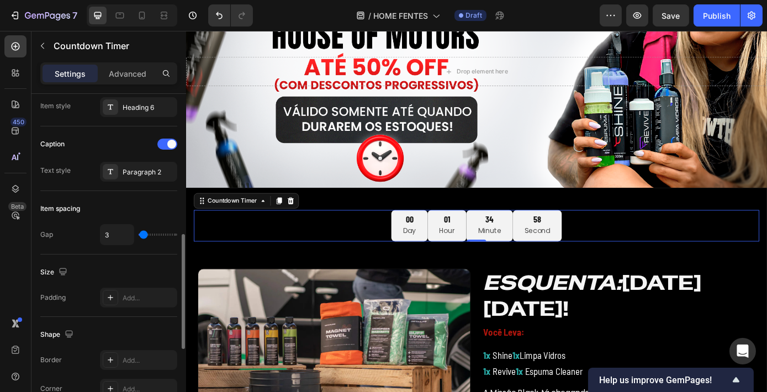
type input "0"
type input "2"
type input "3"
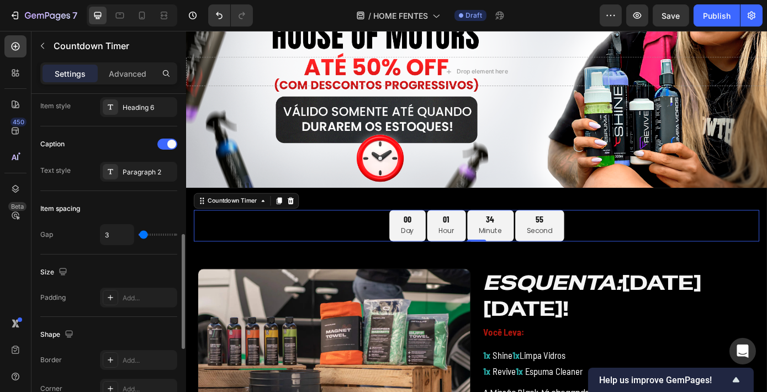
type input "6"
type input "8"
type input "5"
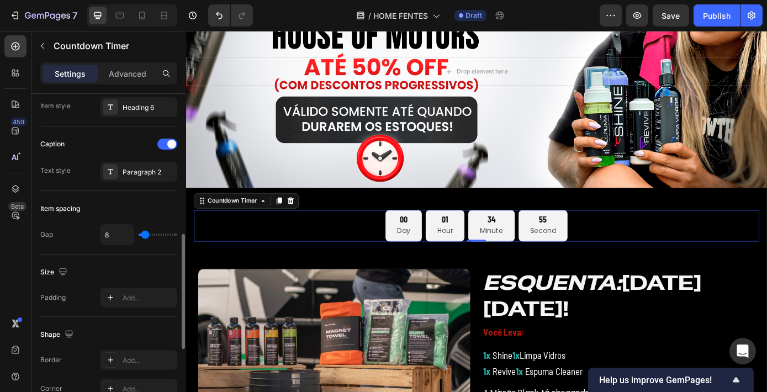
type input "5"
type input "3"
click at [142, 234] on input "range" at bounding box center [158, 235] width 39 height 2
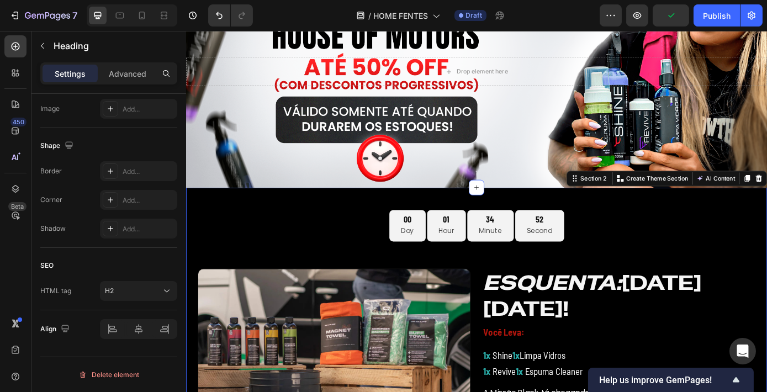
click at [530, 327] on icon "ESQUENTA:" at bounding box center [604, 318] width 158 height 30
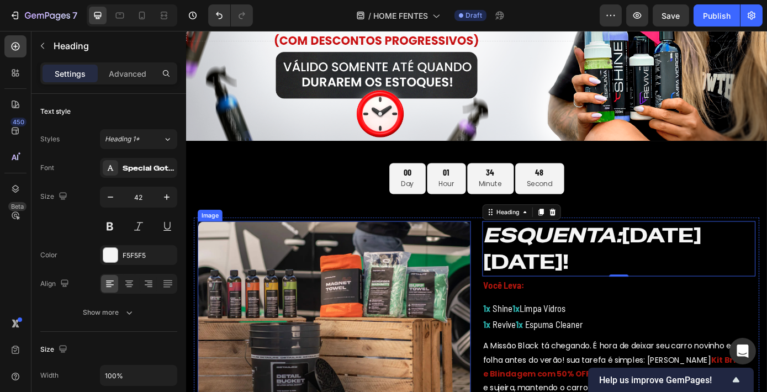
scroll to position [159, 0]
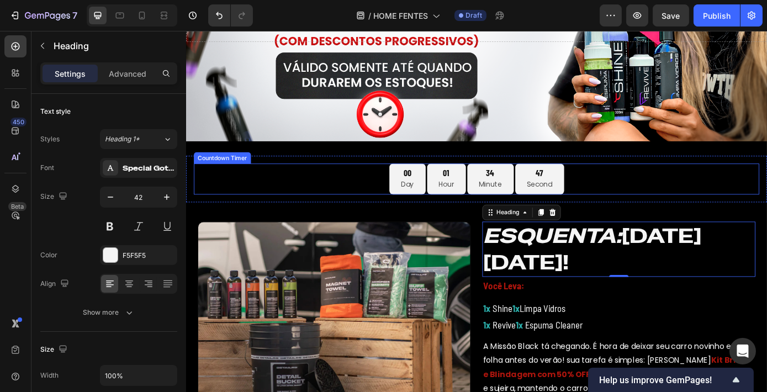
click at [498, 195] on div "01 Hour" at bounding box center [483, 200] width 44 height 36
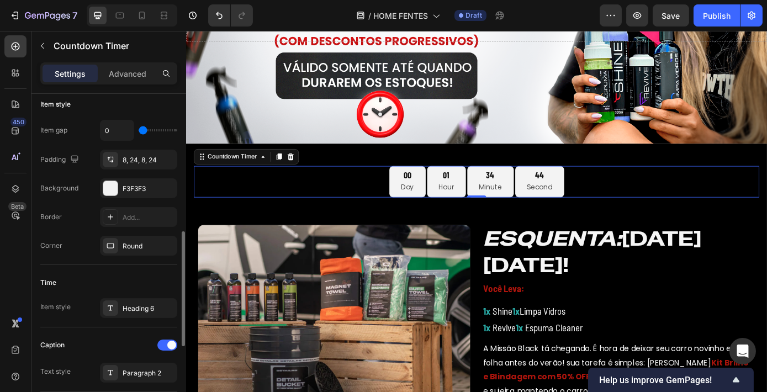
scroll to position [150, 0]
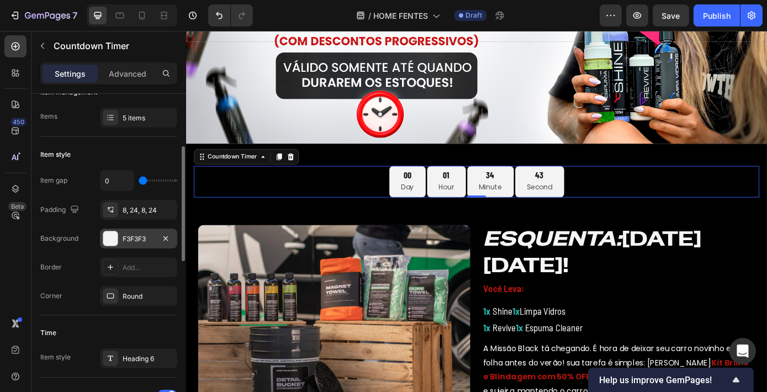
click at [142, 242] on div "F3F3F3" at bounding box center [139, 239] width 32 height 10
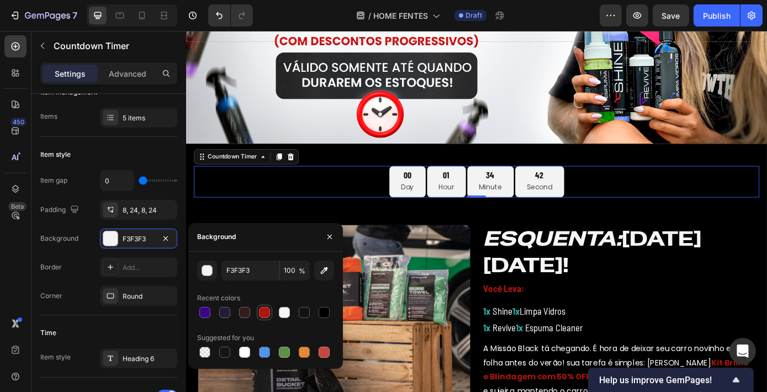
click at [265, 313] on div at bounding box center [264, 312] width 11 height 11
type input "AD150D"
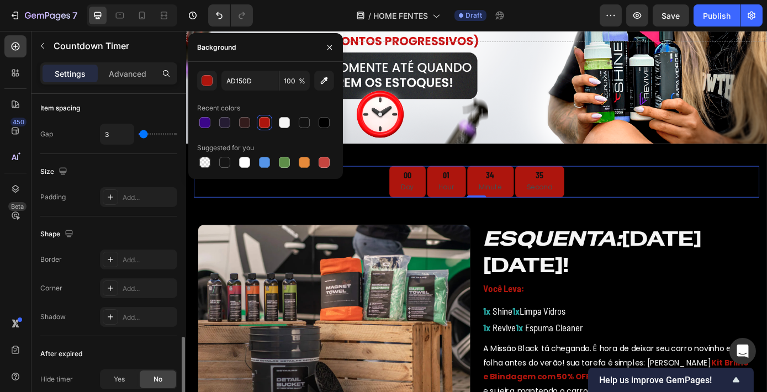
scroll to position [552, 0]
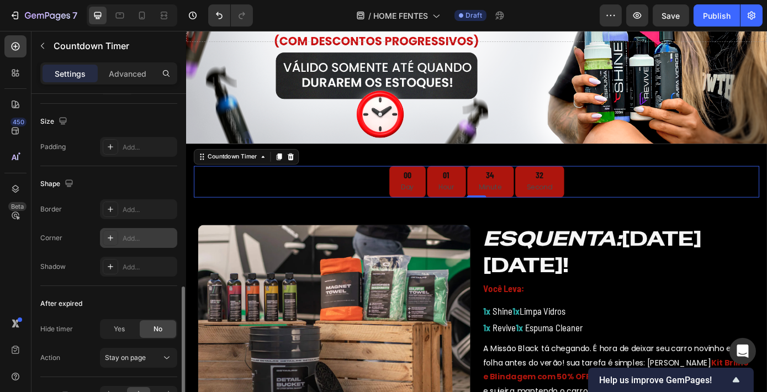
click at [142, 234] on div "Add..." at bounding box center [149, 239] width 52 height 10
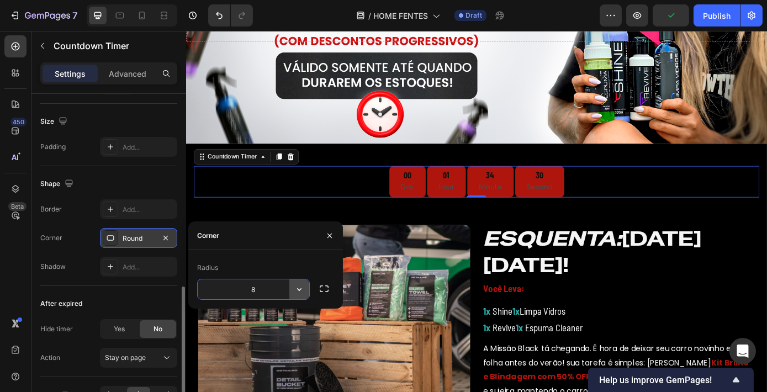
click at [306, 291] on button "button" at bounding box center [299, 289] width 20 height 20
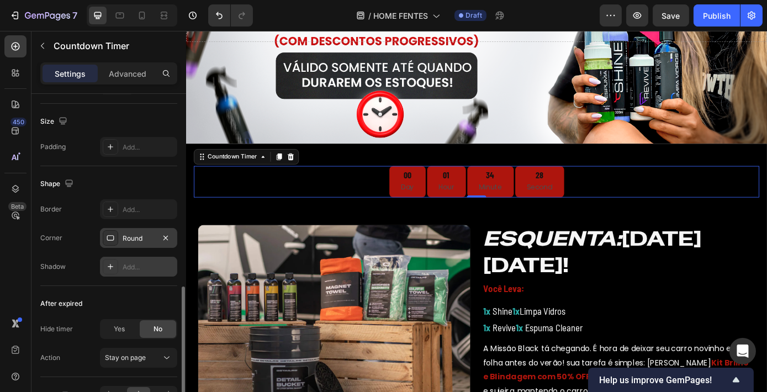
click at [160, 260] on div "Add..." at bounding box center [138, 267] width 77 height 20
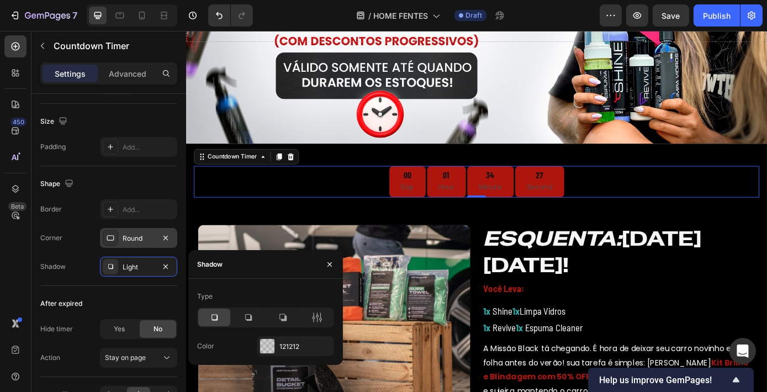
click at [151, 229] on div "Round" at bounding box center [138, 238] width 77 height 20
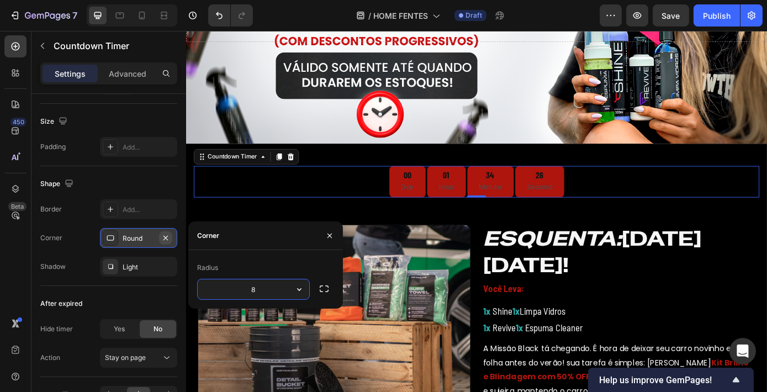
click at [164, 236] on icon "button" at bounding box center [165, 238] width 9 height 9
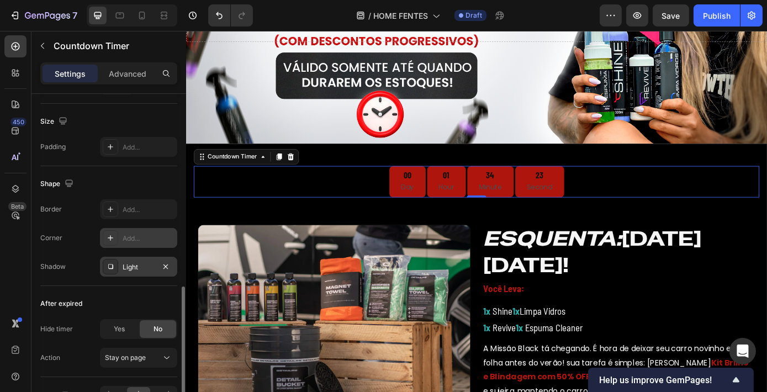
click at [156, 266] on div "Light" at bounding box center [138, 267] width 77 height 20
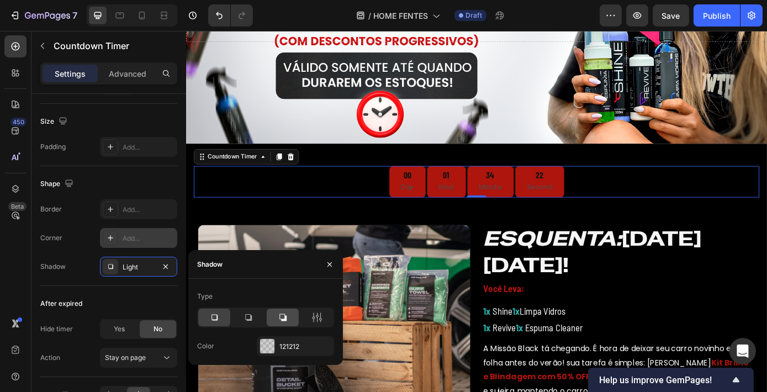
click at [290, 323] on div at bounding box center [283, 318] width 32 height 18
click at [281, 348] on div "121212" at bounding box center [295, 347] width 32 height 10
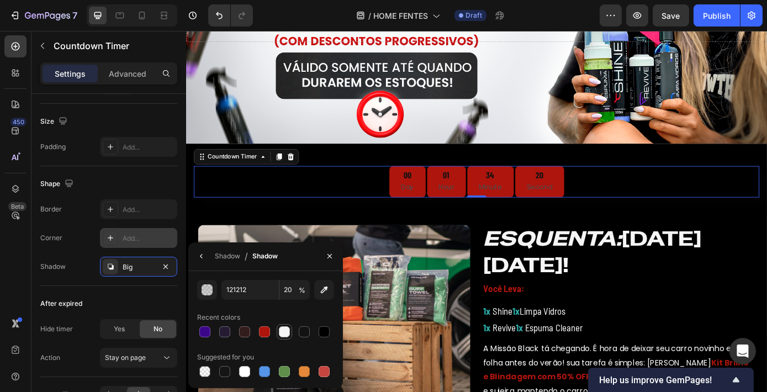
click at [284, 335] on div at bounding box center [284, 331] width 11 height 11
type input "F5F5F5"
type input "100"
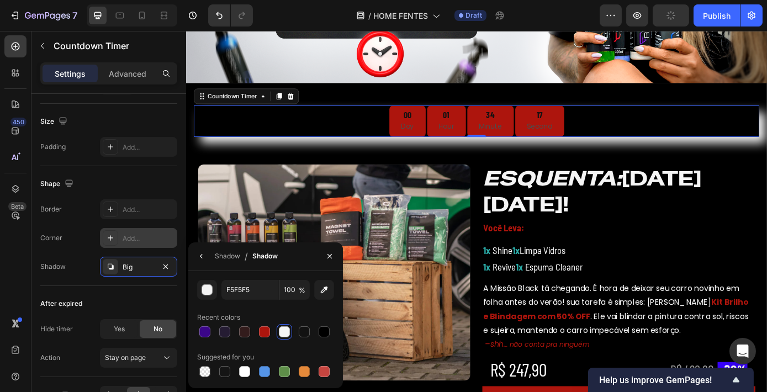
scroll to position [260, 0]
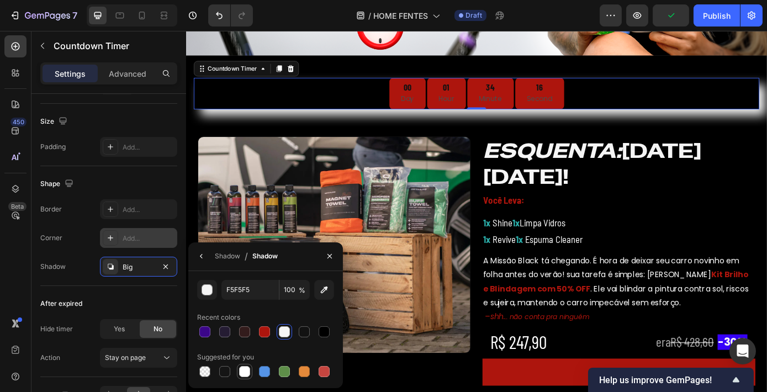
click at [243, 367] on div at bounding box center [244, 371] width 11 height 11
type input "FFFFFF"
click at [217, 258] on div "Shadow" at bounding box center [227, 256] width 25 height 10
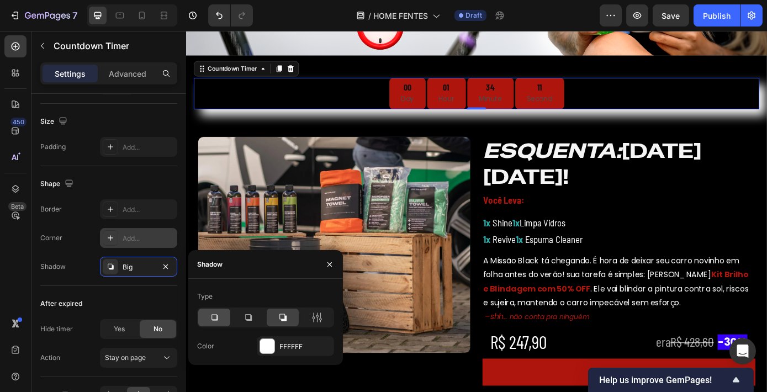
click at [210, 318] on icon at bounding box center [214, 317] width 11 height 11
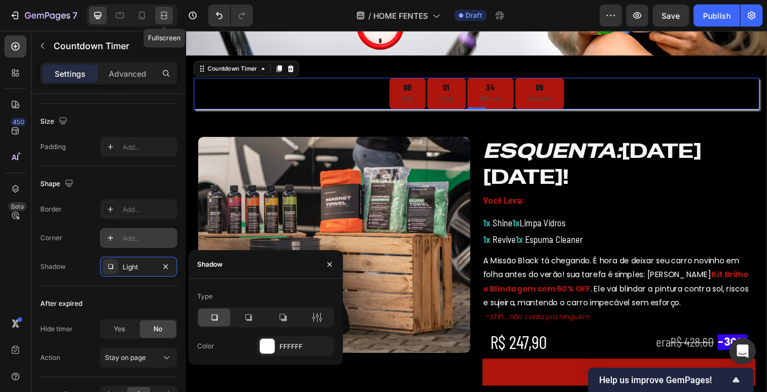
click at [161, 21] on div at bounding box center [164, 16] width 18 height 18
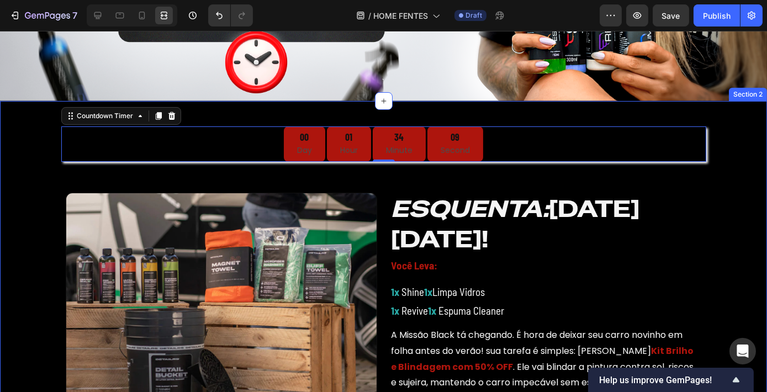
click at [33, 191] on div "00 Day 01 Hour 34 Minute 09 Second Countdown Timer 0 Row Image ESQUENTA: [DATE]…" at bounding box center [383, 304] width 767 height 373
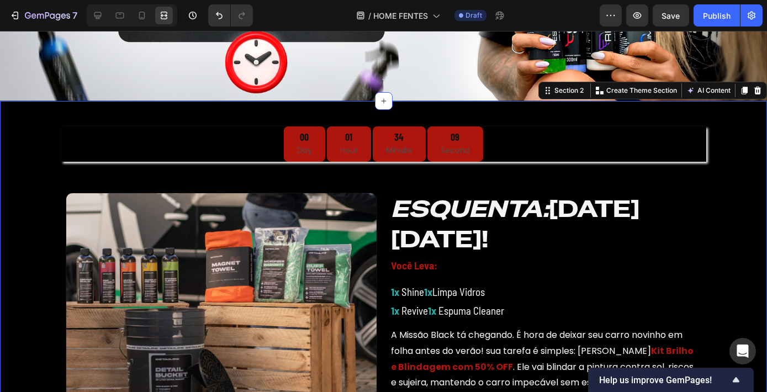
click at [14, 208] on div "00 Day 01 Hour 34 Minute 09 Second Countdown Timer Row Image ESQUENTA: [DATE][D…" at bounding box center [383, 304] width 767 height 373
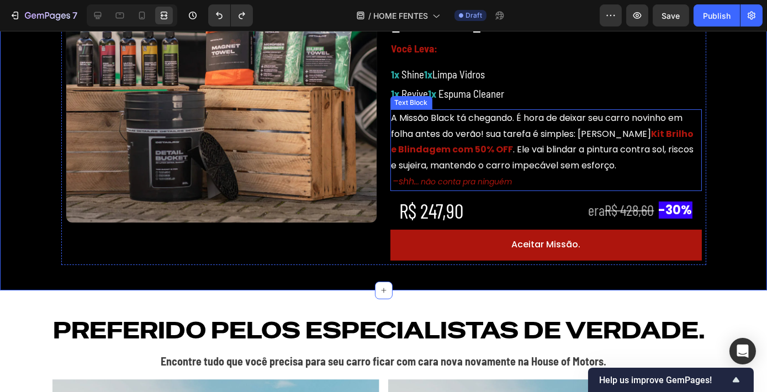
scroll to position [511, 0]
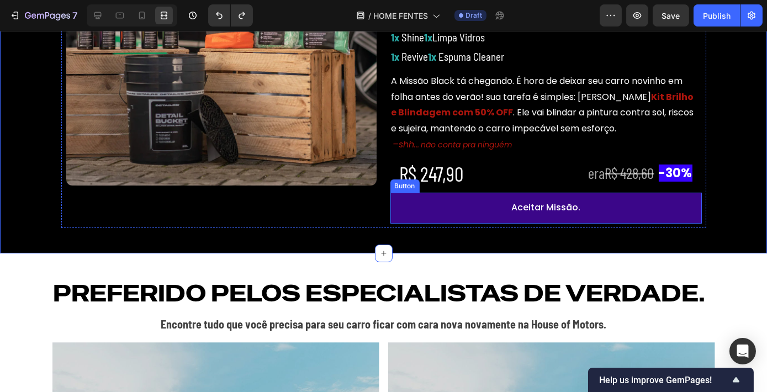
click at [479, 209] on button "Aceitar Missão." at bounding box center [545, 208] width 311 height 31
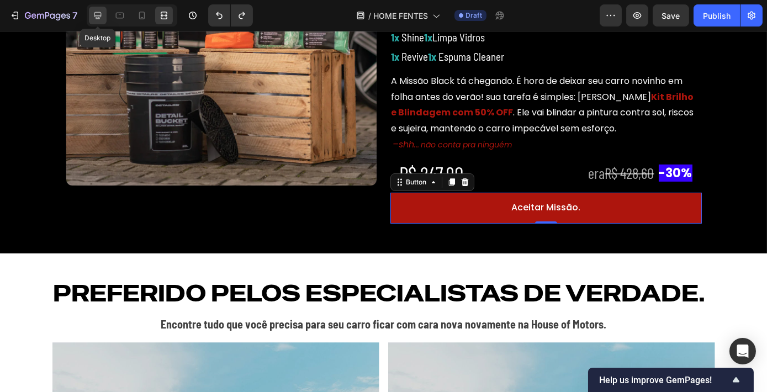
click at [95, 15] on icon at bounding box center [97, 15] width 7 height 7
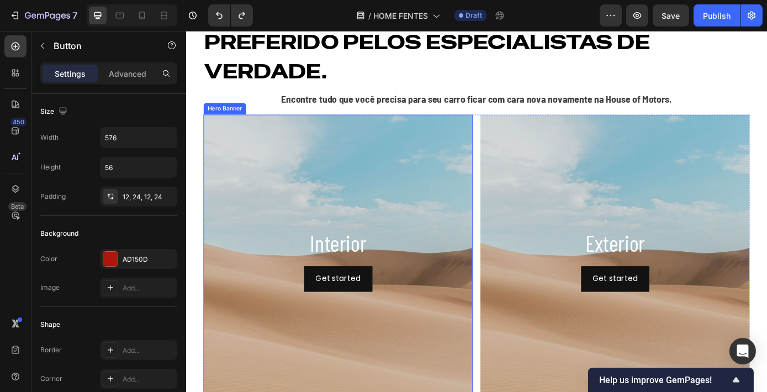
scroll to position [862, 0]
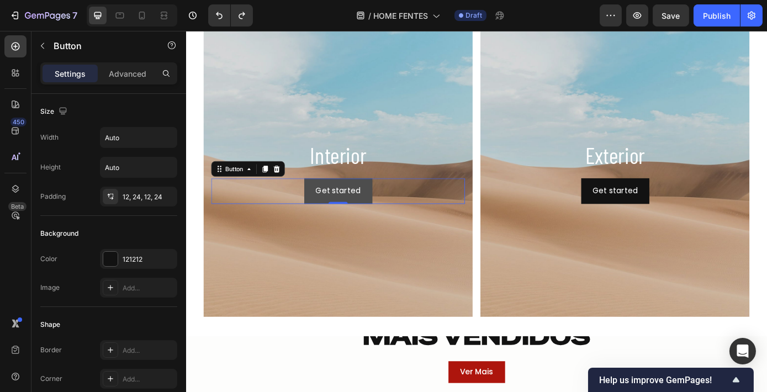
click at [391, 215] on button "Get started" at bounding box center [359, 213] width 78 height 29
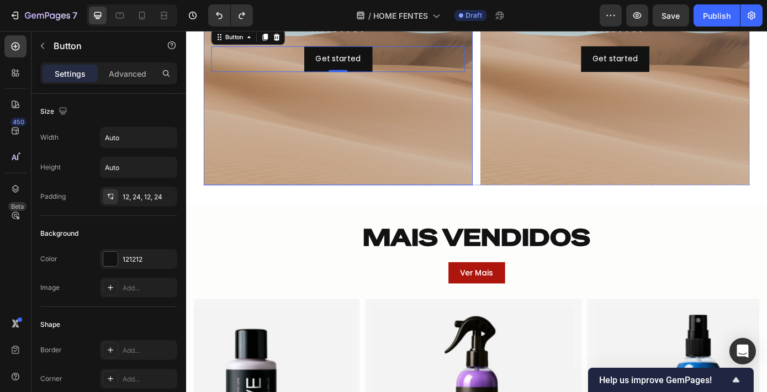
scroll to position [1013, 0]
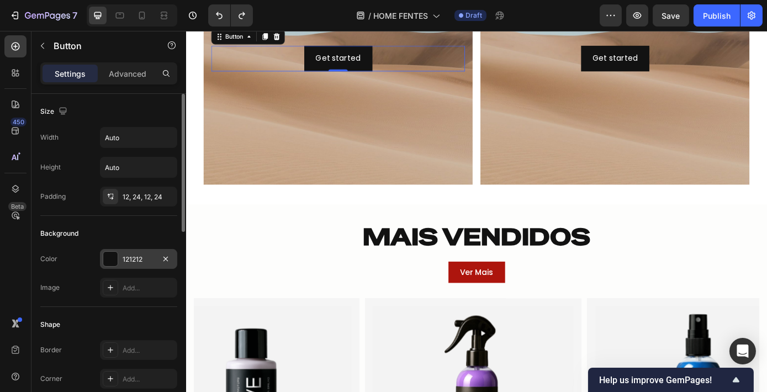
click at [110, 263] on div at bounding box center [110, 259] width 14 height 14
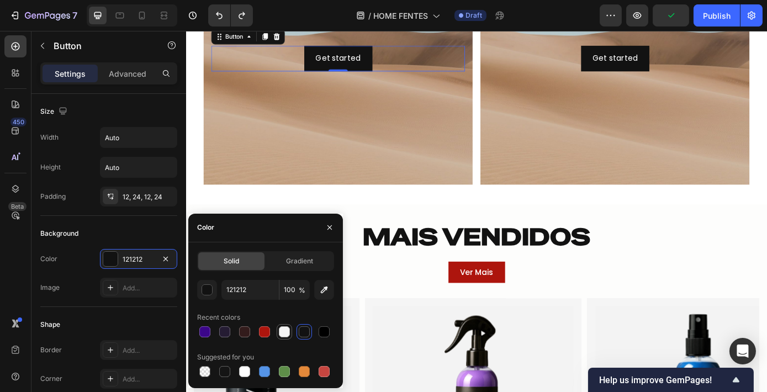
click at [285, 332] on div at bounding box center [284, 331] width 11 height 11
type input "F5F5F5"
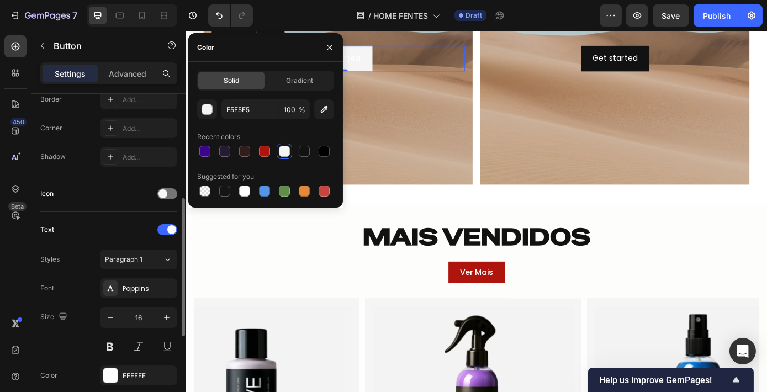
scroll to position [301, 0]
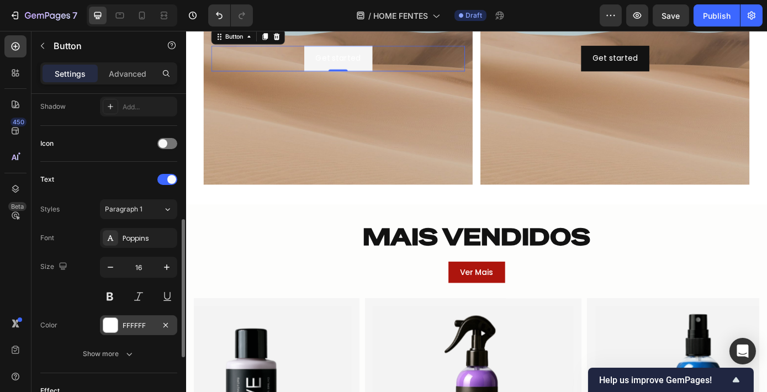
click at [104, 326] on div at bounding box center [110, 325] width 14 height 14
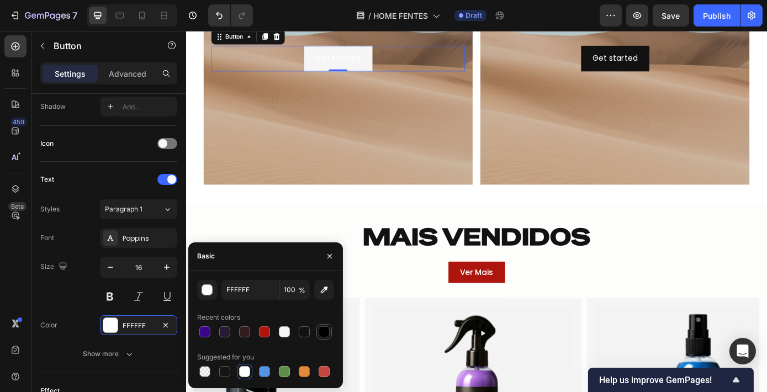
click at [330, 326] on div at bounding box center [324, 331] width 13 height 13
click at [306, 338] on div at bounding box center [304, 331] width 13 height 13
type input "121212"
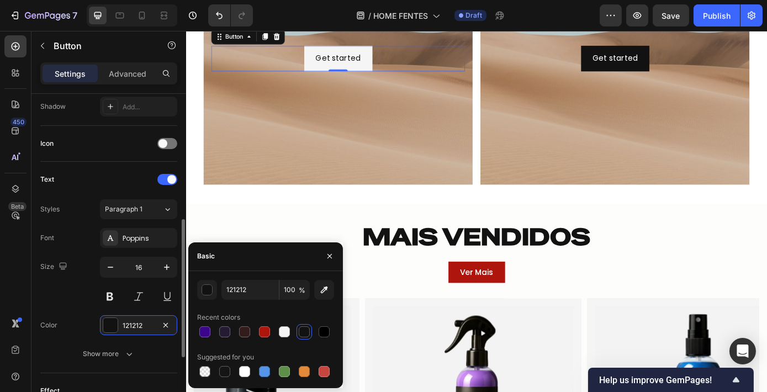
click at [113, 163] on div "Text Styles Paragraph 1 Font Poppins Size 16 Color 121212 Show more" at bounding box center [108, 267] width 137 height 211
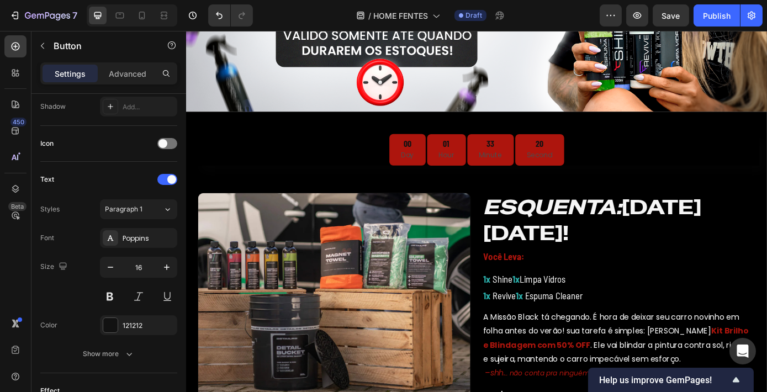
scroll to position [197, 0]
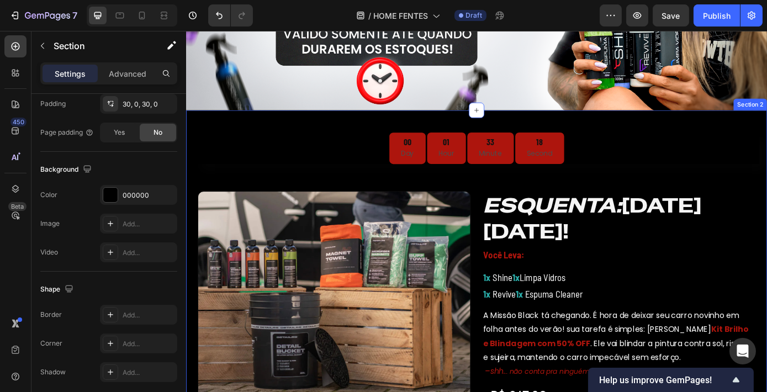
click at [379, 121] on div "00 Day 01 Hour 33 Minute 18 Second Countdown Timer Row Image ESQUENTA: [DATE][D…" at bounding box center [517, 324] width 663 height 406
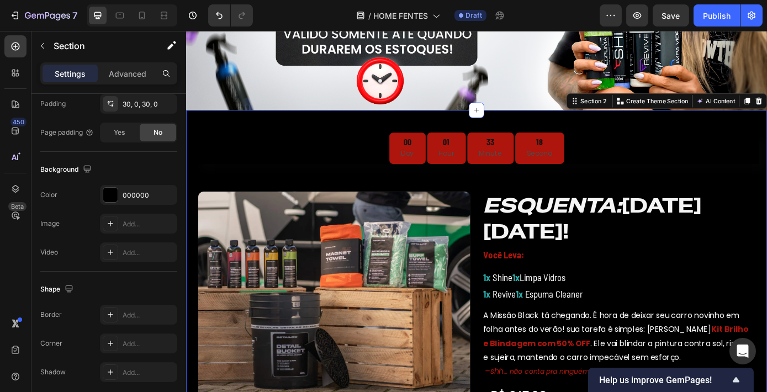
scroll to position [0, 0]
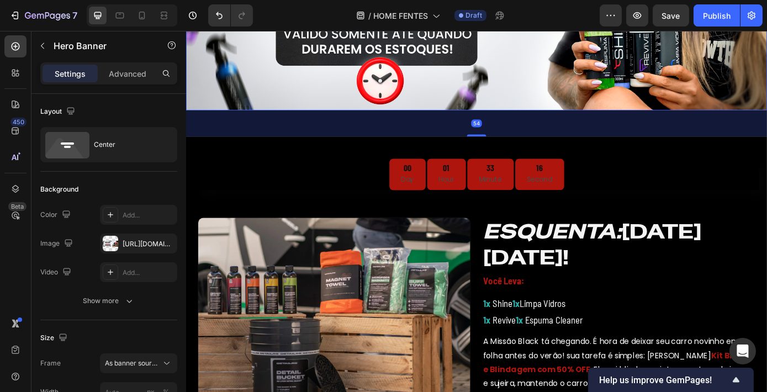
drag, startPoint x: 507, startPoint y: 118, endPoint x: 509, endPoint y: 147, distance: 29.9
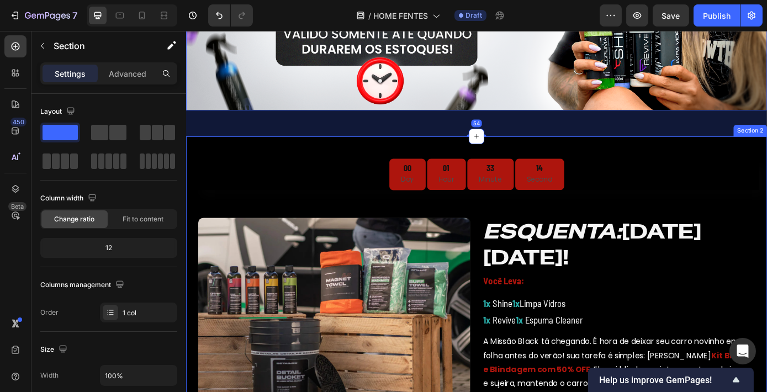
click at [660, 154] on div "00 Day 01 Hour 33 Minute 14 Second Countdown Timer Row Image ESQUENTA: [DATE][D…" at bounding box center [517, 354] width 663 height 406
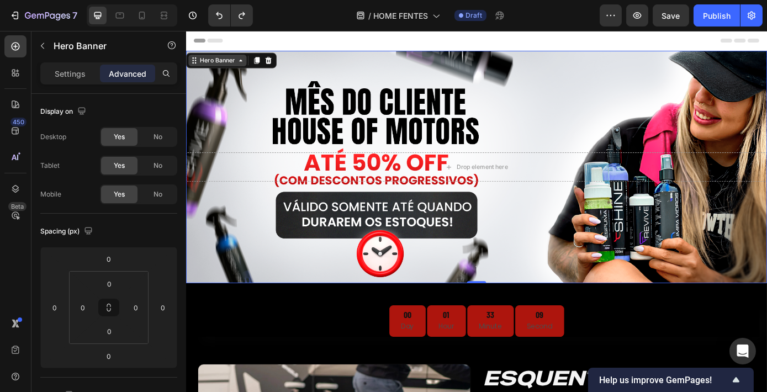
click at [214, 66] on div "Hero Banner" at bounding box center [221, 65] width 44 height 10
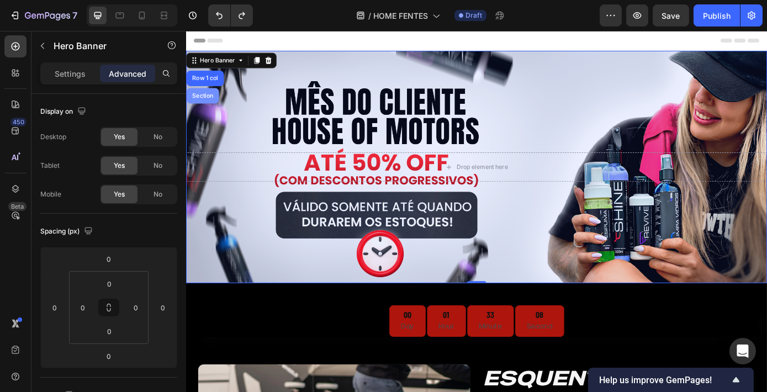
click at [203, 105] on div "Section" at bounding box center [205, 105] width 28 height 7
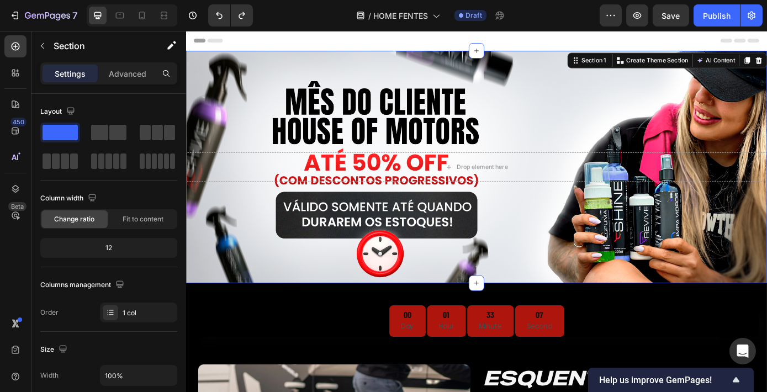
scroll to position [342, 0]
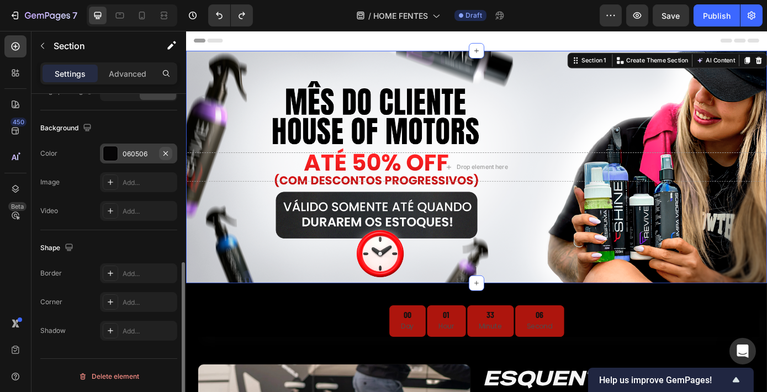
click at [161, 152] on icon "button" at bounding box center [165, 153] width 9 height 9
click at [163, 15] on icon at bounding box center [162, 15] width 3 height 3
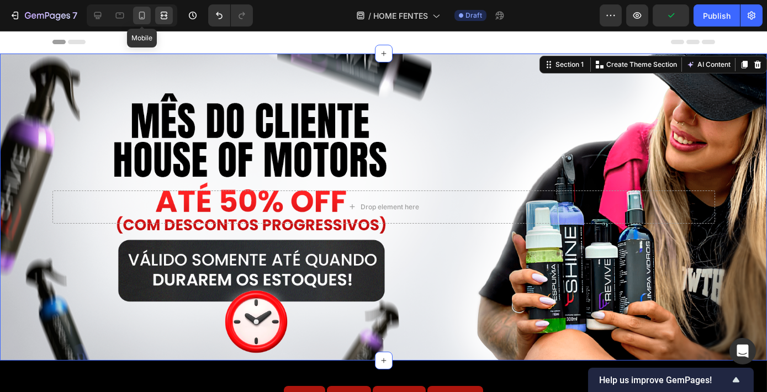
click at [138, 18] on icon at bounding box center [141, 15] width 11 height 11
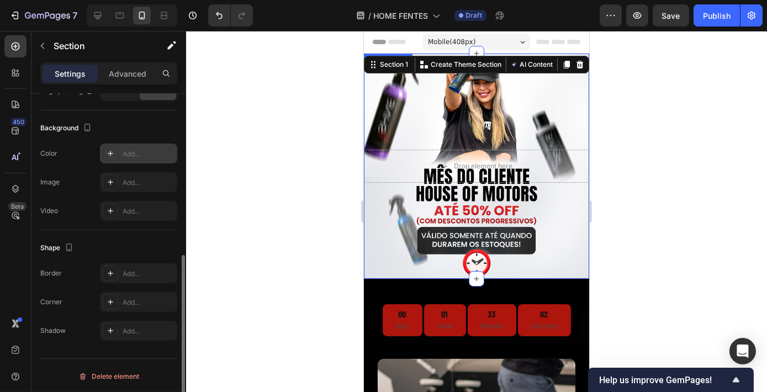
scroll to position [50, 0]
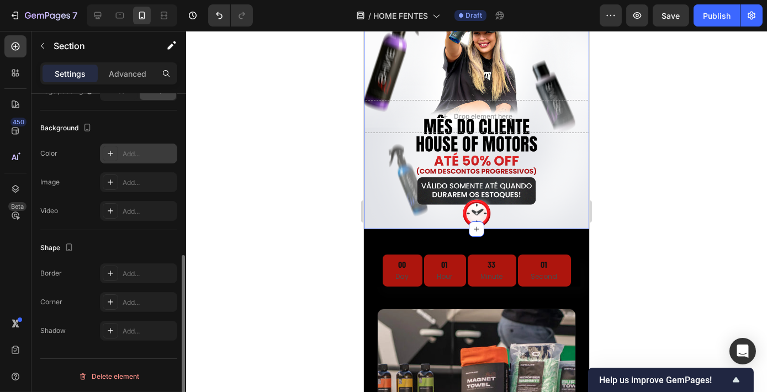
click at [667, 224] on div at bounding box center [476, 211] width 581 height 361
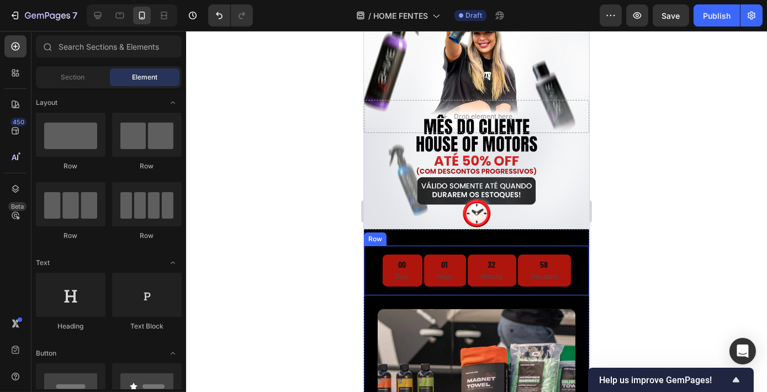
click at [462, 246] on div "00 Day 01 Hour 32 Minute [STREET_ADDRESS]" at bounding box center [475, 271] width 225 height 50
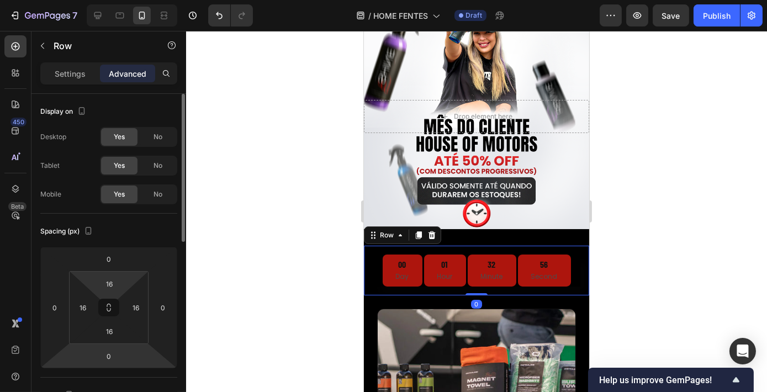
drag, startPoint x: 124, startPoint y: 282, endPoint x: 123, endPoint y: 357, distance: 75.7
click at [123, 0] on html "7 Version history / HOME FENTES Draft Preview Save Publish 450 Beta Sections(18…" at bounding box center [383, 0] width 767 height 0
type input "0"
click at [123, 0] on html "7 Version history / HOME FENTES Draft Preview Save Publish 450 Beta Sections(18…" at bounding box center [383, 0] width 767 height 0
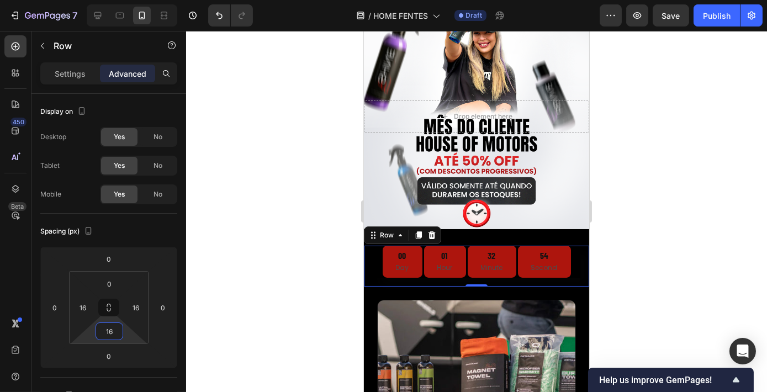
type input "0"
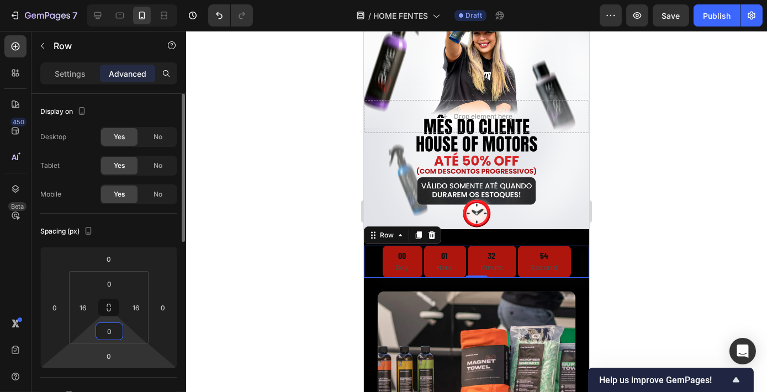
drag, startPoint x: 128, startPoint y: 330, endPoint x: 135, endPoint y: 362, distance: 32.8
click at [135, 0] on html "7 Version history / HOME FENTES Draft Preview Save Publish 450 Beta Sections(18…" at bounding box center [383, 0] width 767 height 0
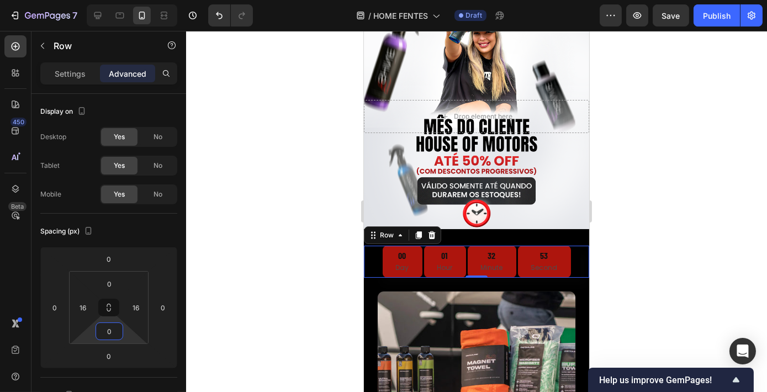
click at [632, 241] on div at bounding box center [476, 211] width 581 height 361
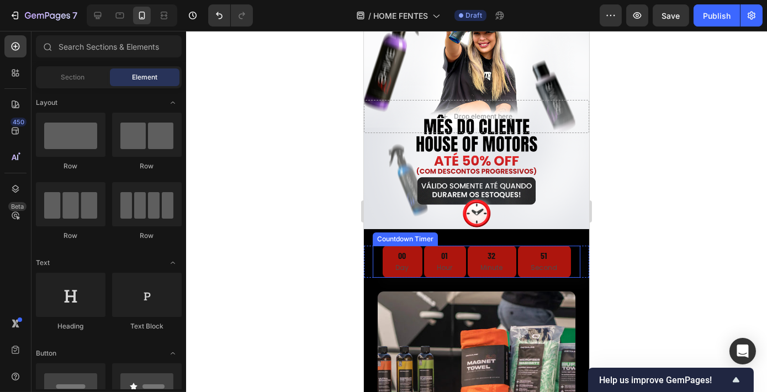
click at [416, 255] on div "00 Day" at bounding box center [402, 262] width 40 height 32
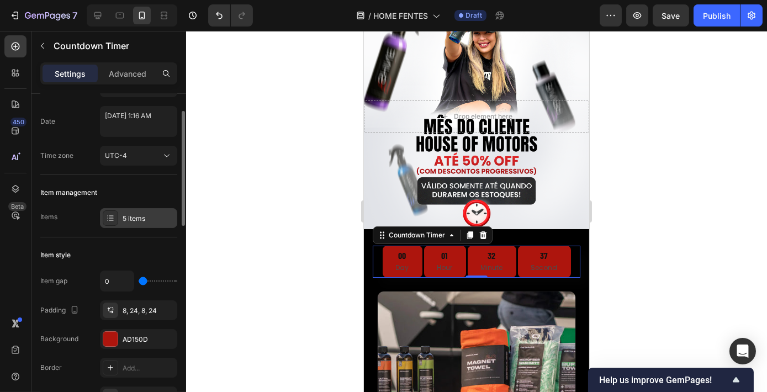
click at [133, 224] on div "5 items" at bounding box center [138, 218] width 77 height 20
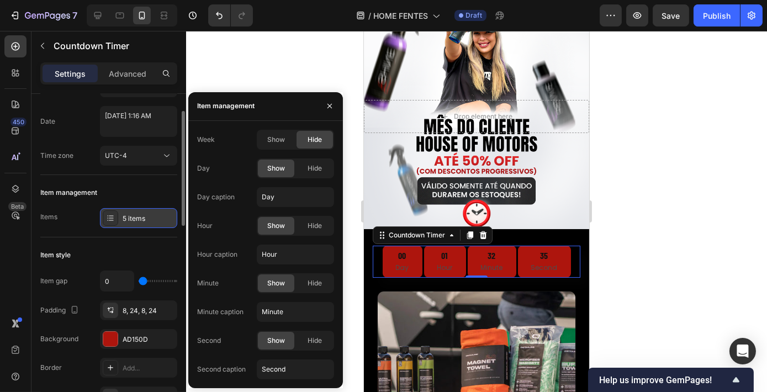
click at [133, 224] on div "5 items" at bounding box center [138, 218] width 77 height 20
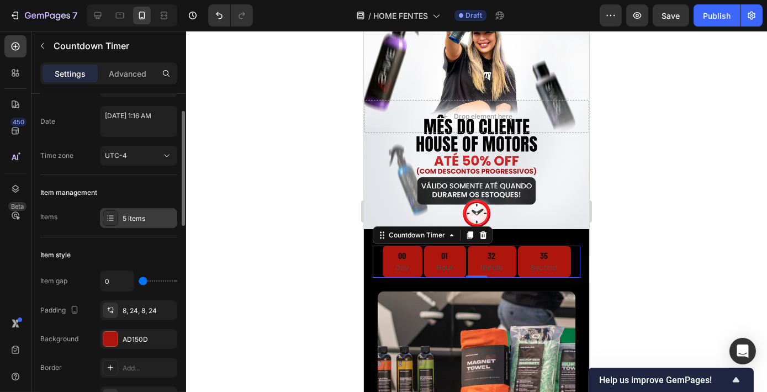
click at [133, 224] on div "5 items" at bounding box center [138, 218] width 77 height 20
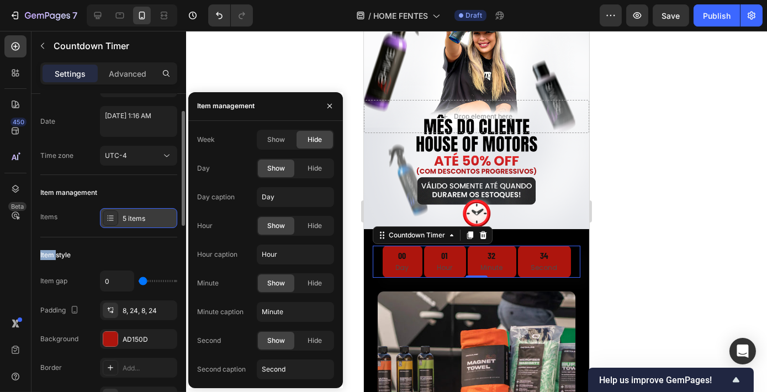
click at [133, 224] on div "5 items" at bounding box center [138, 218] width 77 height 20
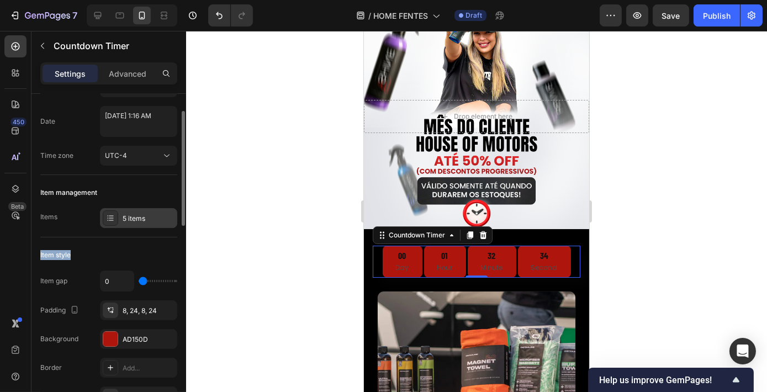
click at [133, 224] on div "5 items" at bounding box center [138, 218] width 77 height 20
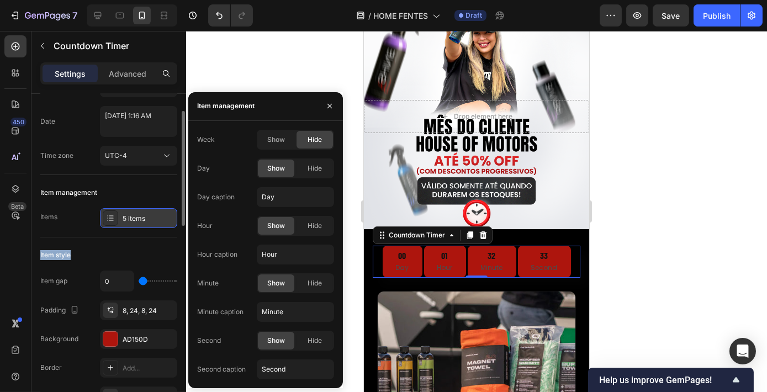
click at [133, 224] on div "5 items" at bounding box center [138, 218] width 77 height 20
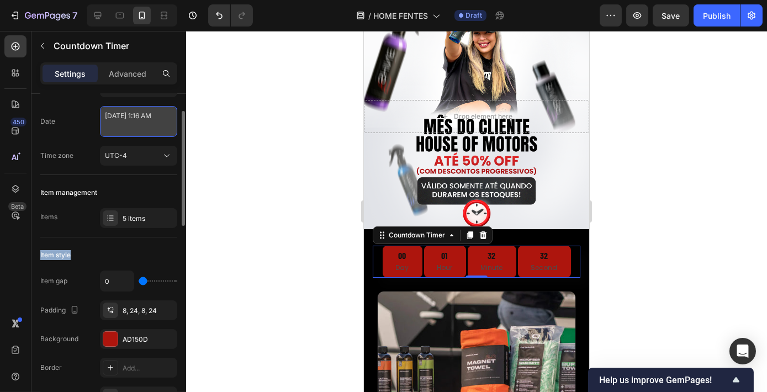
click at [166, 119] on textarea "[DATE] 1:16 AM" at bounding box center [138, 121] width 77 height 31
select select "1"
select select "16"
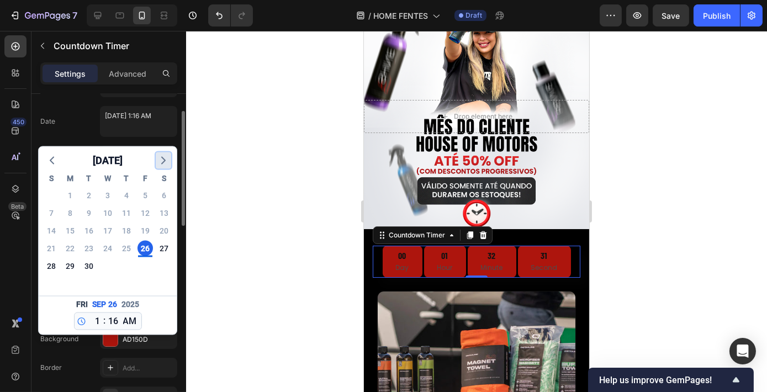
click at [158, 152] on button "button" at bounding box center [163, 160] width 15 height 17
click at [108, 264] on div "29" at bounding box center [107, 265] width 15 height 15
type textarea "[DATE] 1:16 AM"
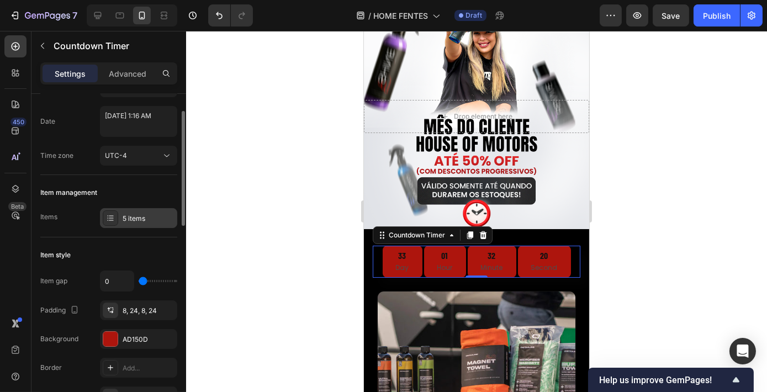
click at [138, 218] on div "5 items" at bounding box center [149, 219] width 52 height 10
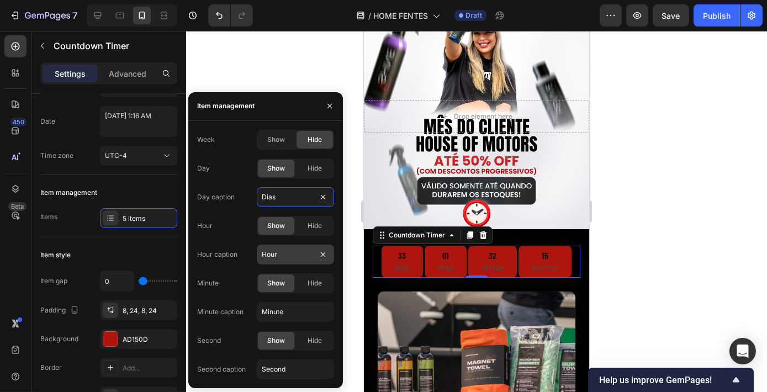
type input "Dias"
click at [307, 250] on input "Hour" at bounding box center [295, 255] width 77 height 20
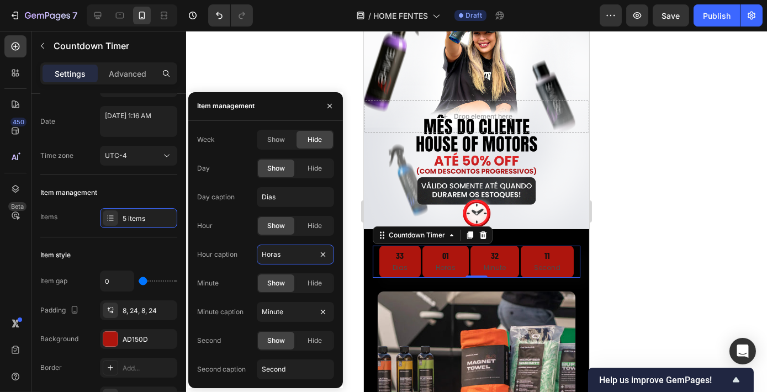
type input "Horas"
drag, startPoint x: 313, startPoint y: 322, endPoint x: 302, endPoint y: 319, distance: 11.0
click at [311, 322] on div "Week Show Hide Day Show Hide Day caption [PERSON_NAME] Hour Show Hide Hour capt…" at bounding box center [265, 255] width 137 height 250
click at [302, 319] on input "Minute" at bounding box center [295, 312] width 77 height 20
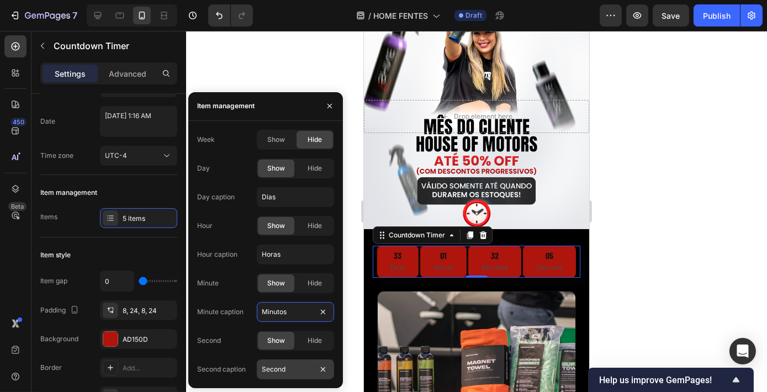
type input "Minutos"
click at [304, 368] on input "Second" at bounding box center [295, 369] width 77 height 20
type input "Segundos"
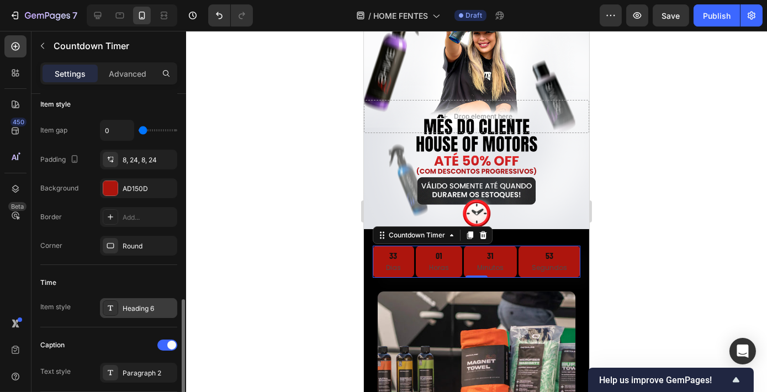
scroll to position [301, 0]
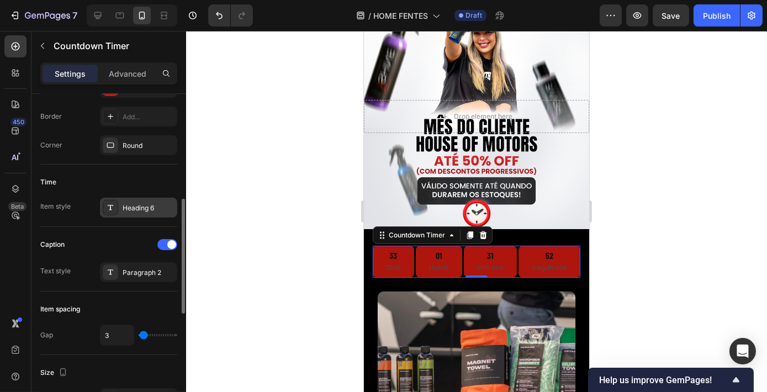
click at [105, 203] on div at bounding box center [110, 207] width 15 height 15
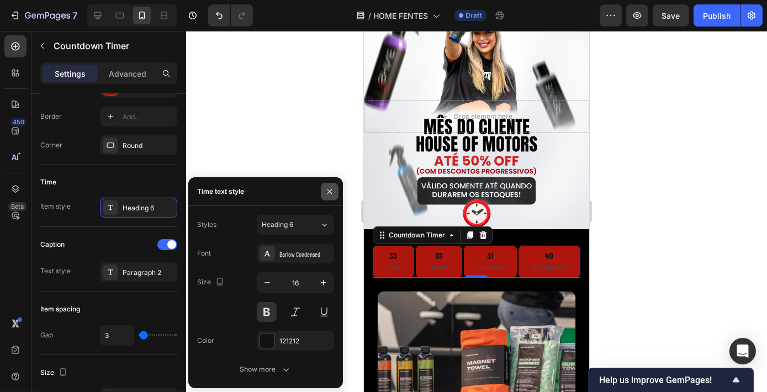
click at [324, 196] on button "button" at bounding box center [330, 192] width 18 height 18
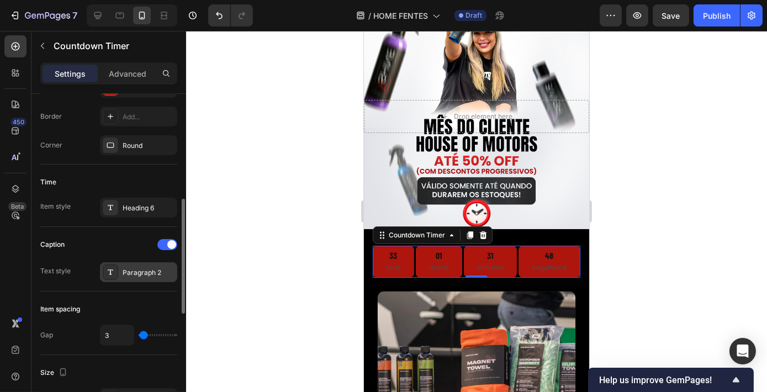
click at [150, 272] on div "Paragraph 2" at bounding box center [149, 273] width 52 height 10
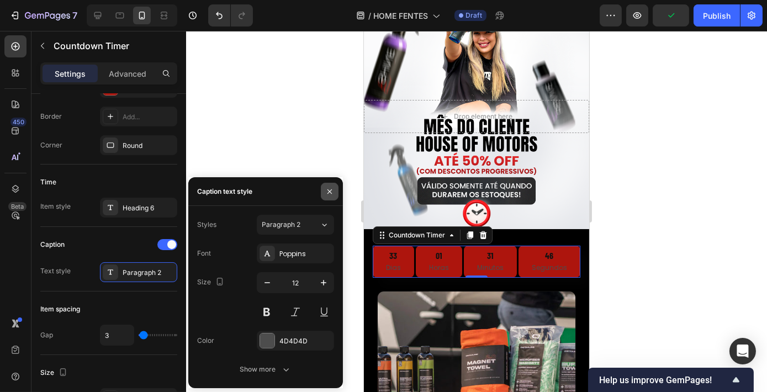
click at [335, 192] on button "button" at bounding box center [330, 192] width 18 height 18
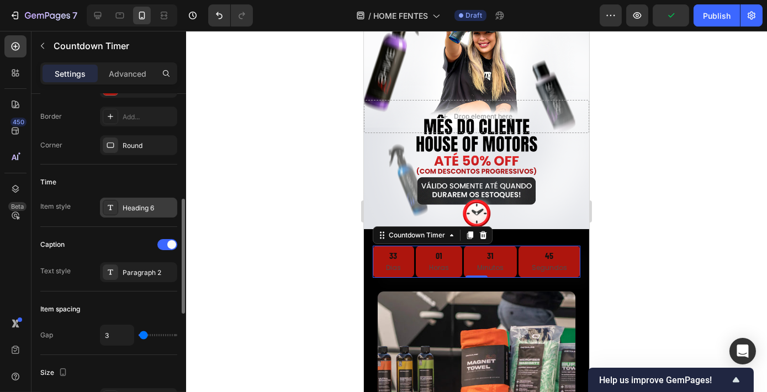
click at [129, 208] on div "Heading 6" at bounding box center [149, 208] width 52 height 10
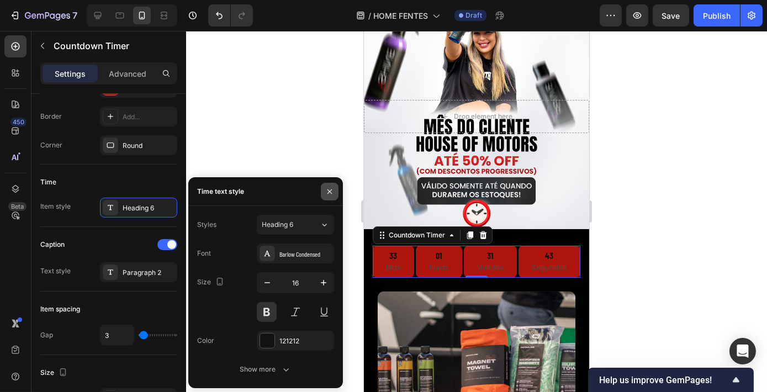
click at [326, 197] on button "button" at bounding box center [330, 192] width 18 height 18
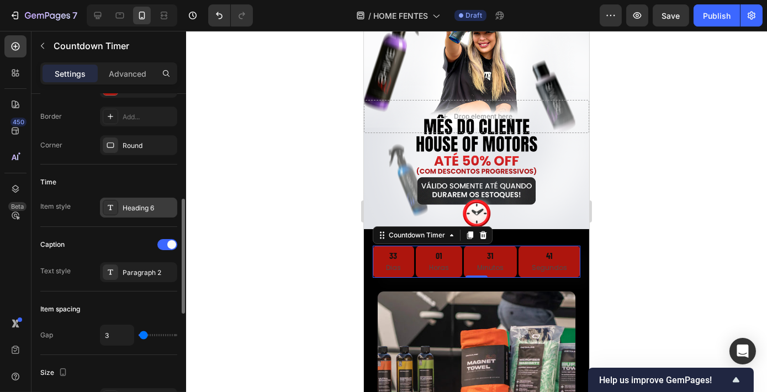
scroll to position [351, 0]
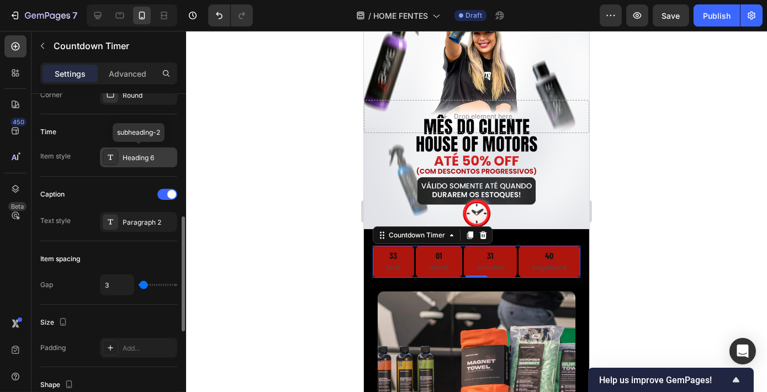
click at [146, 156] on div "Heading 6" at bounding box center [149, 158] width 52 height 10
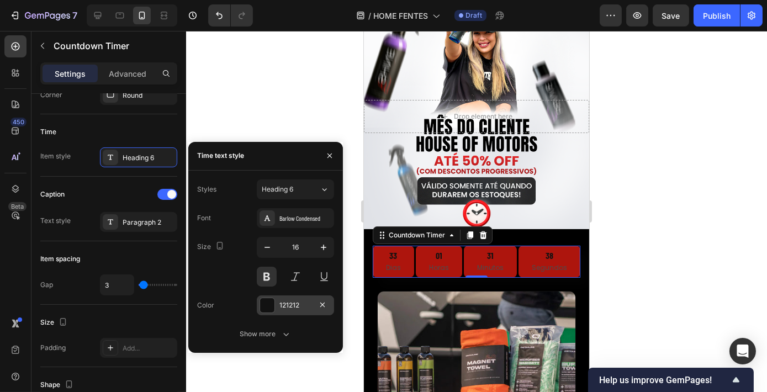
click at [269, 303] on div at bounding box center [267, 305] width 14 height 14
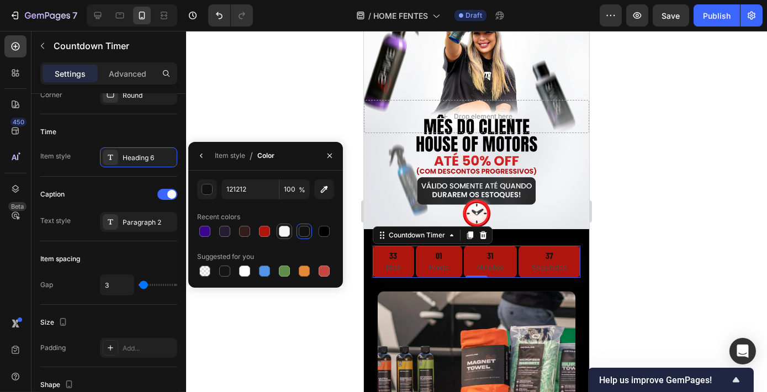
click at [277, 232] on div at bounding box center [284, 231] width 15 height 15
type input "F5F5F5"
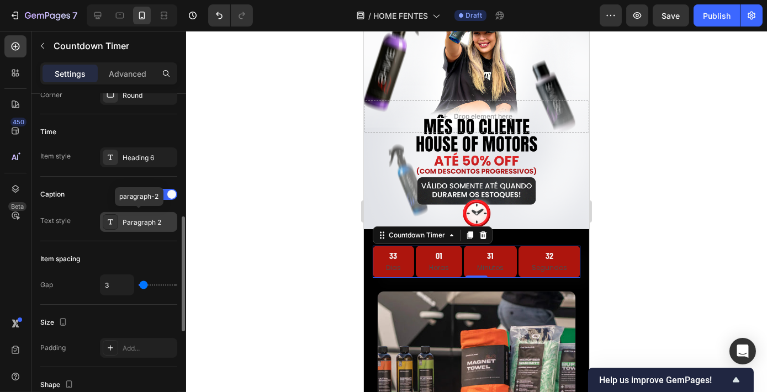
click at [147, 218] on div "Paragraph 2" at bounding box center [149, 223] width 52 height 10
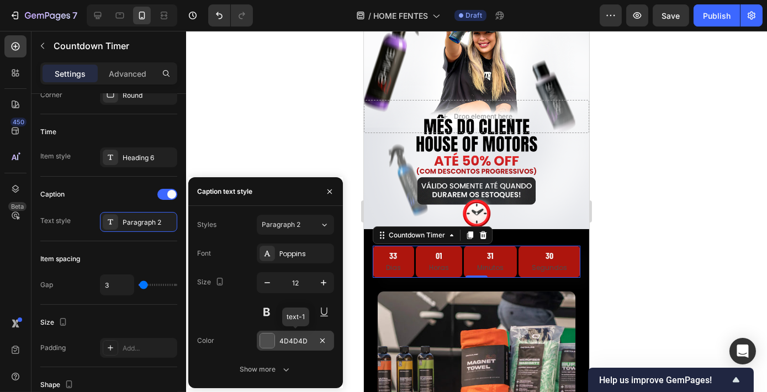
click at [260, 339] on div at bounding box center [267, 341] width 14 height 14
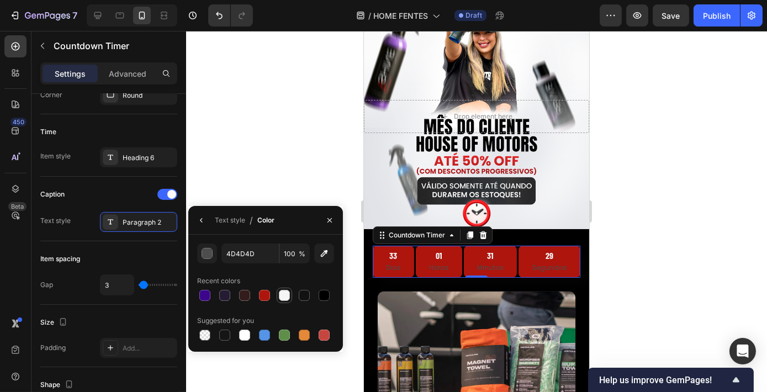
click at [283, 295] on div at bounding box center [284, 295] width 11 height 11
type input "F5F5F5"
click at [195, 221] on button "button" at bounding box center [202, 220] width 18 height 18
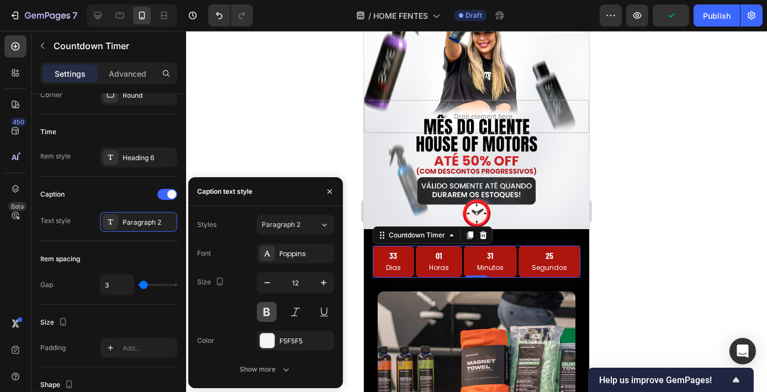
click at [271, 314] on button at bounding box center [267, 312] width 20 height 20
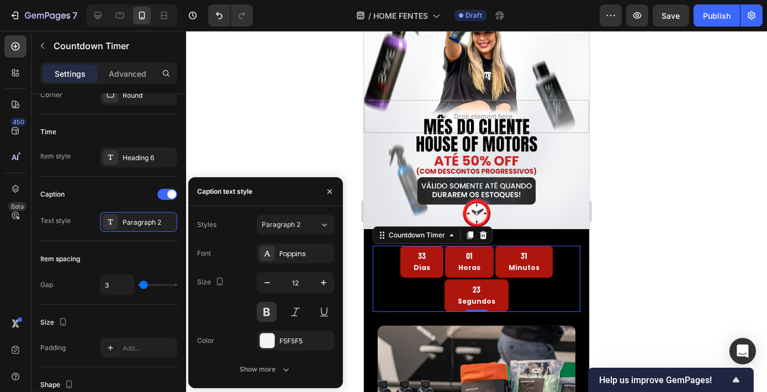
click at [647, 221] on div at bounding box center [476, 211] width 581 height 361
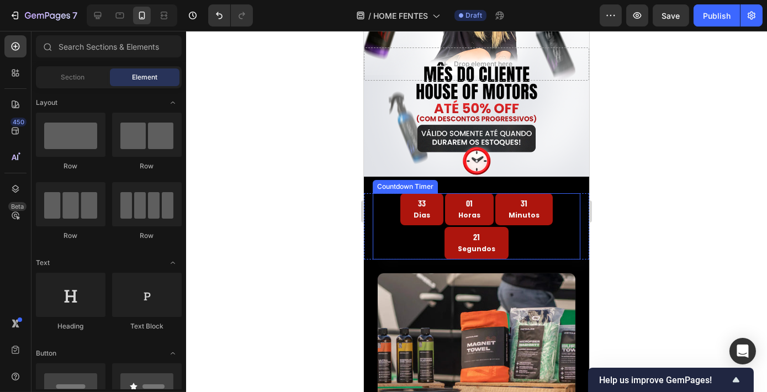
scroll to position [200, 0]
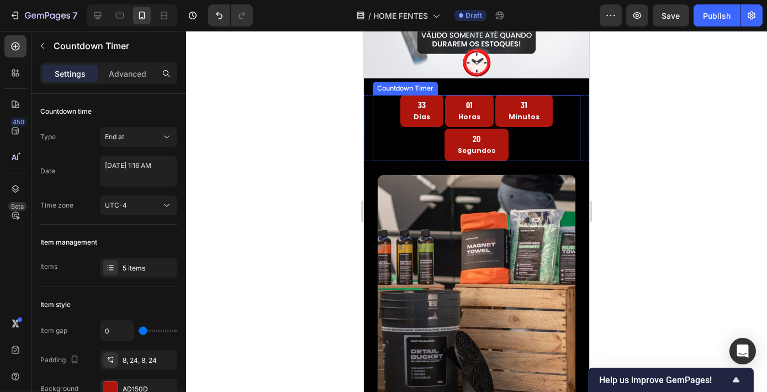
click at [515, 127] on div "33 [PERSON_NAME] 01 Horas 31 Minutos 20 Segundos" at bounding box center [476, 128] width 208 height 66
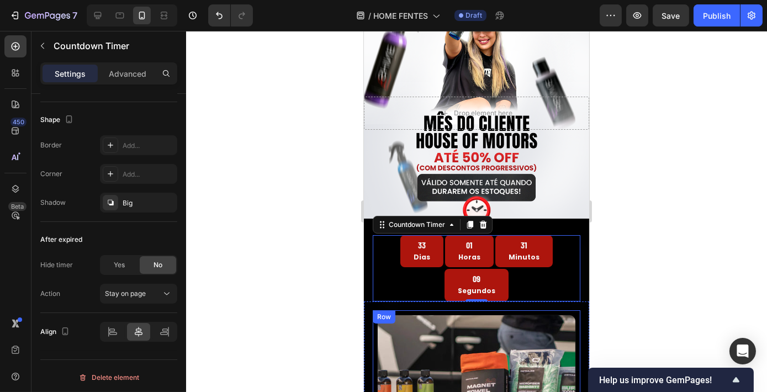
scroll to position [50, 0]
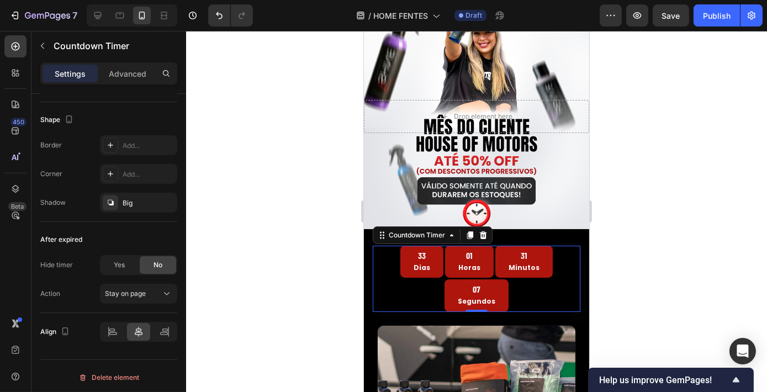
click at [507, 280] on div "33 [PERSON_NAME] 01 Horas 31 Minutos 07 Segundos" at bounding box center [476, 279] width 208 height 66
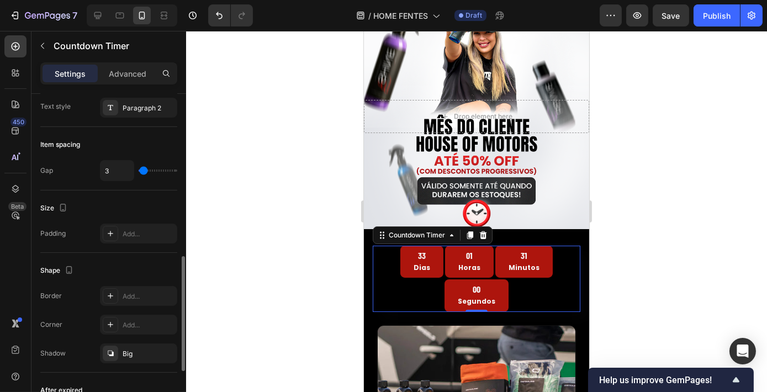
scroll to position [365, 0]
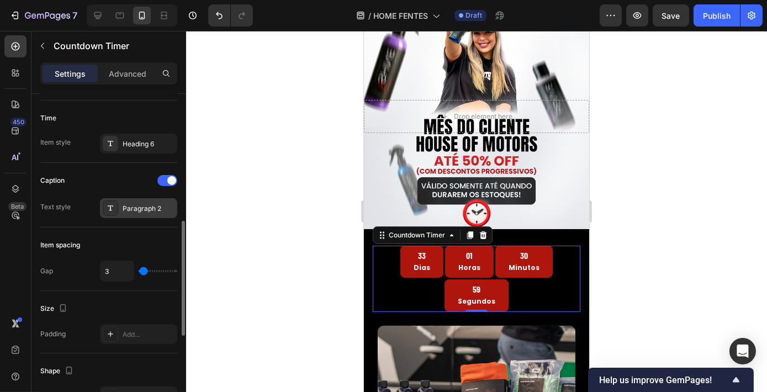
click at [147, 205] on div "Paragraph 2" at bounding box center [149, 209] width 52 height 10
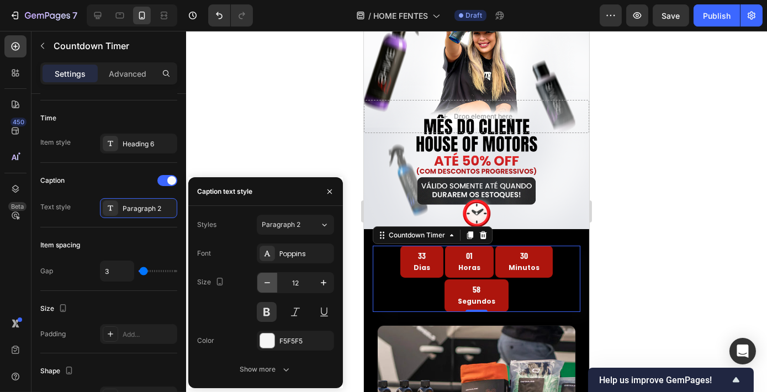
click at [262, 282] on icon "button" at bounding box center [267, 282] width 11 height 11
type input "11"
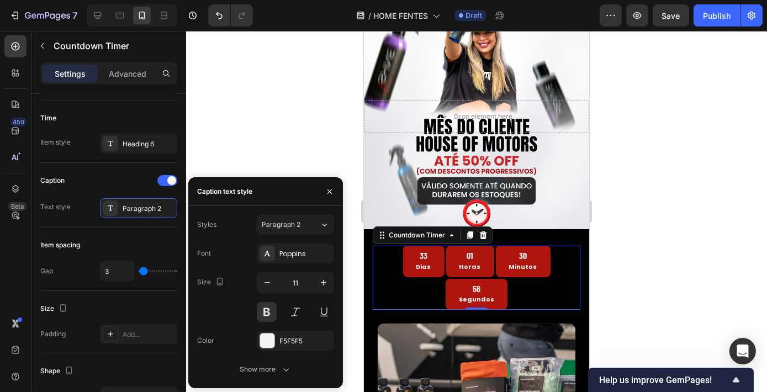
click at [701, 234] on div at bounding box center [476, 211] width 581 height 361
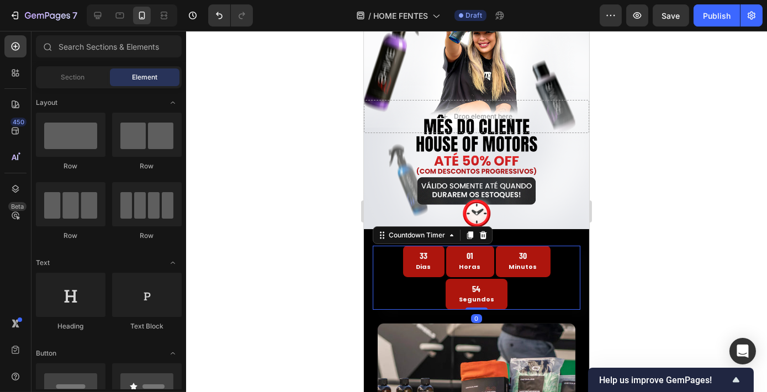
click at [459, 246] on div "01 Horas" at bounding box center [470, 261] width 48 height 31
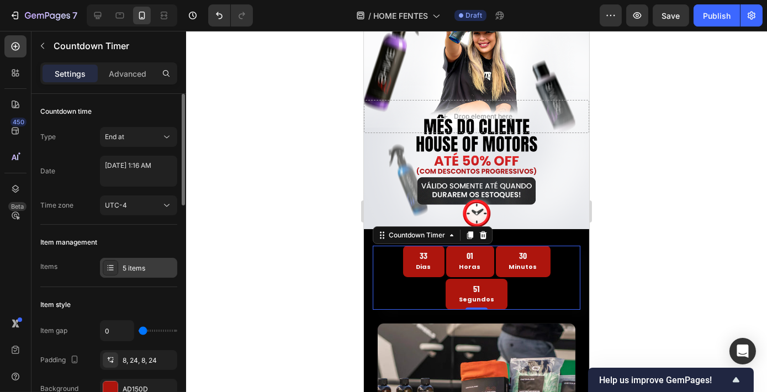
click at [143, 263] on div "5 items" at bounding box center [149, 268] width 52 height 10
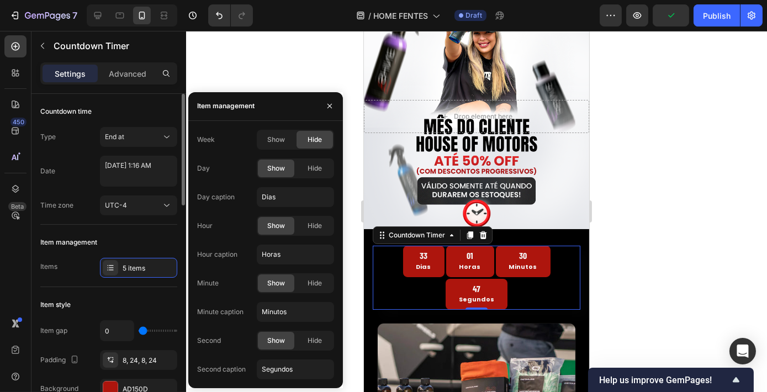
click at [165, 236] on div "Item management" at bounding box center [108, 243] width 137 height 18
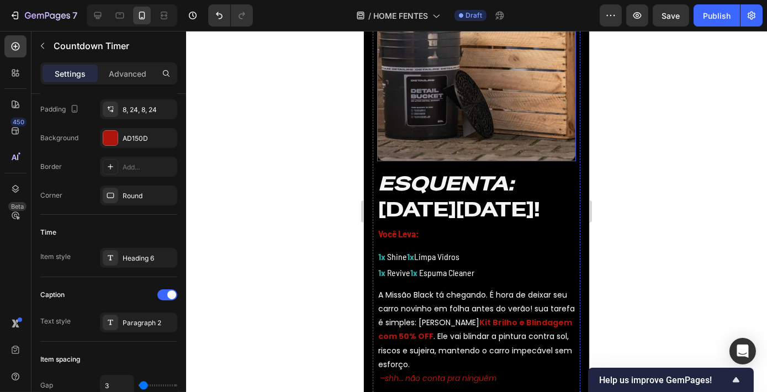
scroll to position [502, 0]
